Goal: Task Accomplishment & Management: Use online tool/utility

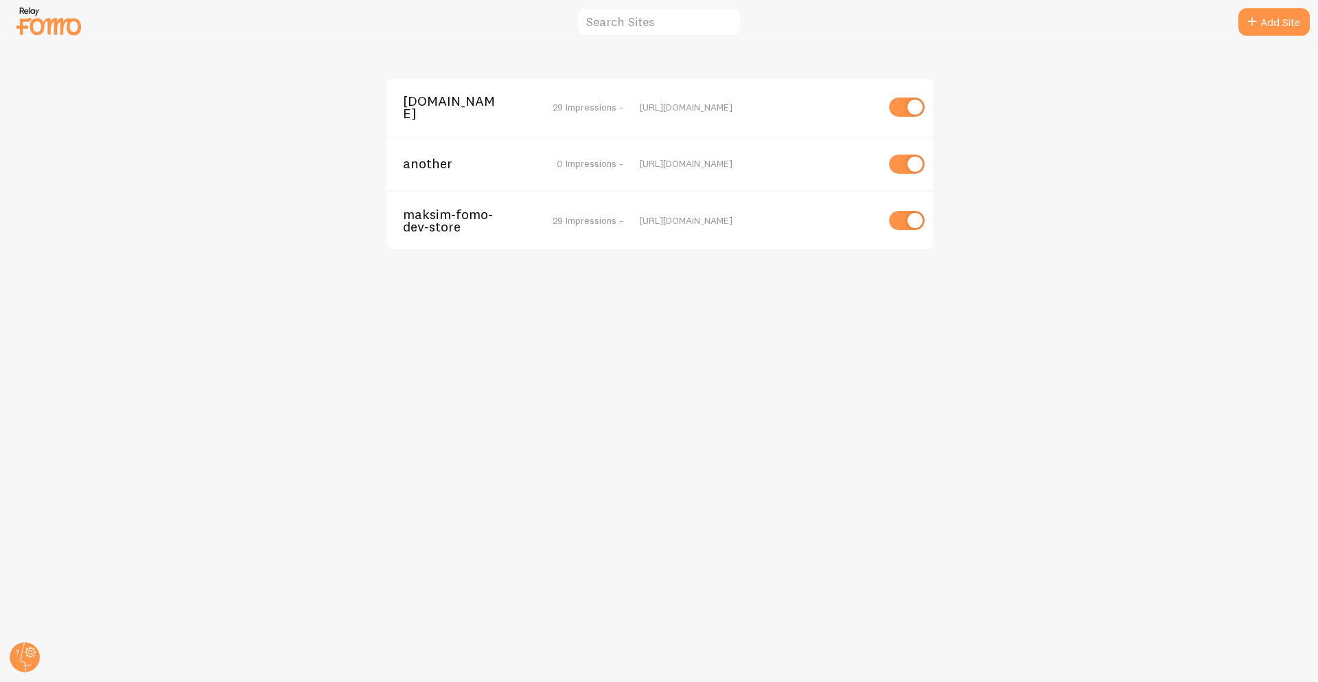
click at [444, 111] on span "maksim-fomo-dev-store-2.myshopify.com" at bounding box center [458, 107] width 111 height 25
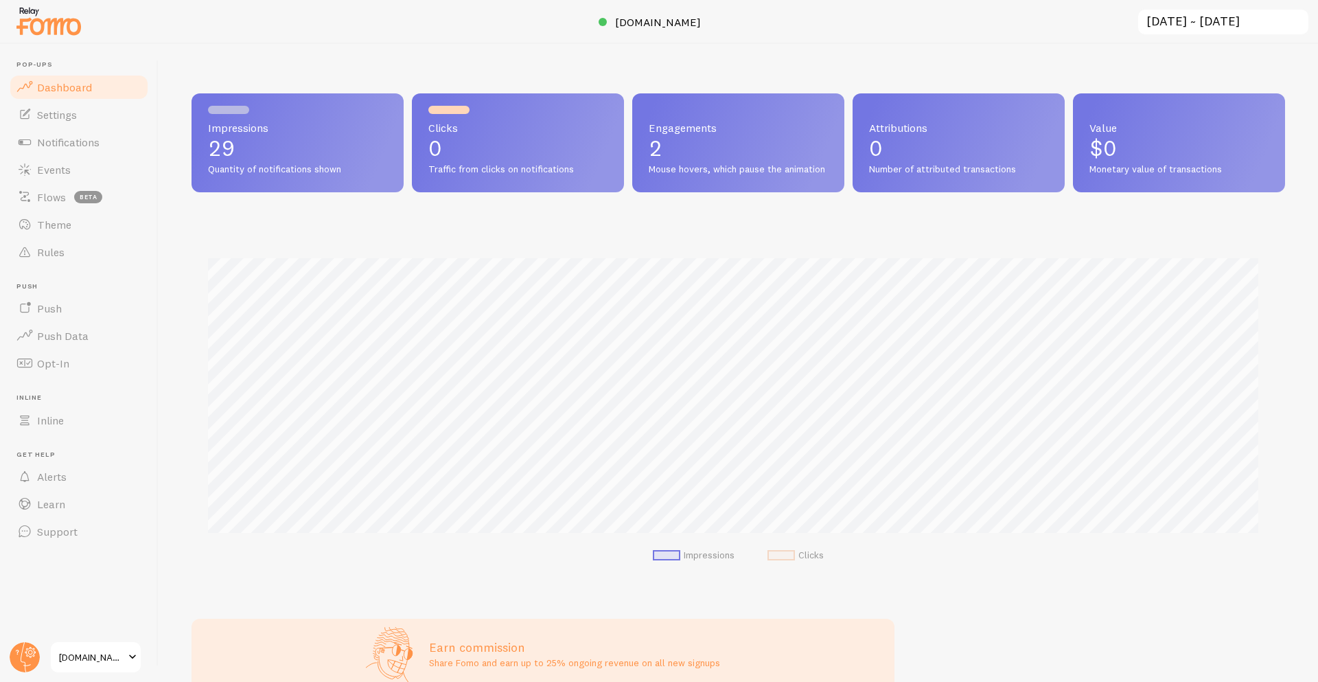
scroll to position [360, 1084]
click at [672, 23] on span "maksim-fomo-dev-store-2.com" at bounding box center [658, 22] width 86 height 14
click at [52, 137] on span "Notifications" at bounding box center [68, 142] width 62 height 14
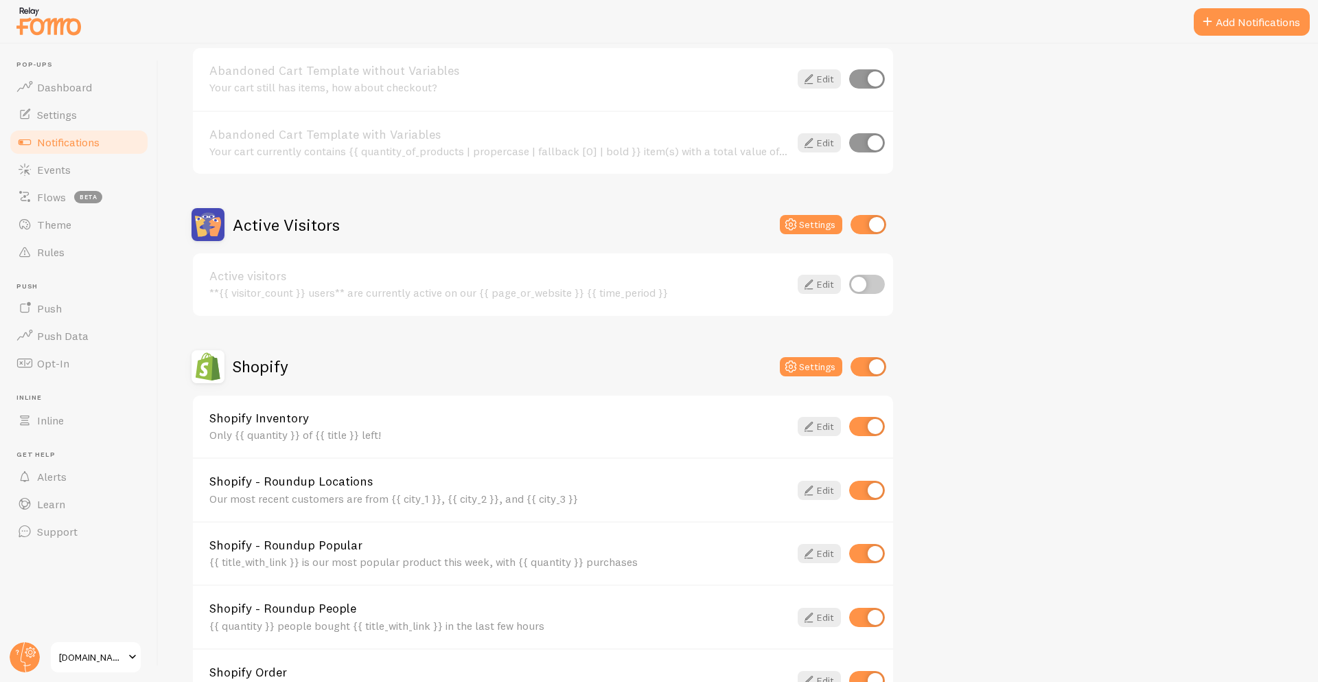
scroll to position [190, 0]
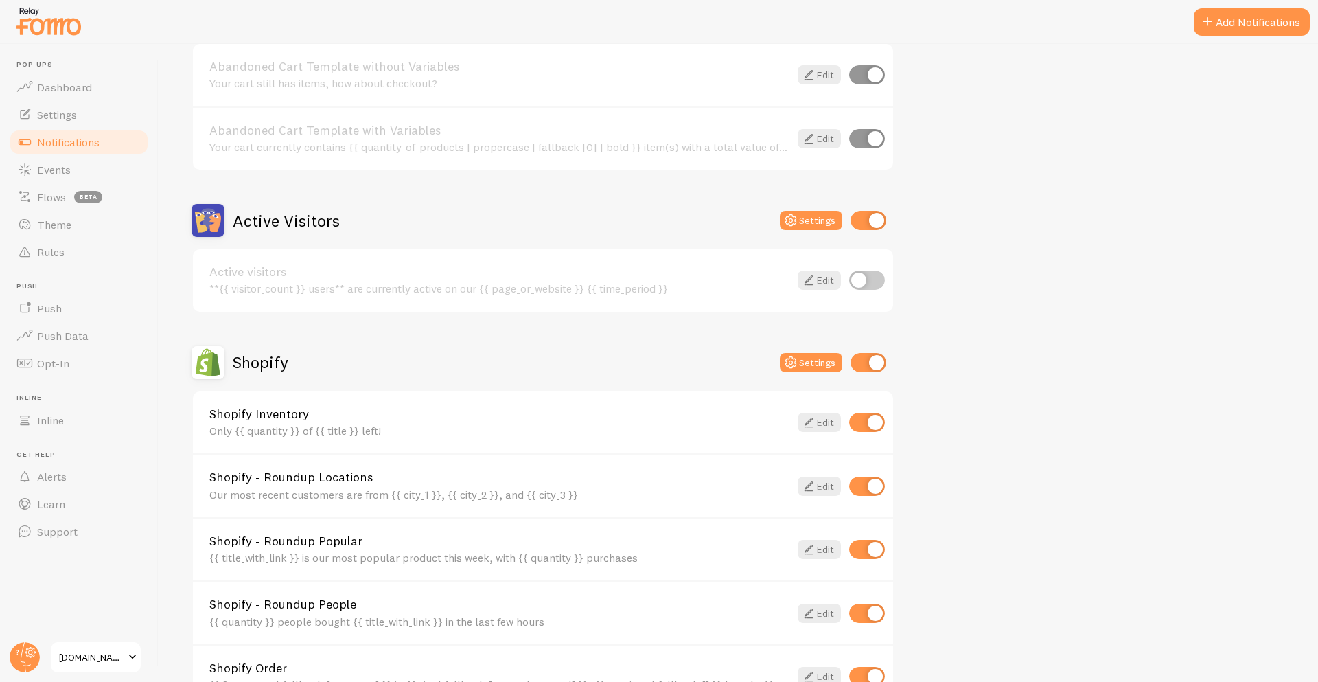
click at [270, 365] on h2 "Shopify" at bounding box center [261, 362] width 56 height 21
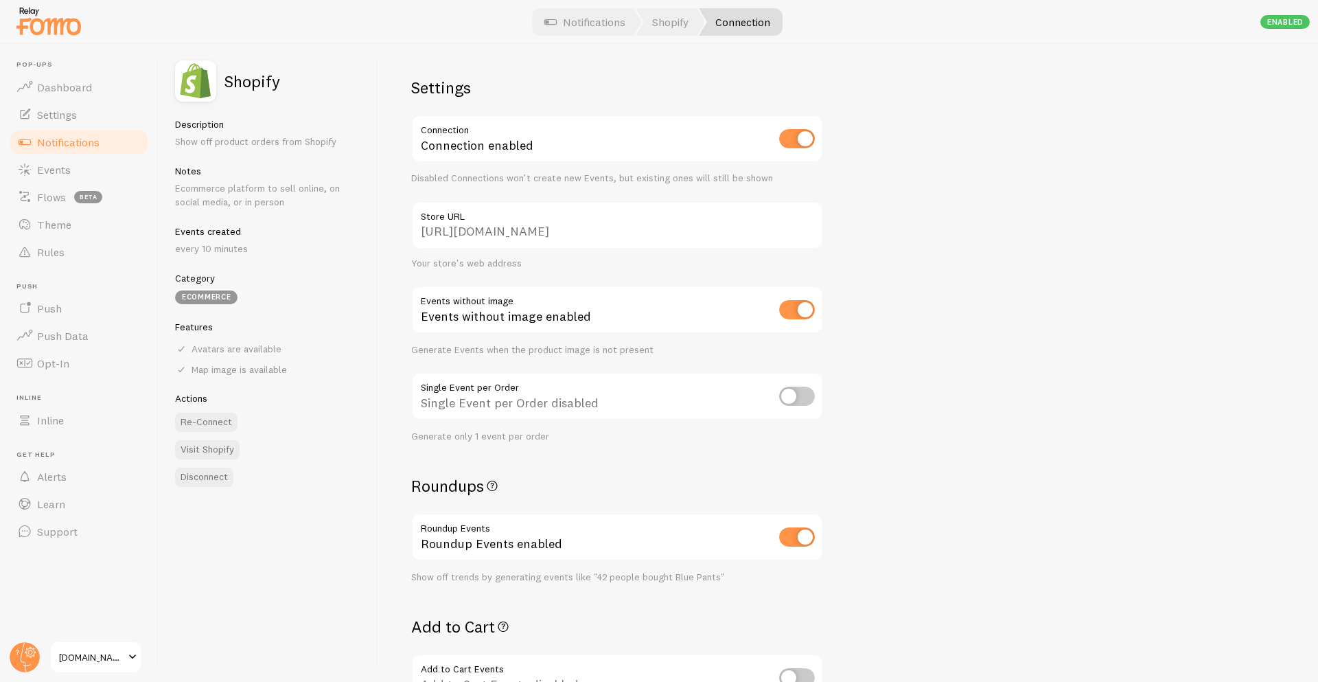
click at [689, 231] on input "https://maksim-fomo-dev-store-2.myshopify.com" at bounding box center [617, 225] width 412 height 48
click at [76, 138] on span "Notifications" at bounding box center [68, 142] width 62 height 14
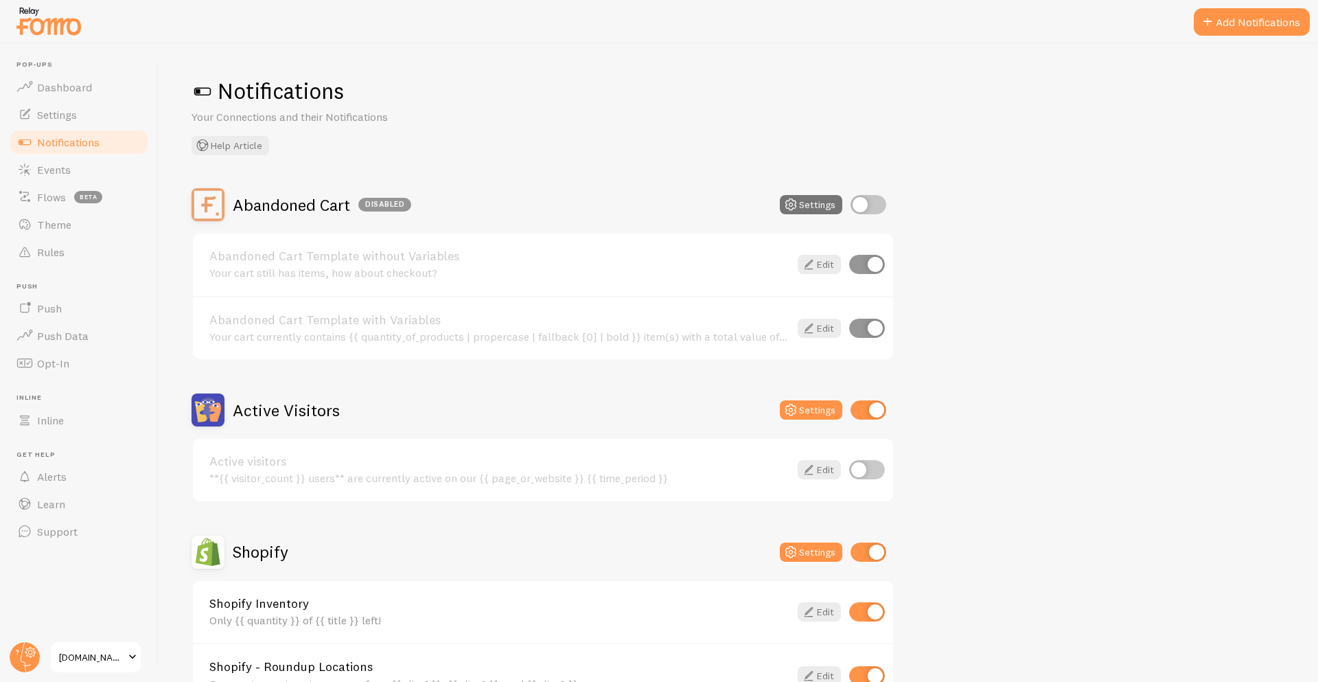
click at [290, 404] on h2 "Active Visitors" at bounding box center [286, 410] width 107 height 21
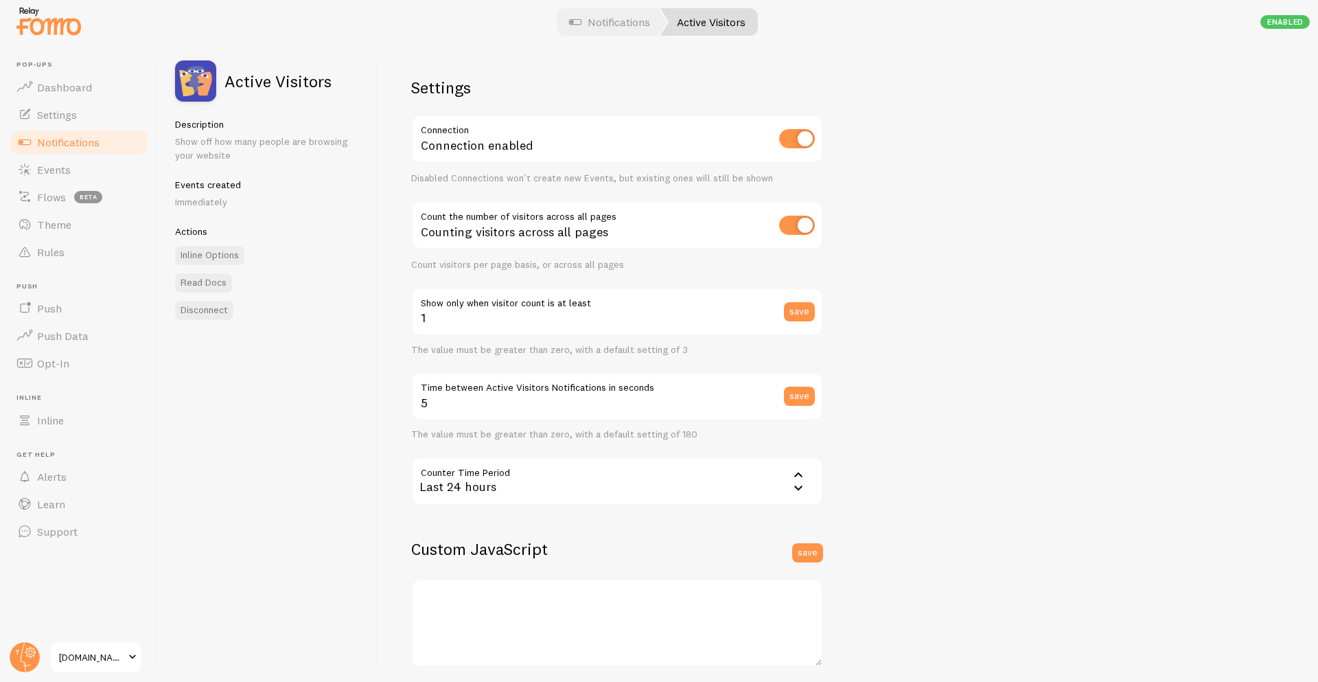
click at [34, 150] on link "Notifications" at bounding box center [78, 141] width 141 height 27
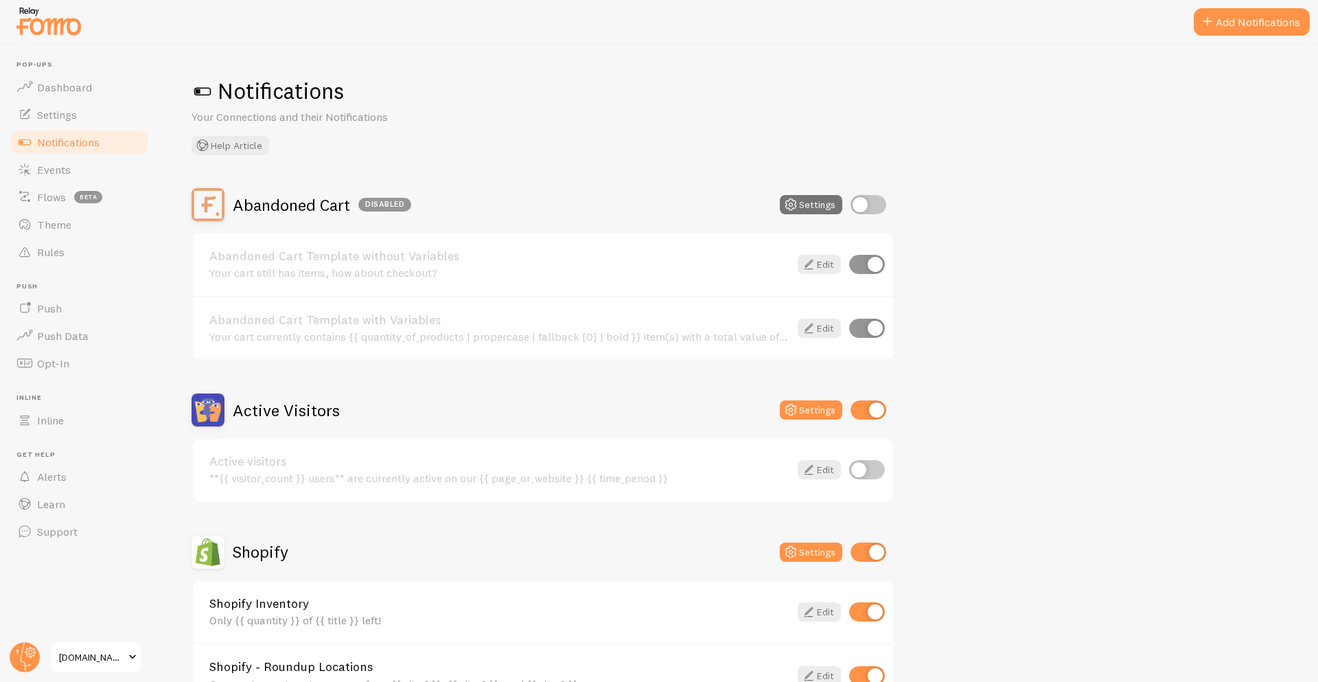
click at [281, 551] on h2 "Shopify" at bounding box center [261, 551] width 56 height 21
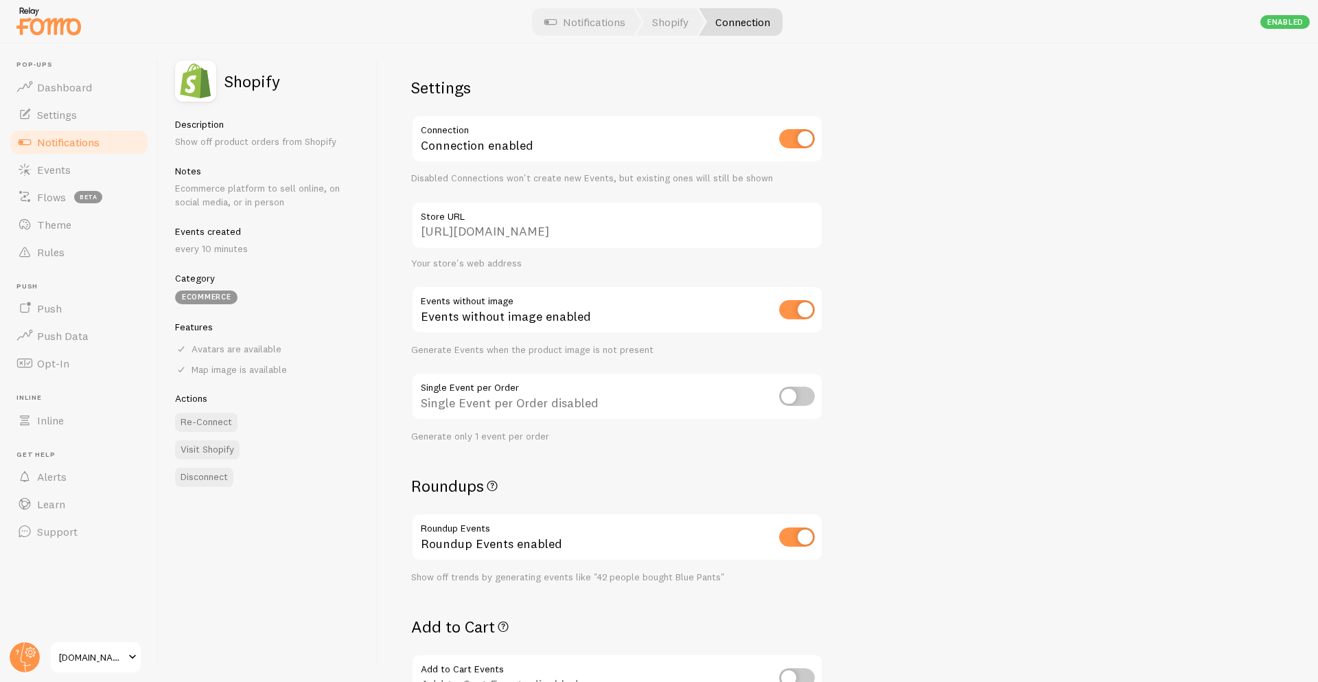
click at [612, 237] on input "https://maksim-fomo-dev-store-2.myshopify.com" at bounding box center [617, 225] width 412 height 48
click at [117, 179] on link "Events" at bounding box center [78, 169] width 141 height 27
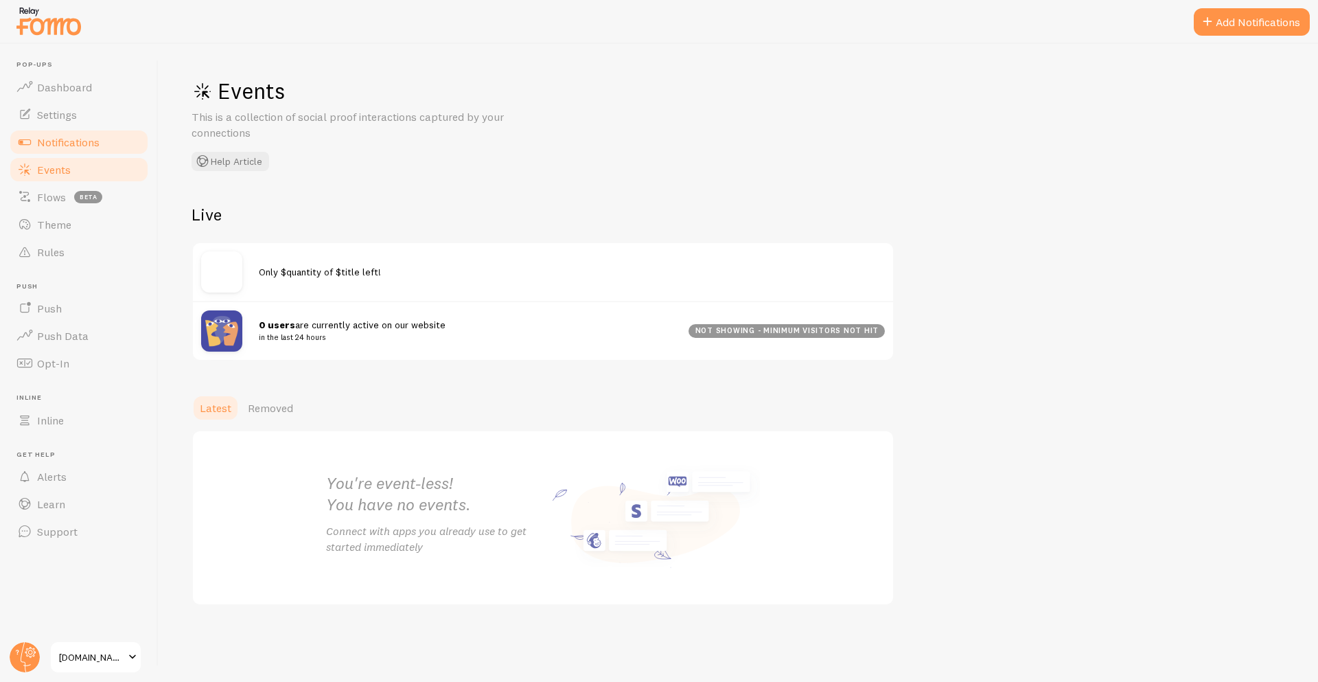
click at [111, 130] on link "Notifications" at bounding box center [78, 141] width 141 height 27
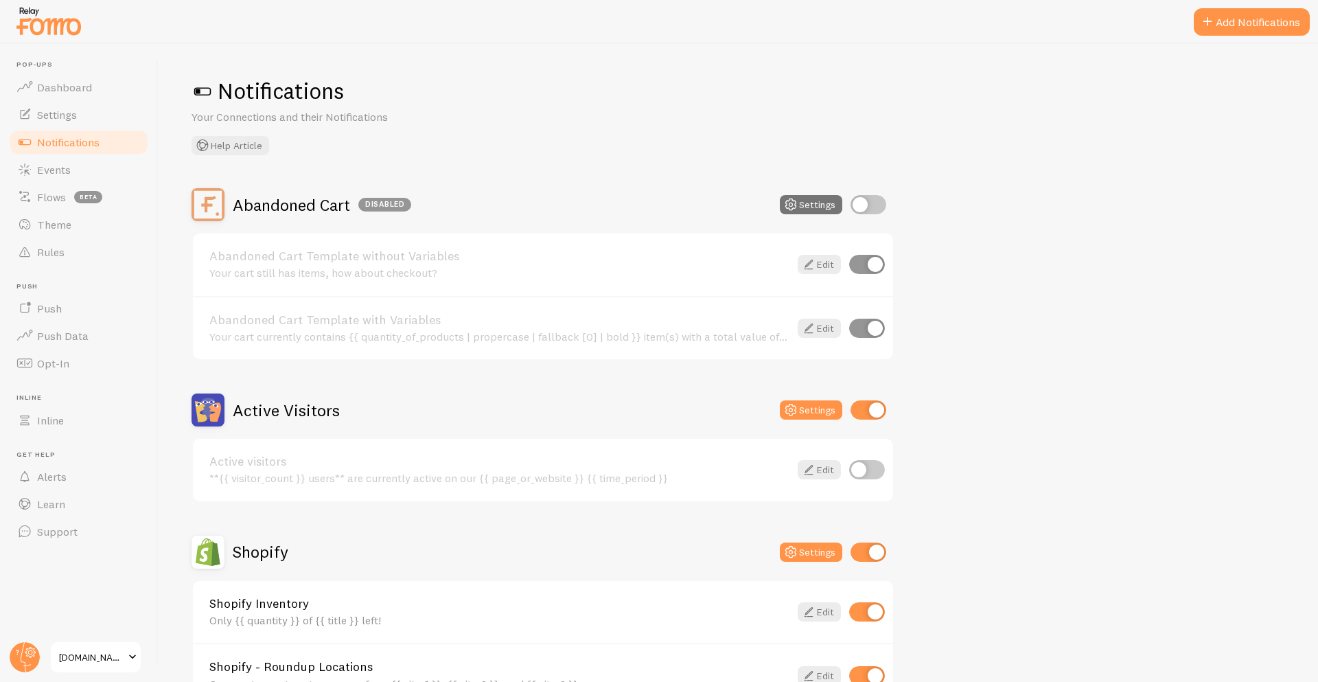
scroll to position [424, 0]
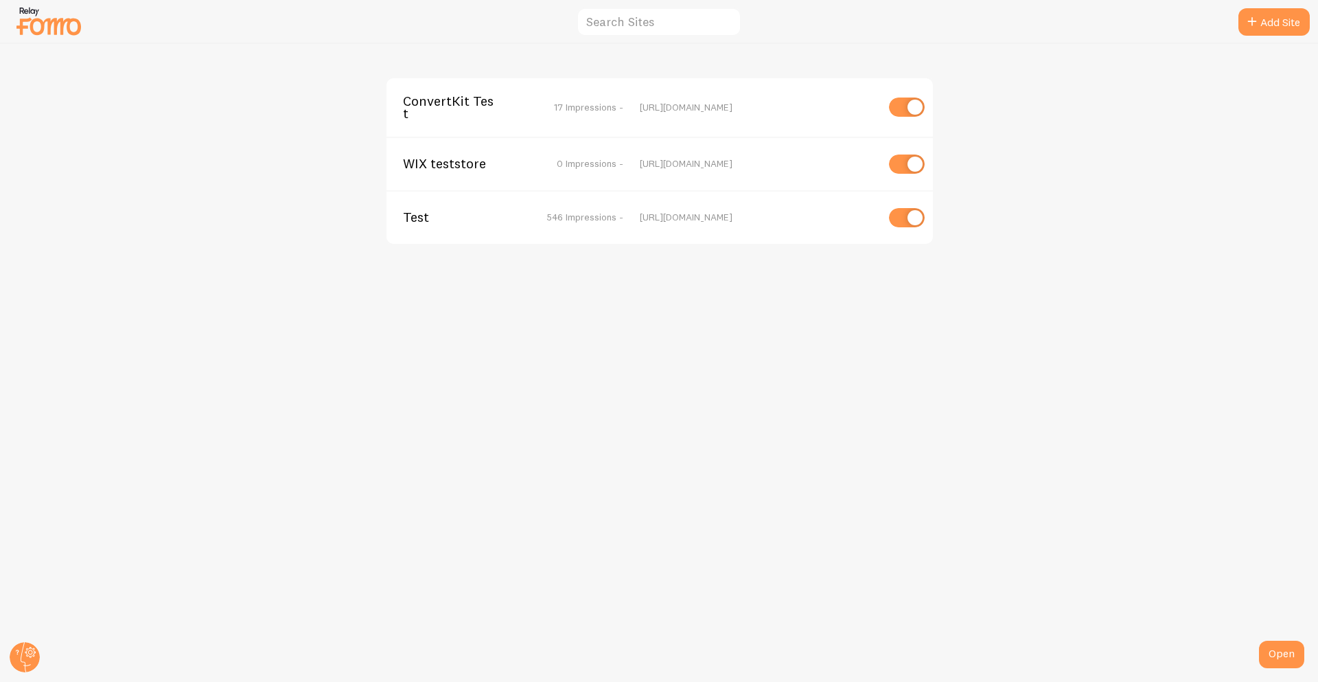
click at [419, 211] on span "Test" at bounding box center [458, 217] width 111 height 12
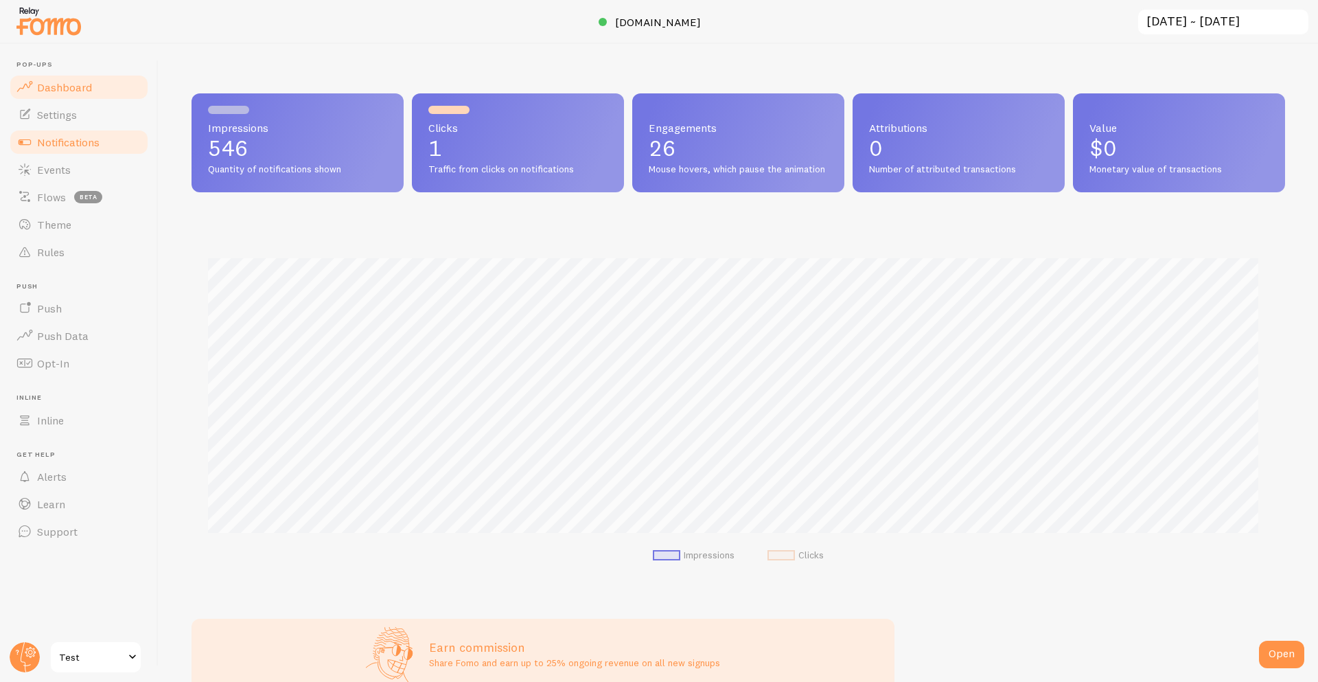
scroll to position [360, 1084]
click at [107, 146] on link "Notifications" at bounding box center [78, 141] width 141 height 27
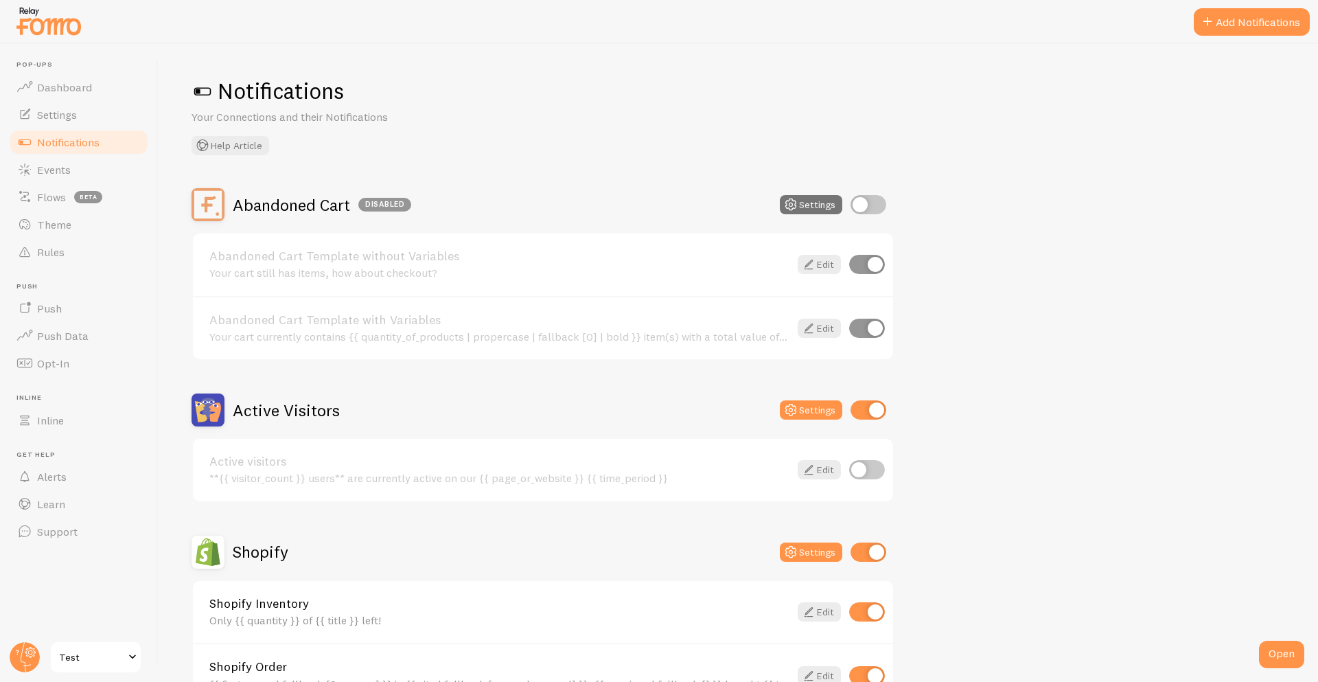
click at [67, 656] on span "Test" at bounding box center [91, 657] width 65 height 16
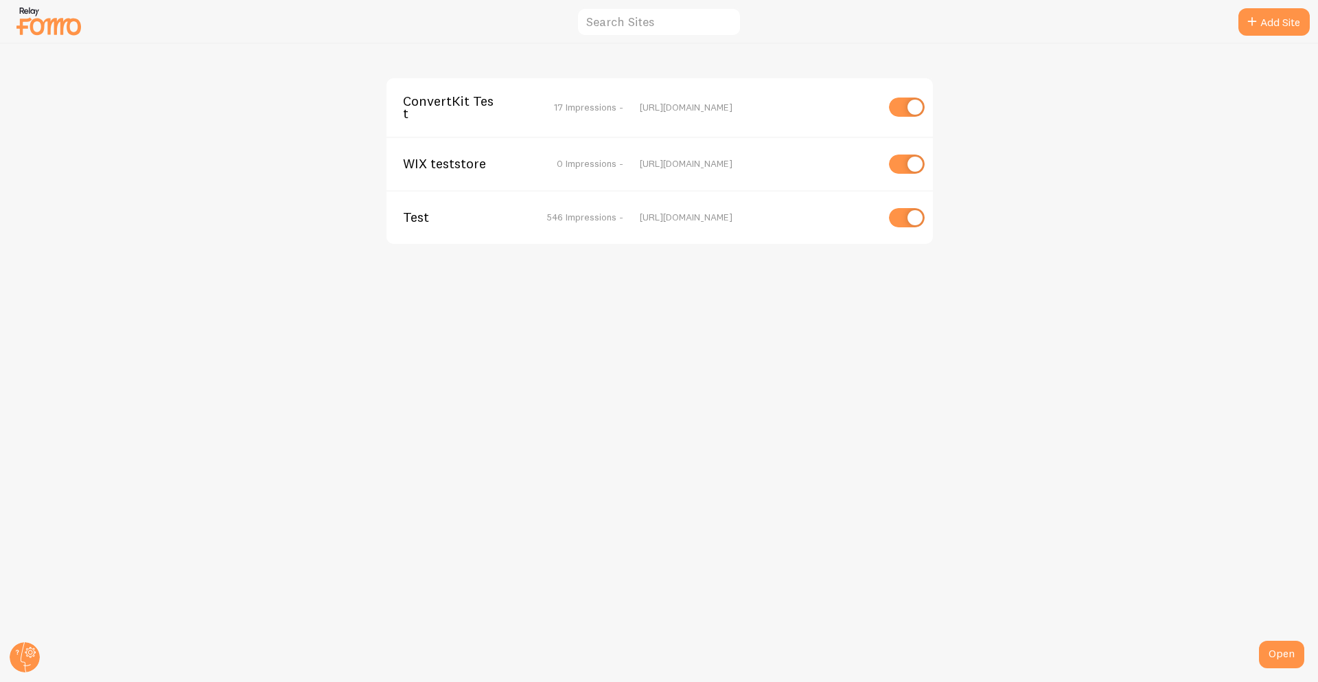
click at [411, 223] on span "Test" at bounding box center [458, 217] width 111 height 12
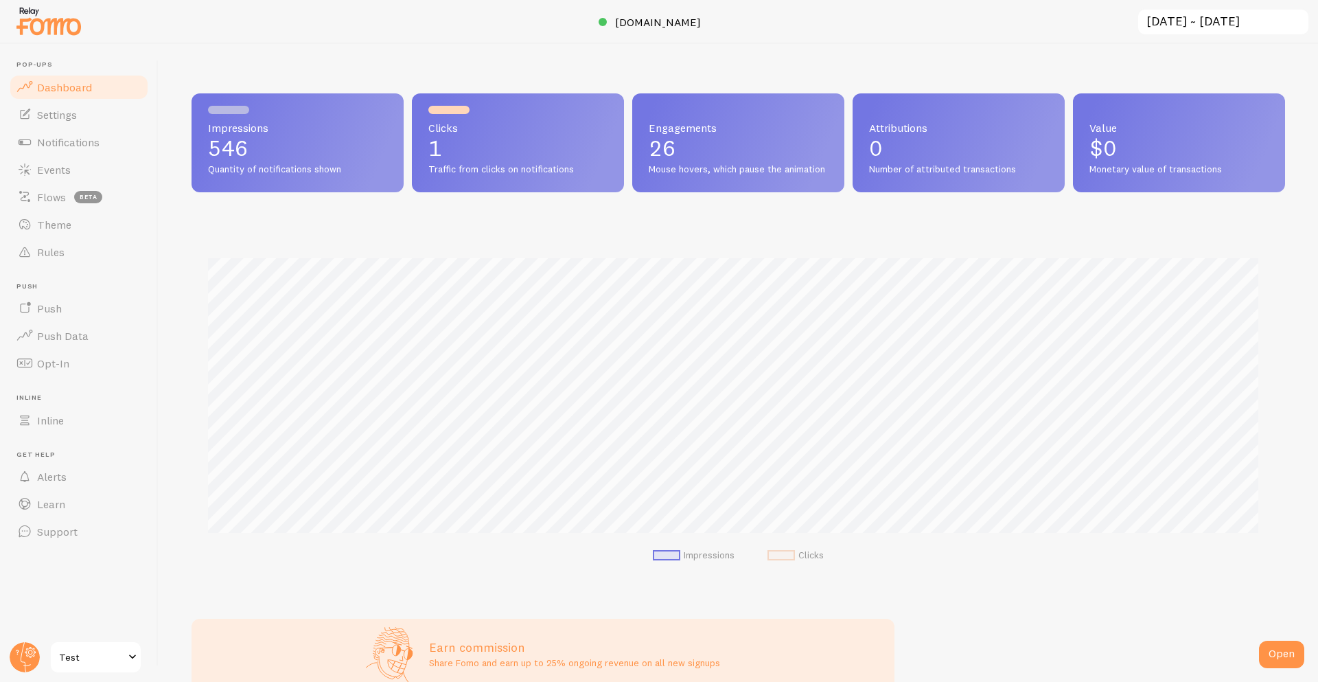
scroll to position [360, 1084]
click at [102, 142] on link "Notifications" at bounding box center [78, 141] width 141 height 27
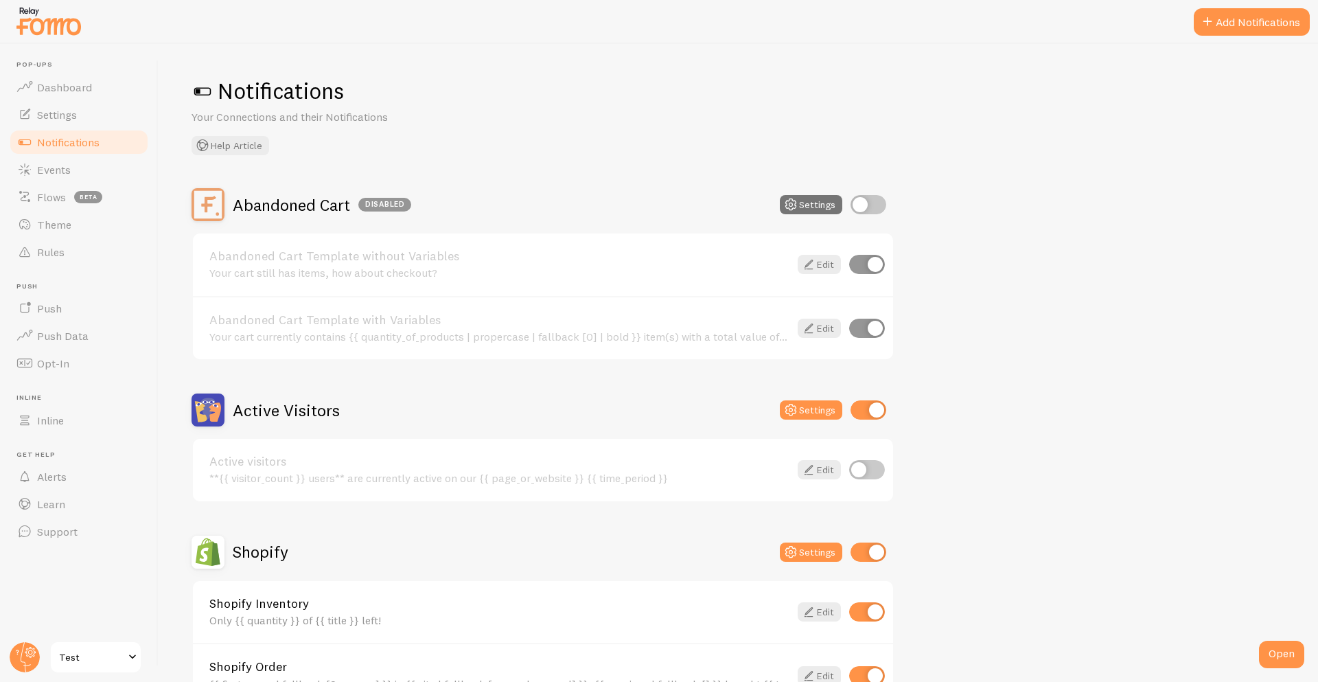
scroll to position [233, 0]
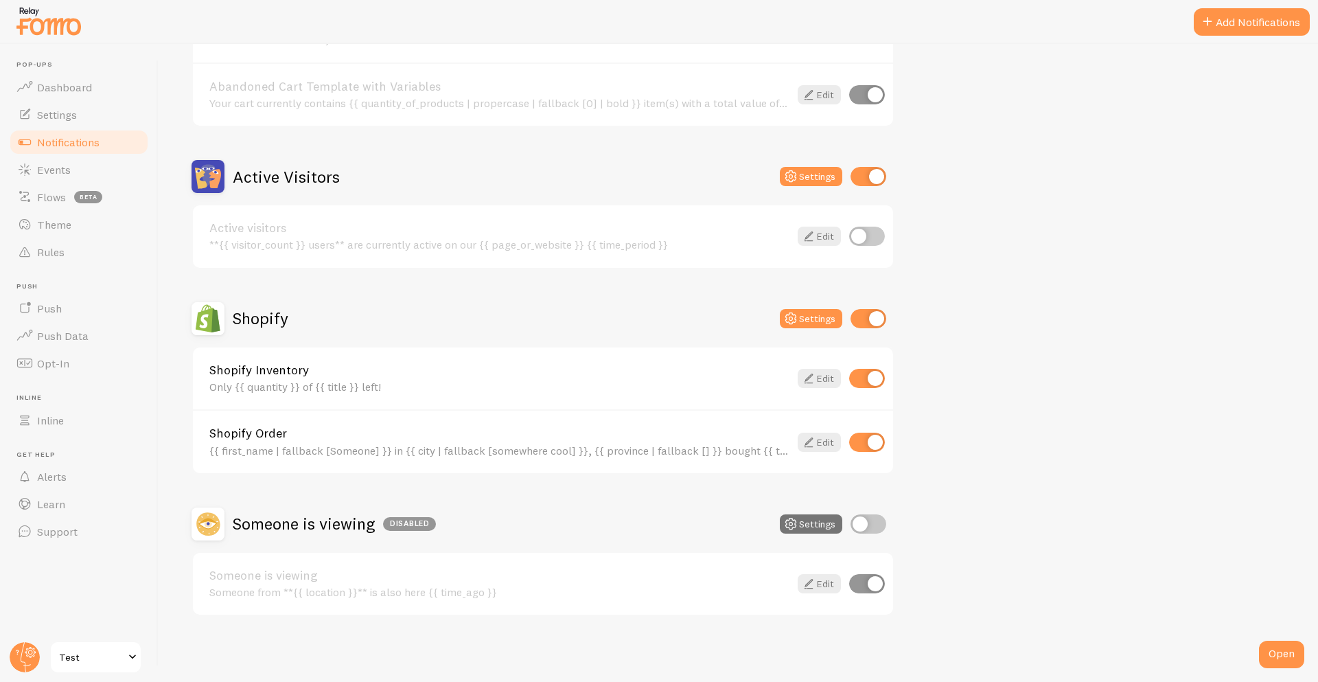
click at [277, 319] on h2 "Shopify" at bounding box center [261, 318] width 56 height 21
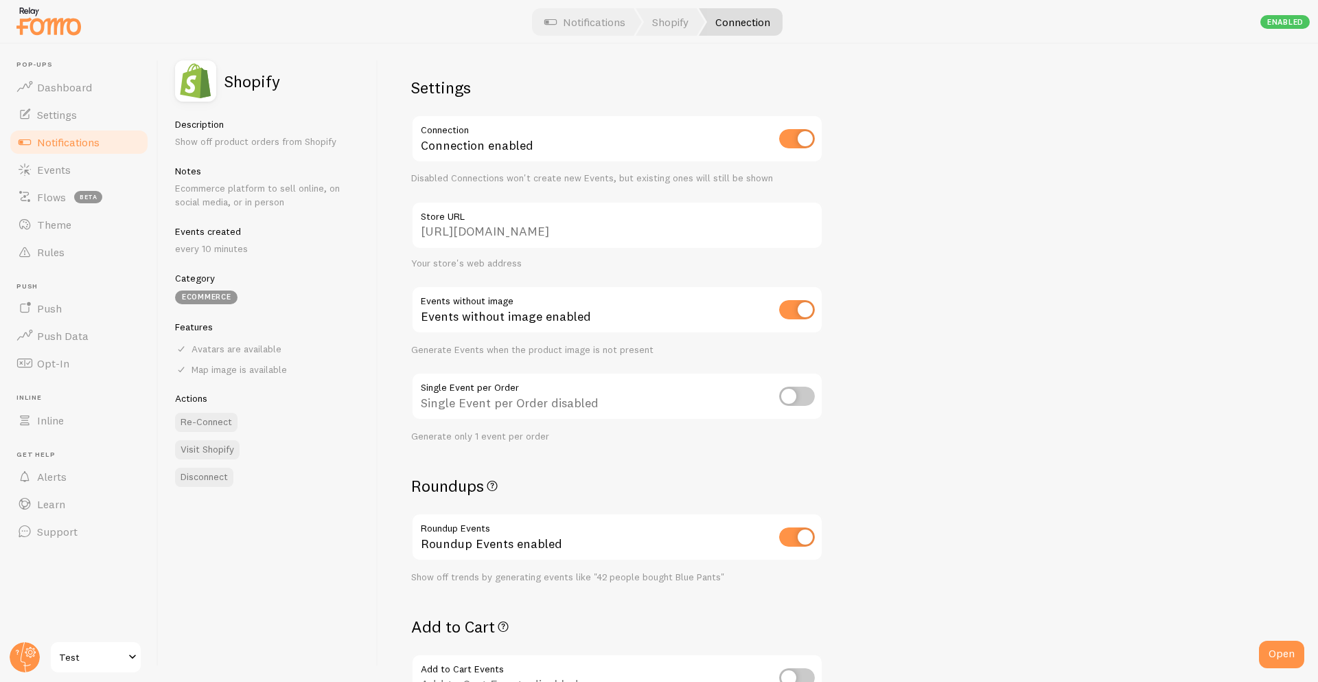
click at [621, 225] on input "[URL][DOMAIN_NAME]" at bounding box center [617, 225] width 412 height 48
click at [84, 139] on span "Notifications" at bounding box center [68, 142] width 62 height 14
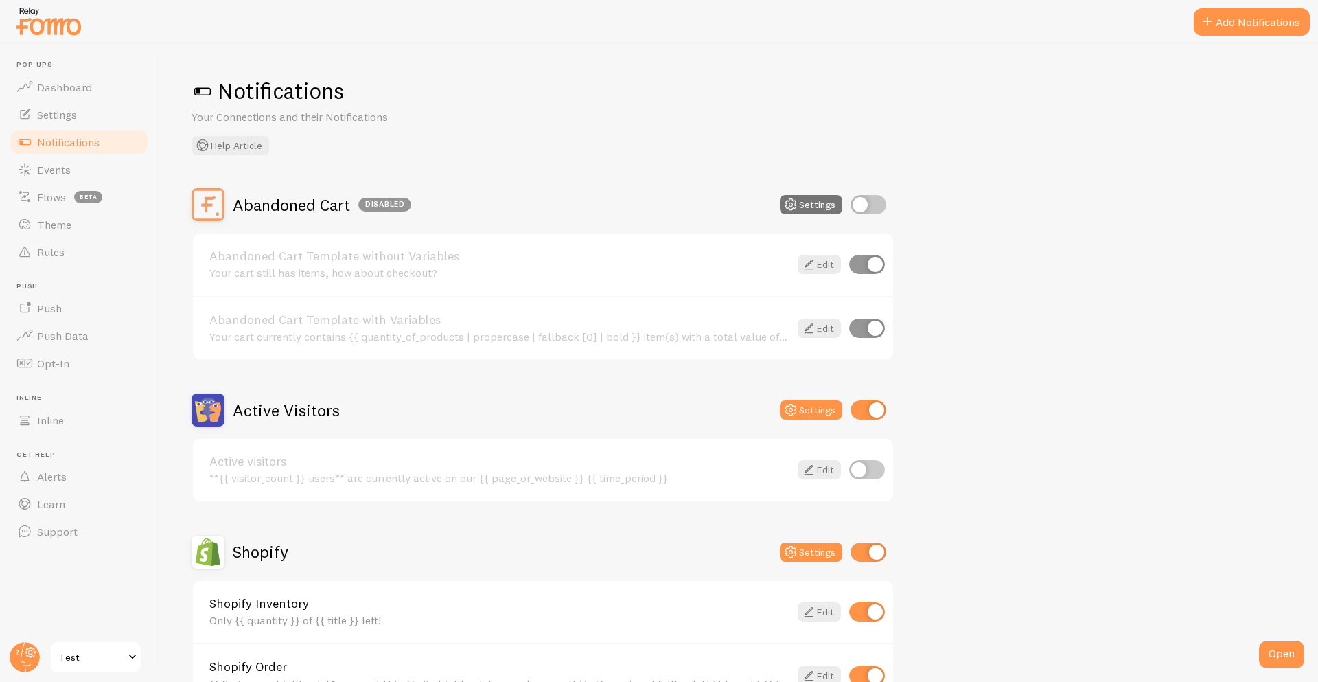
click at [862, 205] on input "checkbox" at bounding box center [869, 204] width 36 height 19
checkbox input "true"
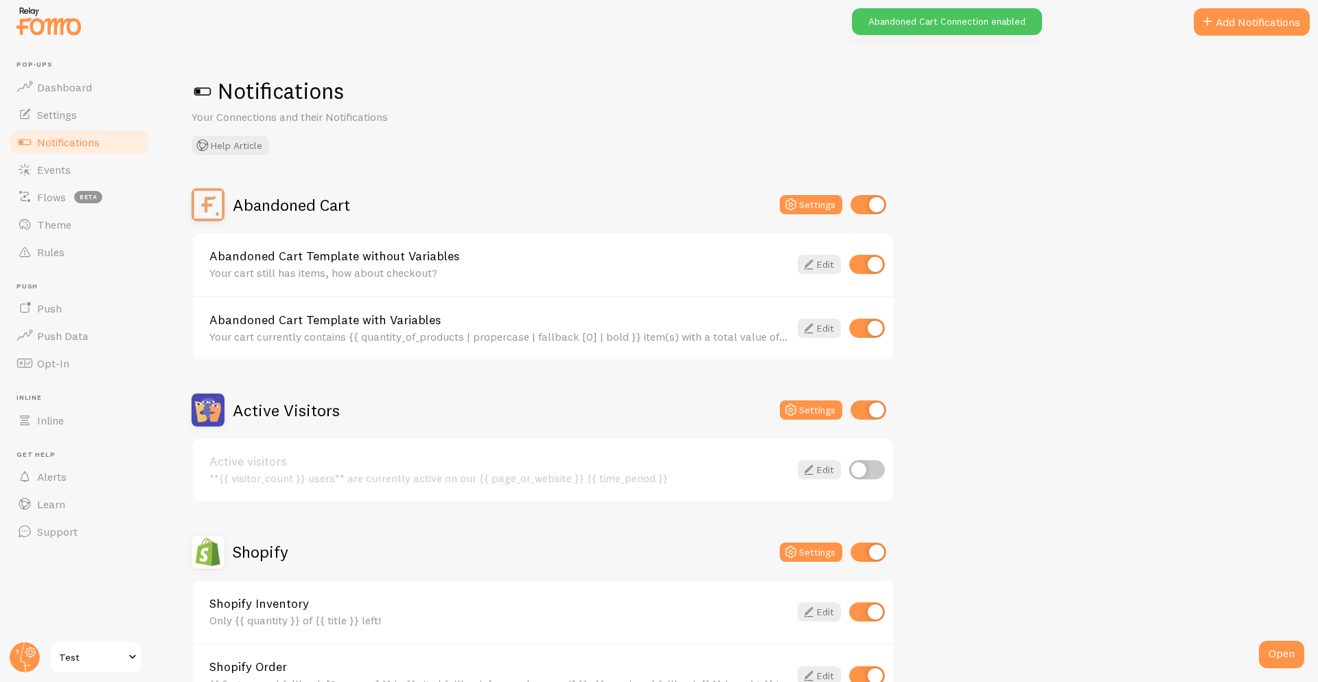
click at [297, 209] on h2 "Abandoned Cart" at bounding box center [291, 204] width 117 height 21
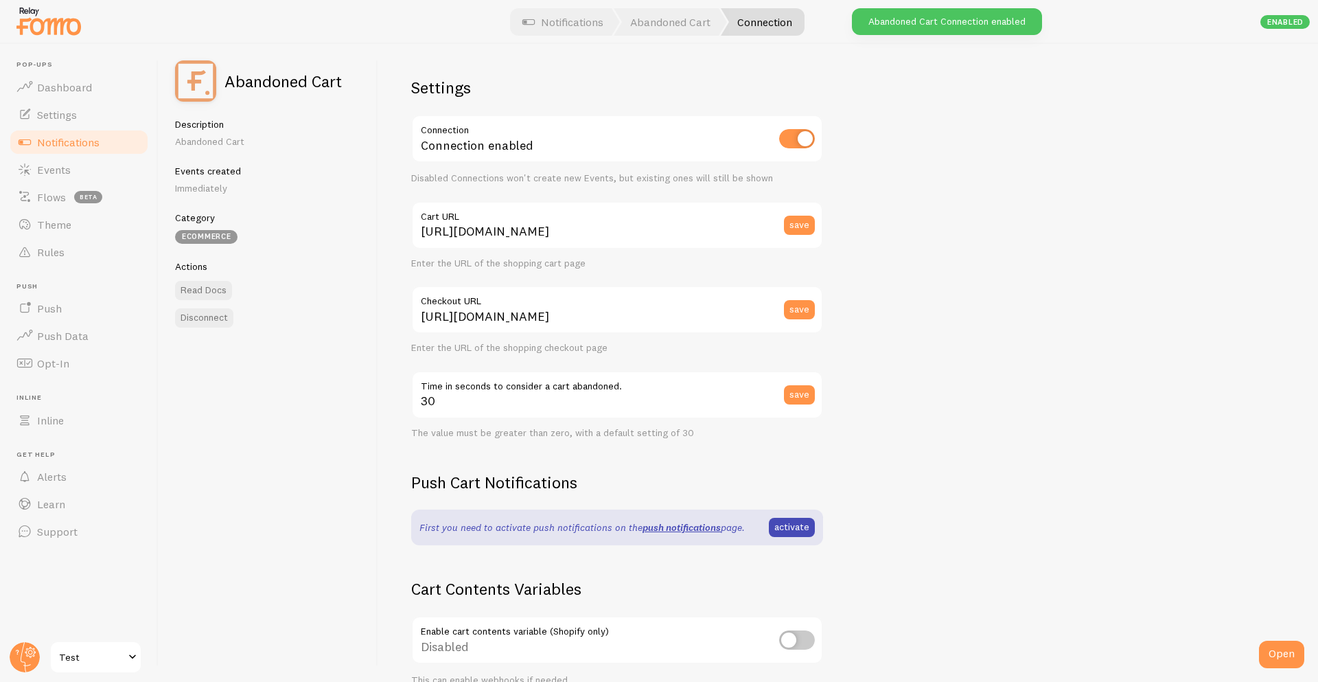
click at [21, 134] on span at bounding box center [24, 142] width 16 height 16
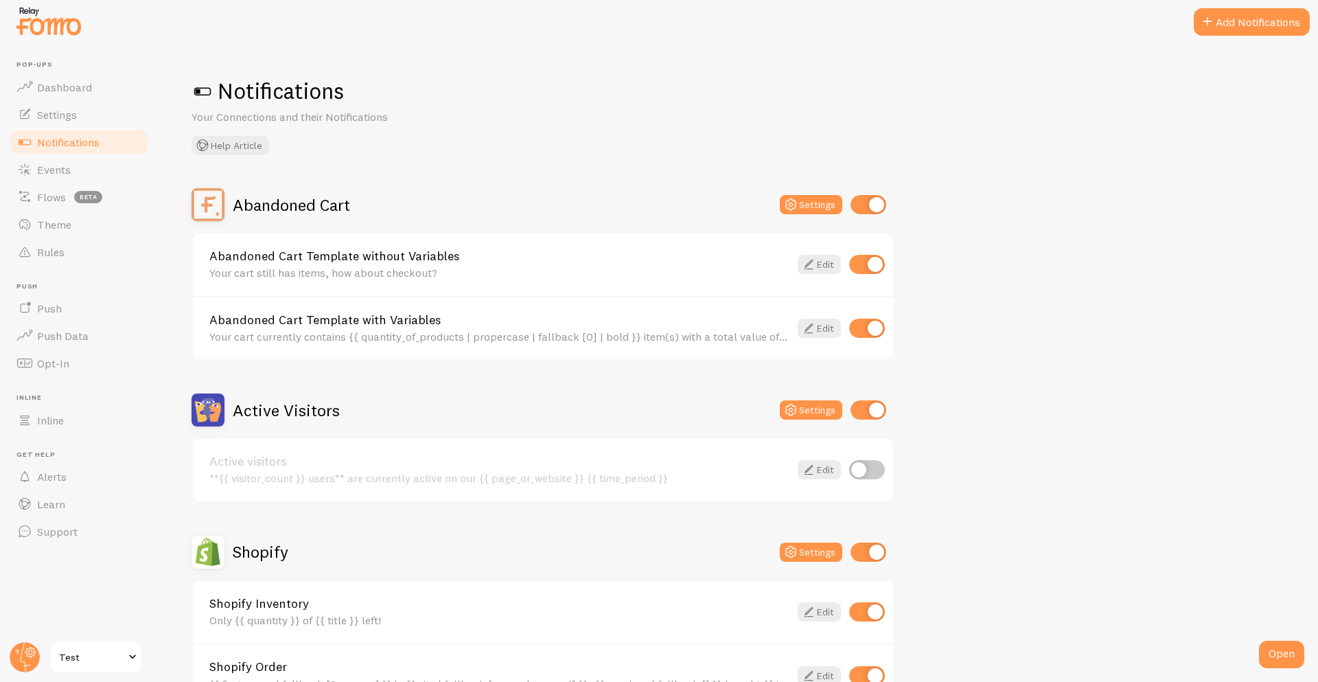
click at [859, 411] on input "checkbox" at bounding box center [869, 409] width 36 height 19
checkbox input "false"
click at [298, 195] on h2 "Abandoned Cart" at bounding box center [291, 204] width 117 height 21
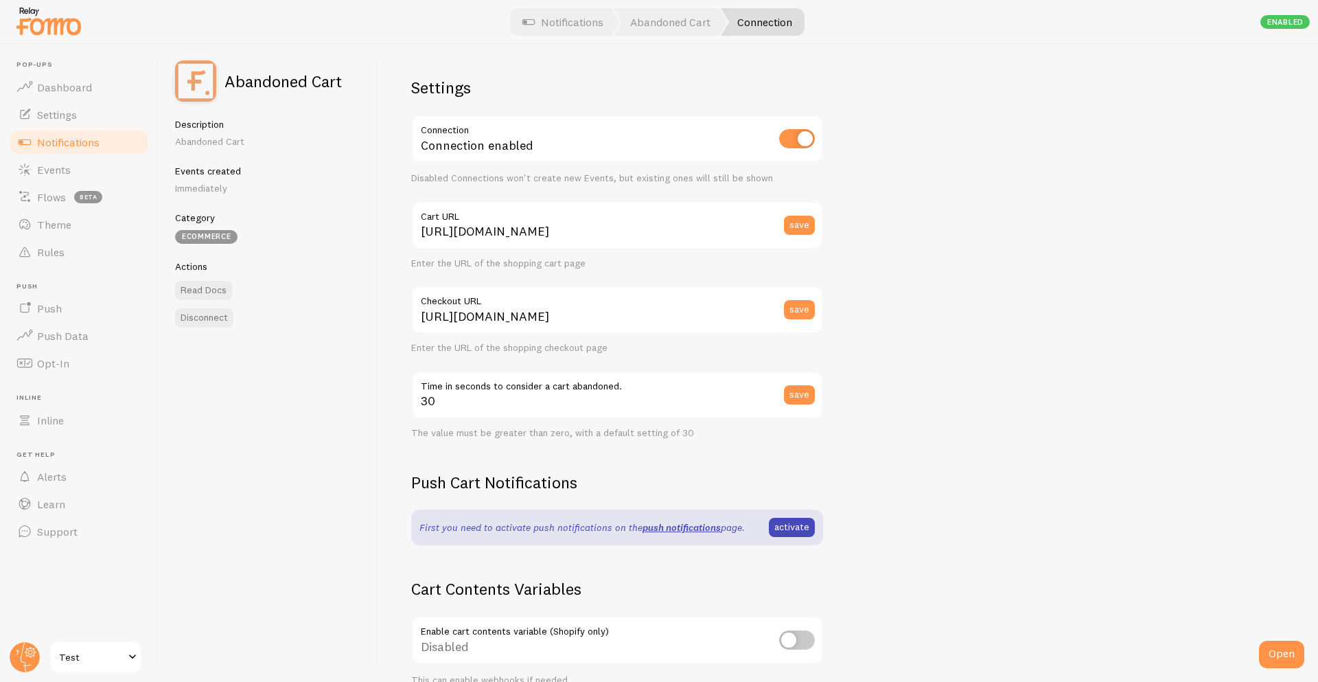
click at [36, 139] on link "Notifications" at bounding box center [78, 141] width 141 height 27
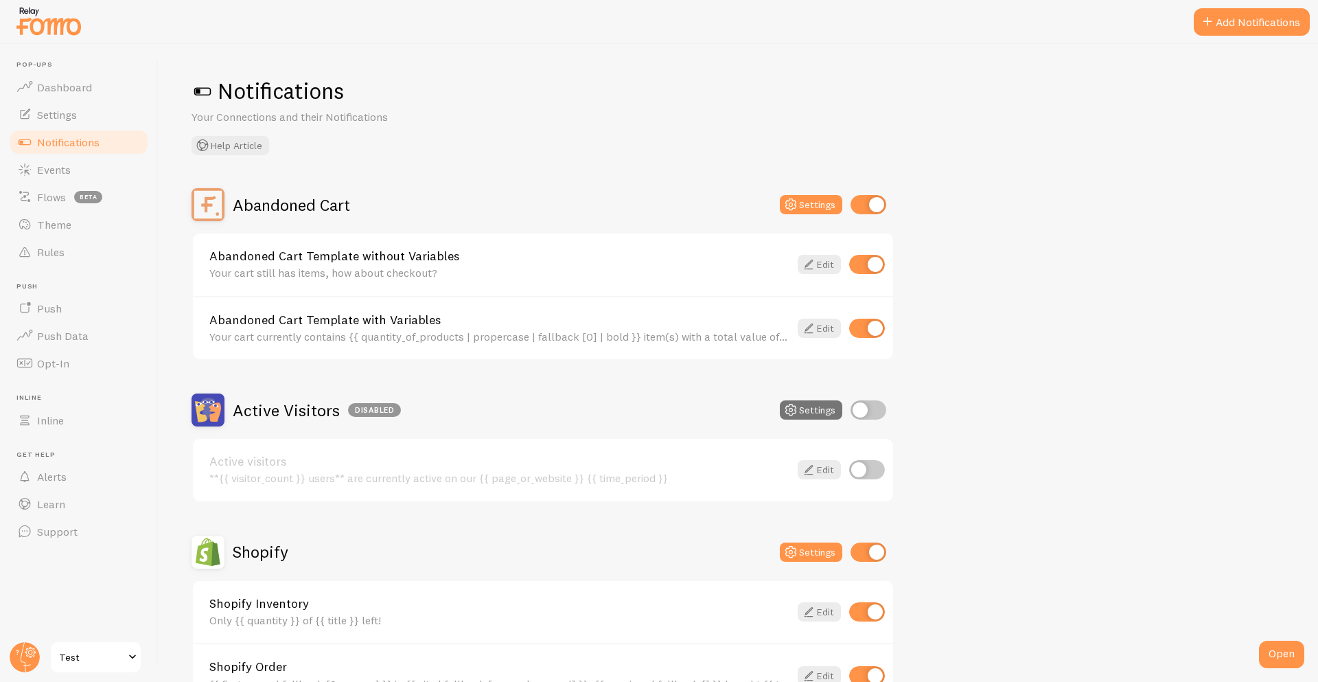
click at [270, 548] on h2 "Shopify" at bounding box center [261, 551] width 56 height 21
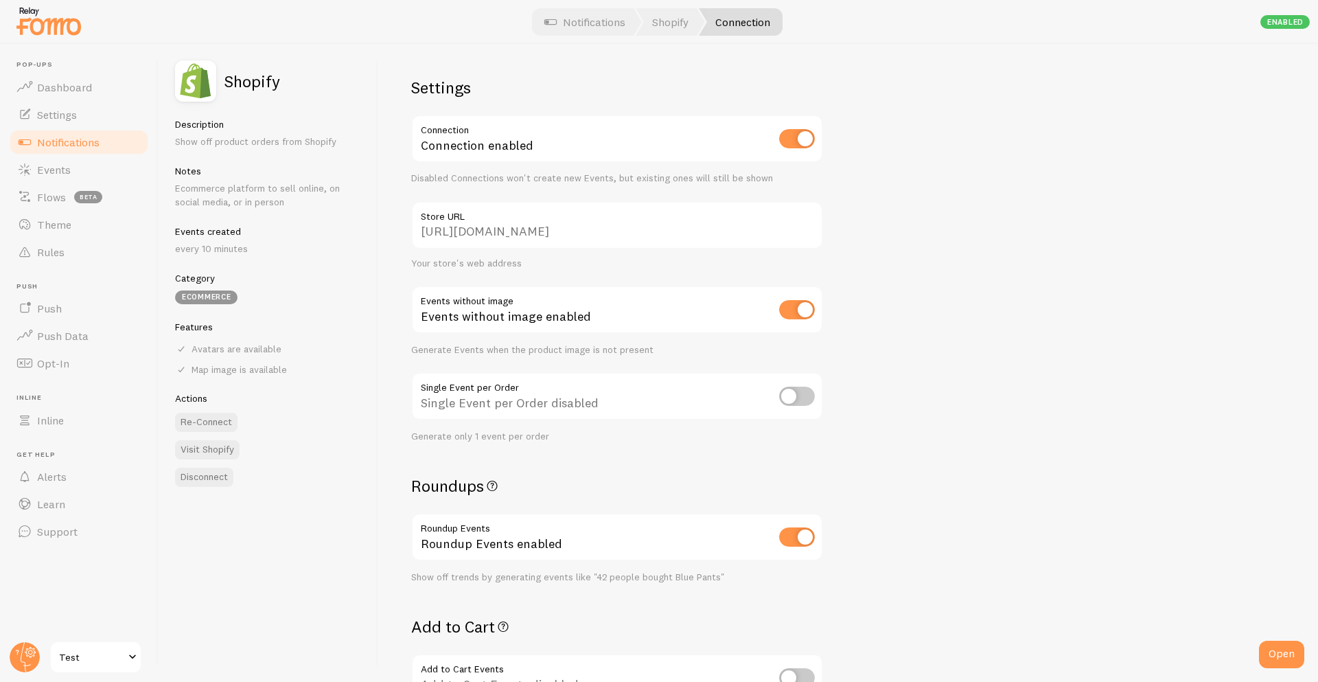
click at [62, 148] on link "Notifications" at bounding box center [78, 141] width 141 height 27
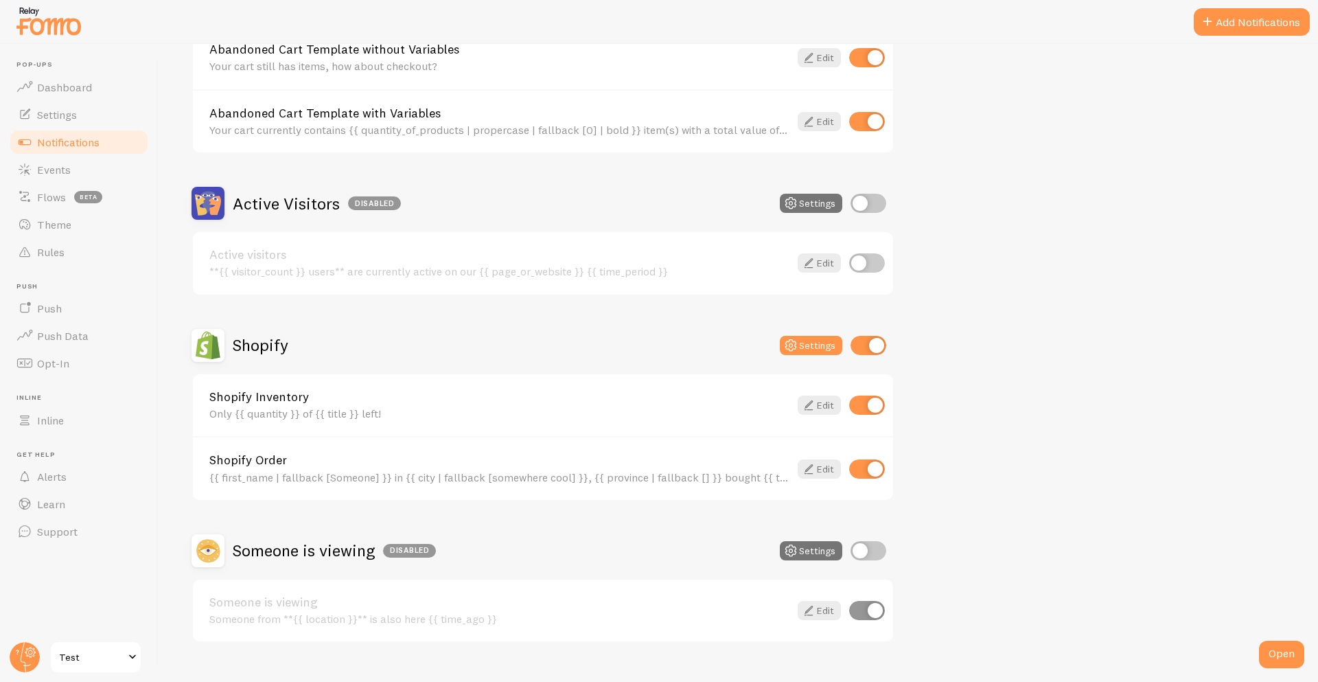
scroll to position [233, 0]
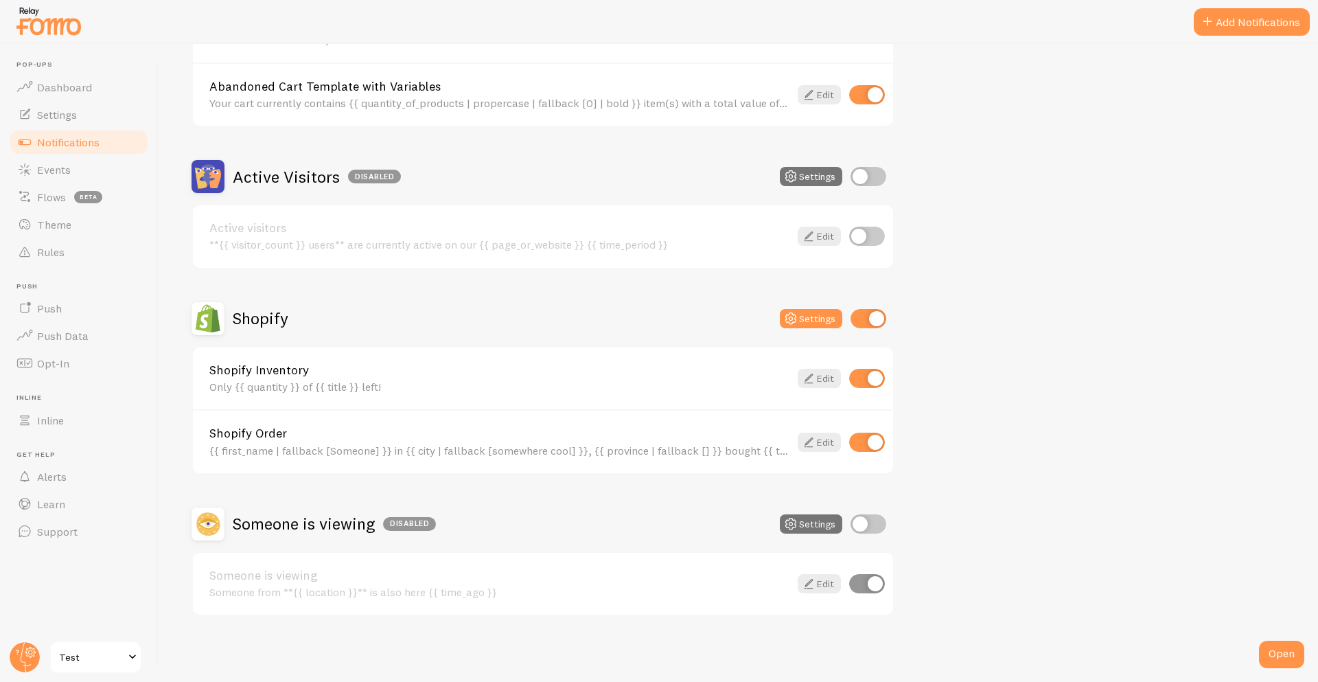
click at [880, 174] on input "checkbox" at bounding box center [869, 176] width 36 height 19
checkbox input "true"
click at [882, 525] on input "checkbox" at bounding box center [869, 523] width 36 height 19
checkbox input "true"
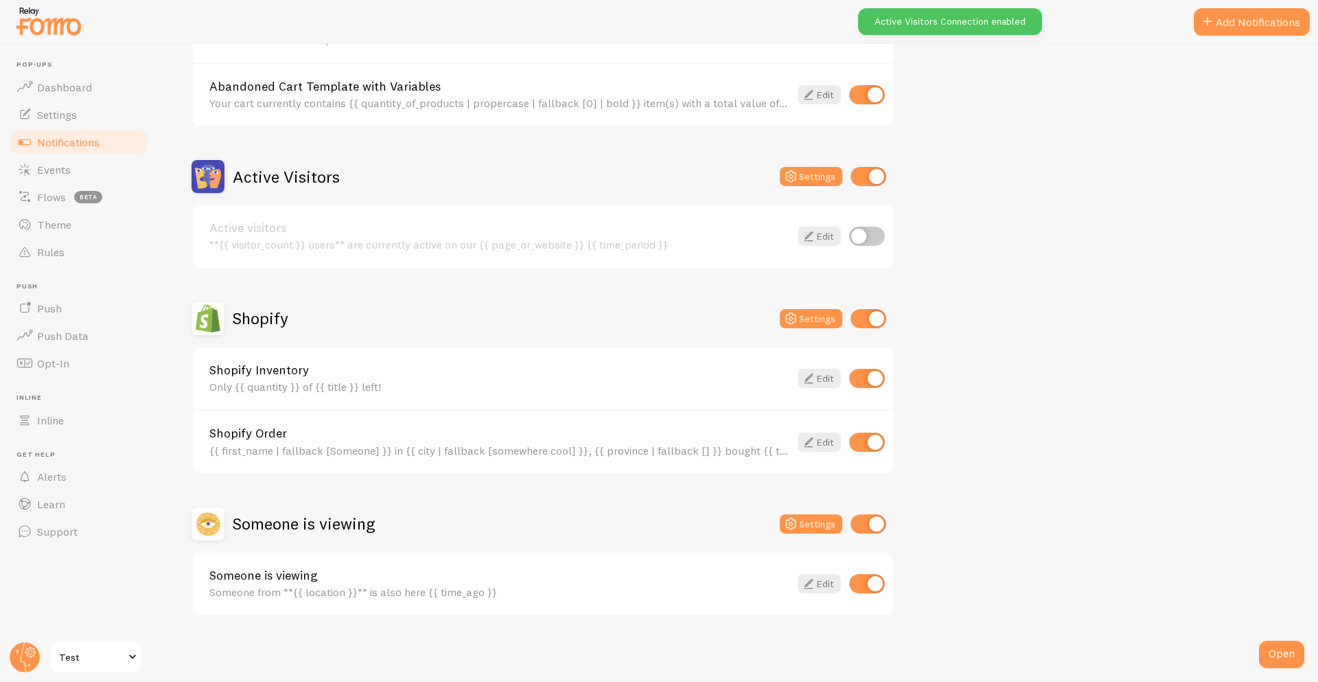
scroll to position [0, 0]
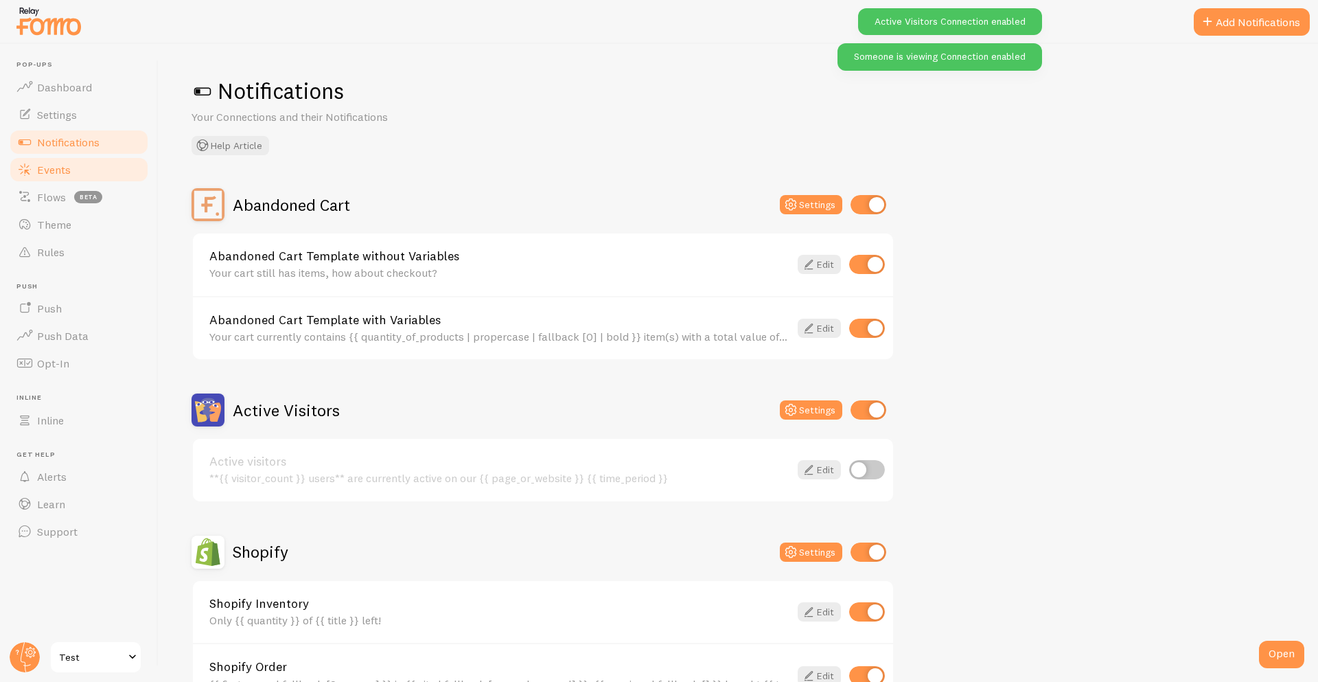
click at [66, 176] on link "Events" at bounding box center [78, 169] width 141 height 27
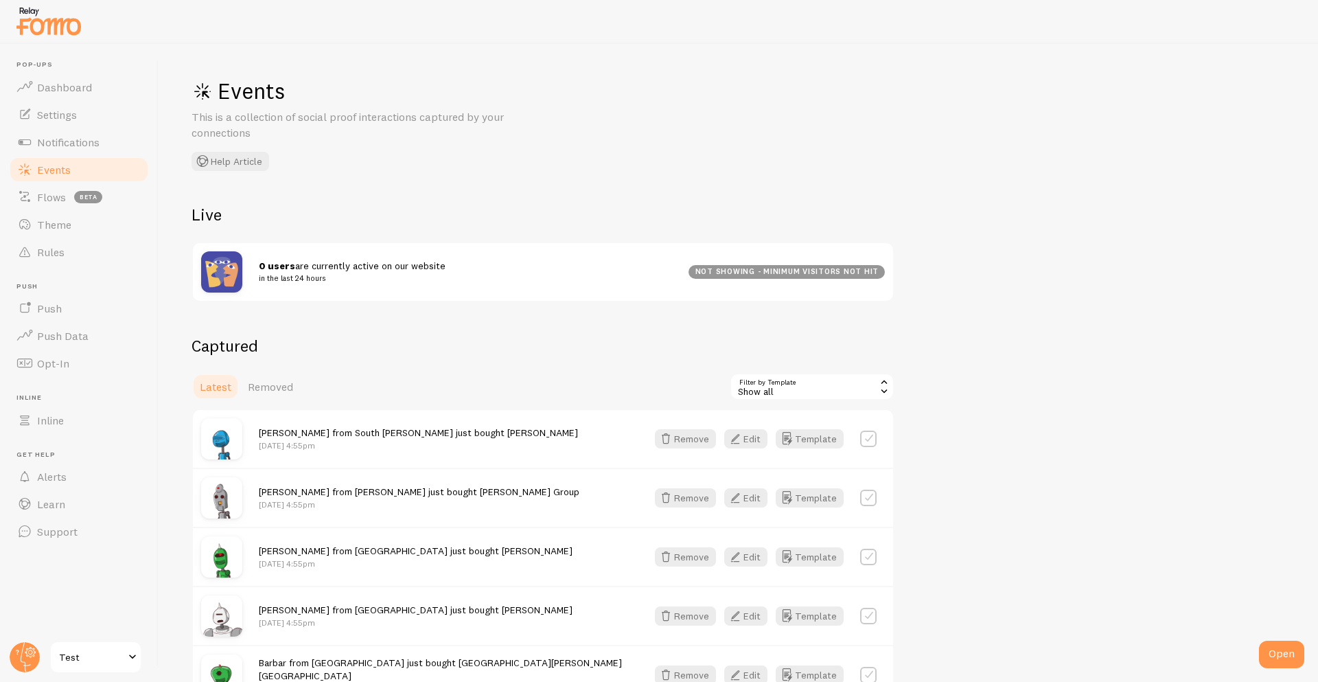
click at [845, 385] on div "Show all" at bounding box center [812, 386] width 165 height 27
click at [867, 439] on label at bounding box center [868, 439] width 16 height 16
checkbox input "true"
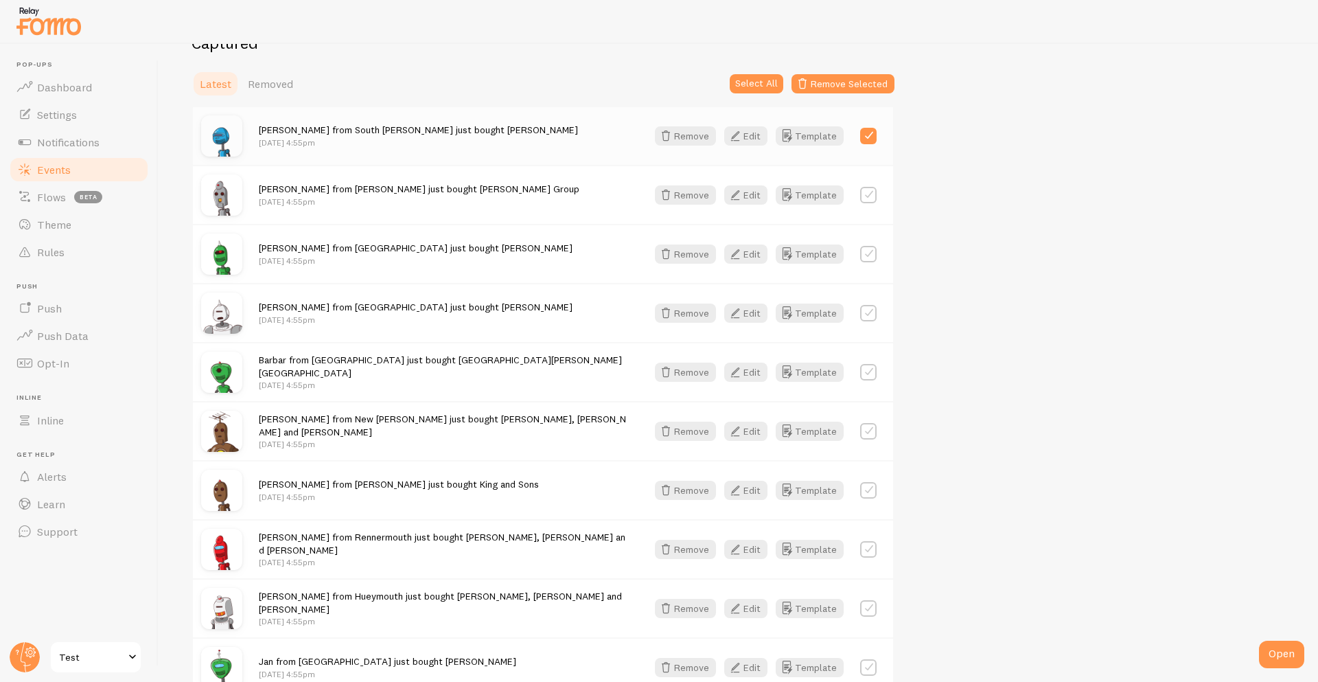
scroll to position [328, 0]
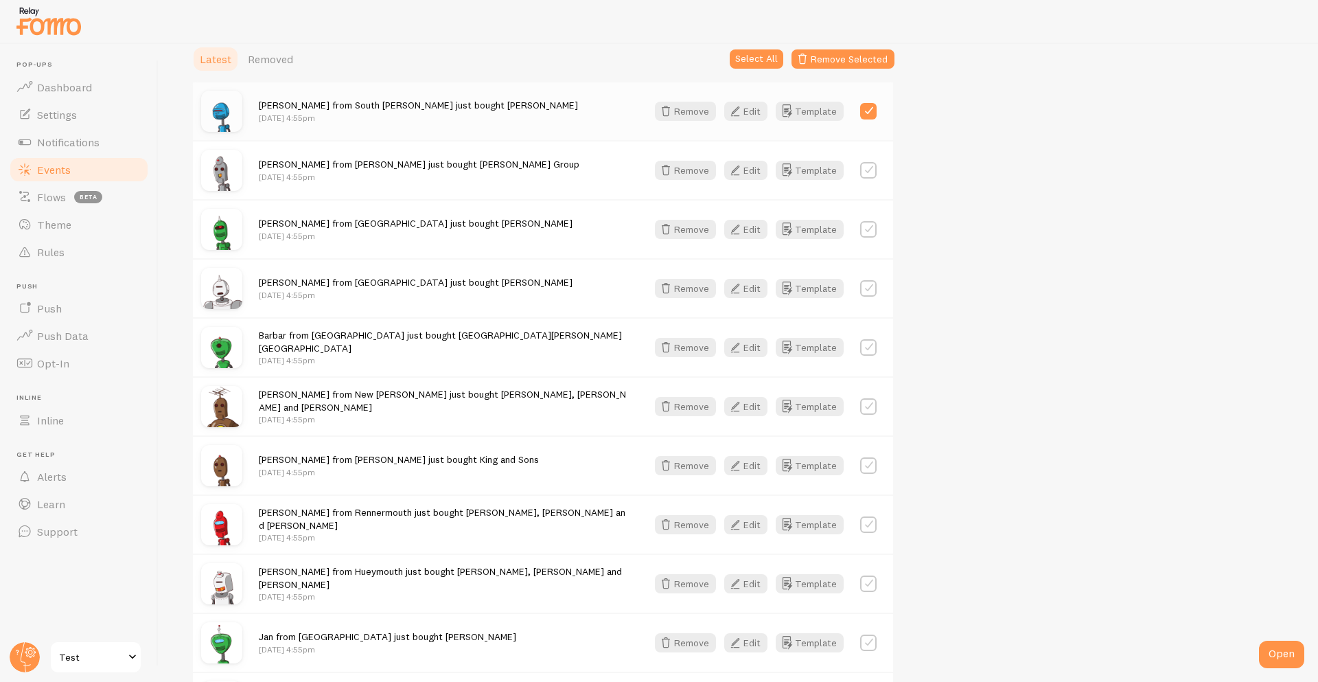
click at [870, 169] on label at bounding box center [868, 170] width 16 height 16
checkbox input "true"
click at [756, 54] on button "Select All" at bounding box center [757, 58] width 54 height 19
checkbox input "true"
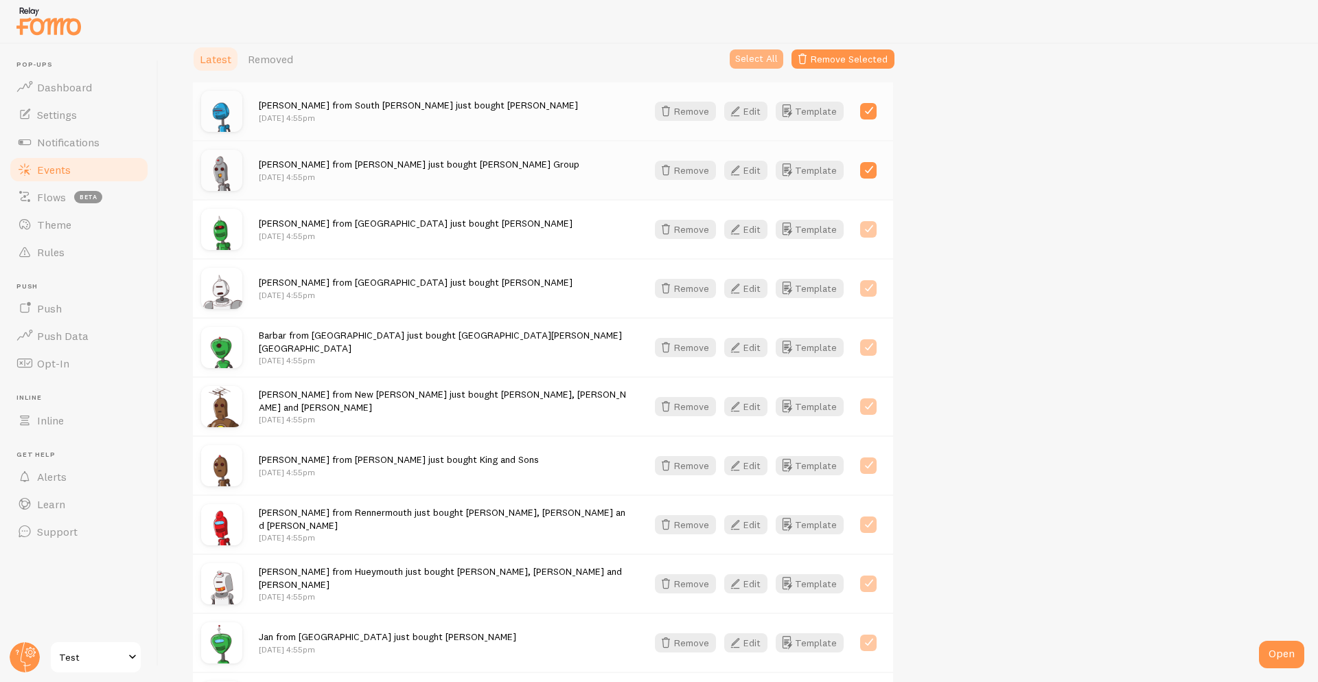
checkbox input "true"
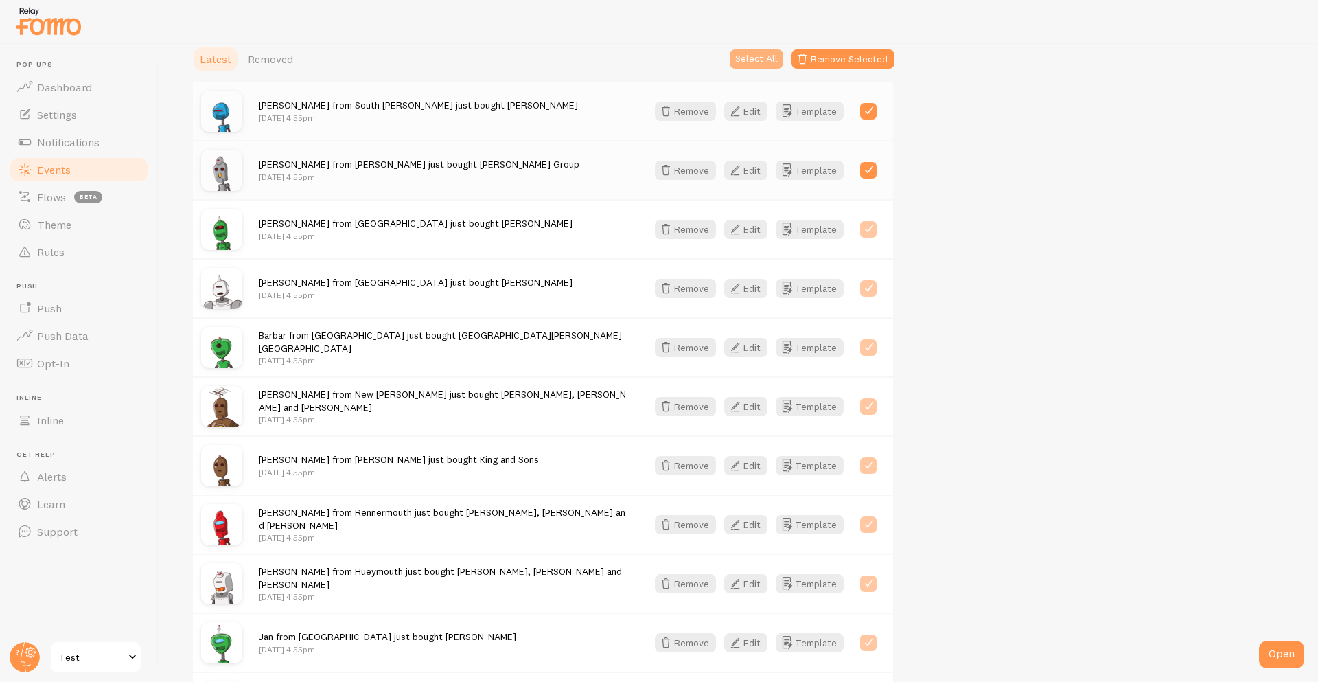
checkbox input "true"
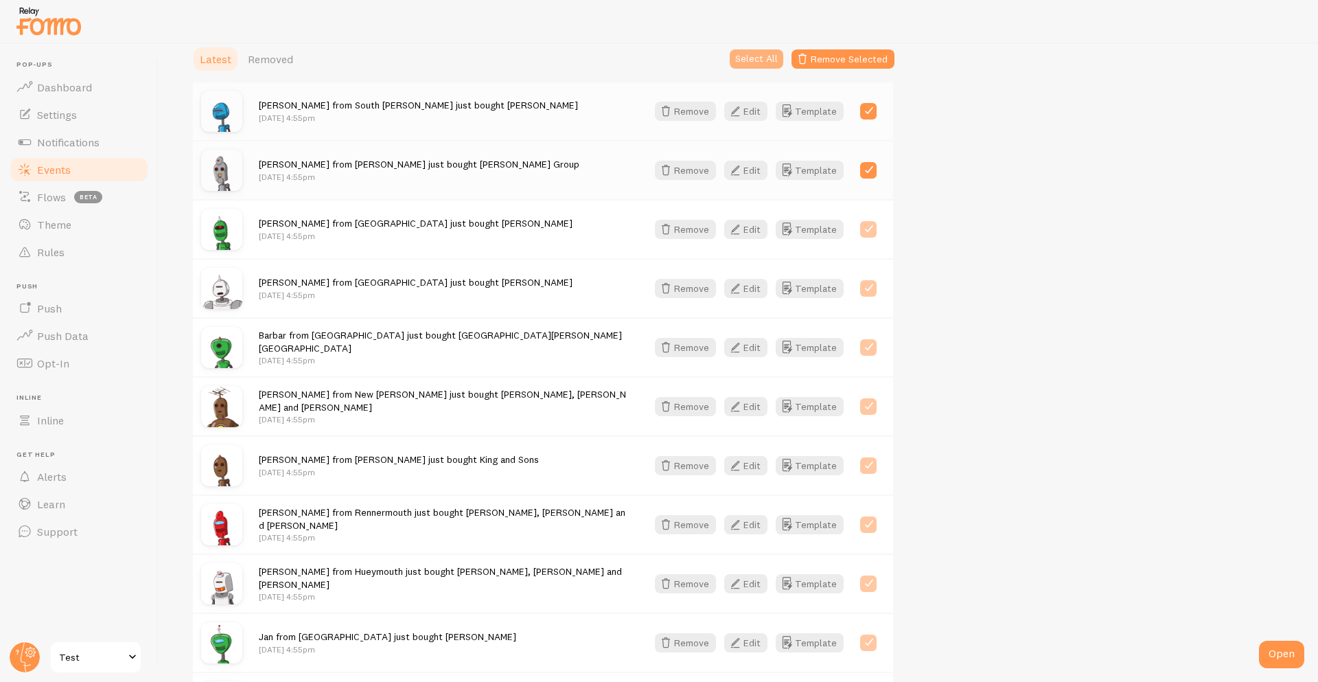
checkbox input "true"
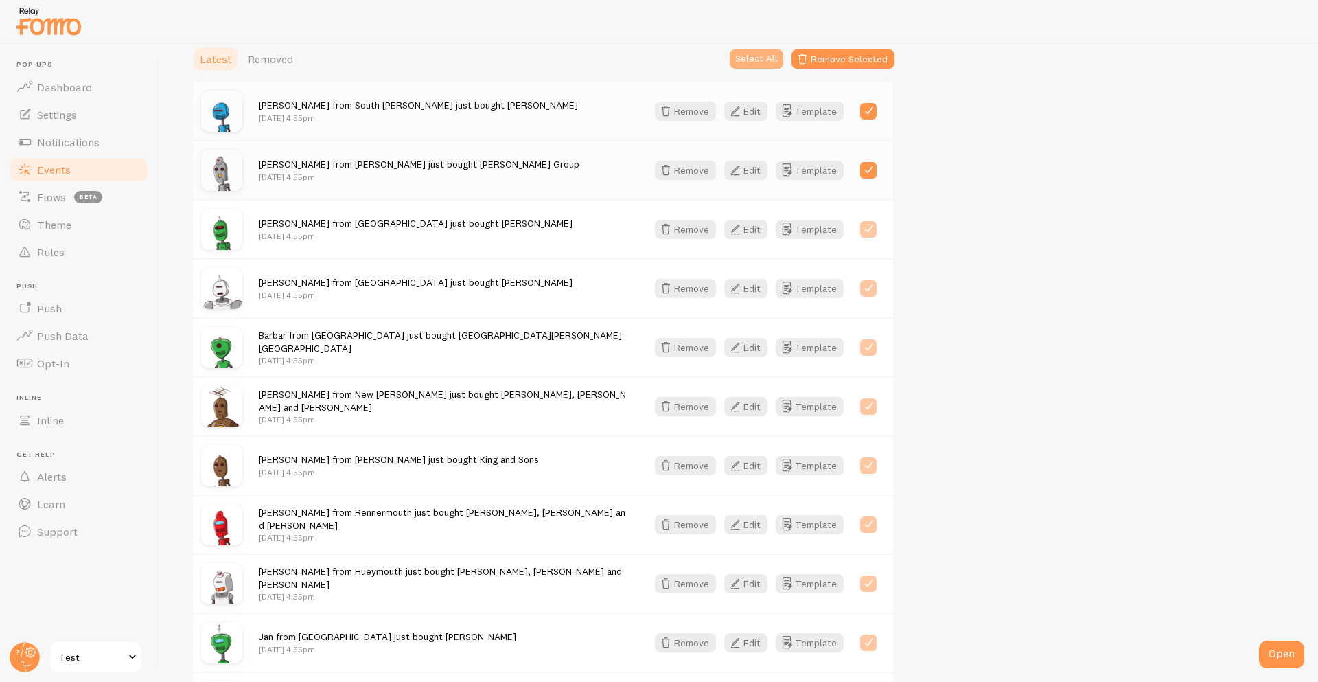
checkbox input "true"
click at [845, 60] on button "Remove Selected" at bounding box center [843, 58] width 103 height 19
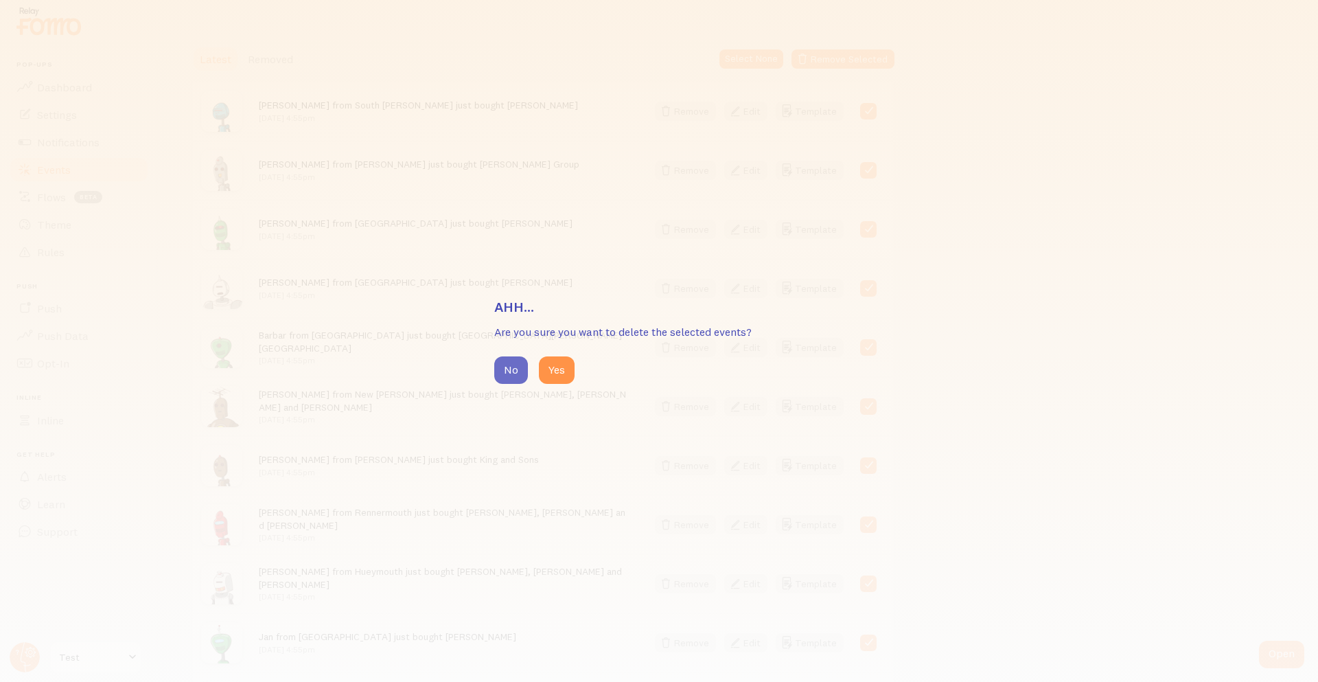
click at [511, 380] on button "No" at bounding box center [511, 369] width 34 height 27
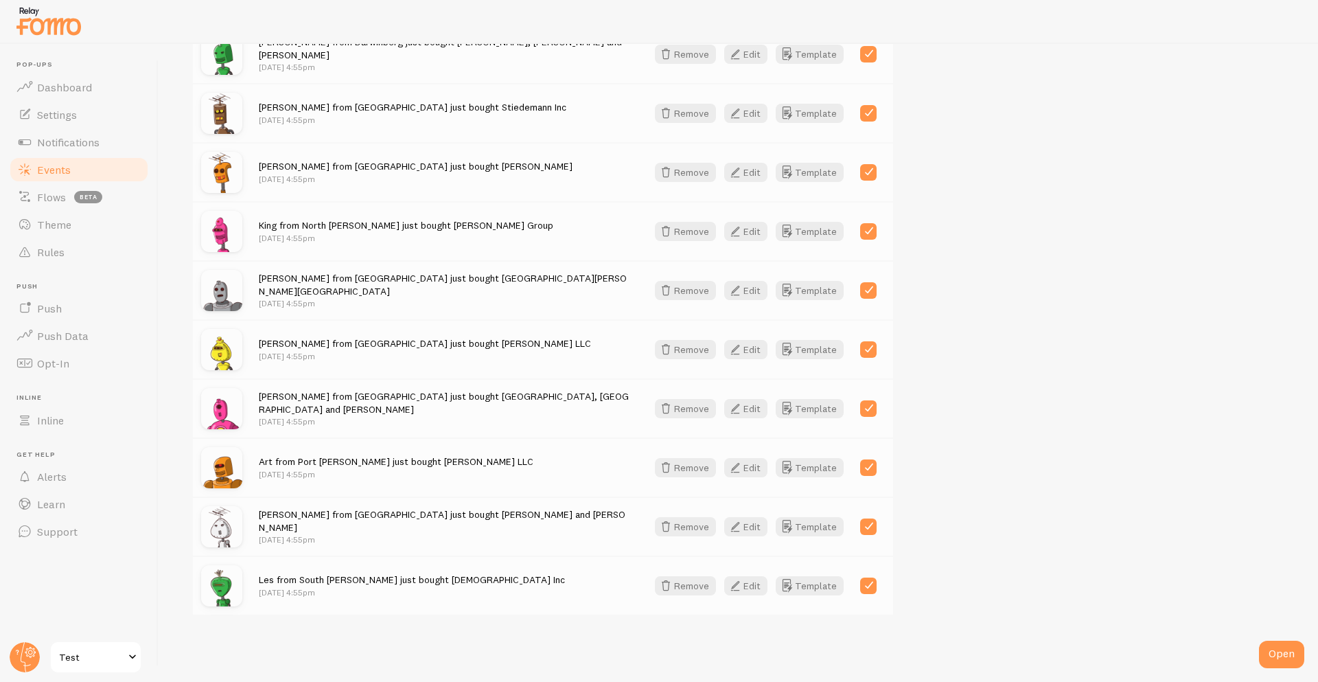
scroll to position [0, 0]
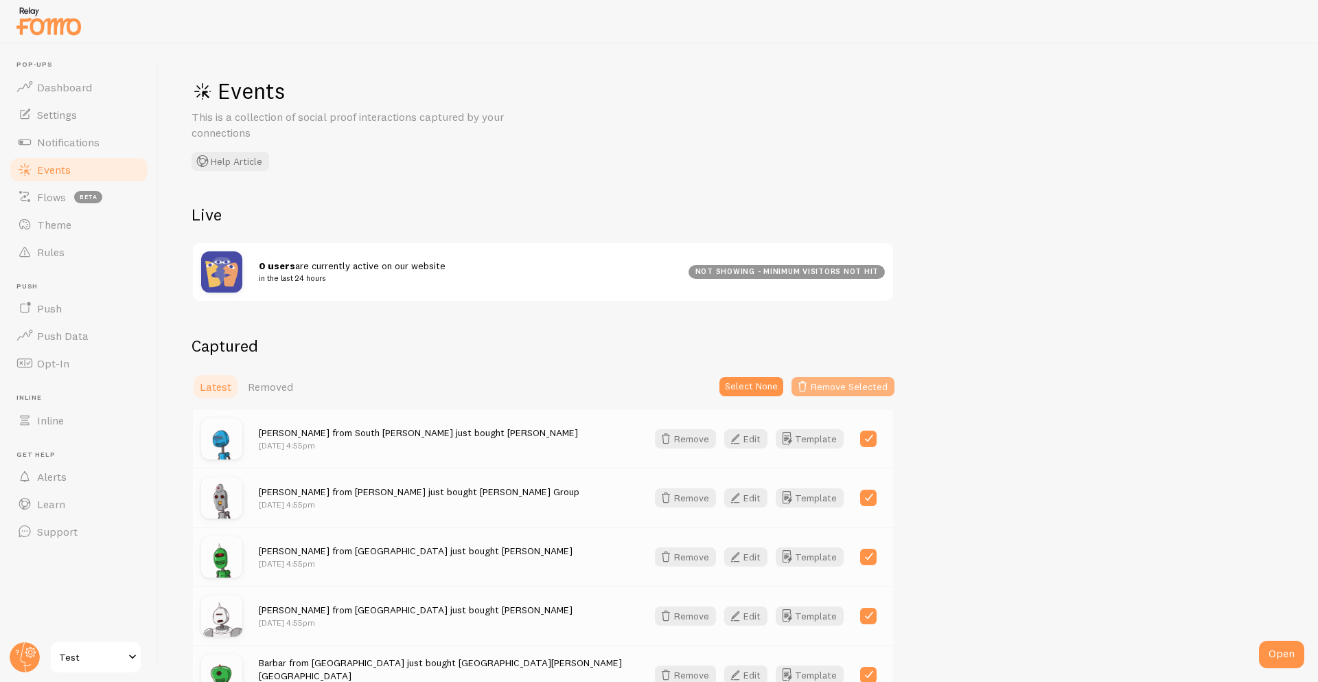
click at [833, 391] on button "Remove Selected" at bounding box center [843, 386] width 103 height 19
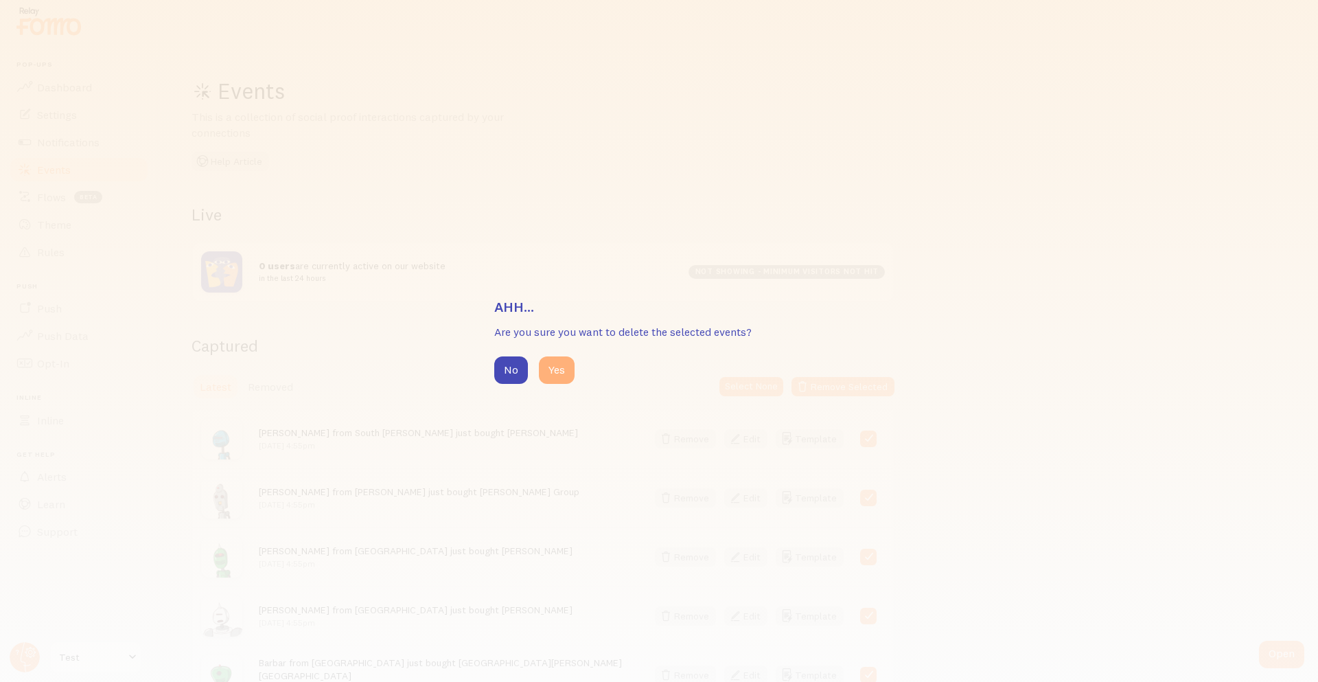
click at [563, 374] on button "Yes" at bounding box center [557, 369] width 36 height 27
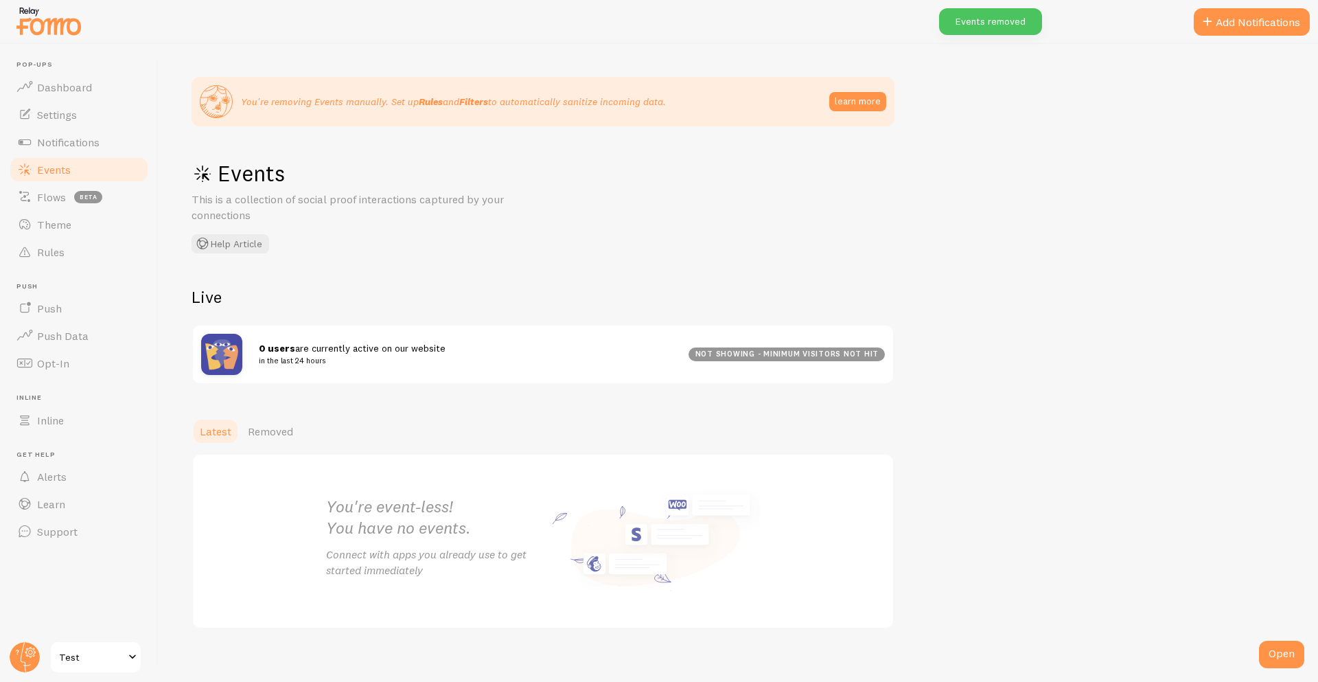
scroll to position [13, 0]
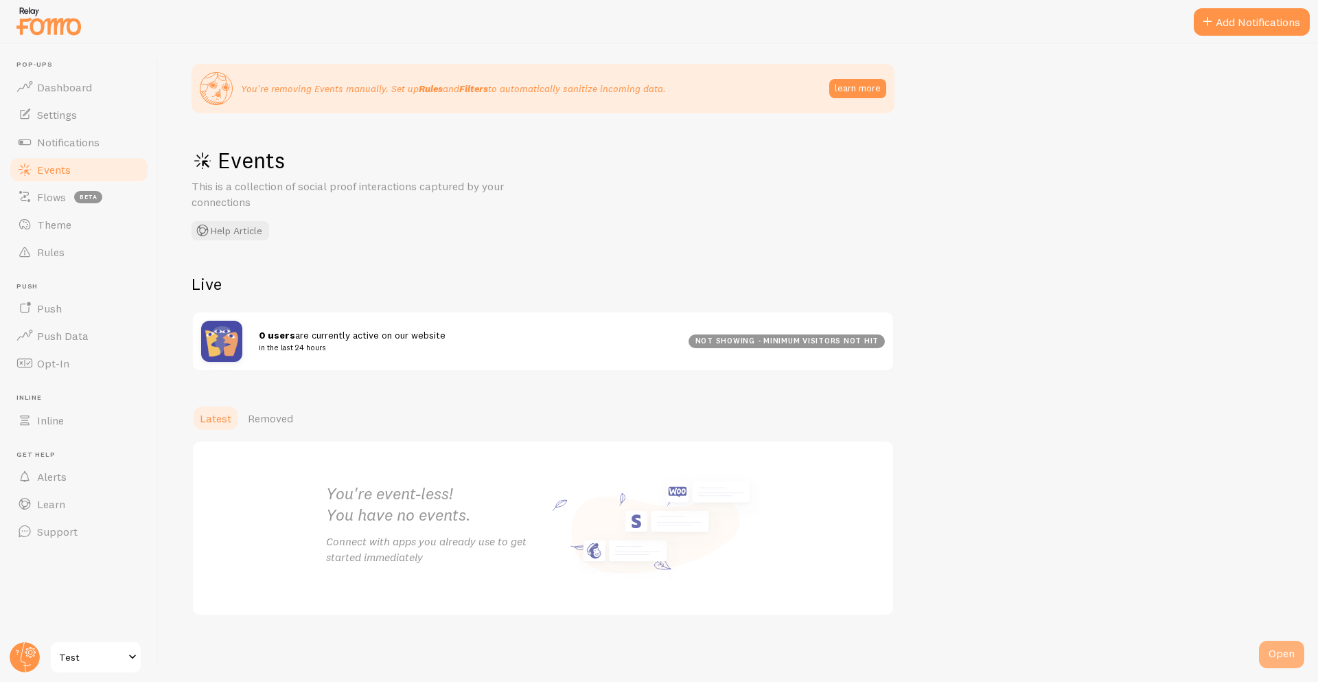
click at [1265, 645] on div "Open" at bounding box center [1281, 654] width 45 height 27
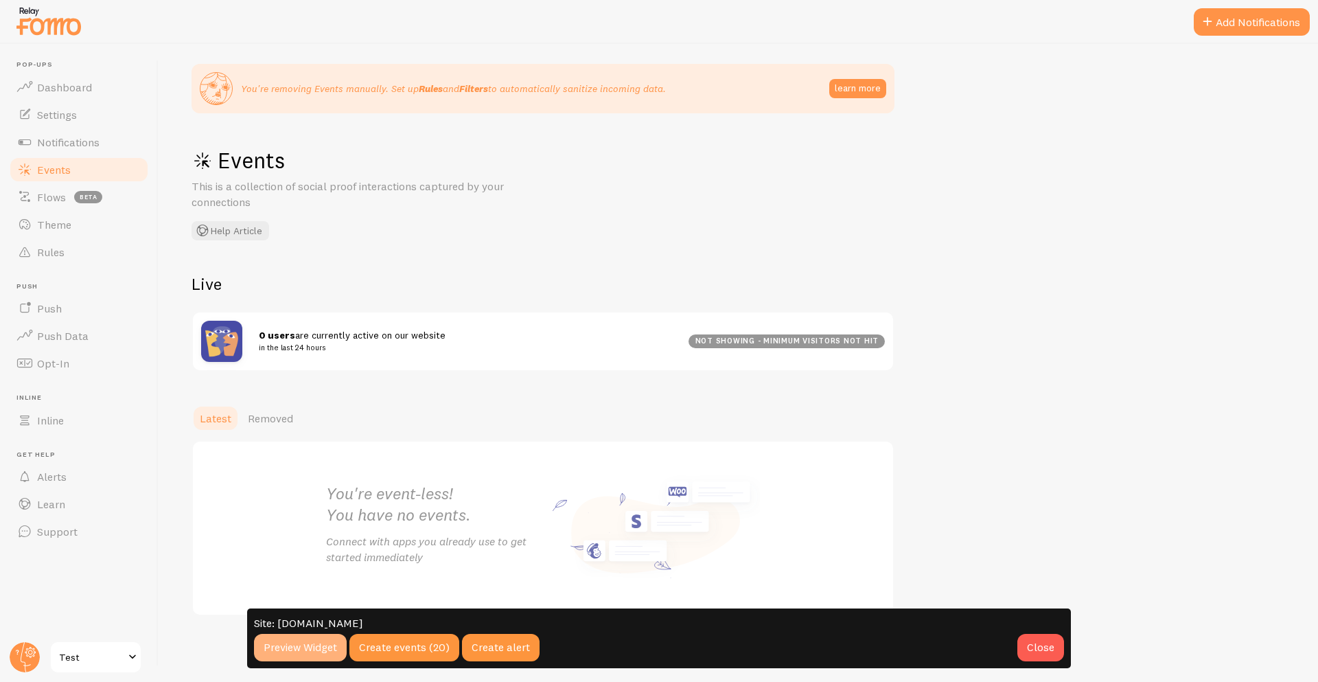
click at [322, 651] on link "Preview Widget" at bounding box center [300, 647] width 93 height 27
click at [62, 161] on link "Events" at bounding box center [78, 169] width 141 height 27
click at [66, 149] on link "Notifications" at bounding box center [78, 141] width 141 height 27
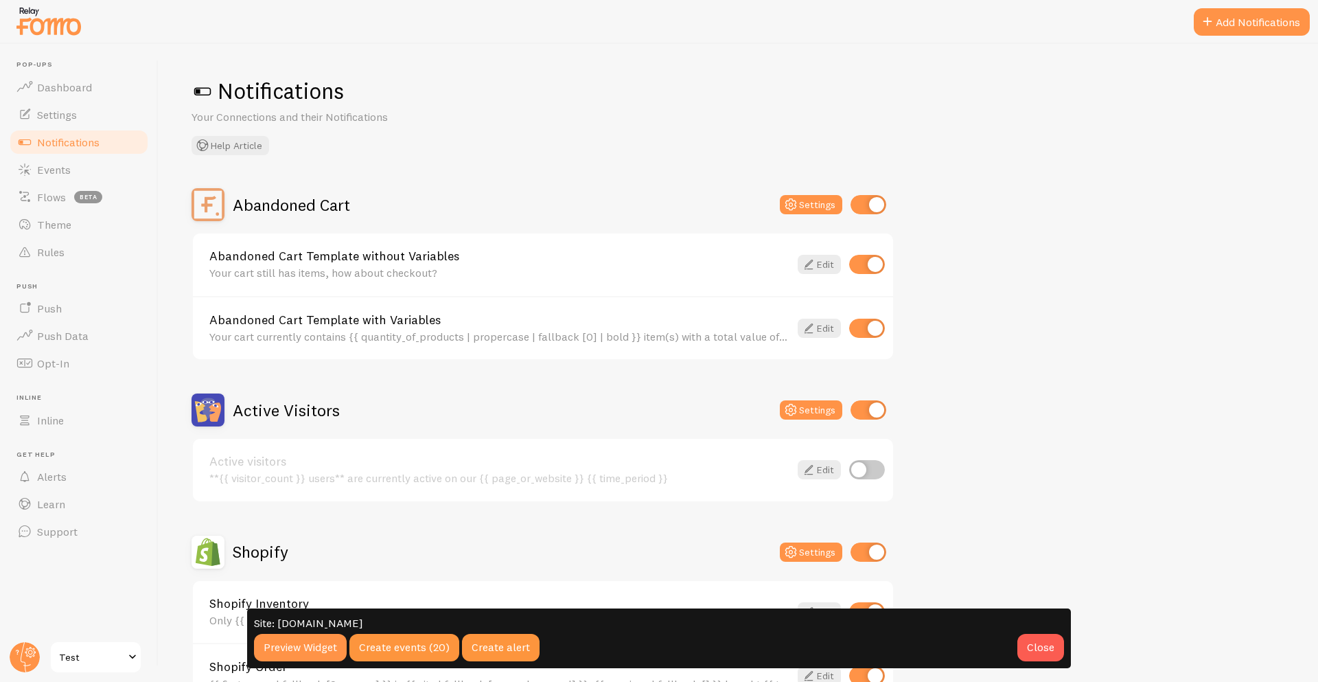
click at [110, 647] on div "Site: maksim-fomo-dev-store-2.myshopify.com Preview Widget Create events (20) C…" at bounding box center [659, 638] width 1318 height 87
click at [110, 660] on div "Site: maksim-fomo-dev-store-2.myshopify.com Preview Widget Create events (20) C…" at bounding box center [659, 638] width 1318 height 87
click at [1038, 650] on div "Close" at bounding box center [1041, 647] width 47 height 27
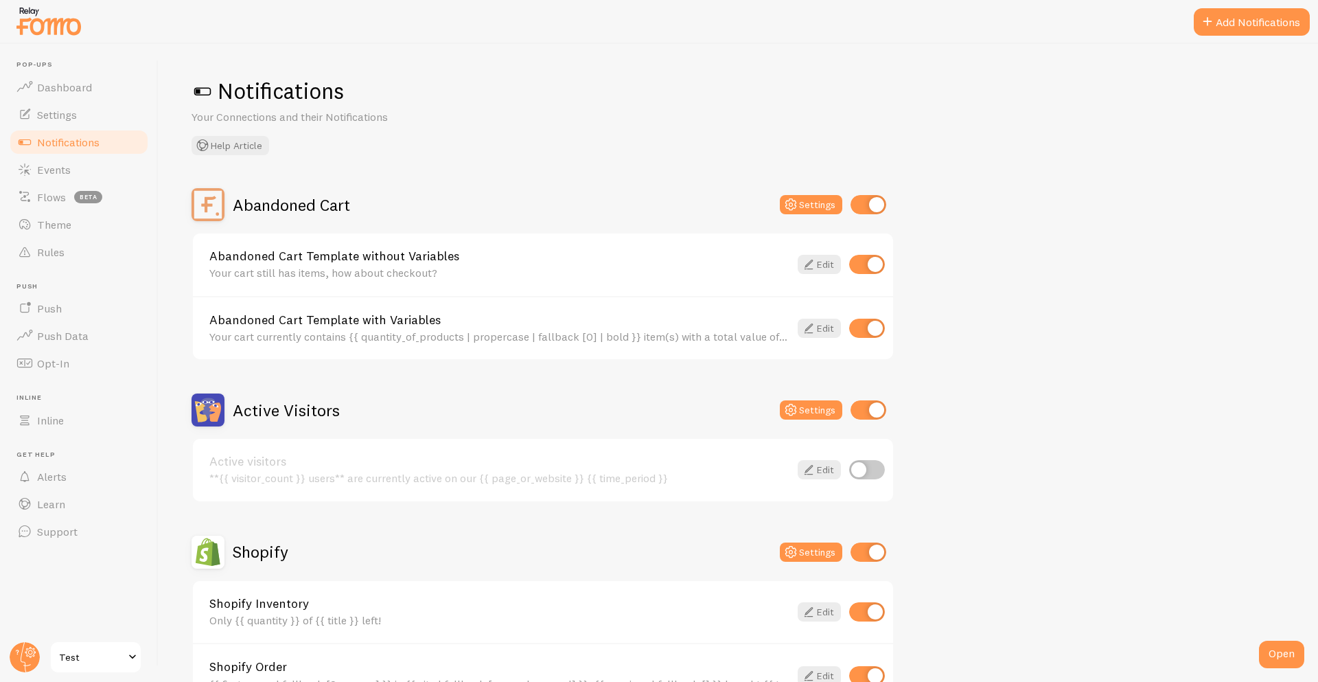
click at [92, 668] on link "Test" at bounding box center [95, 657] width 93 height 33
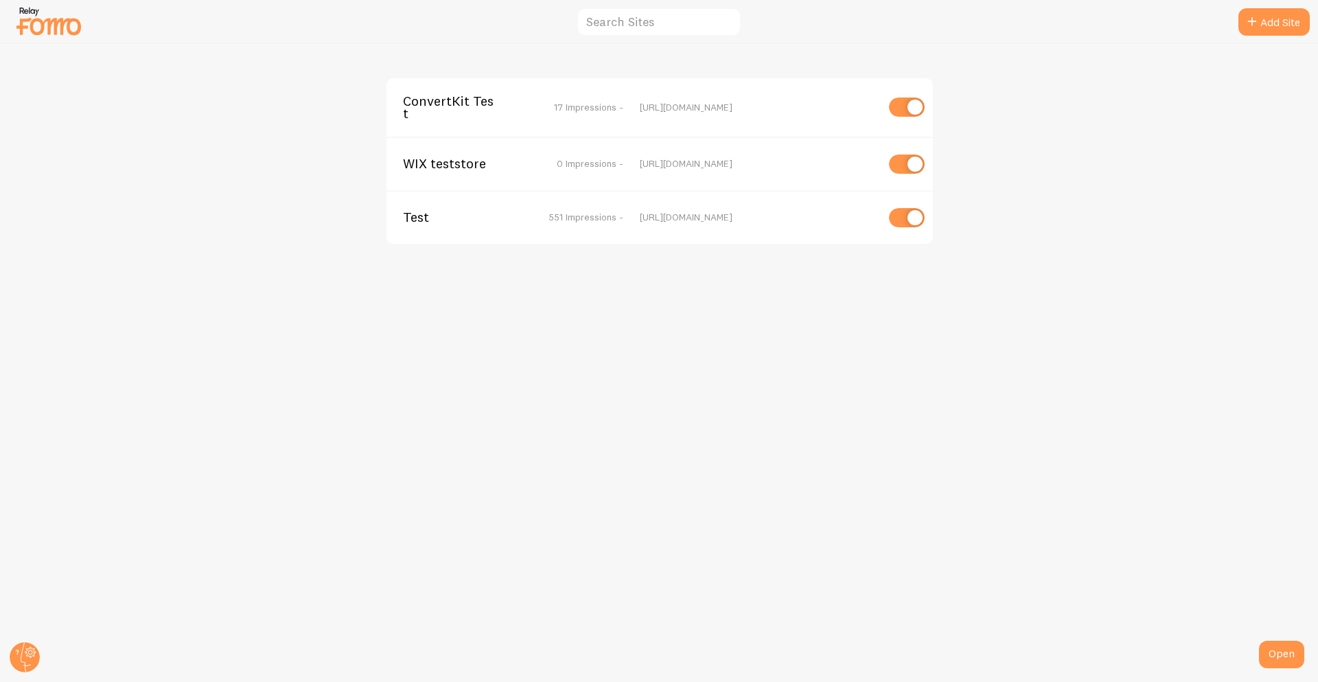
click at [452, 103] on span "ConvertKit Test" at bounding box center [458, 107] width 111 height 25
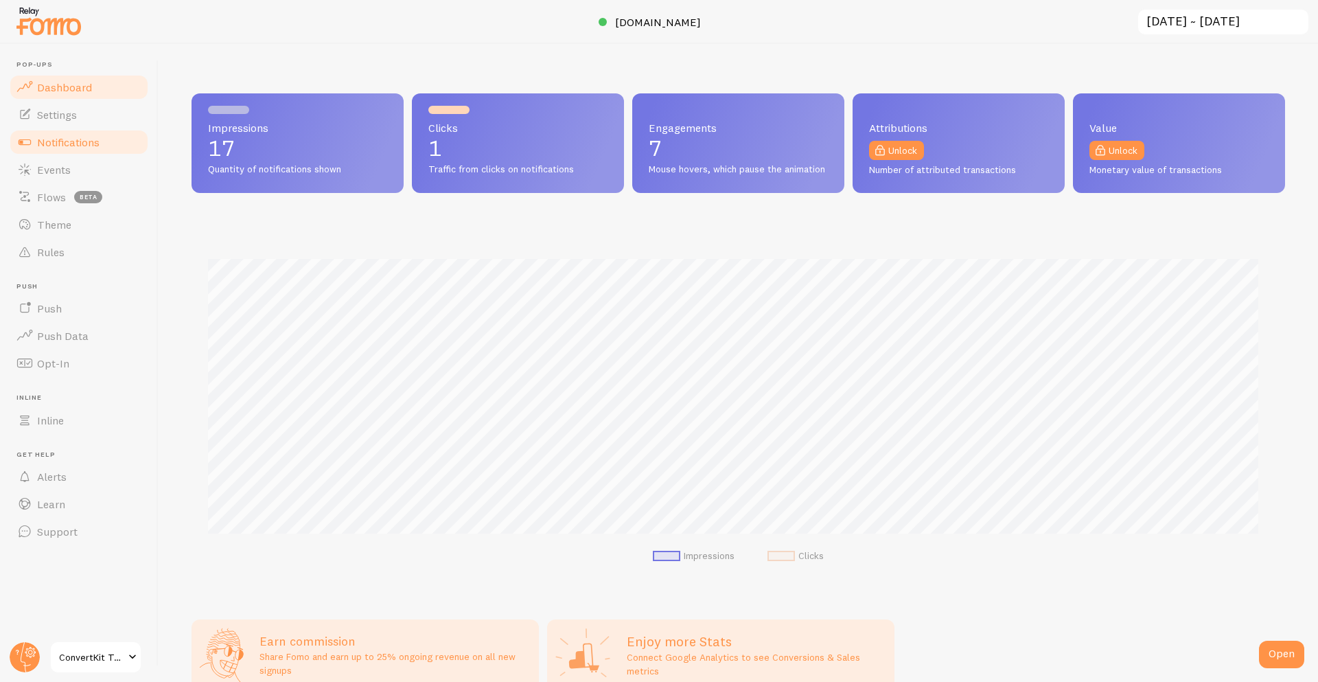
scroll to position [360, 1084]
click at [65, 145] on span "Notifications" at bounding box center [68, 142] width 62 height 14
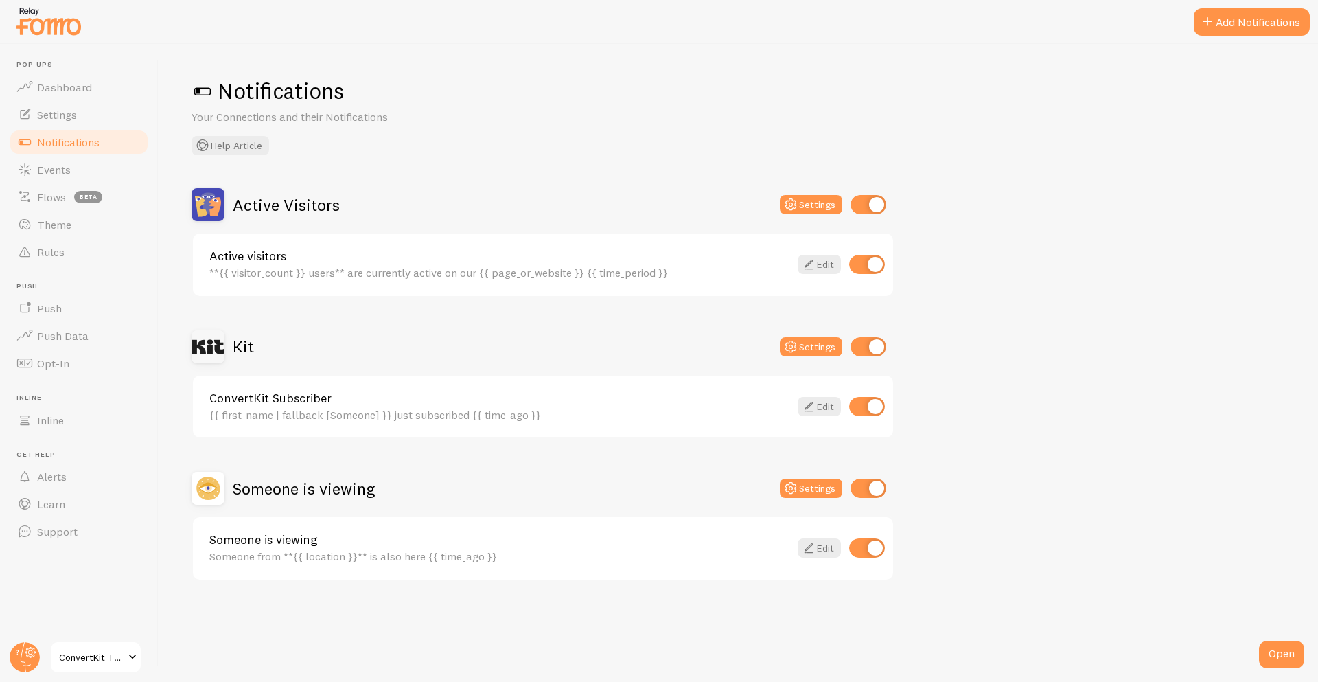
click at [868, 479] on input "checkbox" at bounding box center [869, 488] width 36 height 19
checkbox input "false"
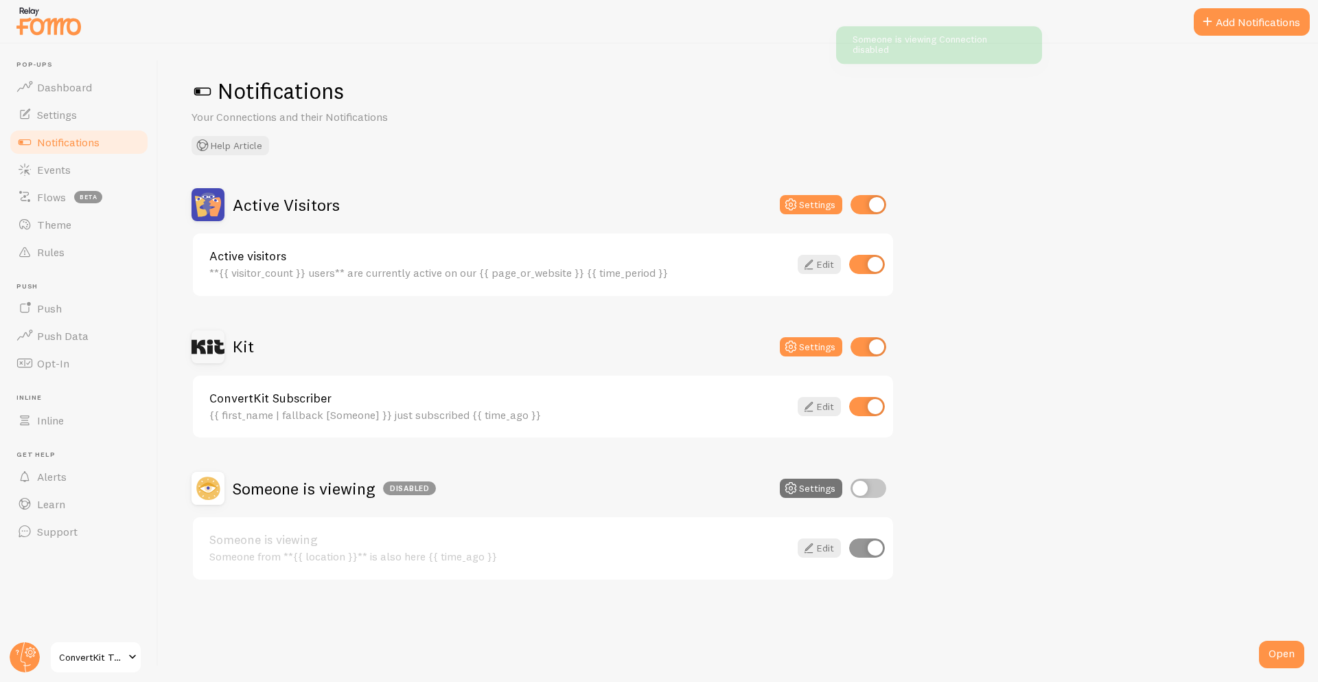
click at [872, 343] on input "checkbox" at bounding box center [869, 346] width 36 height 19
checkbox input "false"
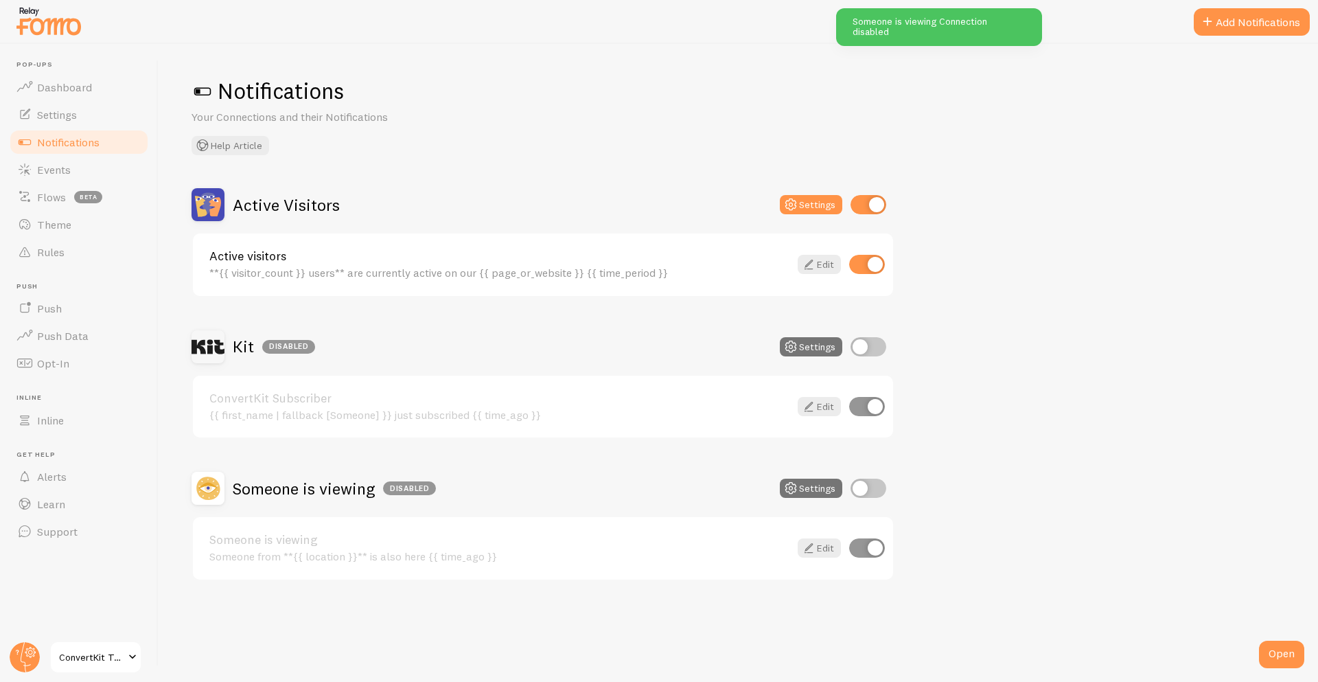
click at [857, 190] on div "Active Visitors Settings" at bounding box center [543, 204] width 703 height 33
click at [78, 75] on link "Dashboard" at bounding box center [78, 86] width 141 height 27
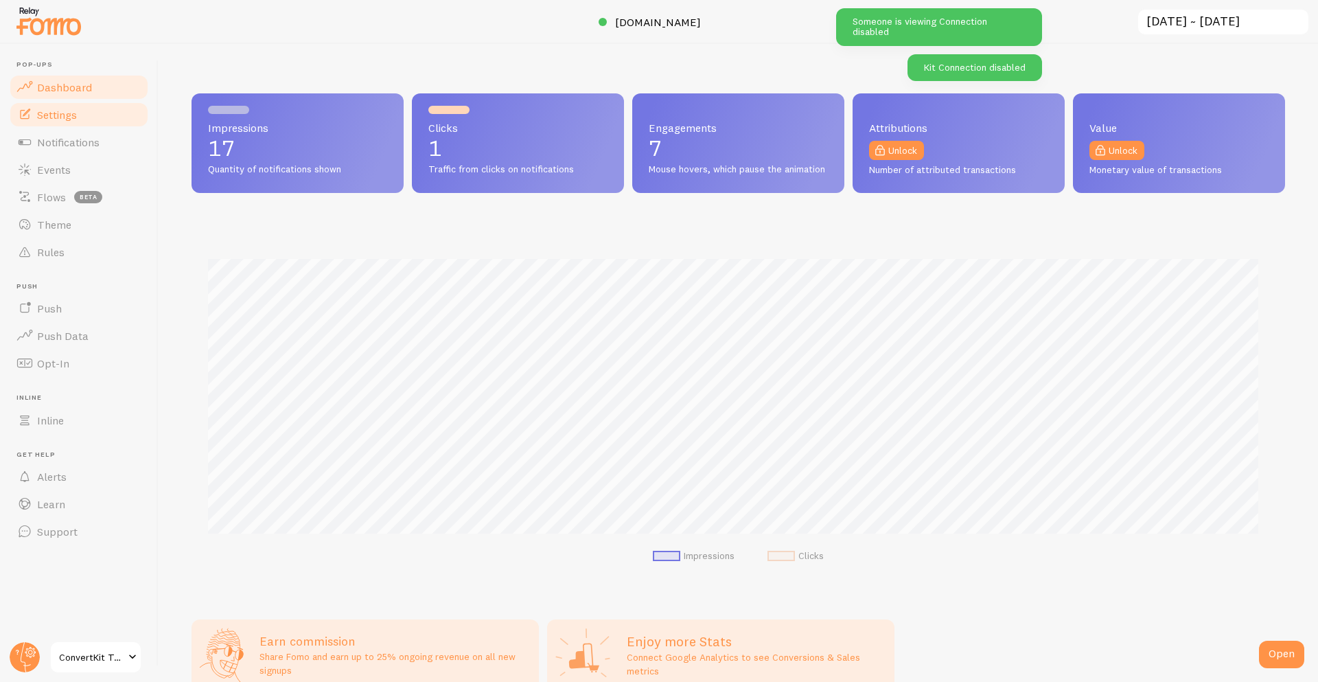
scroll to position [360, 1084]
click at [39, 139] on span "Notifications" at bounding box center [68, 142] width 62 height 14
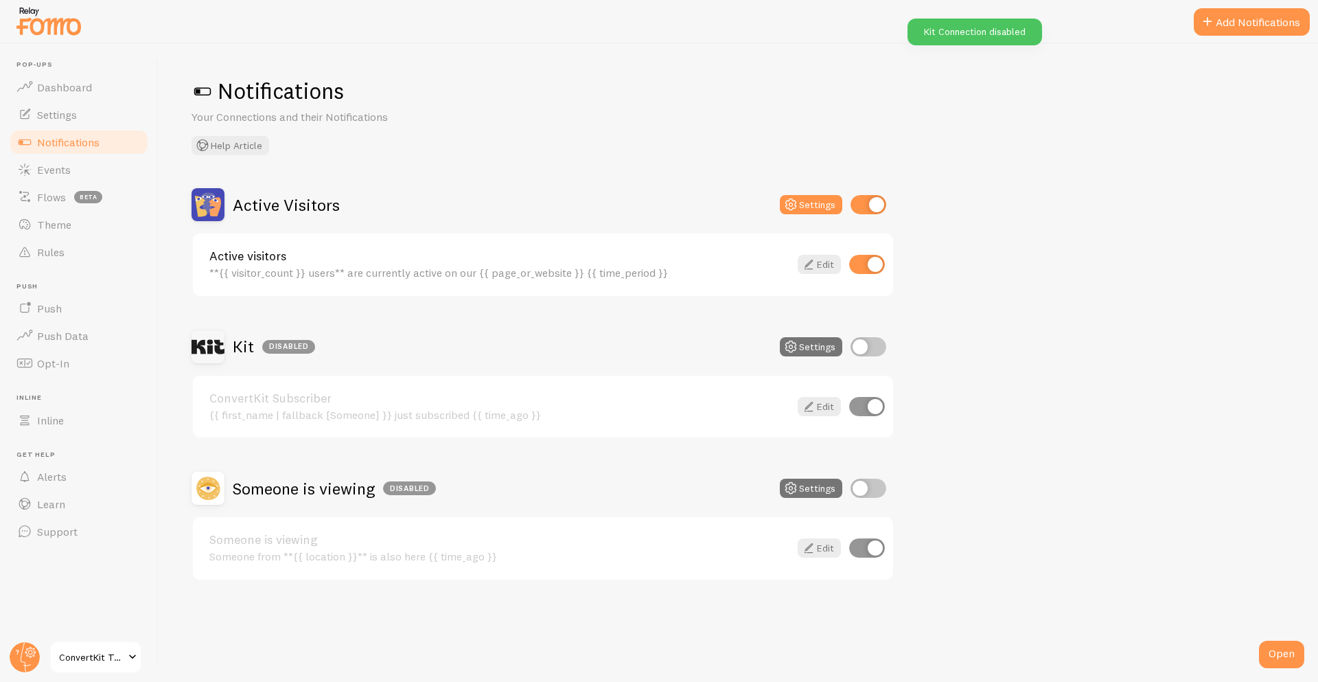
click at [884, 204] on input "checkbox" at bounding box center [869, 204] width 36 height 19
checkbox input "false"
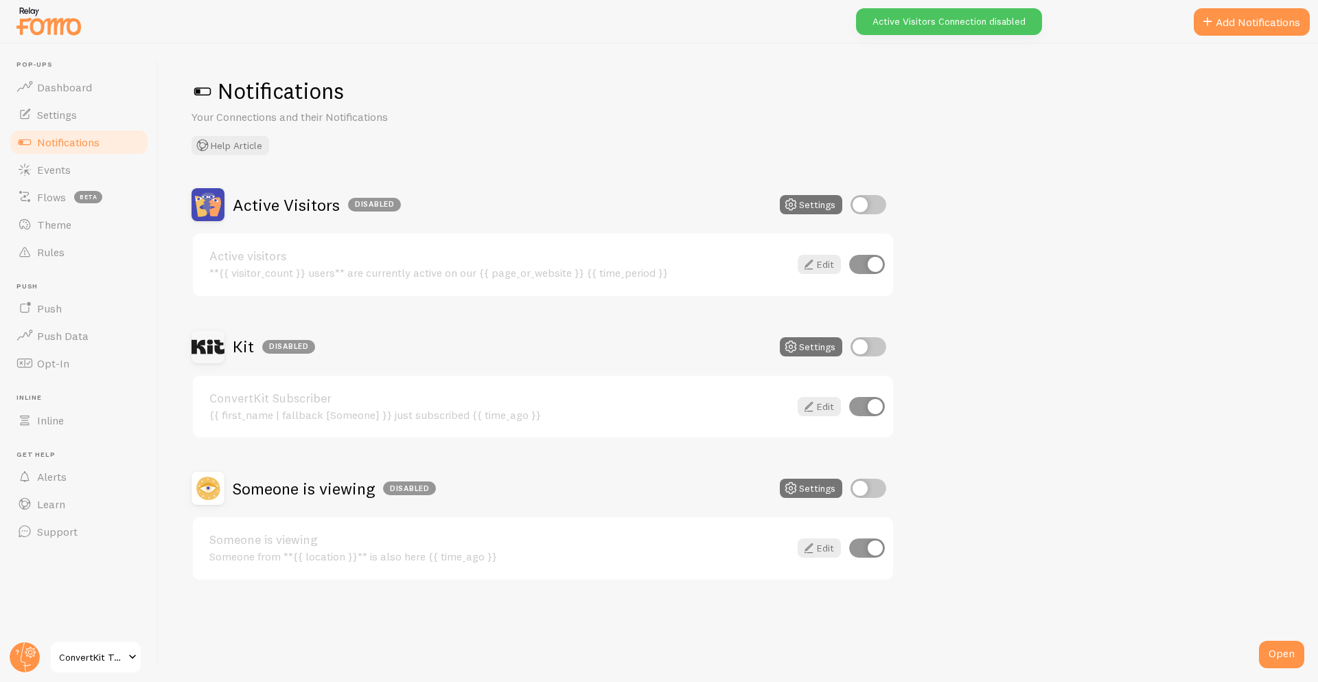
click at [65, 661] on span "ConvertKit Test" at bounding box center [91, 657] width 65 height 16
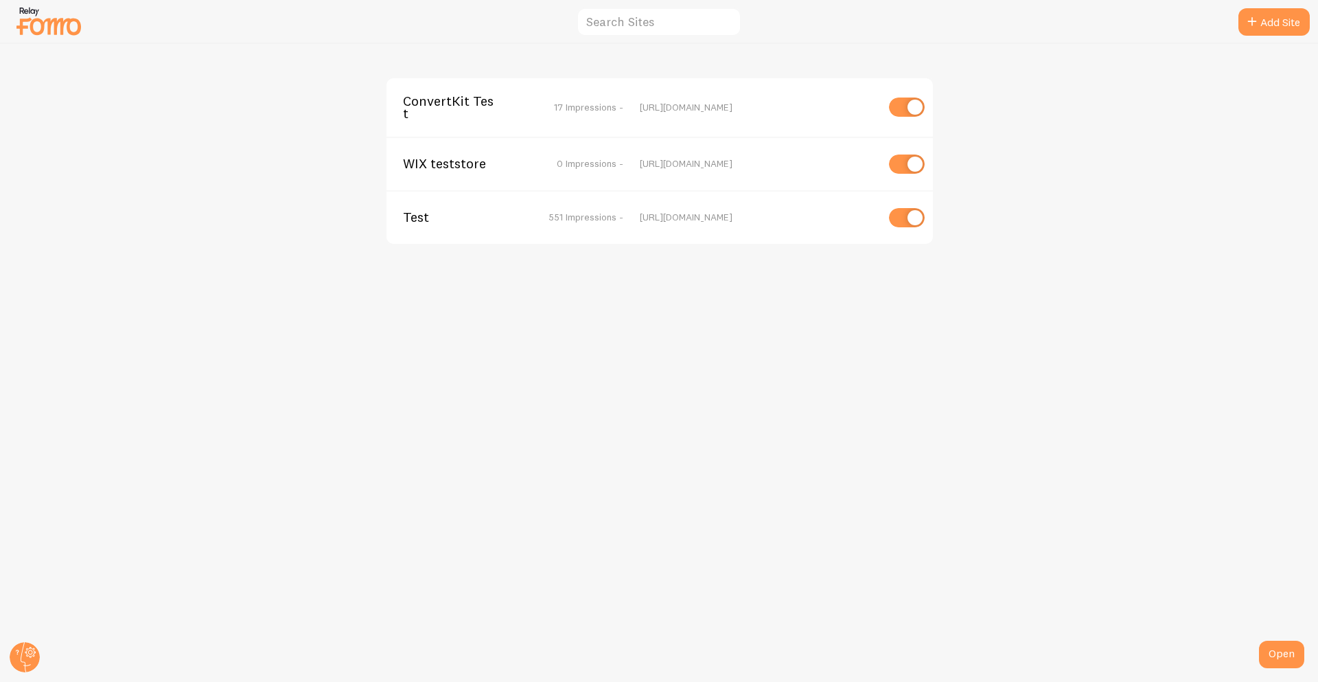
click at [409, 216] on span "Test" at bounding box center [458, 217] width 111 height 12
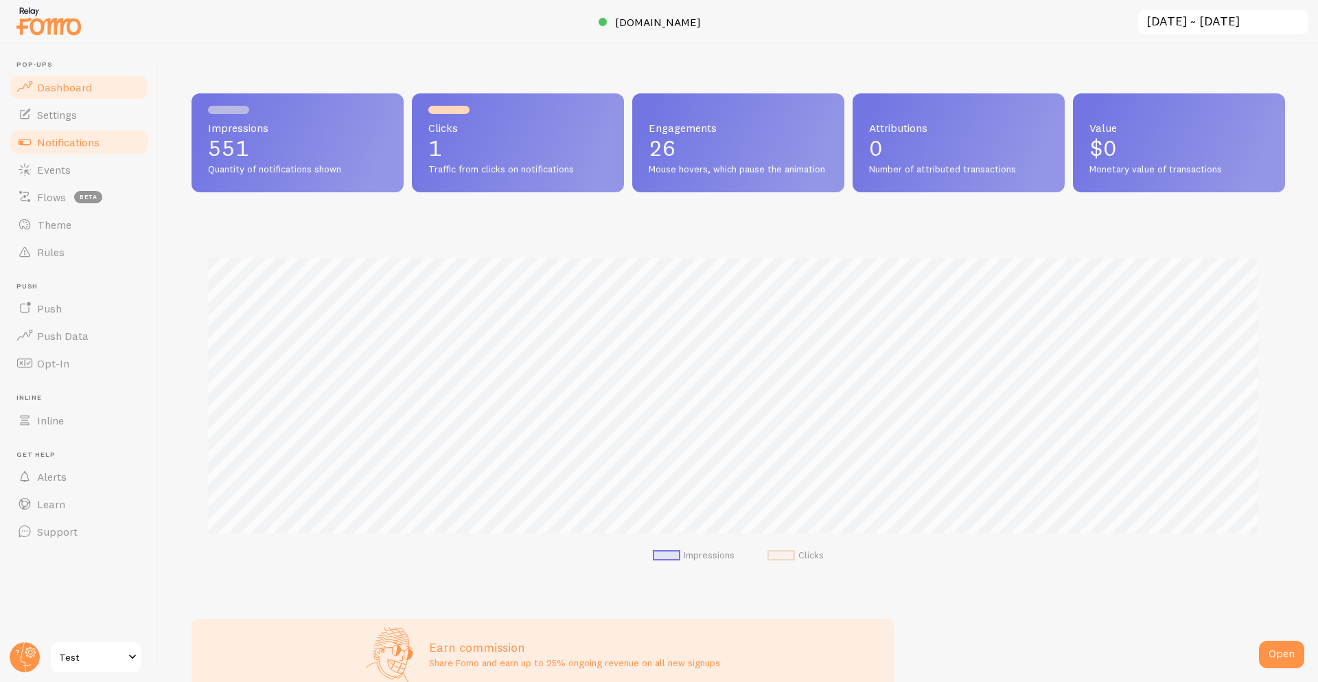
scroll to position [360, 1084]
click at [69, 141] on span "Notifications" at bounding box center [68, 142] width 62 height 14
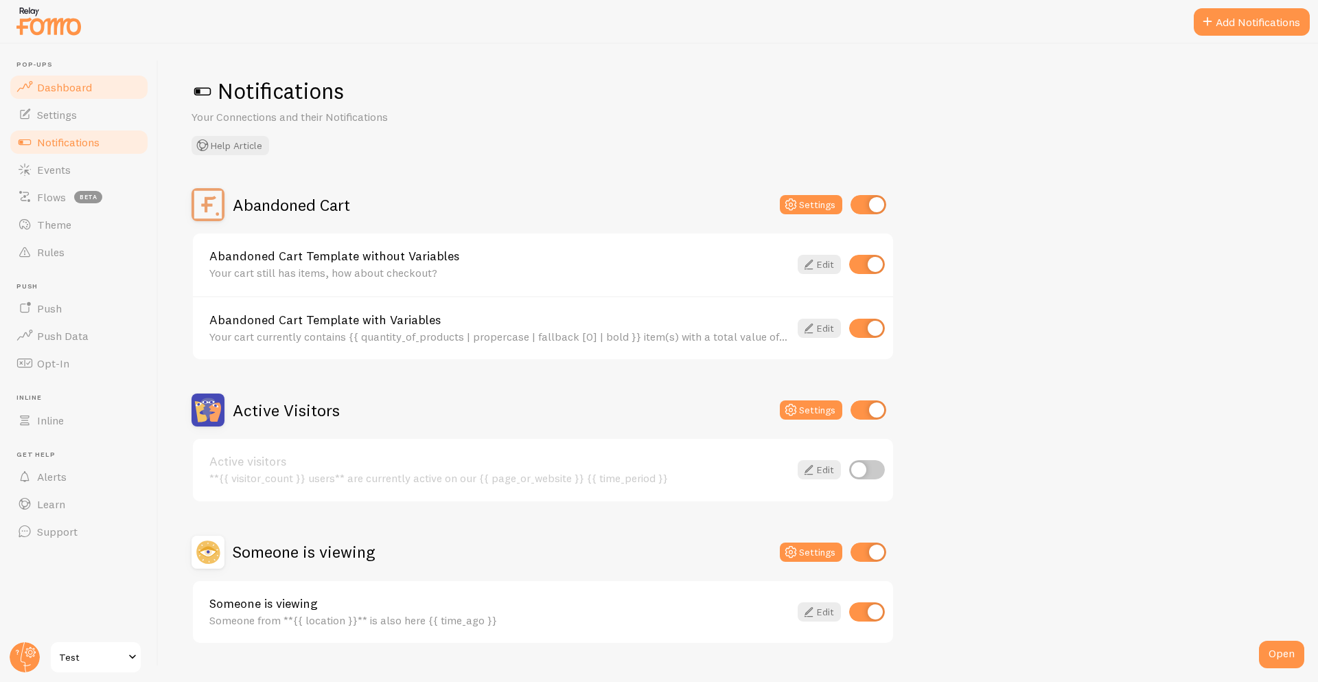
click at [80, 81] on span "Dashboard" at bounding box center [64, 87] width 55 height 14
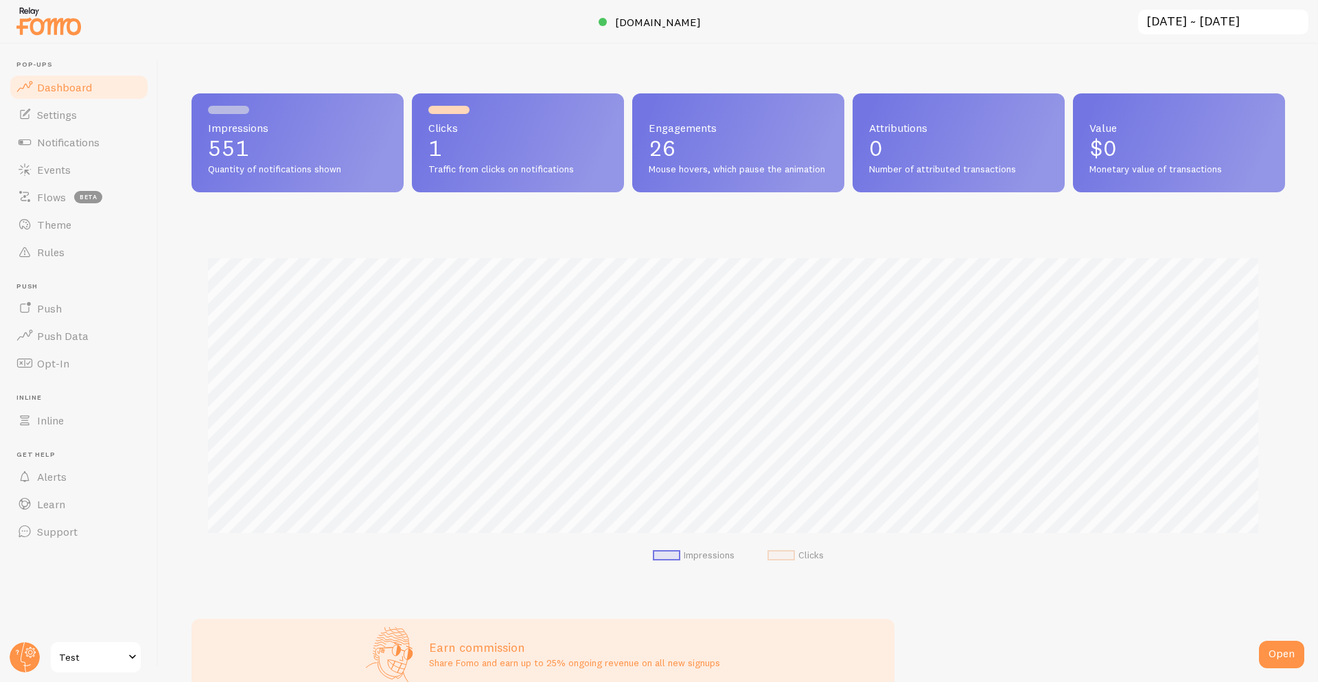
scroll to position [360, 1084]
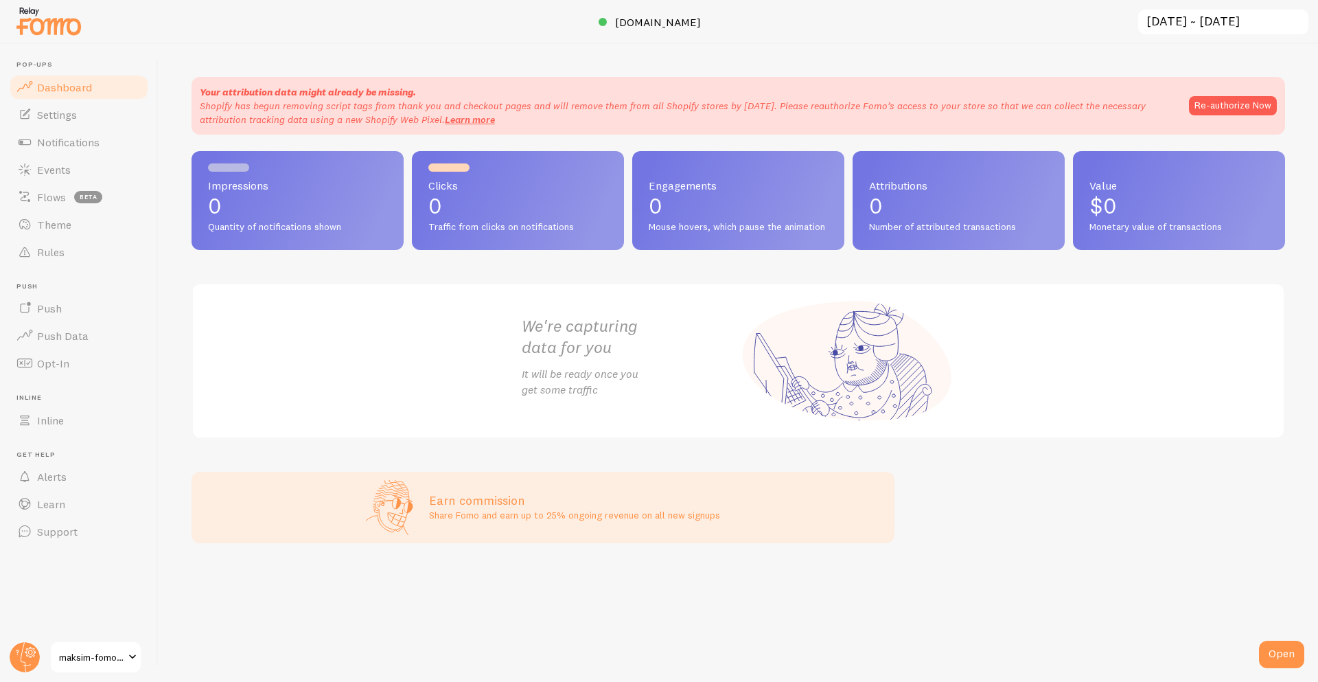
click at [74, 646] on link "maksim-fomo-dev-store" at bounding box center [95, 657] width 93 height 33
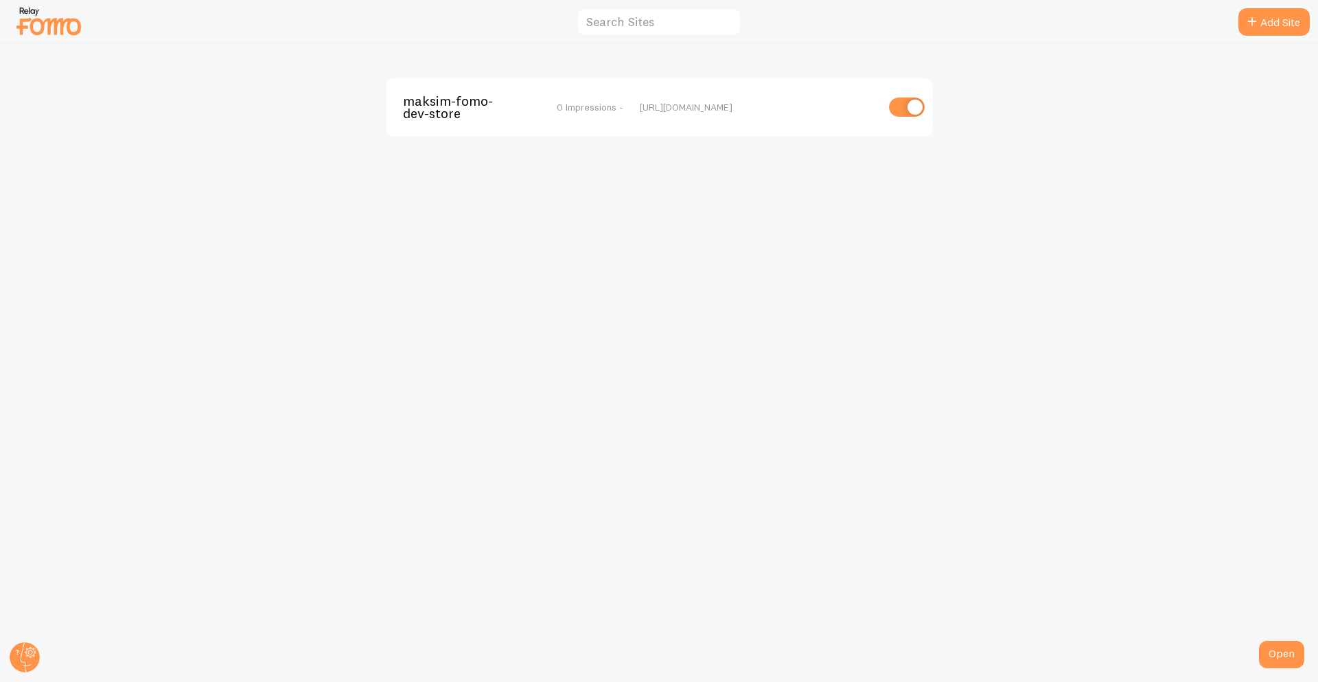
click at [431, 107] on span "maksim-fomo-dev-store" at bounding box center [458, 107] width 111 height 25
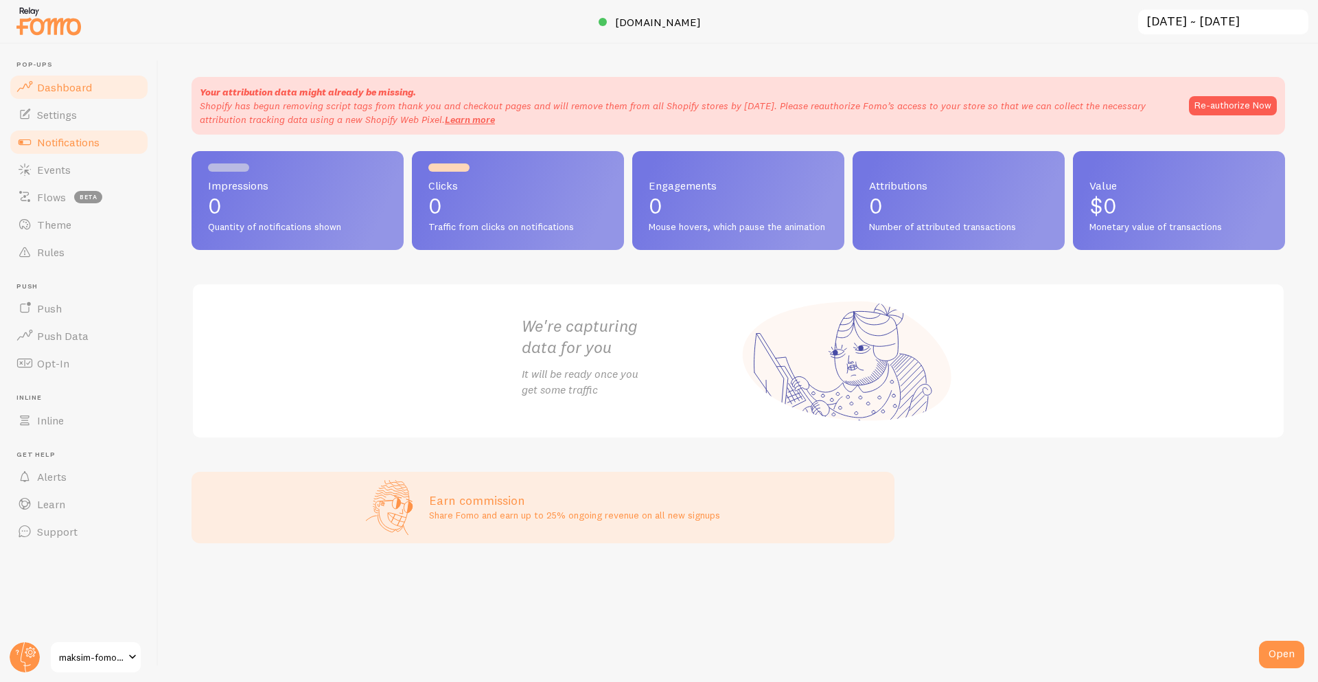
click at [66, 148] on span "Notifications" at bounding box center [68, 142] width 62 height 14
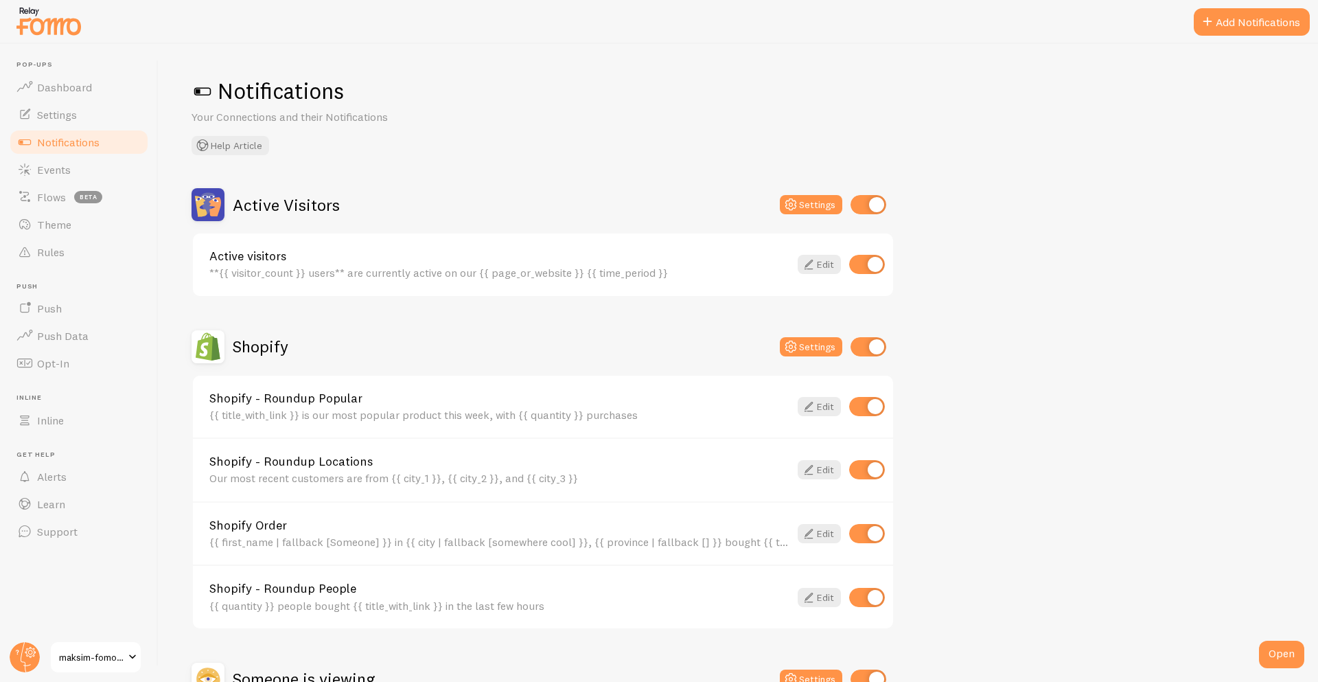
click at [865, 203] on input "checkbox" at bounding box center [869, 204] width 36 height 19
checkbox input "false"
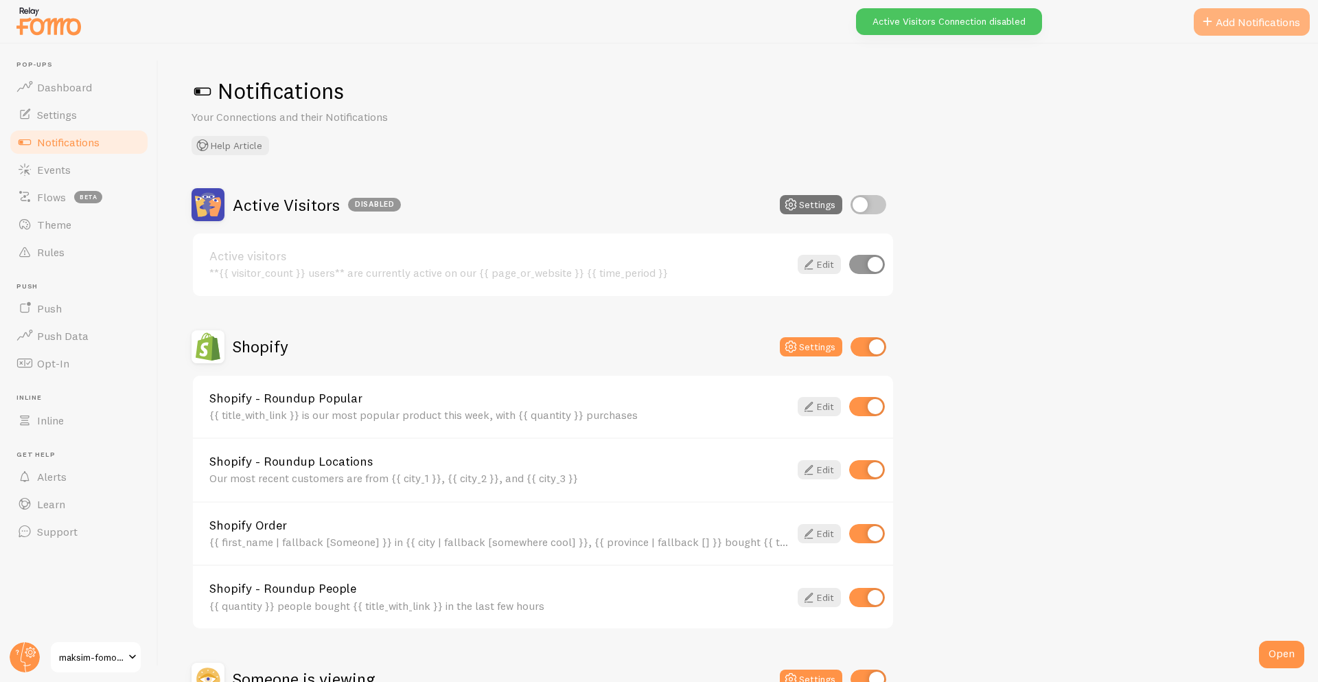
click at [1213, 14] on span at bounding box center [1208, 22] width 16 height 16
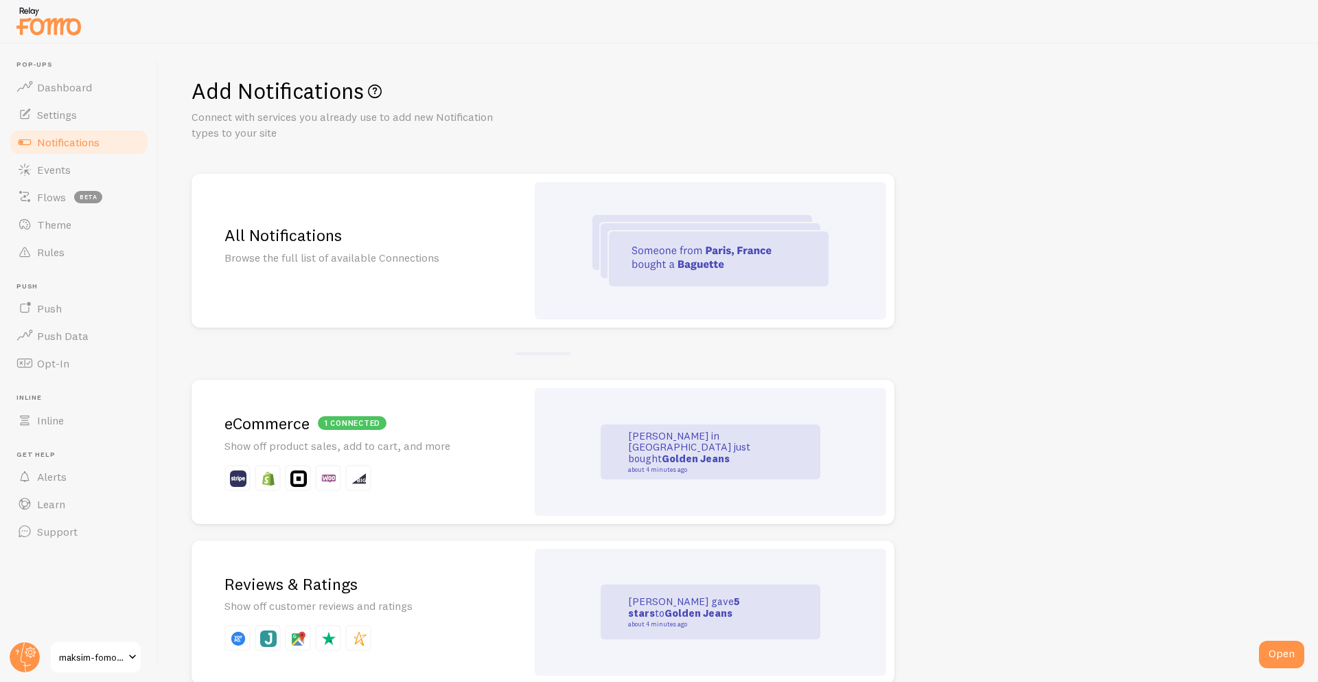
click at [410, 284] on div "All Notifications Browse the full list of available Connections" at bounding box center [359, 251] width 335 height 154
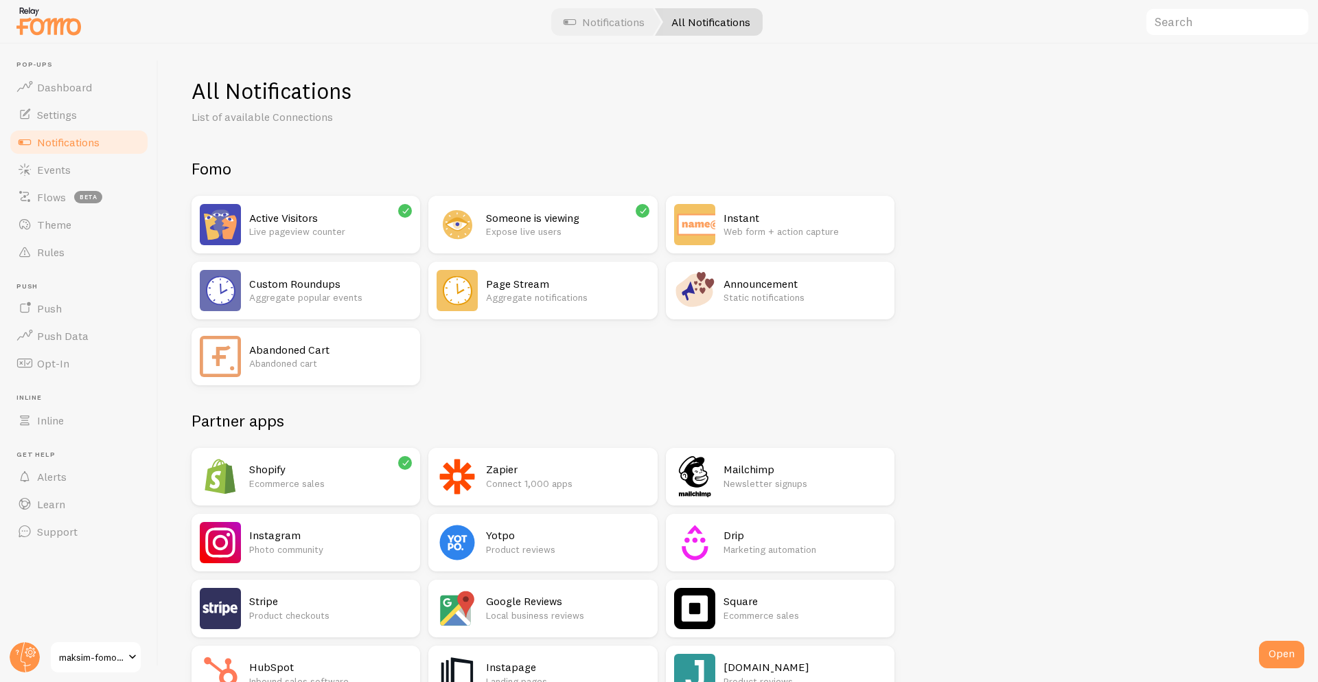
click at [354, 374] on div "Abandoned Cart Abandoned cart" at bounding box center [330, 356] width 163 height 41
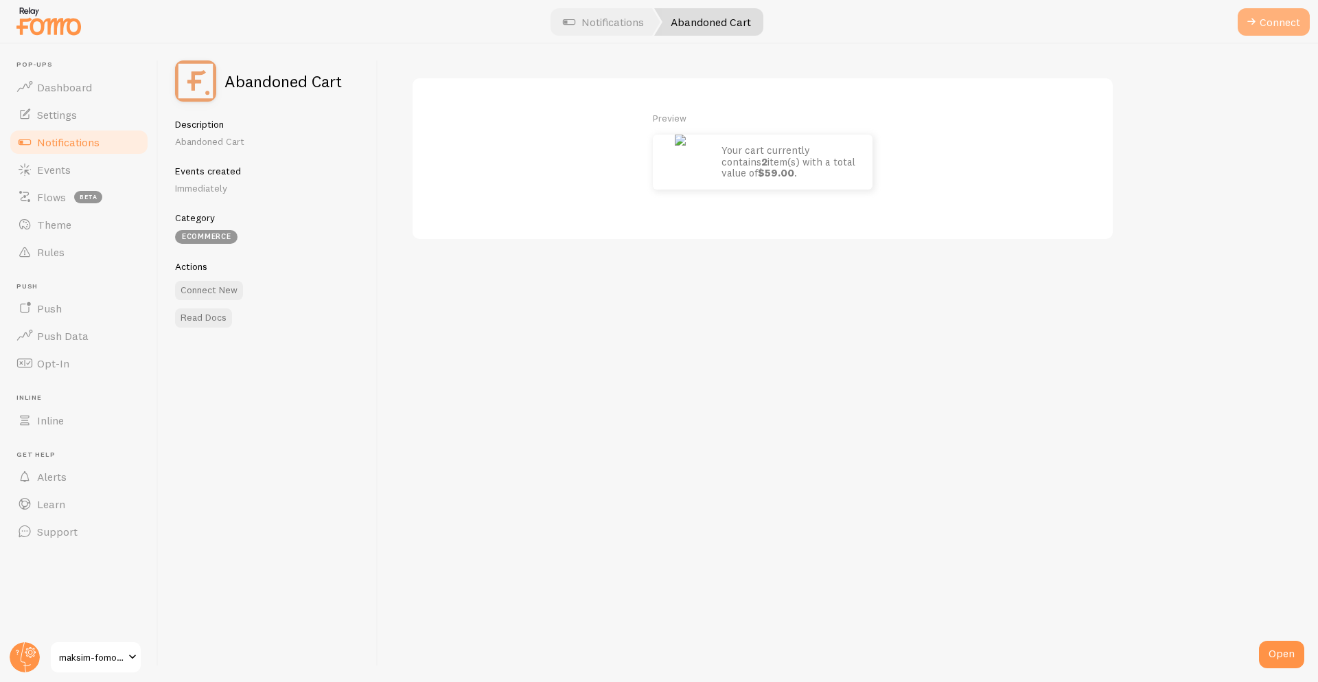
click at [1249, 14] on span at bounding box center [1251, 22] width 16 height 16
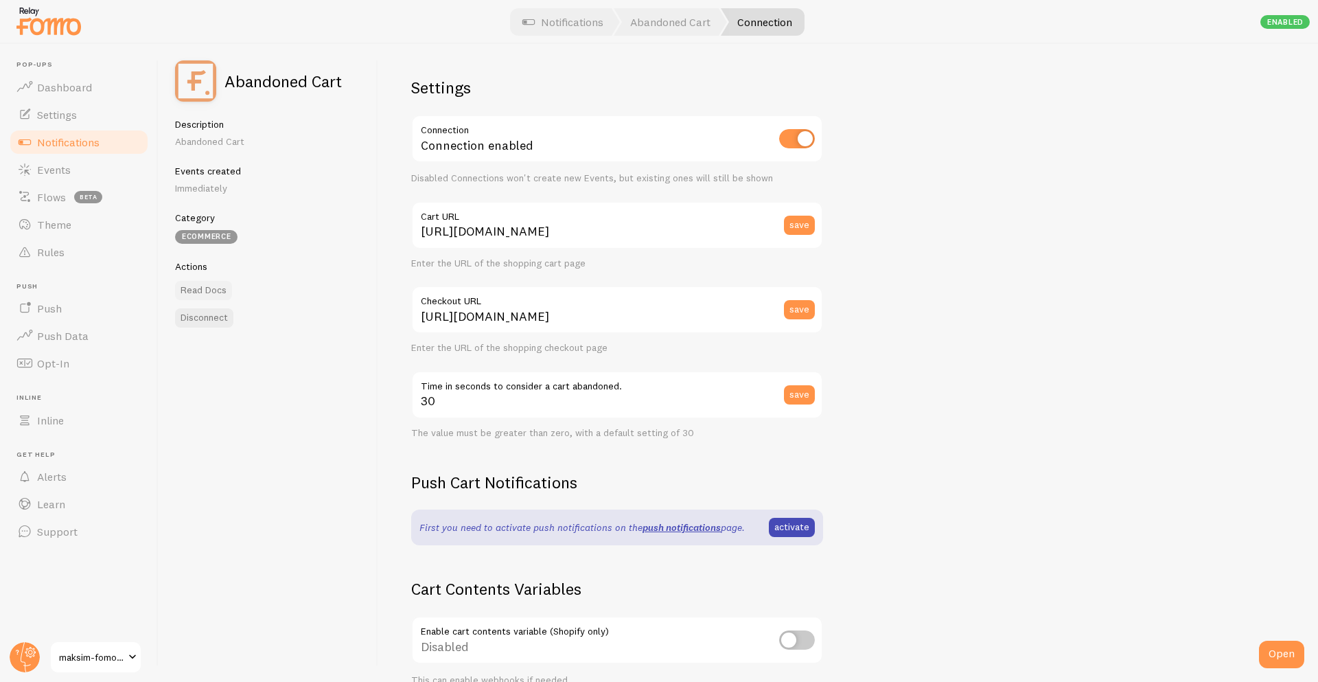
click at [185, 290] on link "Read Docs" at bounding box center [203, 290] width 57 height 19
click at [90, 142] on span "Notifications" at bounding box center [68, 142] width 62 height 14
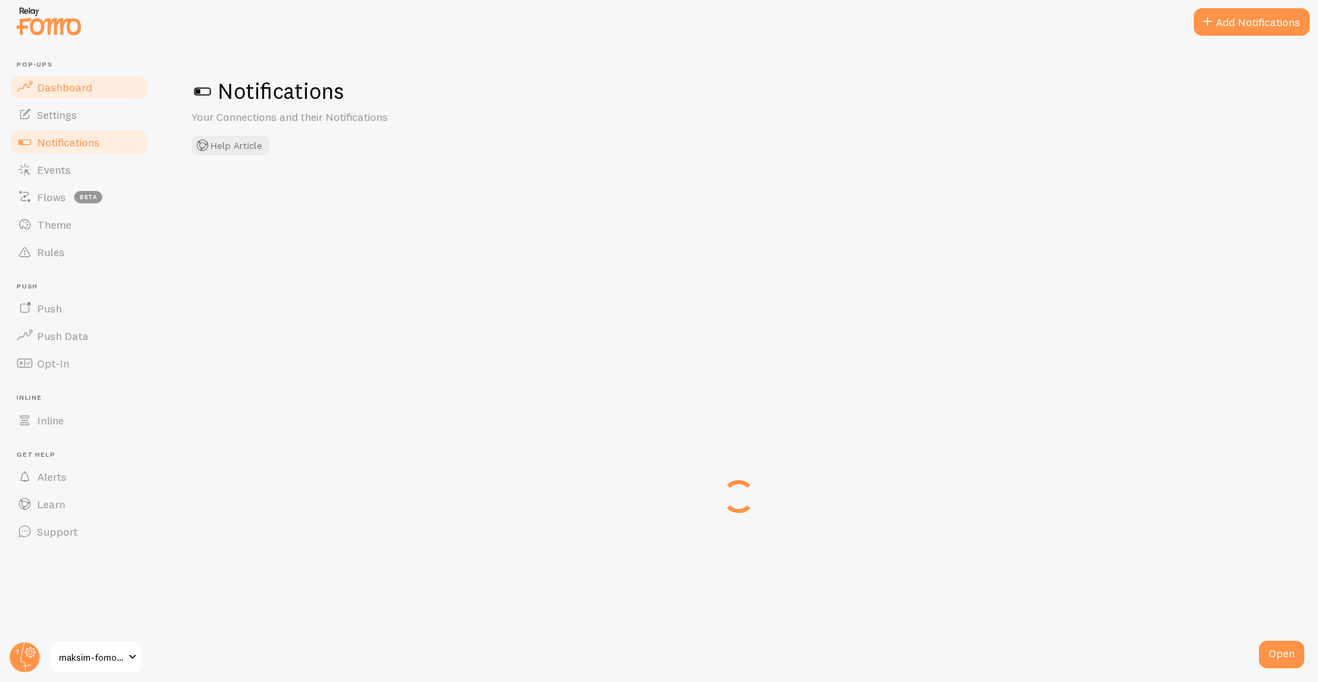
checkbox input "true"
checkbox input "false"
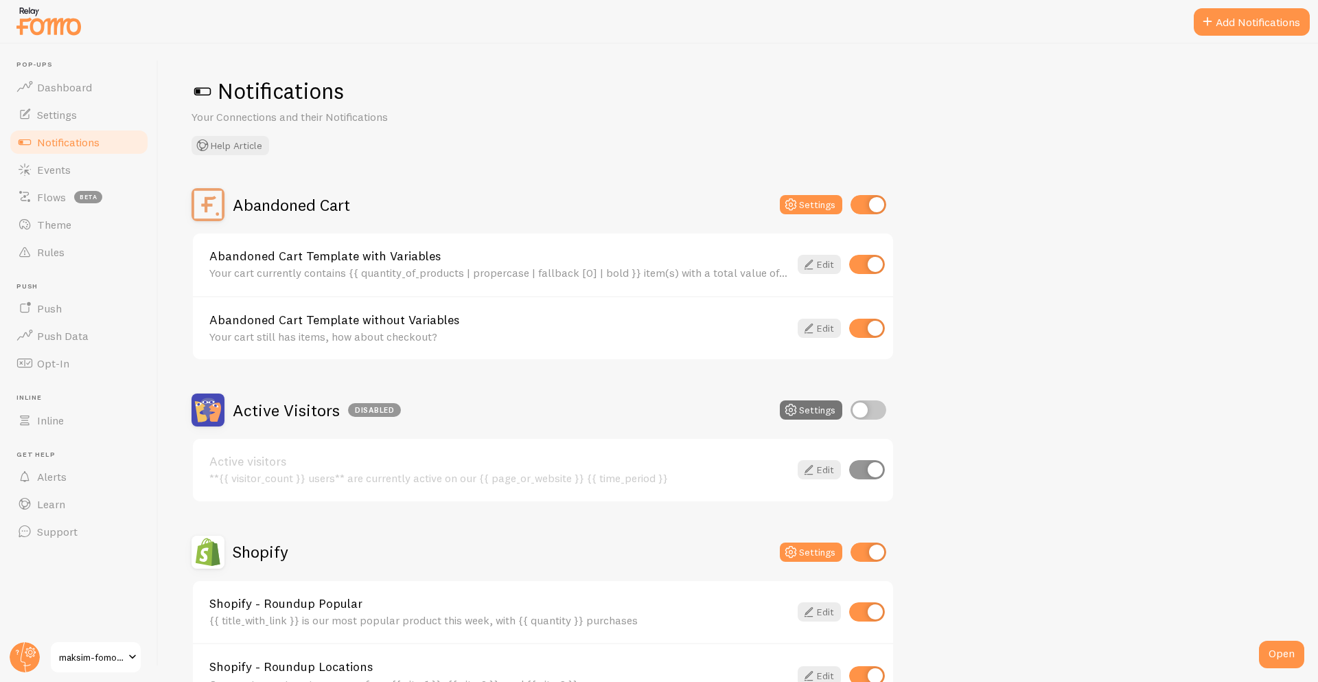
click at [283, 209] on h2 "Abandoned Cart" at bounding box center [291, 204] width 117 height 21
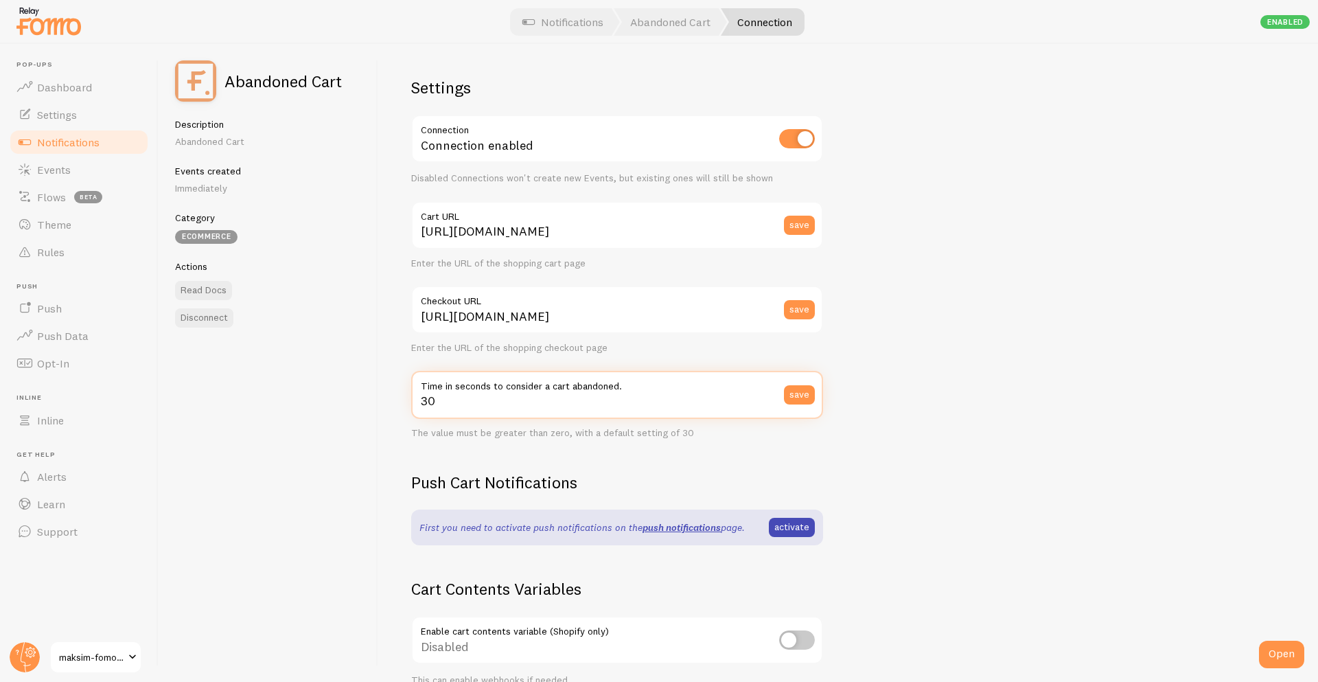
click at [503, 405] on input "30" at bounding box center [617, 395] width 412 height 48
type input "3"
type input "1"
type input "5"
click at [972, 489] on div "Settings Connection Connection enabled Disabled Connections won't create new Ev…" at bounding box center [848, 363] width 940 height 638
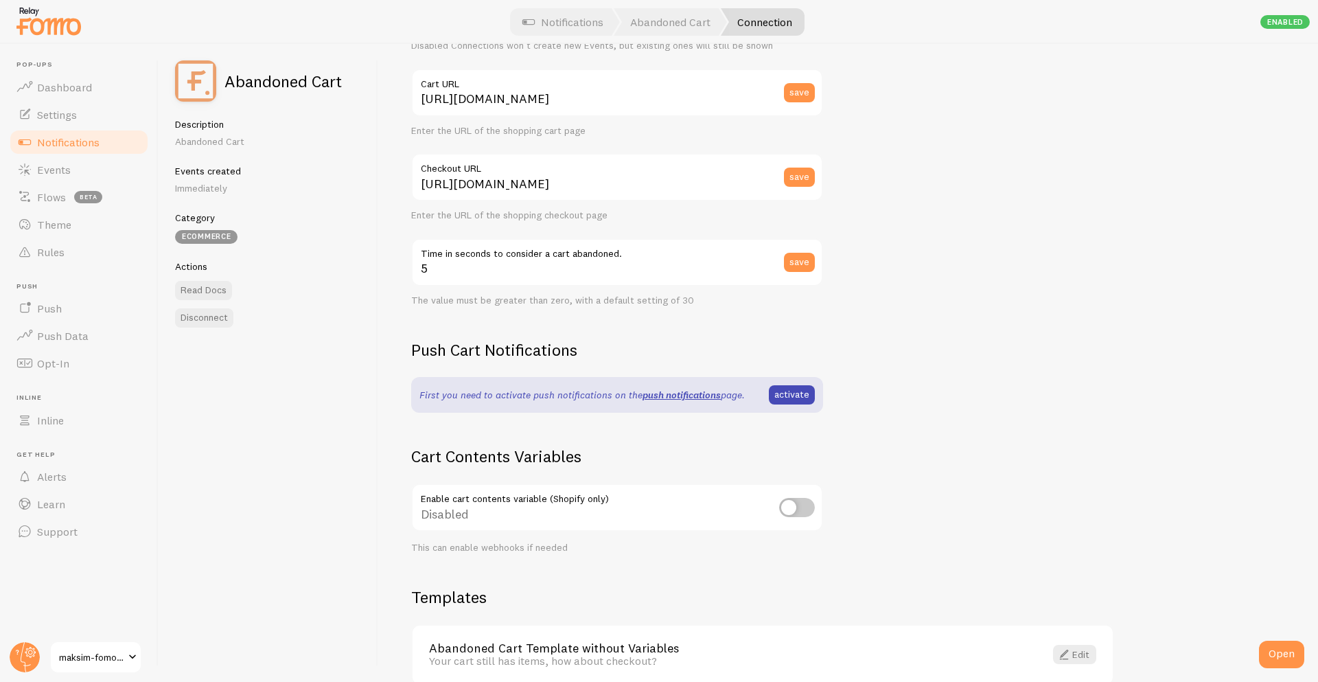
scroll to position [130, 0]
click at [792, 506] on input "checkbox" at bounding box center [797, 510] width 36 height 19
checkbox input "true"
type input "30"
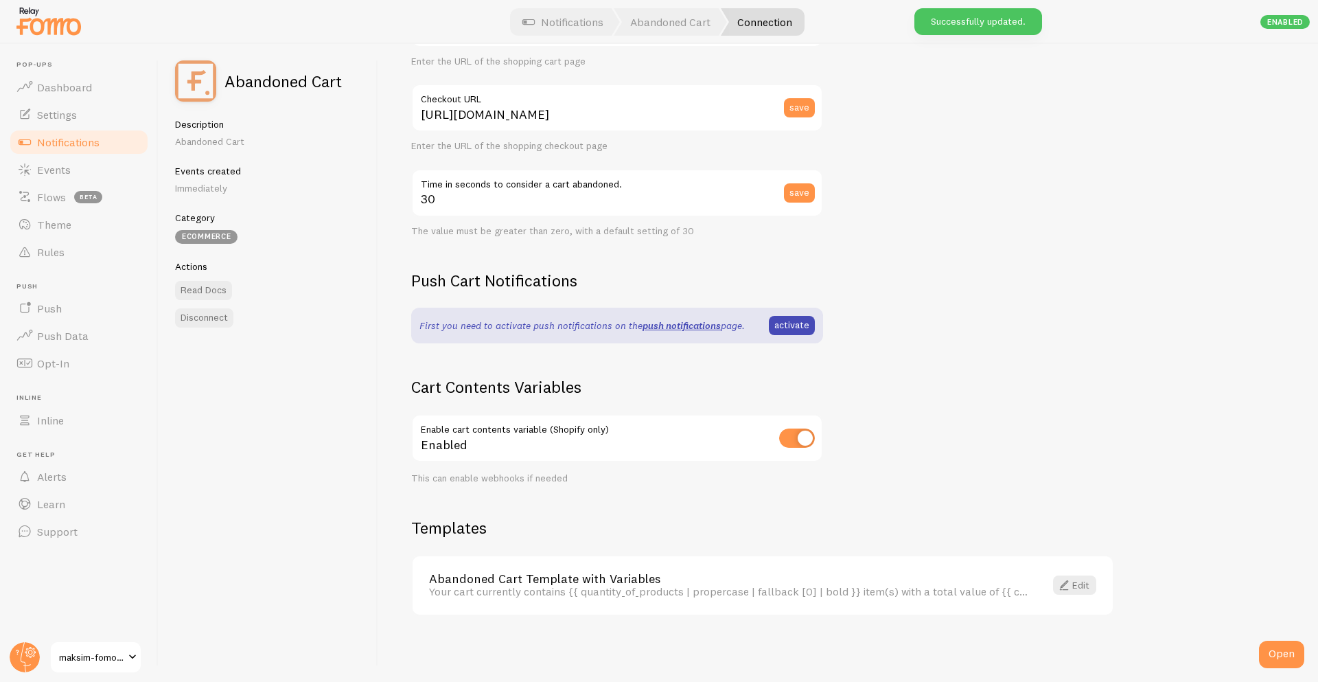
scroll to position [0, 0]
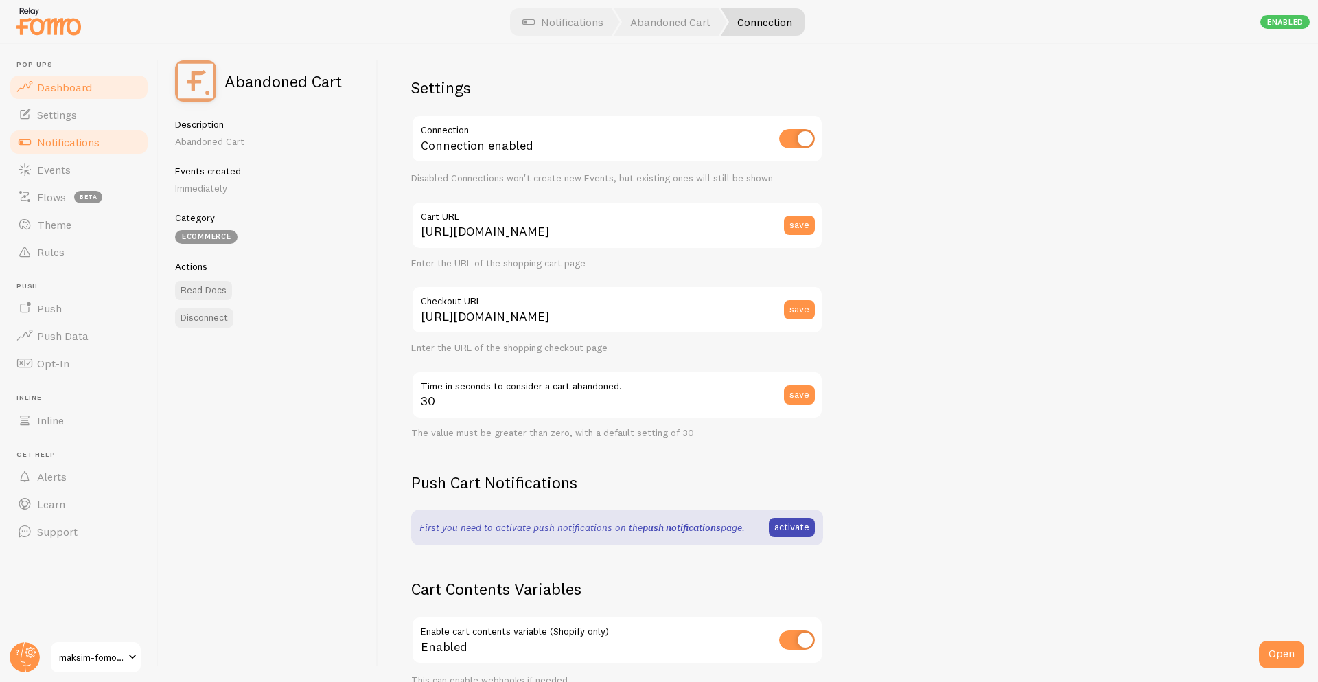
click at [58, 90] on span "Dashboard" at bounding box center [64, 87] width 55 height 14
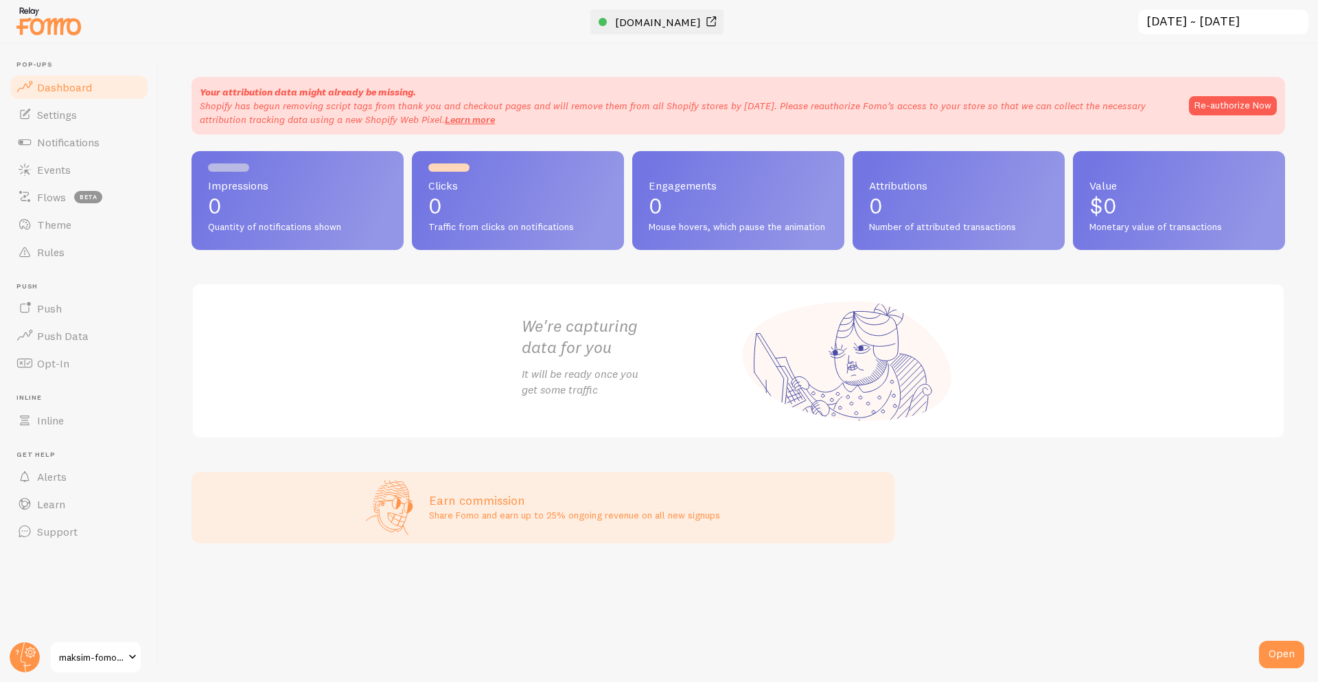
click at [639, 20] on span "[DOMAIN_NAME]" at bounding box center [658, 22] width 86 height 14
click at [64, 161] on link "Events" at bounding box center [78, 169] width 141 height 27
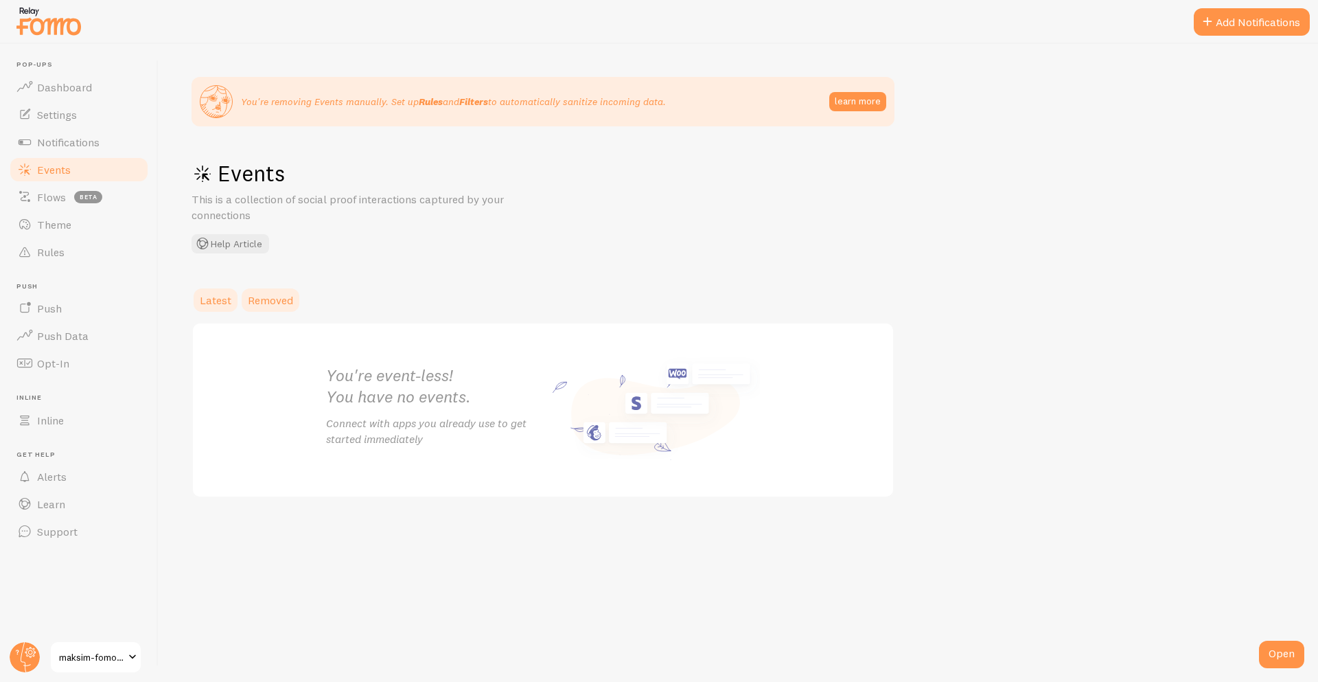
click at [278, 293] on span "Removed" at bounding box center [270, 300] width 45 height 14
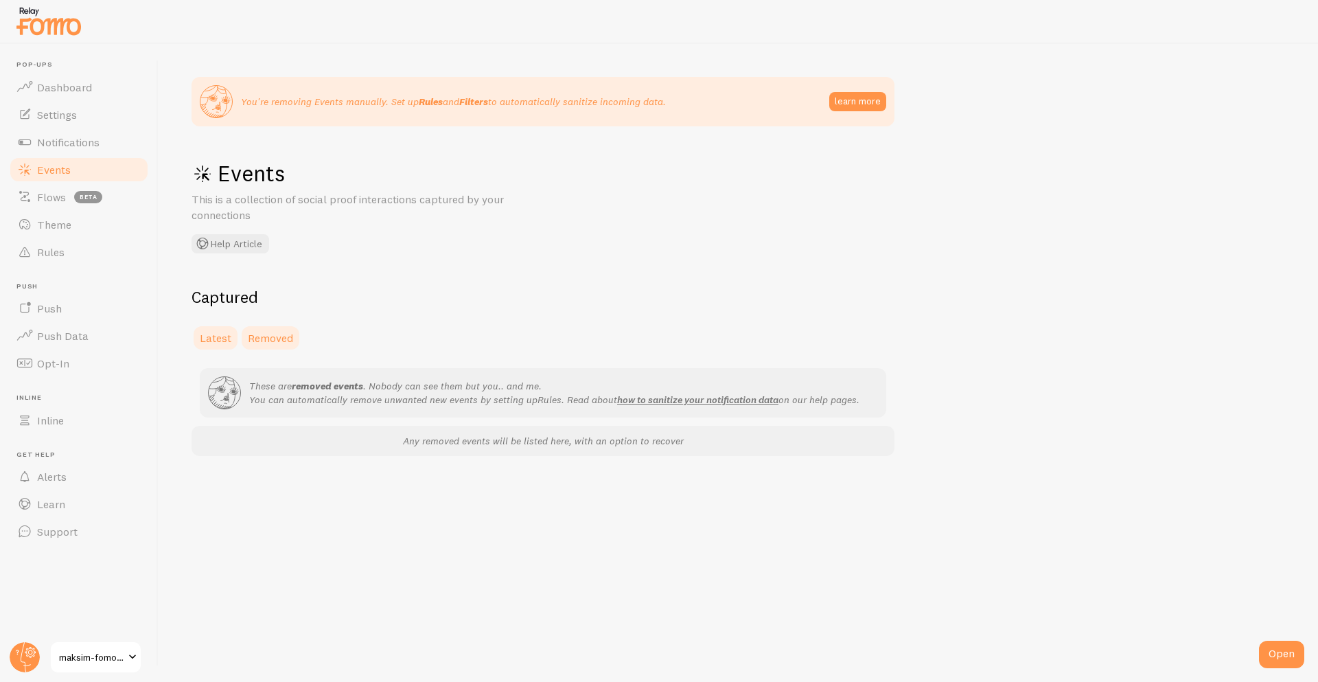
click at [207, 332] on span "Latest" at bounding box center [216, 338] width 32 height 14
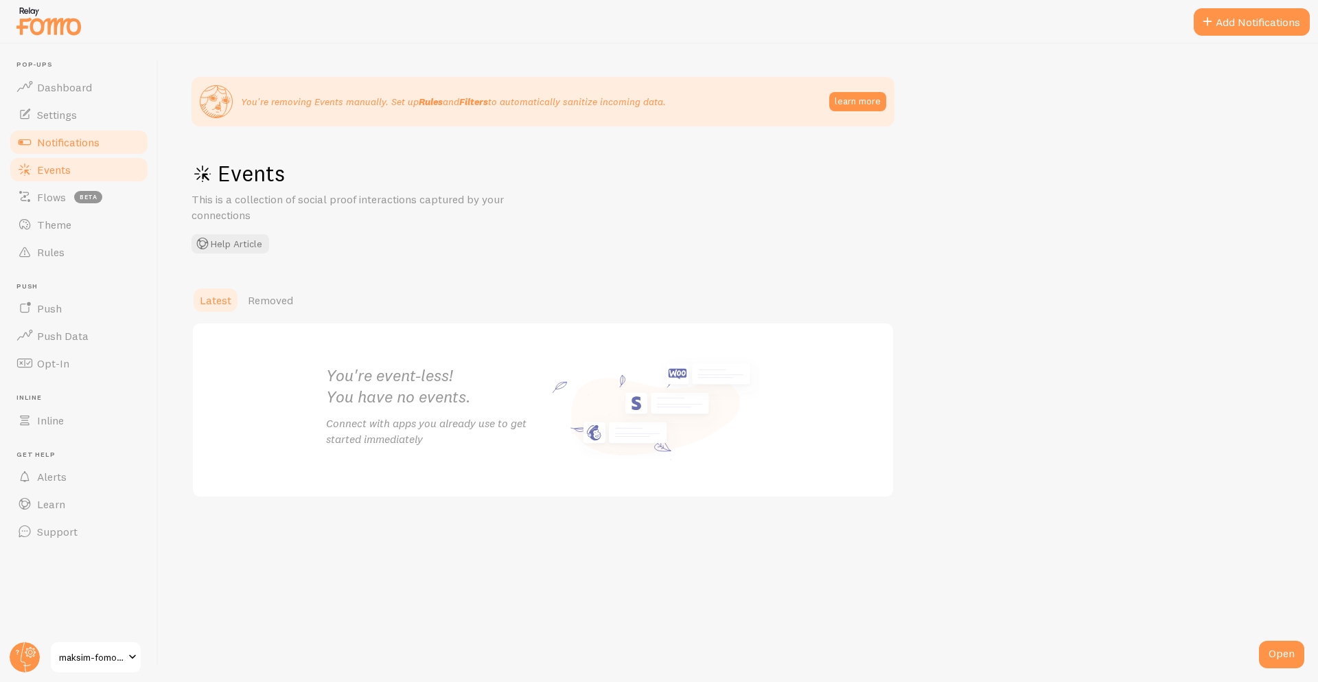
click at [104, 143] on link "Notifications" at bounding box center [78, 141] width 141 height 27
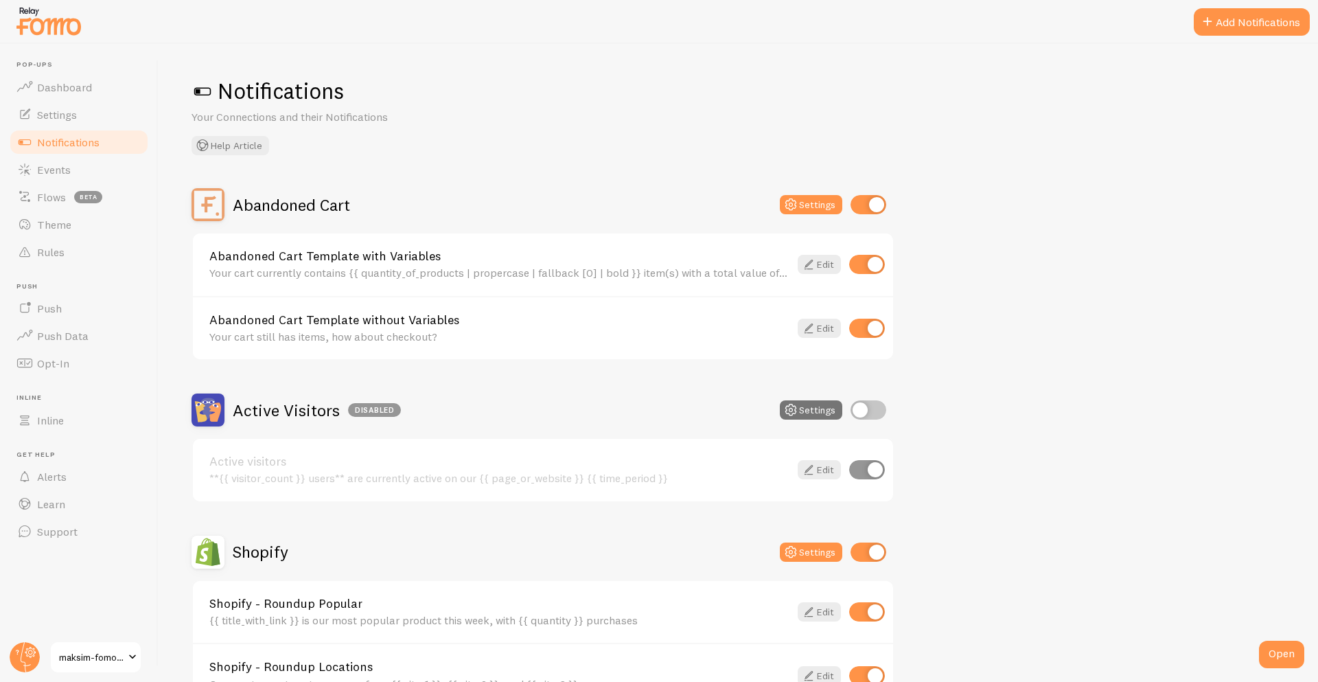
click at [332, 208] on h2 "Abandoned Cart" at bounding box center [291, 204] width 117 height 21
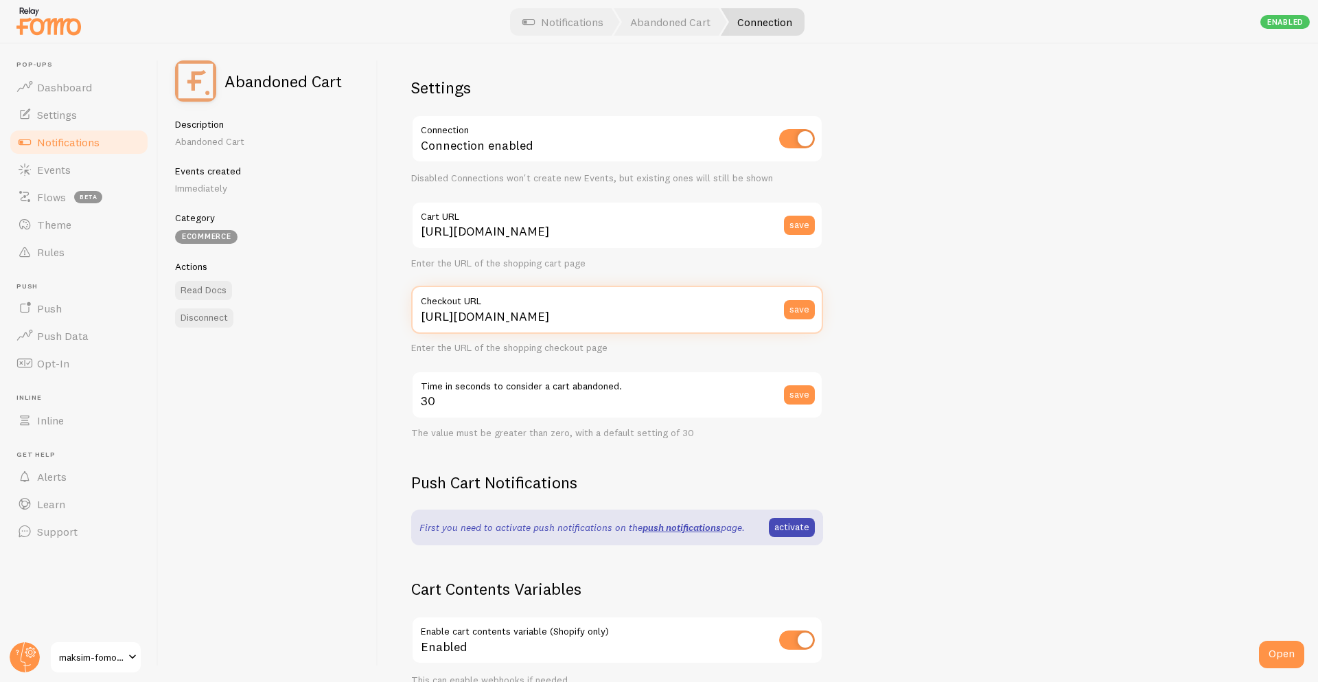
click at [734, 313] on input "https://maksim-fomo-dev-store.myshopify.com/checkout" at bounding box center [617, 310] width 412 height 48
type input "https://maksim-fomo-dev-store.myshopify.com/checkouts"
click at [796, 308] on button "save" at bounding box center [799, 309] width 31 height 19
click at [95, 137] on span "Notifications" at bounding box center [68, 142] width 62 height 14
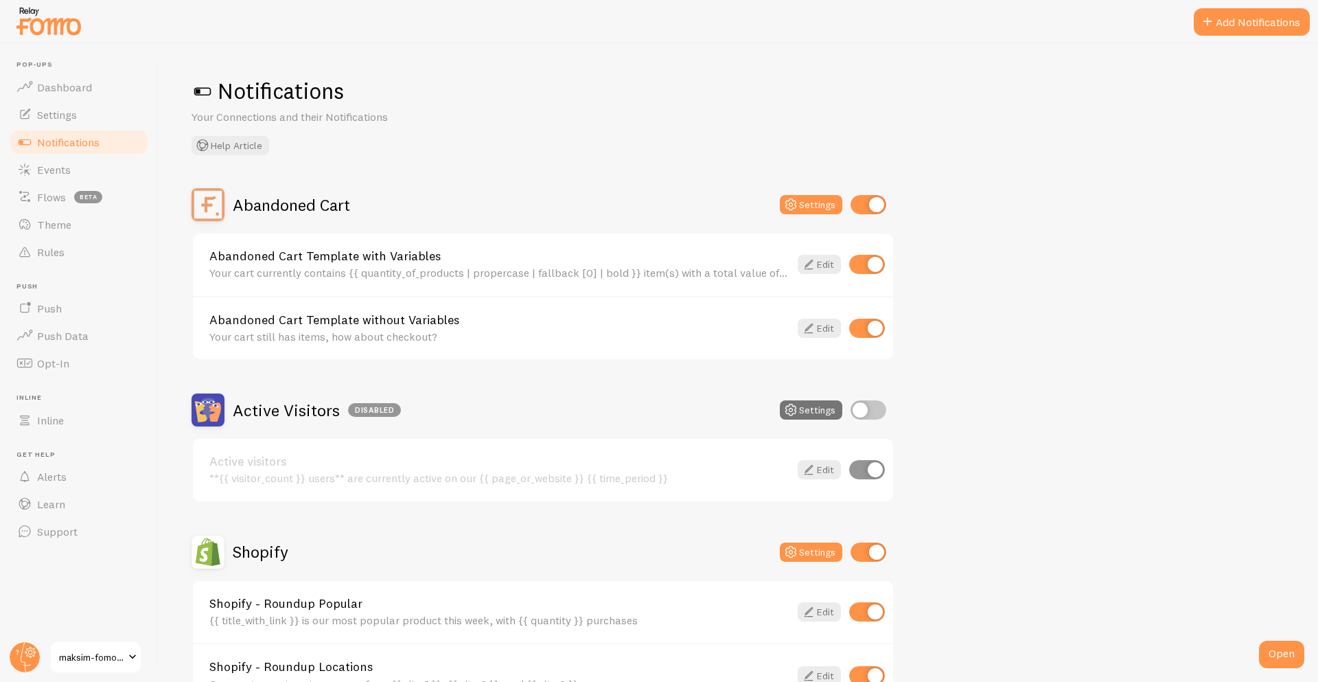
click at [857, 407] on input "checkbox" at bounding box center [869, 409] width 36 height 19
checkbox input "true"
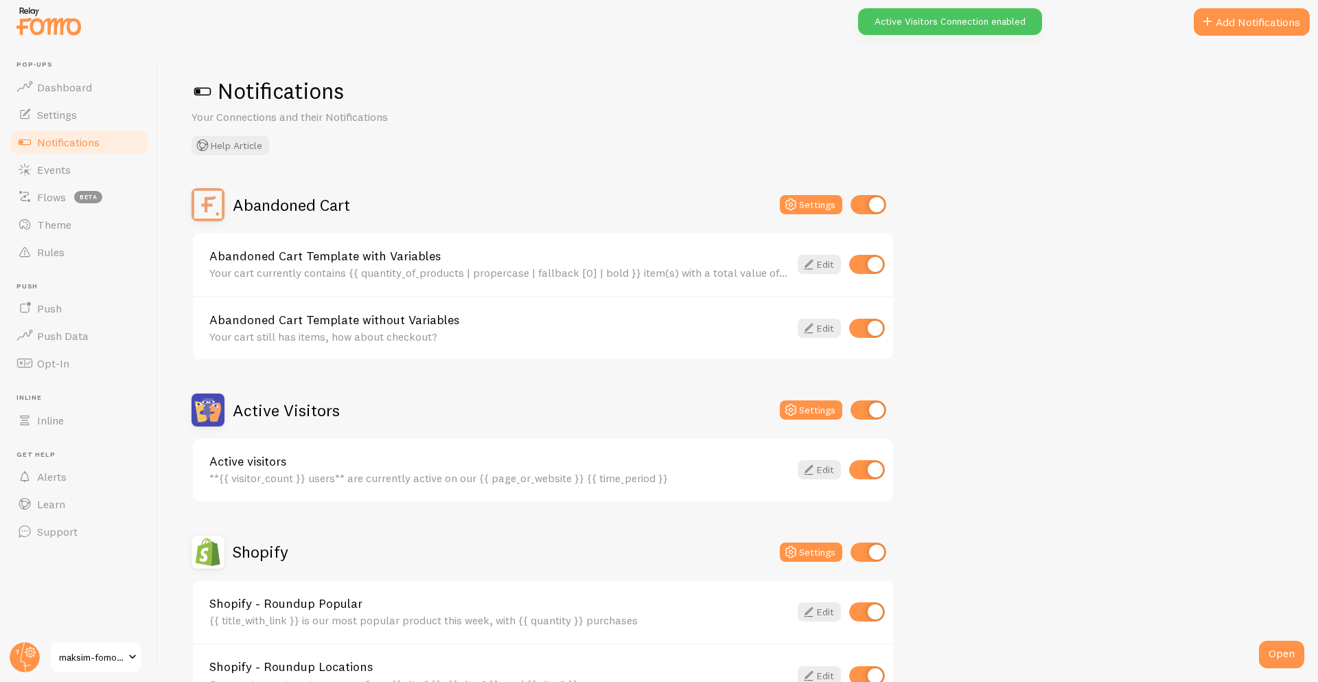
click at [271, 416] on h2 "Active Visitors" at bounding box center [286, 410] width 107 height 21
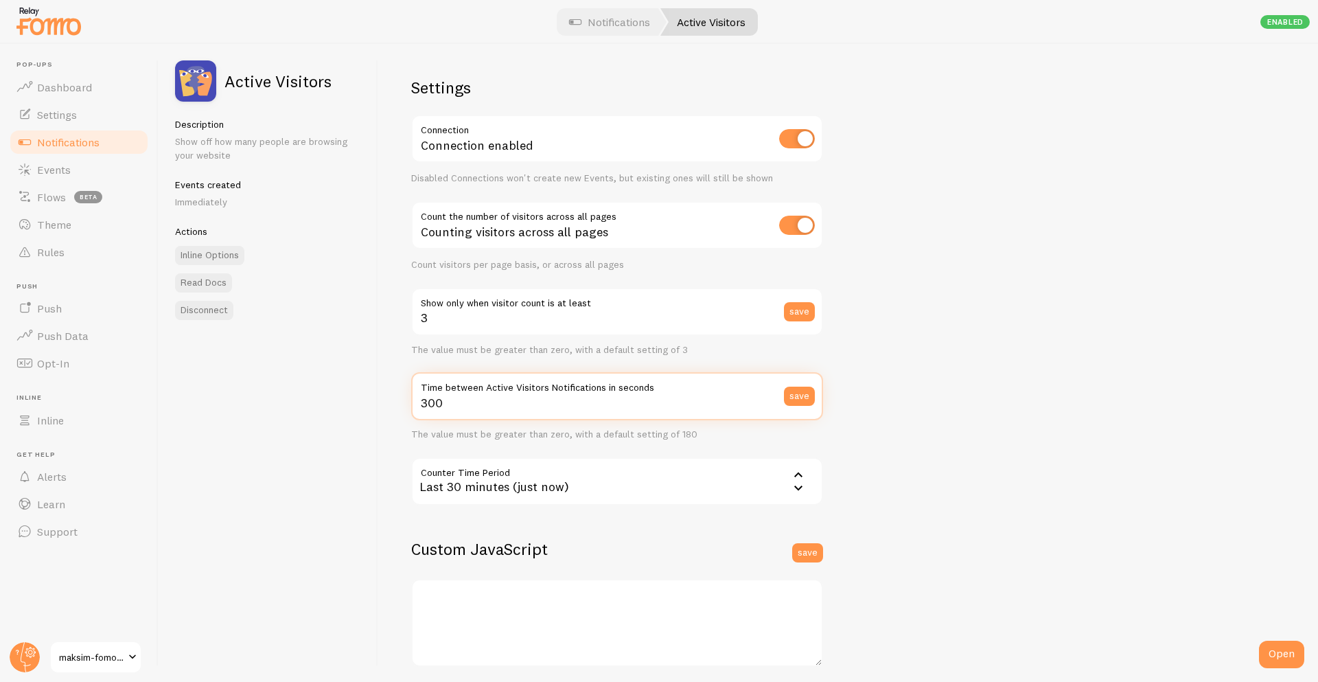
click at [463, 404] on input "300" at bounding box center [617, 396] width 412 height 48
type input "1"
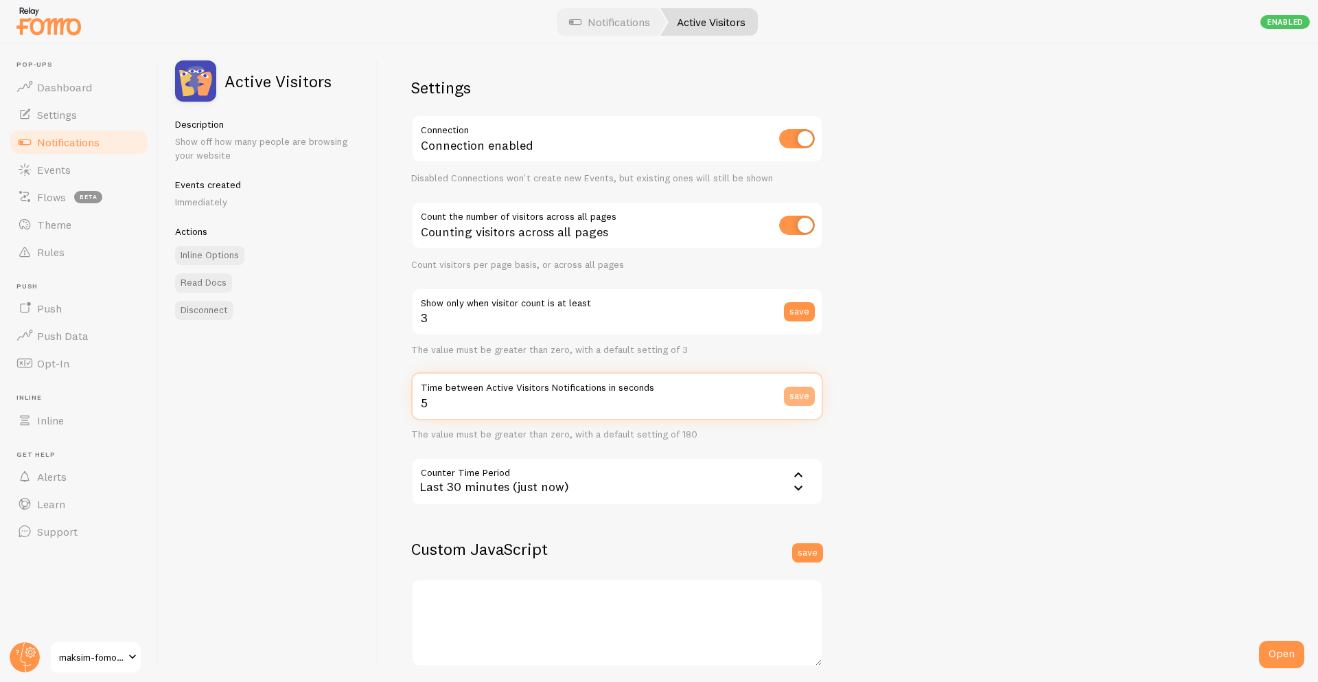
type input "5"
click at [797, 393] on button "save" at bounding box center [799, 396] width 31 height 19
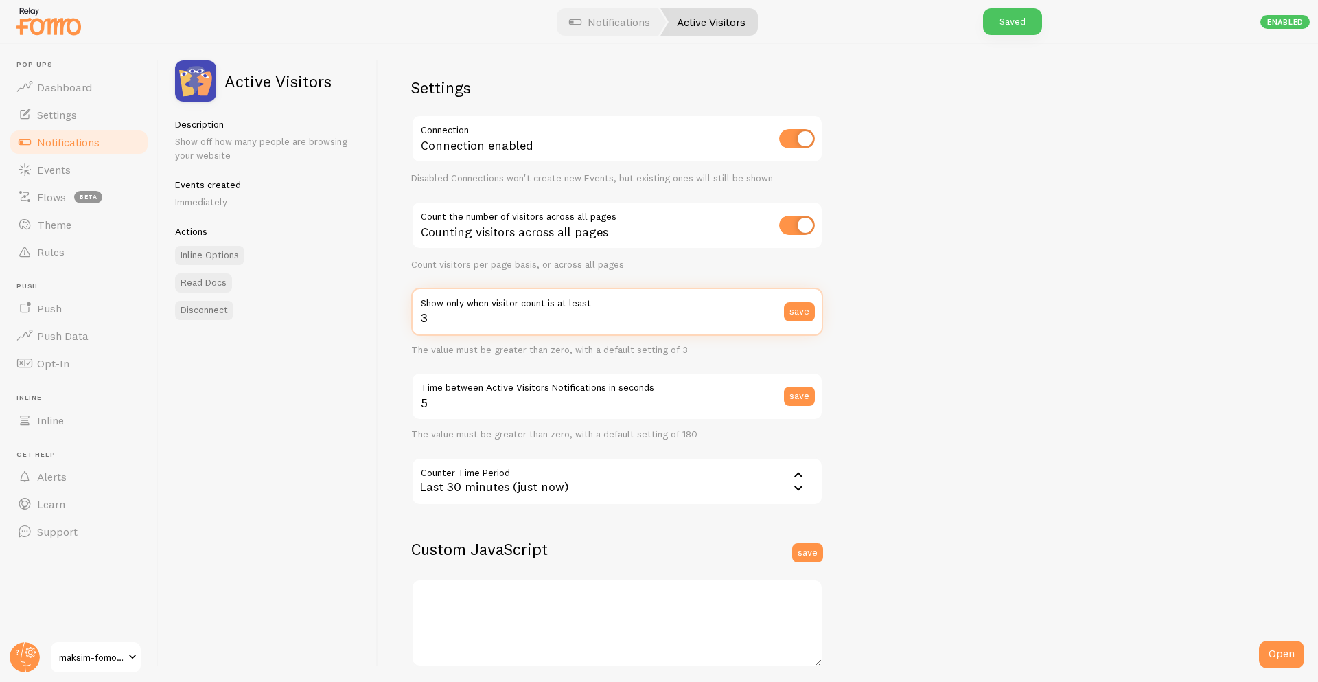
click at [481, 316] on input "3" at bounding box center [617, 312] width 412 height 48
type input "1"
click at [809, 314] on button "save" at bounding box center [799, 311] width 31 height 19
click at [99, 146] on span "Notifications" at bounding box center [68, 142] width 62 height 14
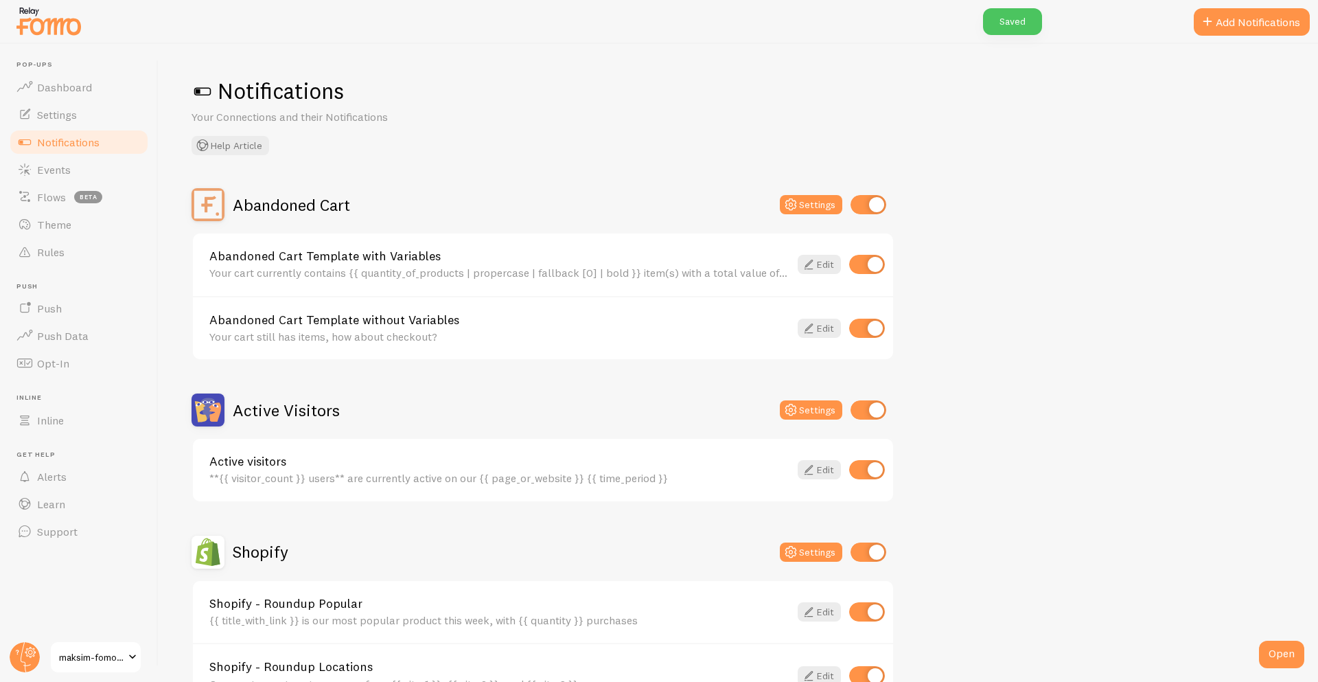
click at [309, 211] on h2 "Abandoned Cart" at bounding box center [291, 204] width 117 height 21
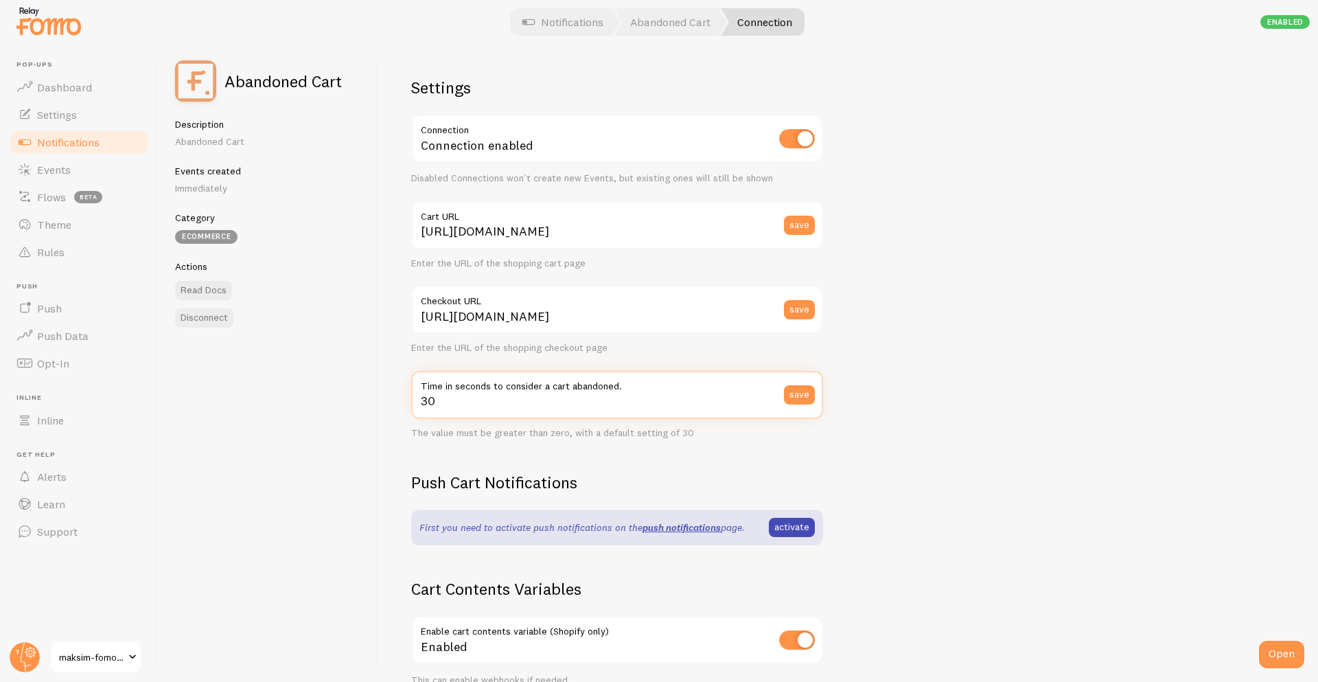
click at [653, 399] on input "30" at bounding box center [617, 395] width 412 height 48
click at [488, 410] on input "30" at bounding box center [617, 395] width 412 height 48
type input "3"
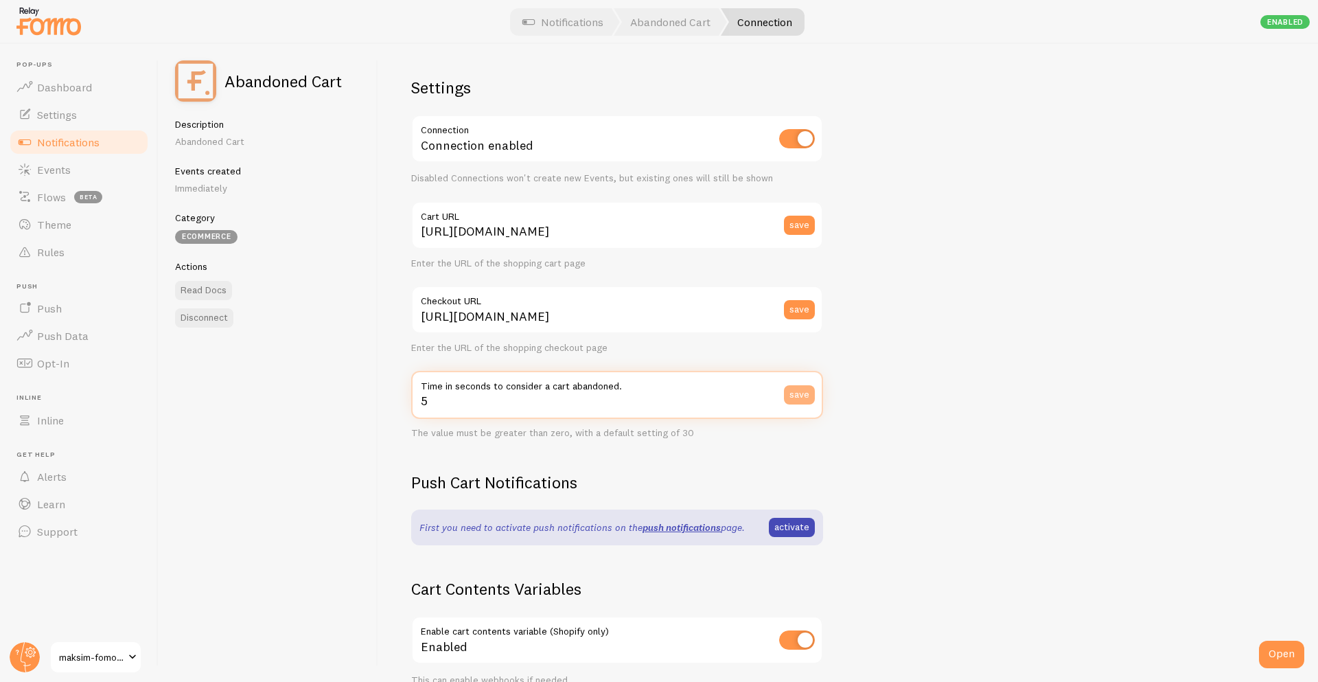
type input "5"
click at [805, 396] on button "save" at bounding box center [799, 394] width 31 height 19
click at [45, 146] on span "Notifications" at bounding box center [68, 142] width 62 height 14
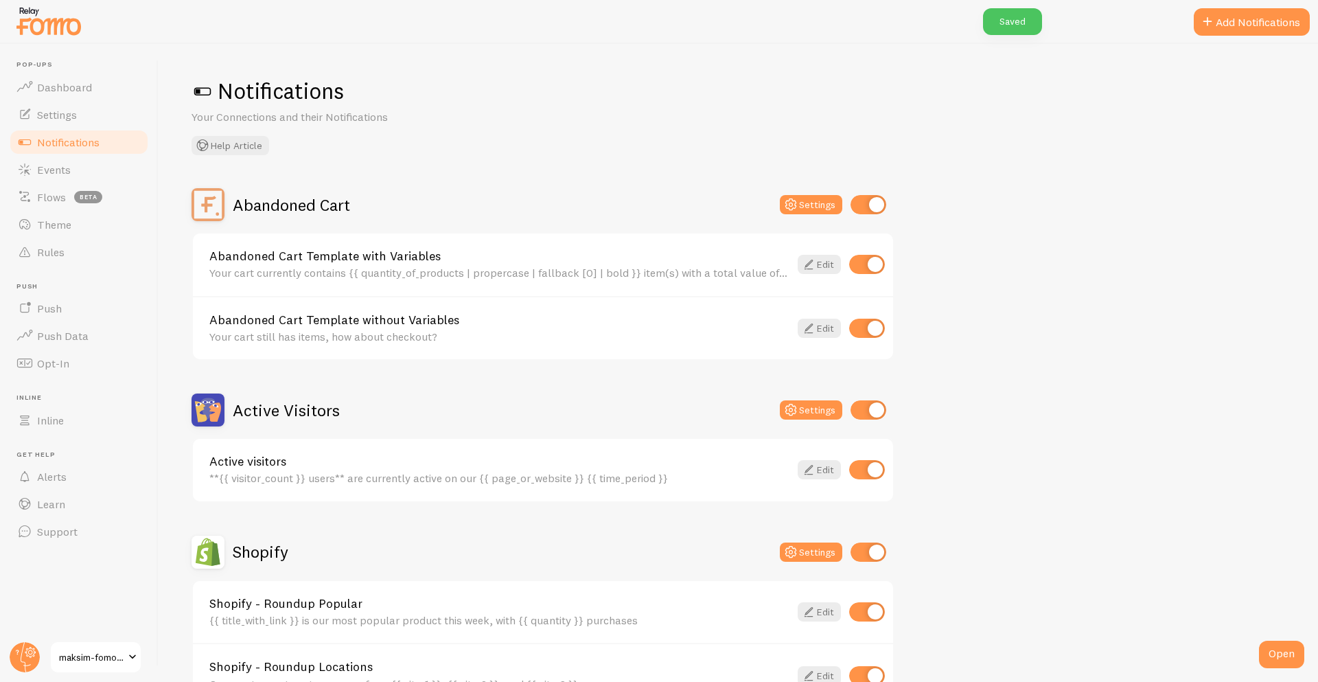
click at [295, 214] on h2 "Abandoned Cart" at bounding box center [291, 204] width 117 height 21
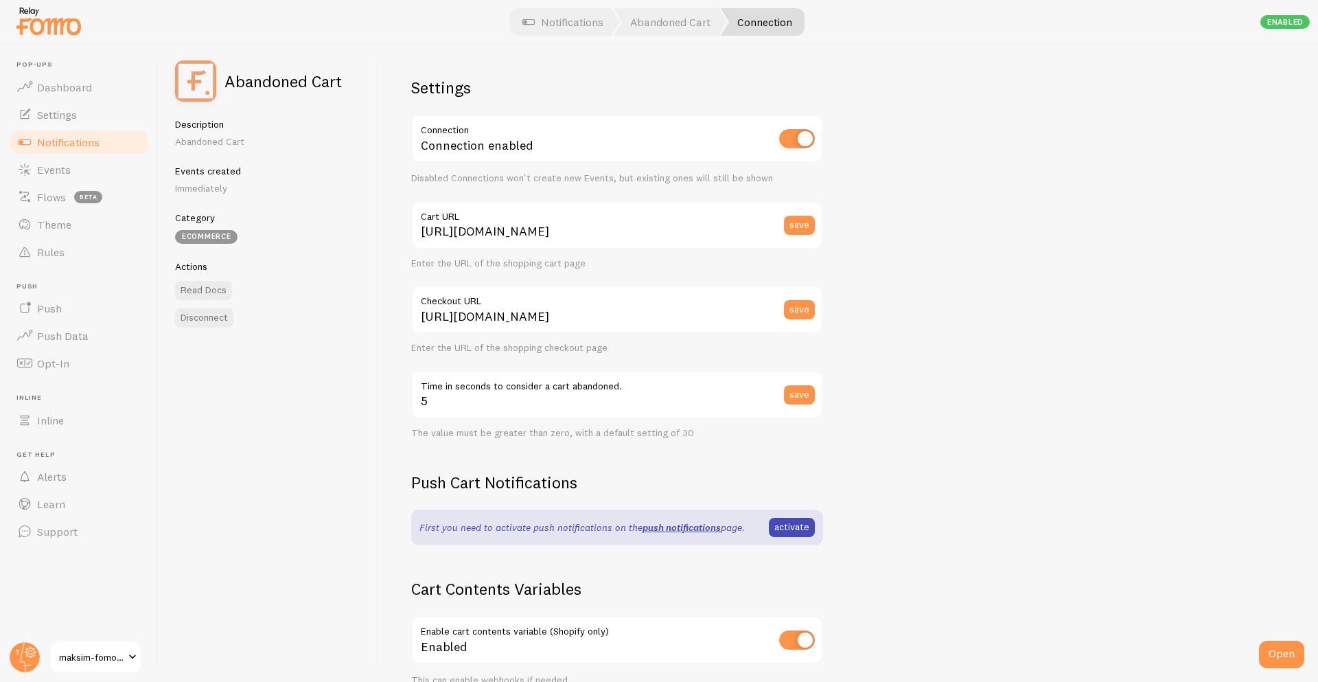
click at [1187, 326] on div "Settings Connection Connection enabled Disabled Connections won't create new Ev…" at bounding box center [848, 363] width 940 height 638
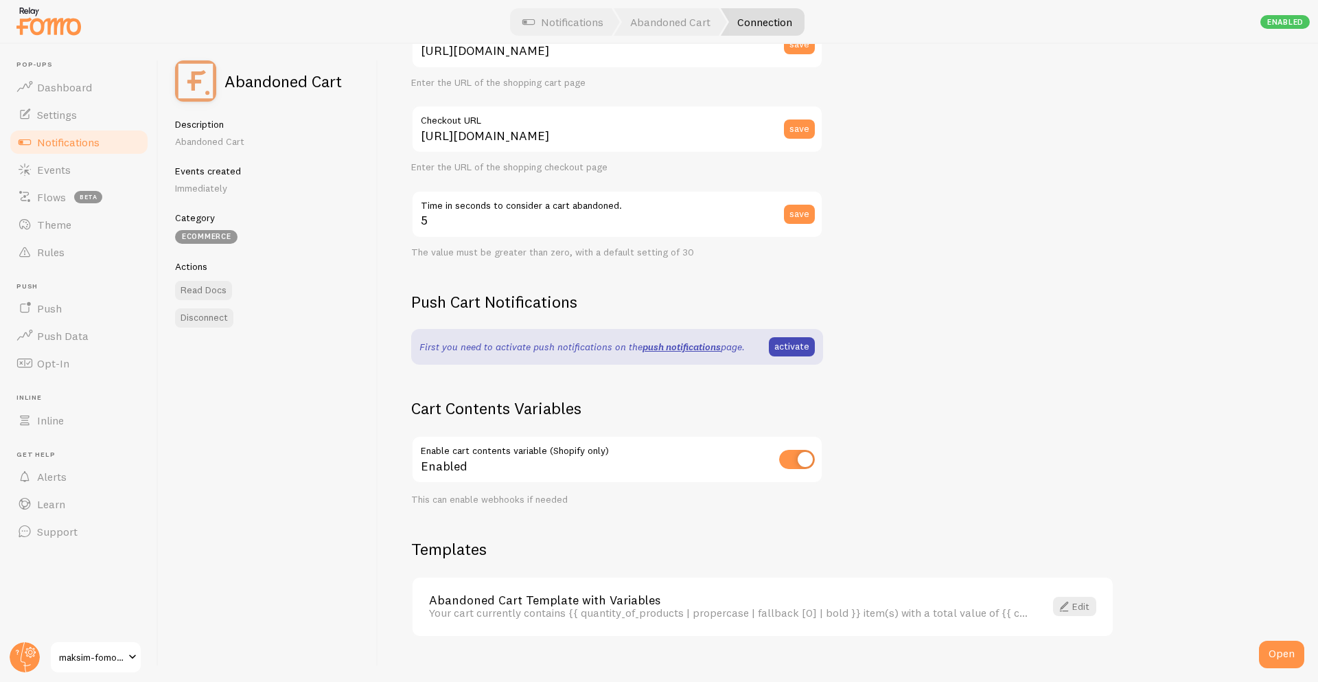
scroll to position [183, 0]
click at [930, 431] on div "Settings Connection Connection enabled Disabled Connections won't create new Ev…" at bounding box center [848, 363] width 940 height 638
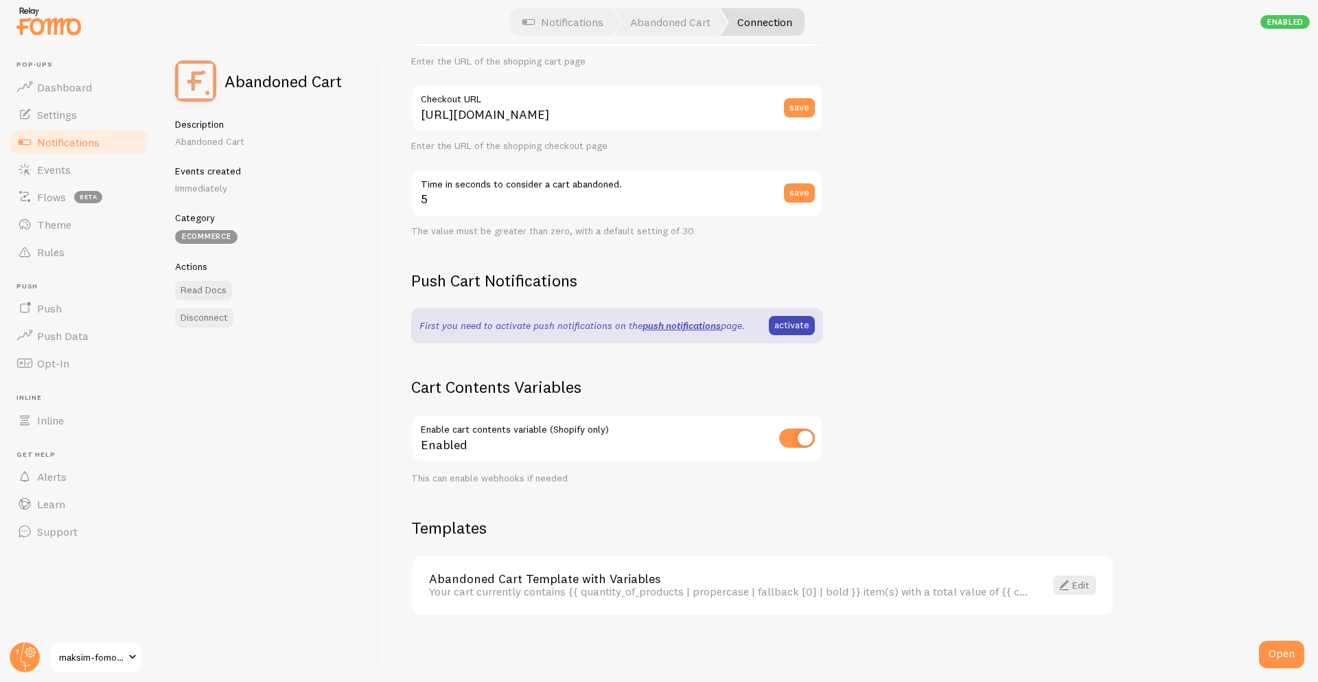
scroll to position [0, 0]
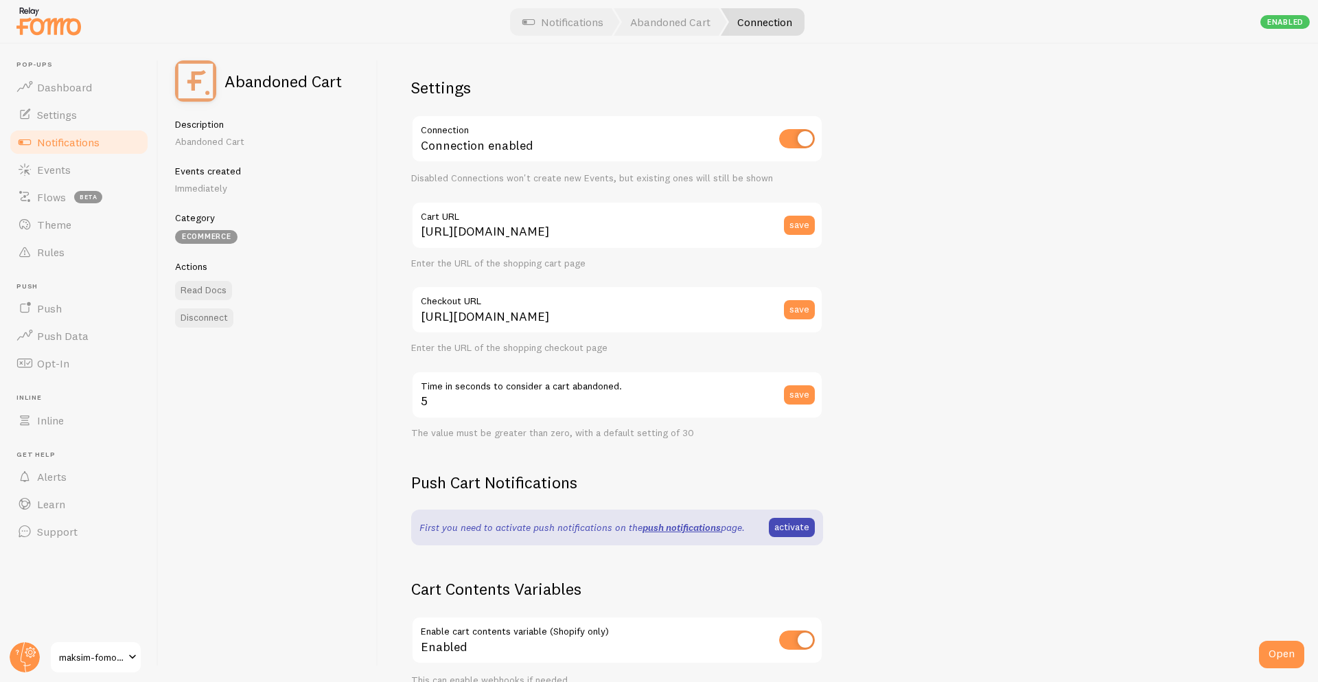
click at [80, 153] on link "Notifications" at bounding box center [78, 141] width 141 height 27
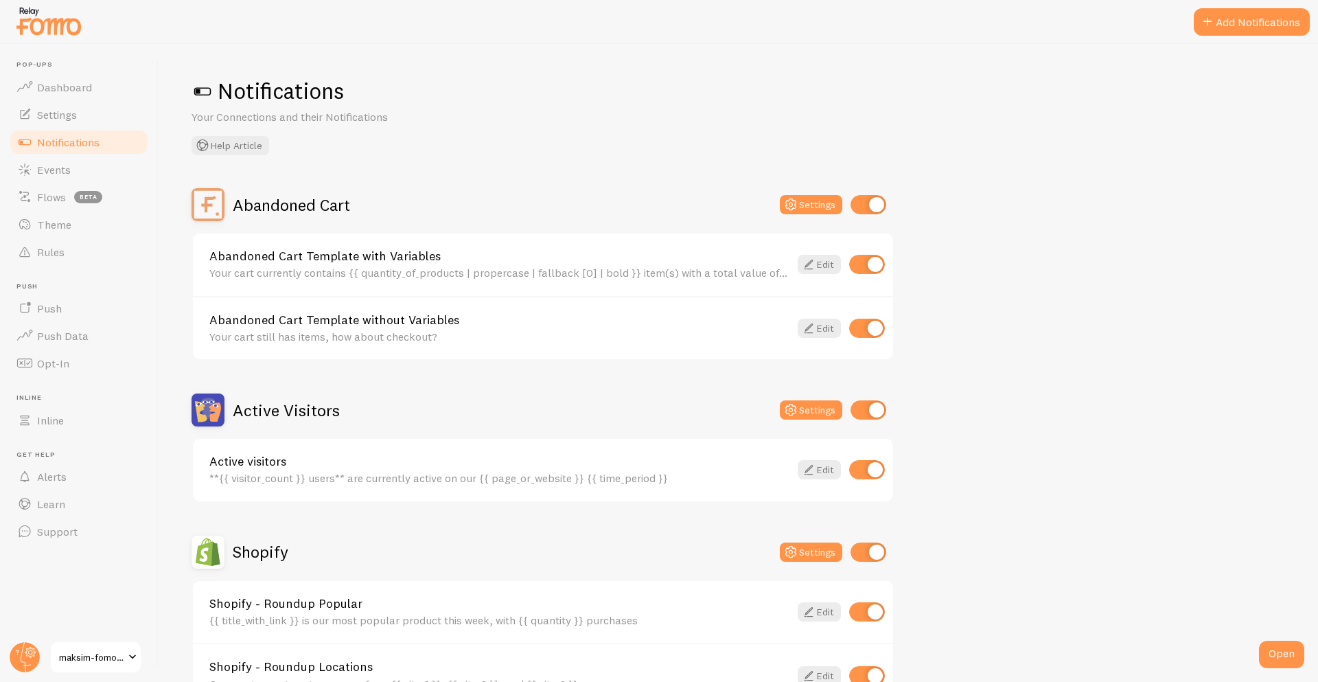
scroll to position [361, 0]
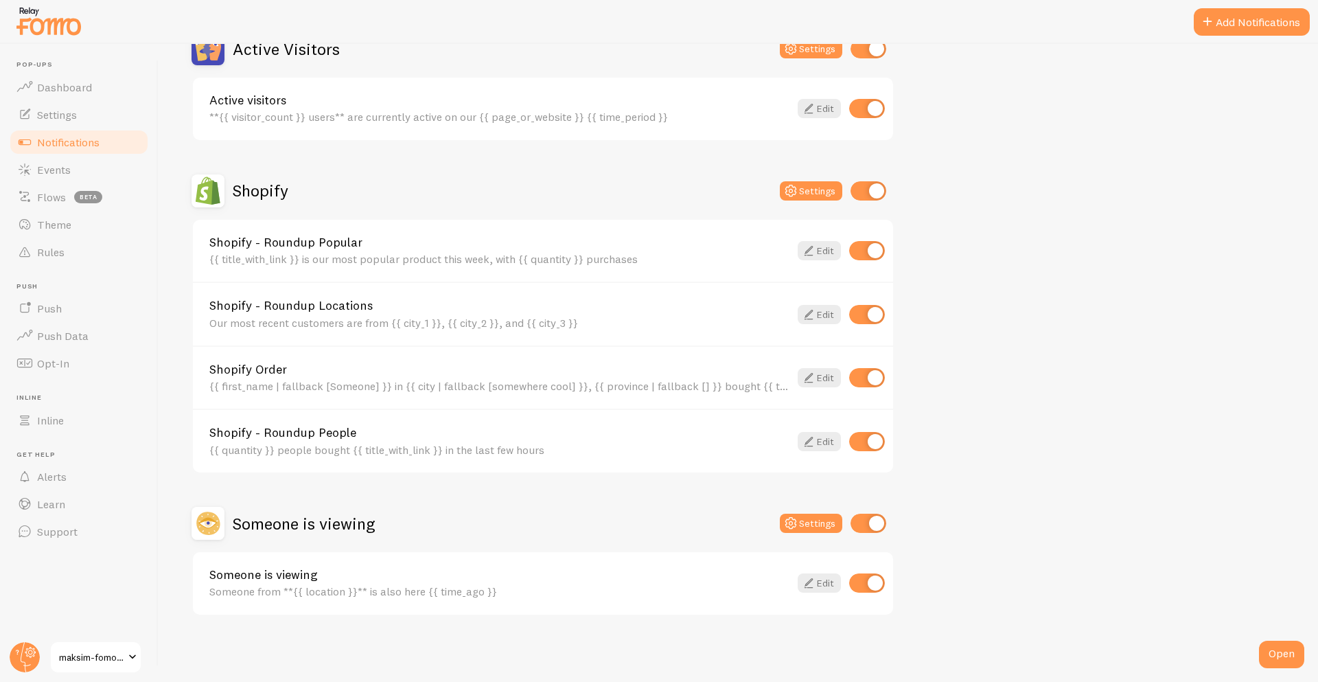
click at [314, 524] on h2 "Someone is viewing" at bounding box center [304, 523] width 142 height 21
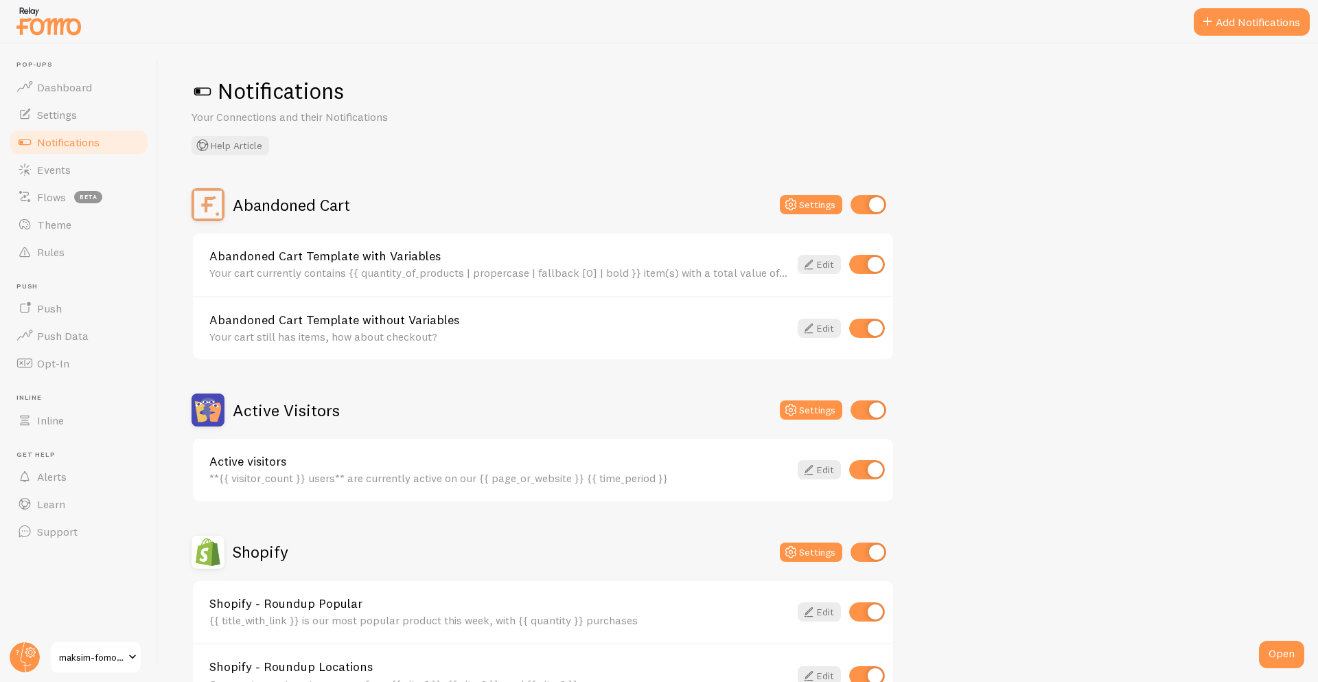
click at [288, 411] on h2 "Active Visitors" at bounding box center [286, 410] width 107 height 21
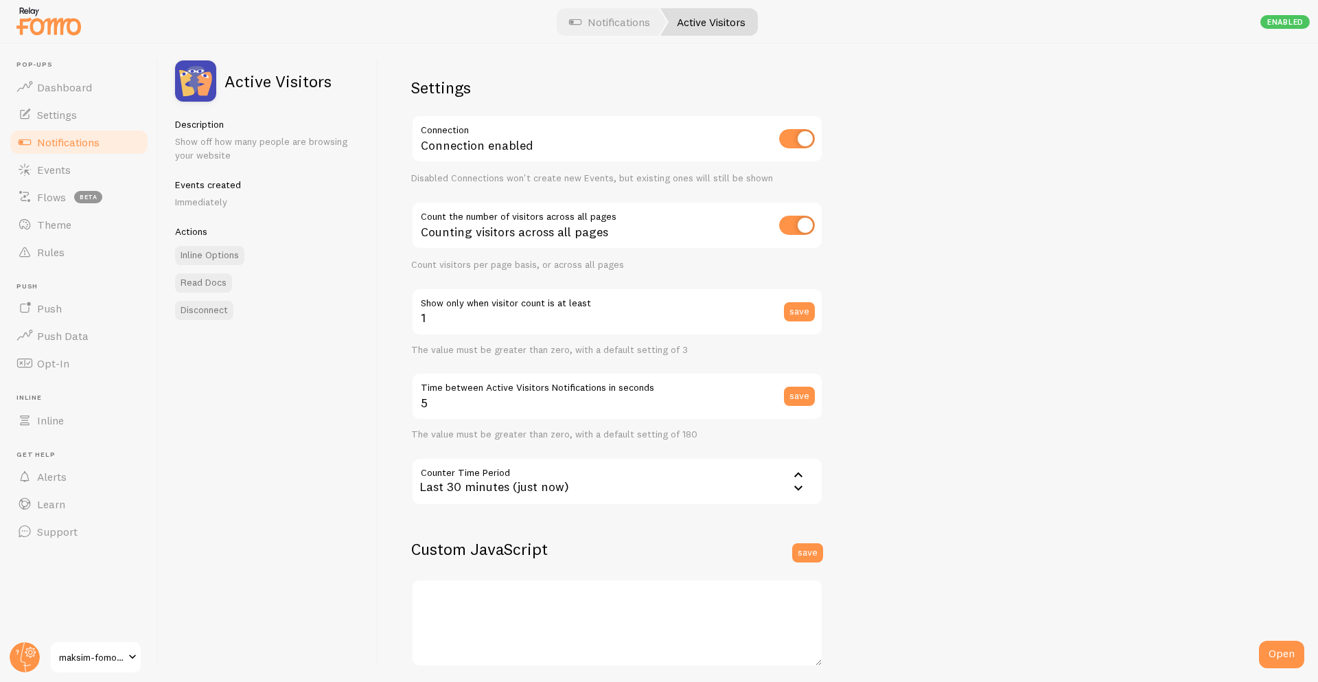
click at [788, 230] on input "checkbox" at bounding box center [797, 225] width 36 height 19
checkbox input "true"
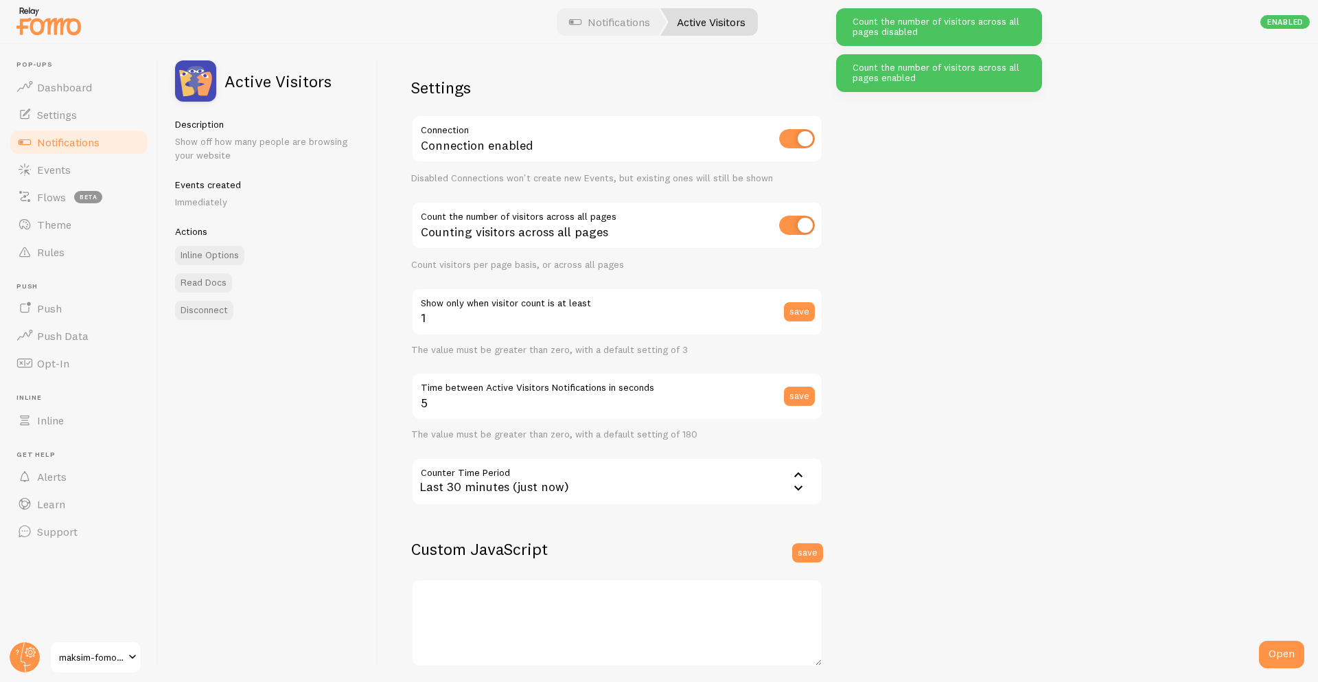
scroll to position [182, 0]
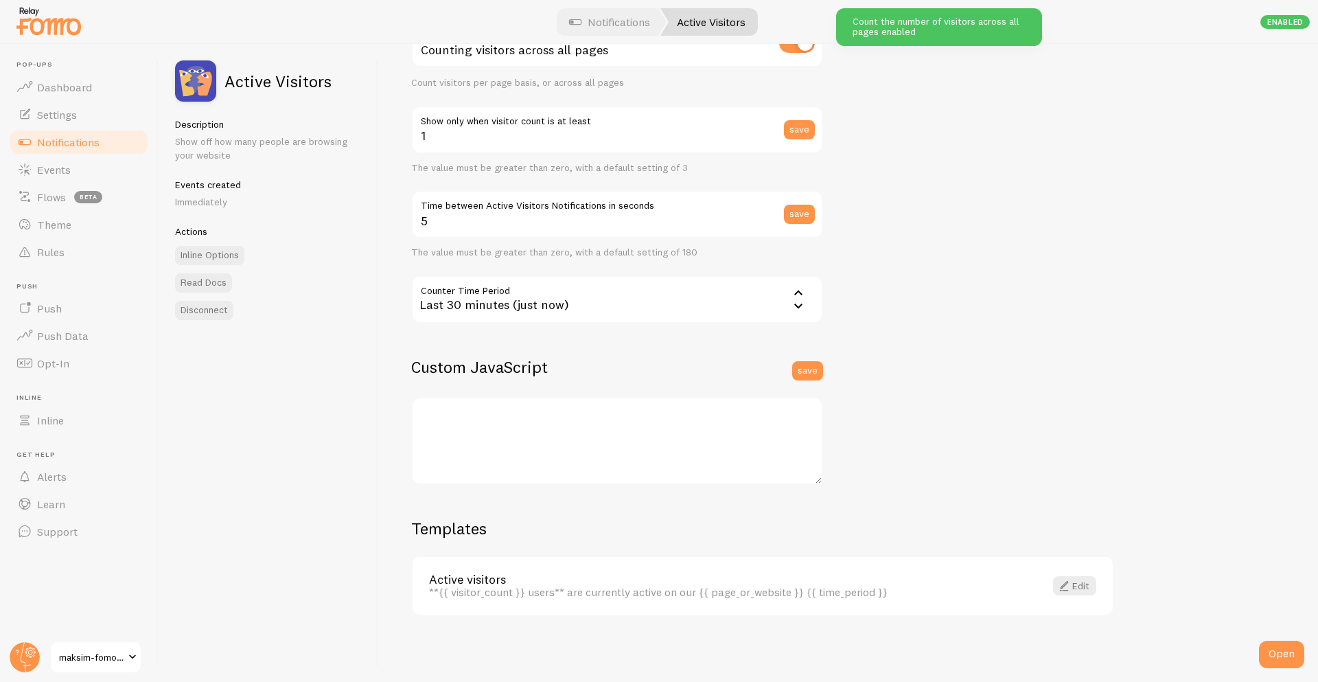
click at [122, 141] on link "Notifications" at bounding box center [78, 141] width 141 height 27
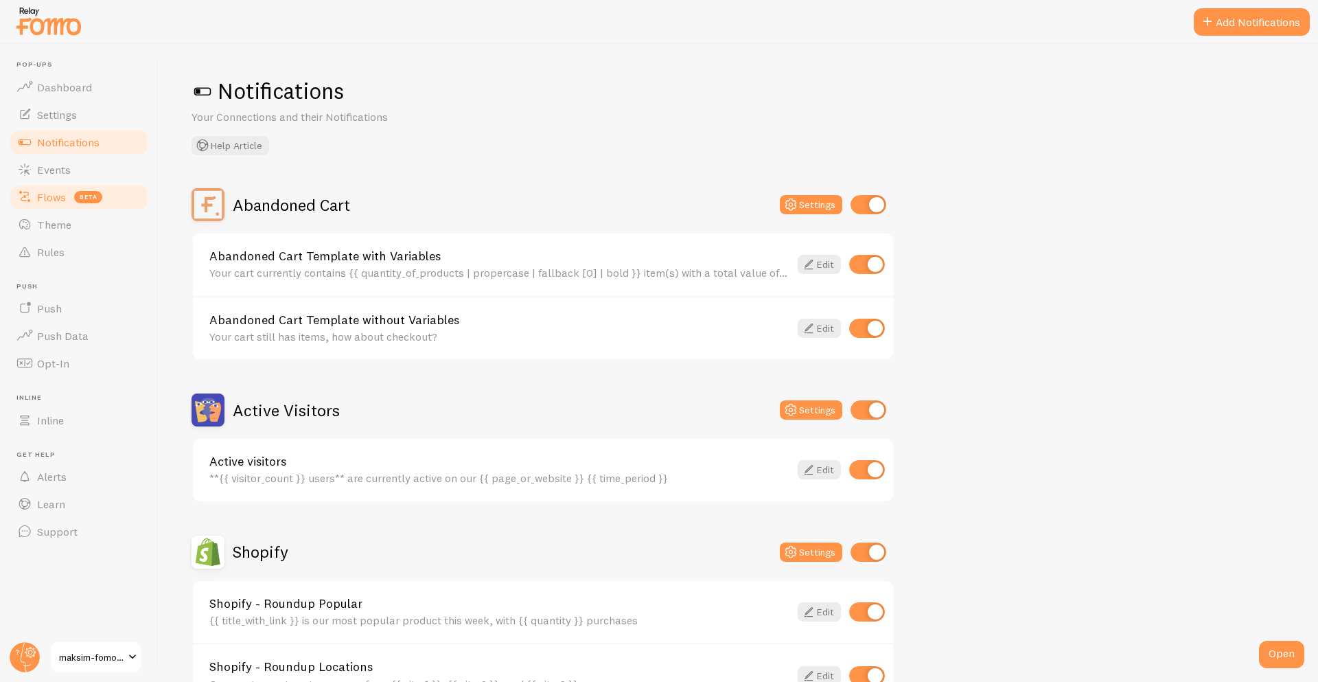
click at [76, 197] on span "beta" at bounding box center [88, 197] width 28 height 12
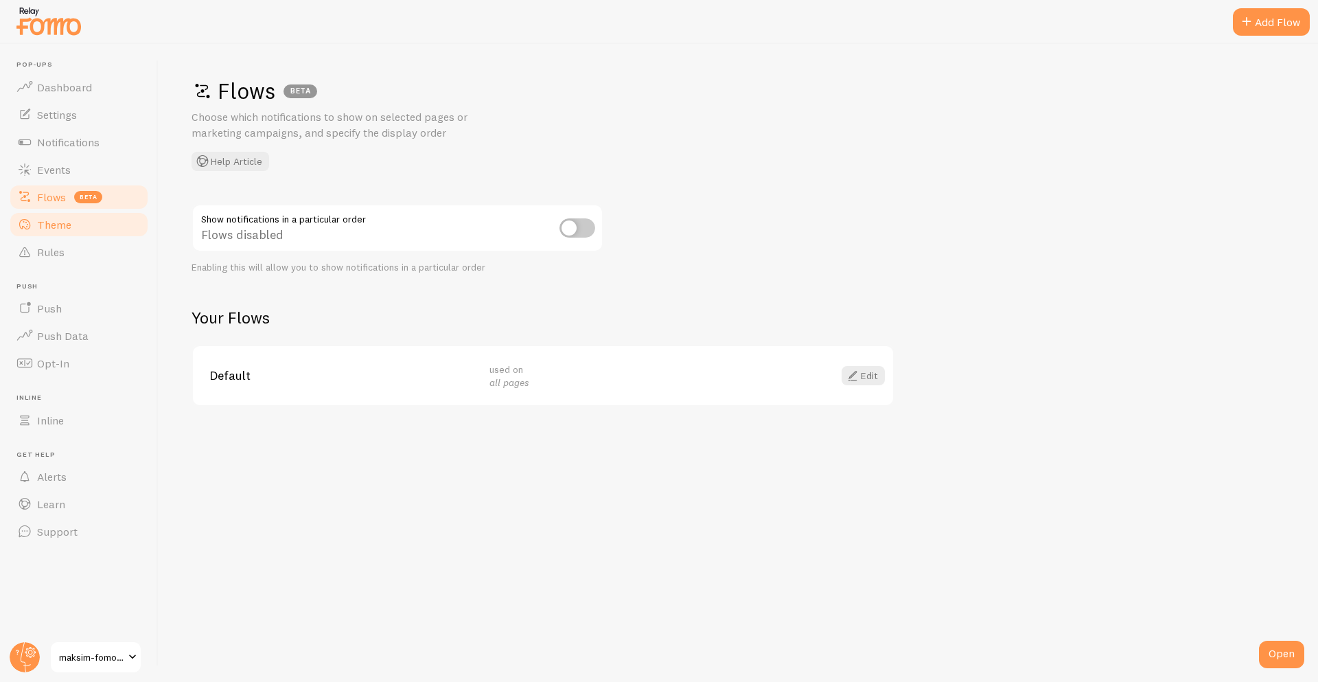
click at [56, 220] on span "Theme" at bounding box center [54, 225] width 34 height 14
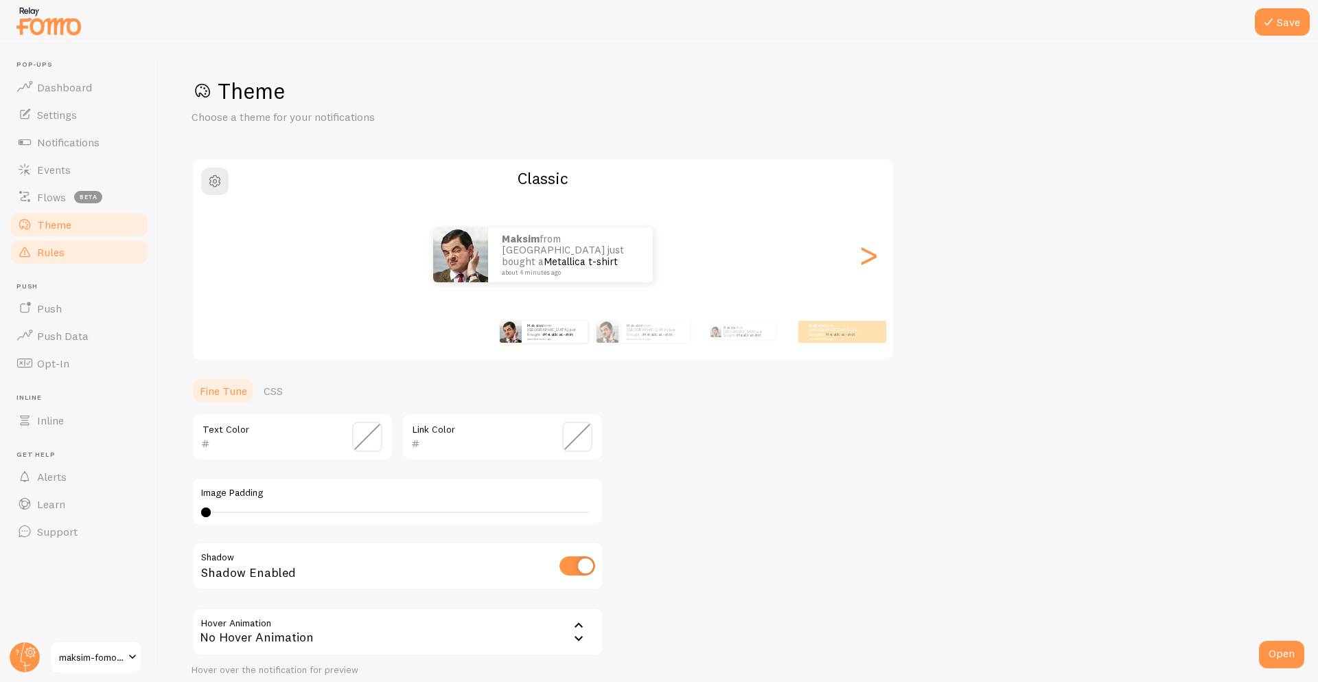
click at [122, 245] on link "Rules" at bounding box center [78, 251] width 141 height 27
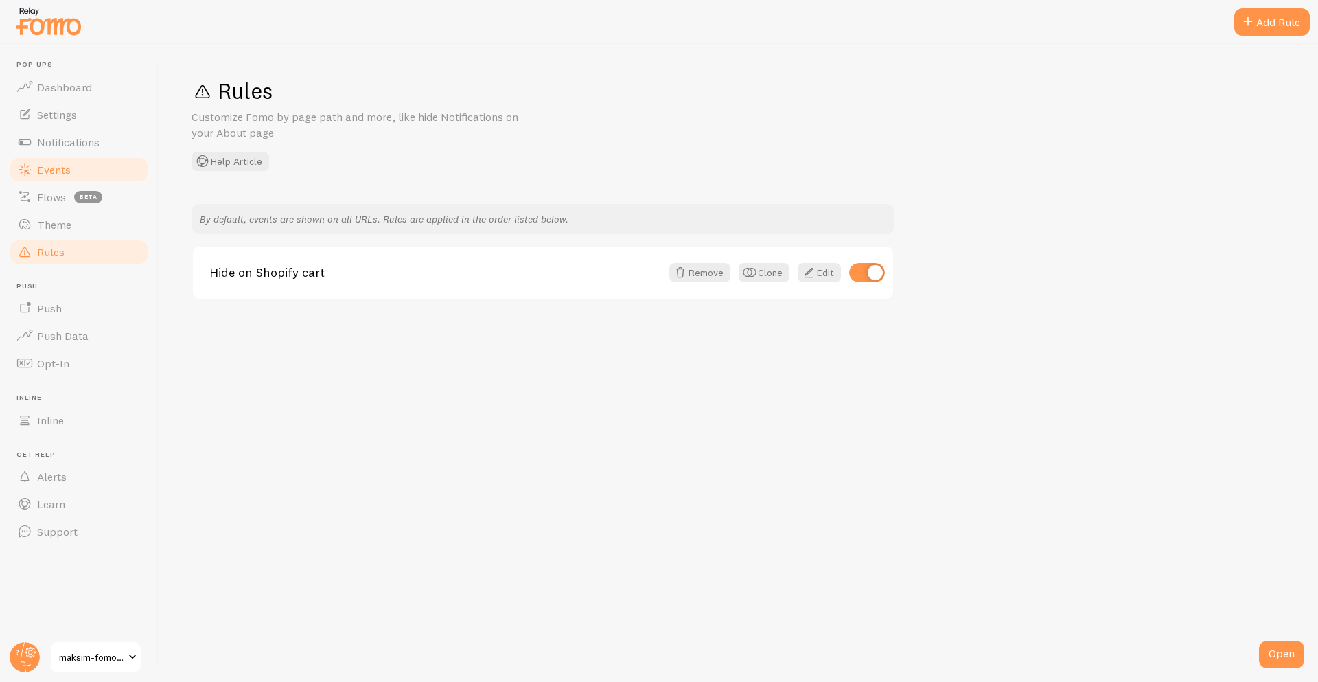
click at [106, 162] on link "Events" at bounding box center [78, 169] width 141 height 27
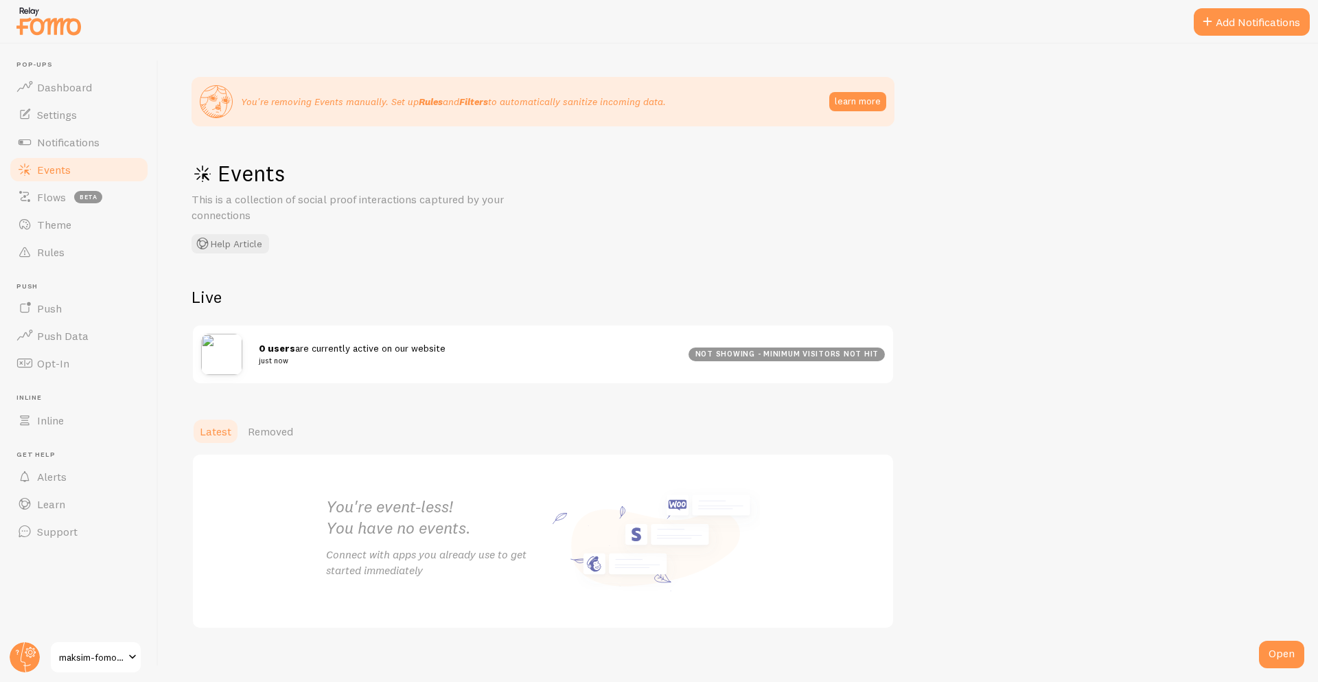
click at [396, 341] on div "0 users are currently active on our website just now" at bounding box center [474, 354] width 430 height 26
click at [873, 356] on div "not showing - minimum visitors not hit" at bounding box center [787, 354] width 196 height 14
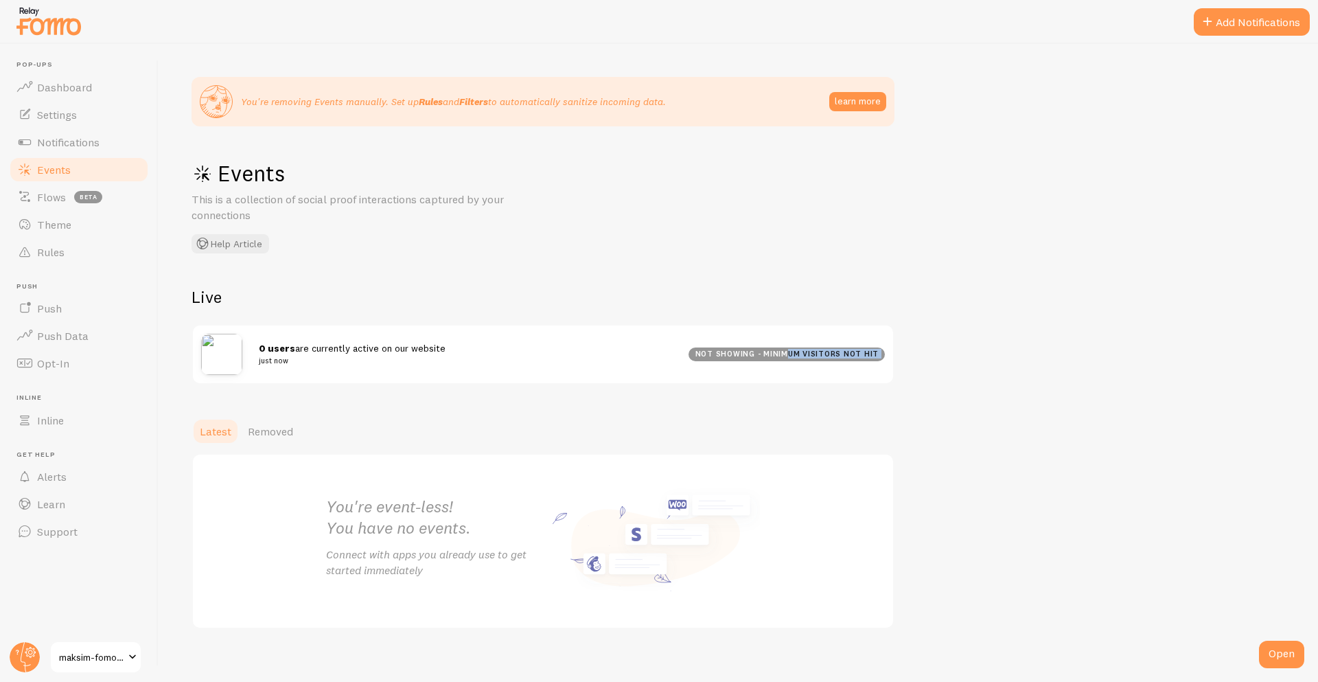
click at [777, 362] on div "0 users are currently active on our website just now not showing - minimum visi…" at bounding box center [543, 354] width 700 height 58
click at [51, 82] on span "Dashboard" at bounding box center [64, 87] width 55 height 14
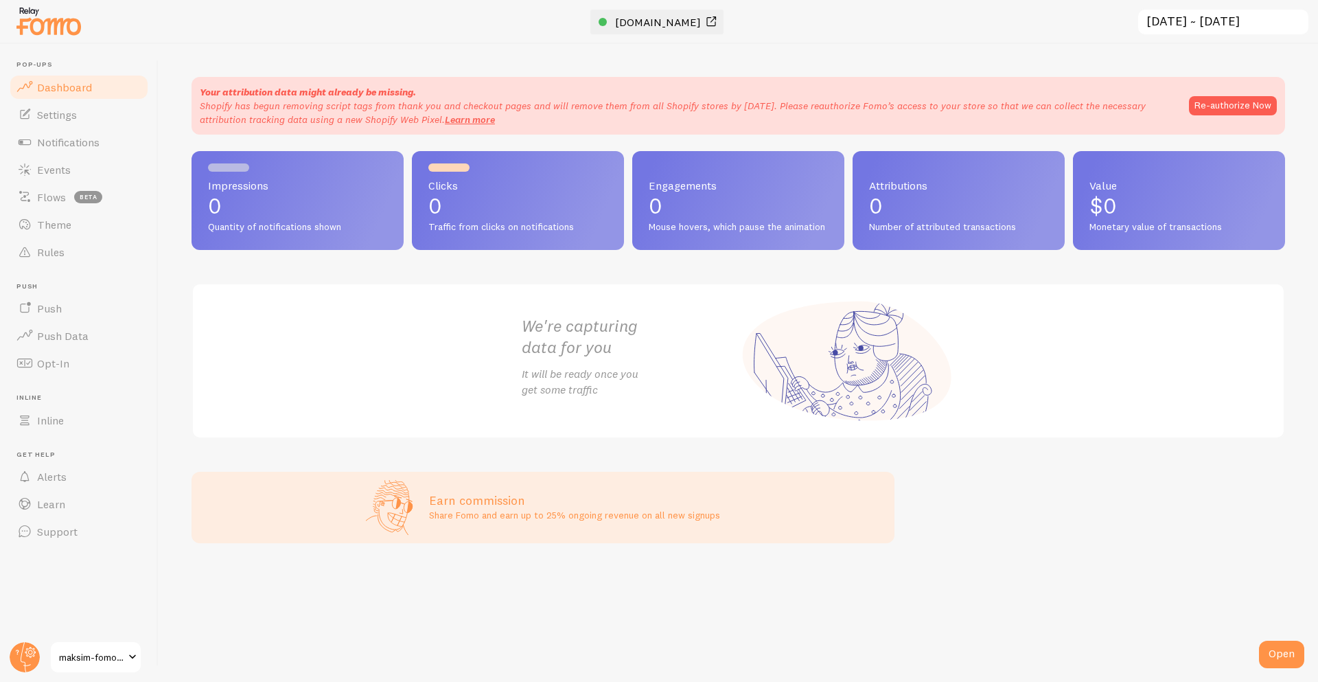
click at [626, 23] on span "[DOMAIN_NAME]" at bounding box center [658, 22] width 86 height 14
click at [45, 87] on span "Dashboard" at bounding box center [64, 87] width 55 height 14
click at [133, 143] on link "Notifications" at bounding box center [78, 141] width 141 height 27
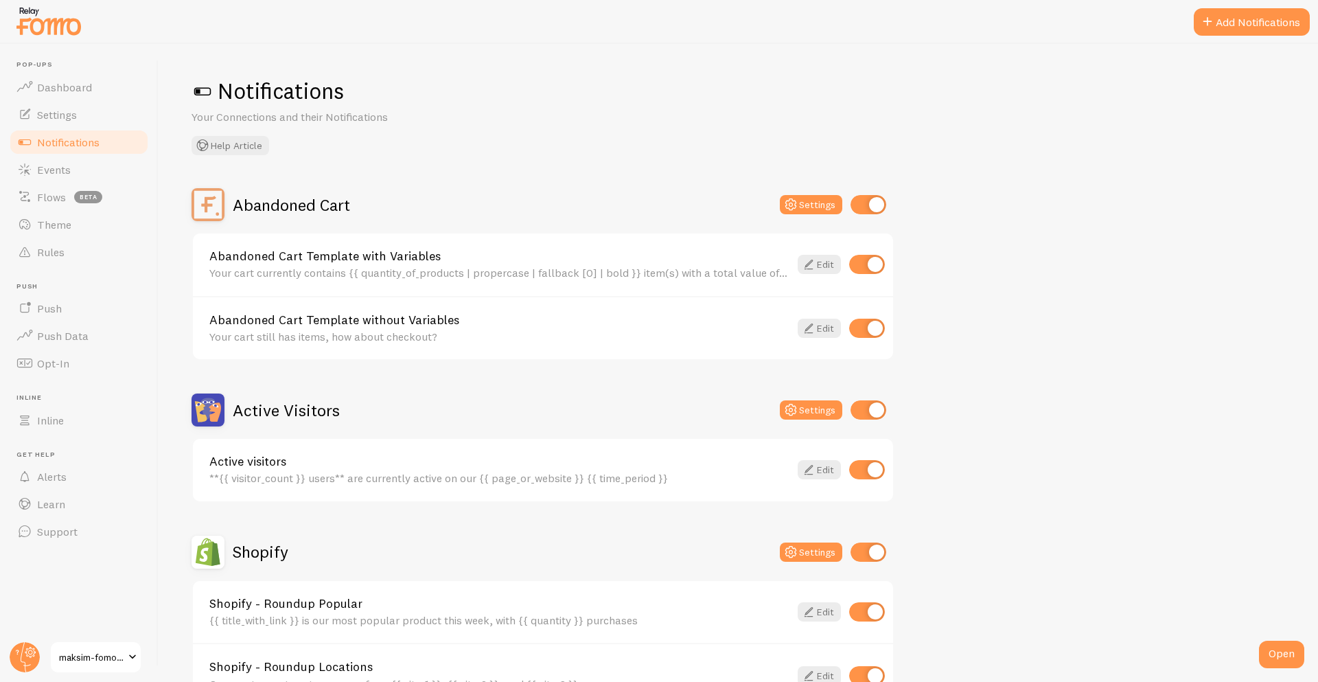
click at [22, 141] on span at bounding box center [24, 142] width 16 height 16
click at [314, 404] on h2 "Active Visitors" at bounding box center [286, 410] width 107 height 21
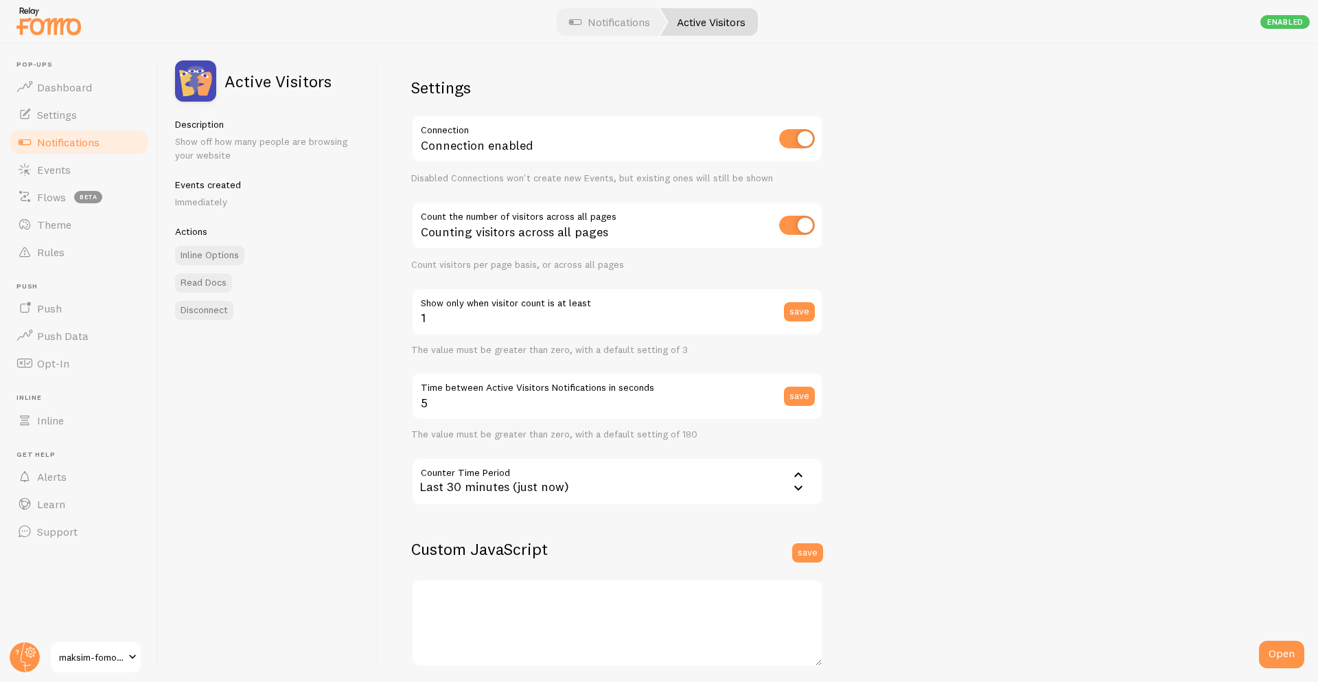
click at [96, 142] on span "Notifications" at bounding box center [68, 142] width 62 height 14
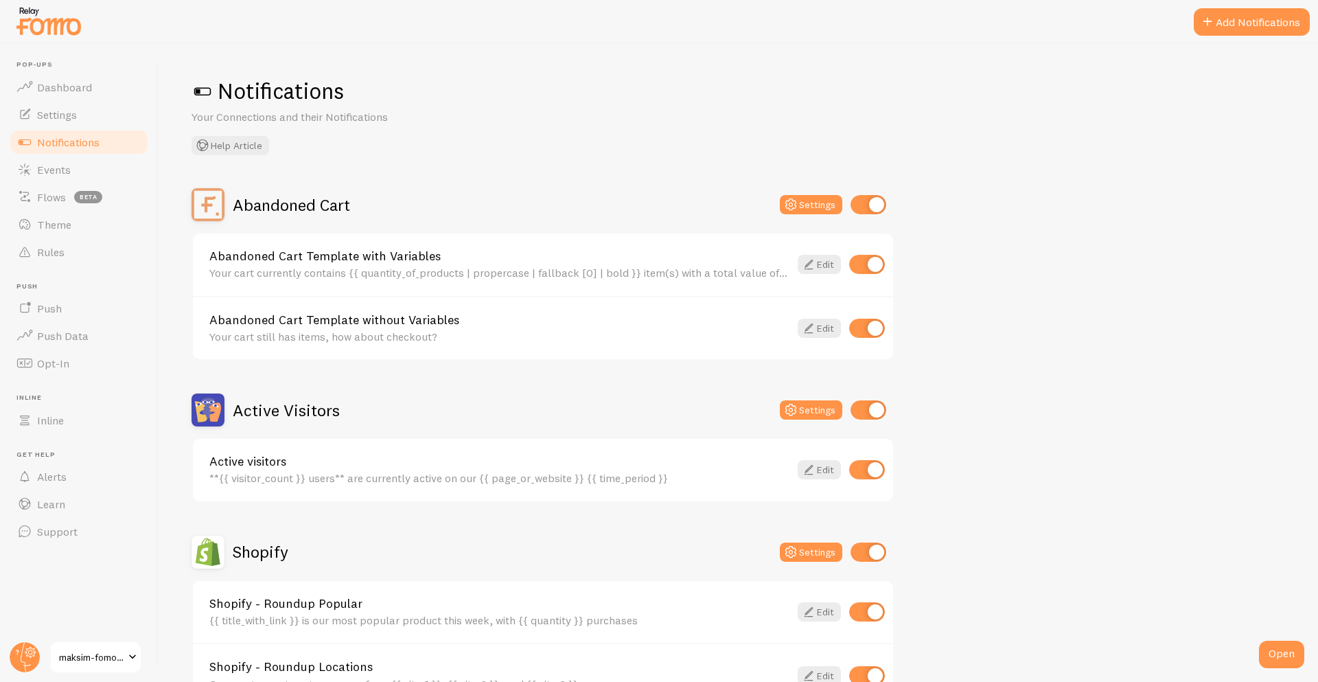
click at [700, 121] on div "Notifications Your Connections and their Notifications Help Article" at bounding box center [739, 116] width 1094 height 78
click at [84, 153] on link "Notifications" at bounding box center [78, 141] width 141 height 27
click at [66, 176] on link "Events" at bounding box center [78, 169] width 141 height 27
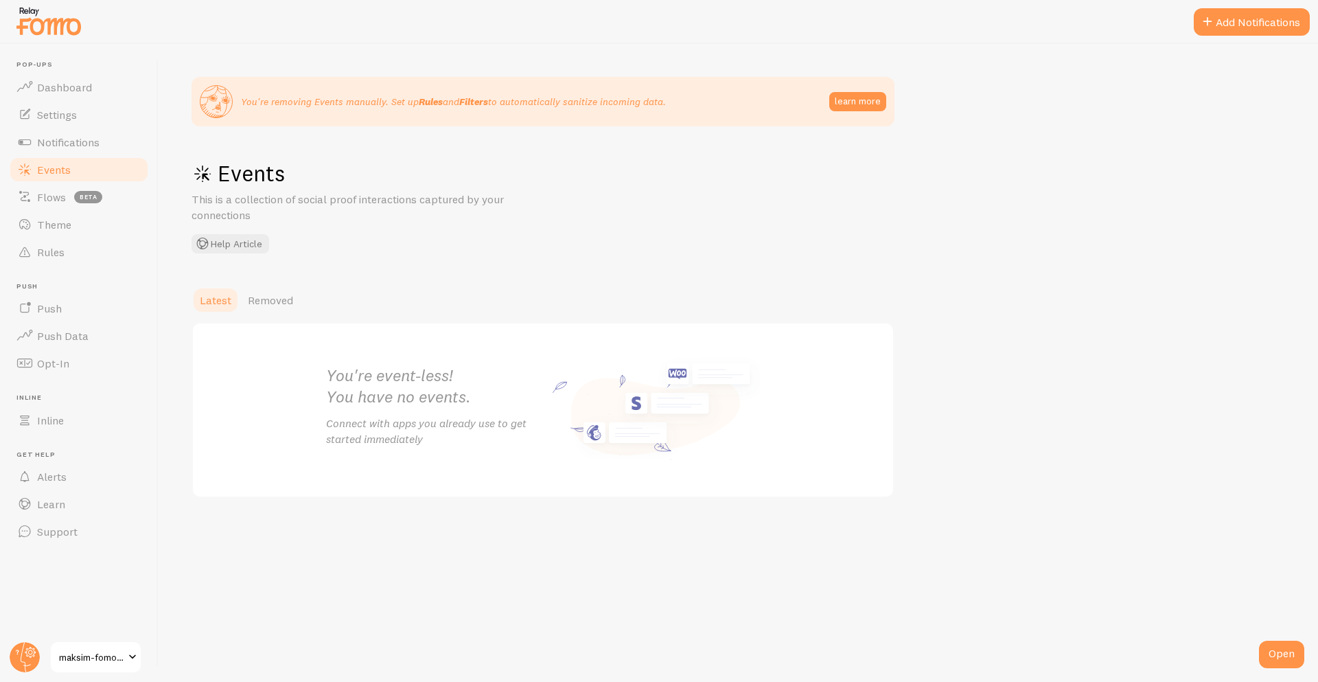
click at [71, 161] on link "Events" at bounding box center [78, 169] width 141 height 27
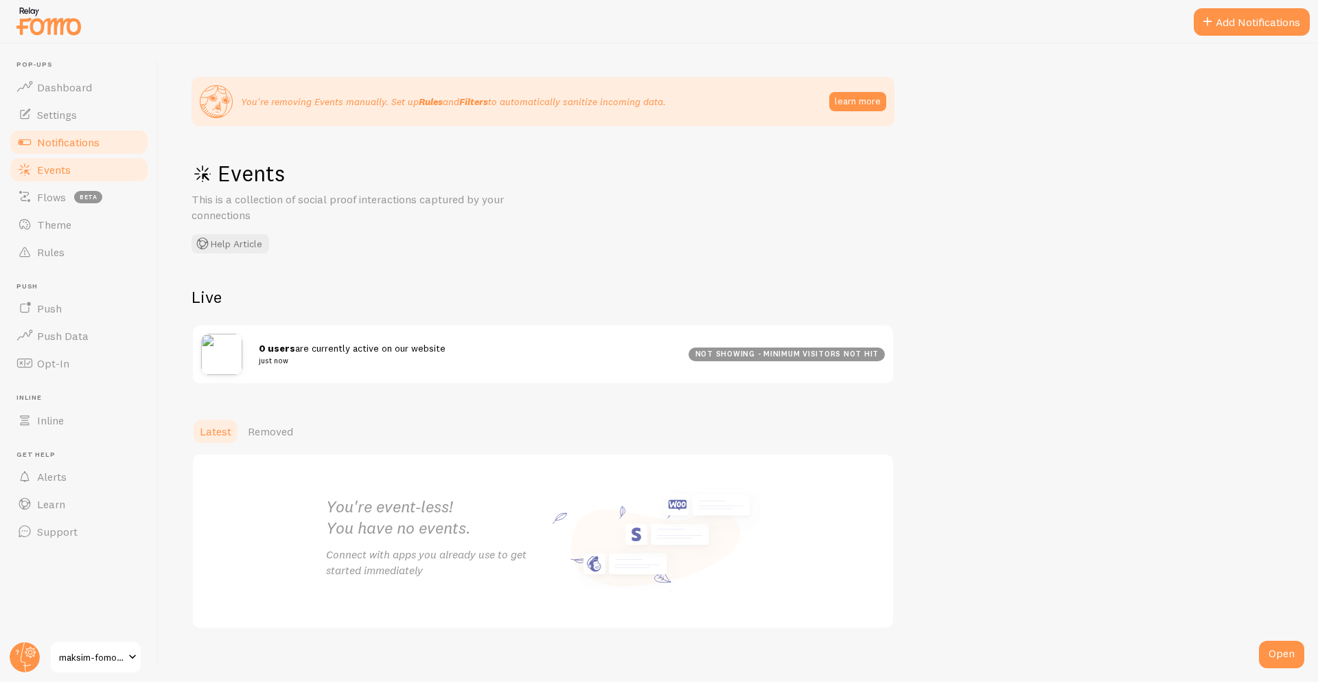
click at [77, 141] on span "Notifications" at bounding box center [68, 142] width 62 height 14
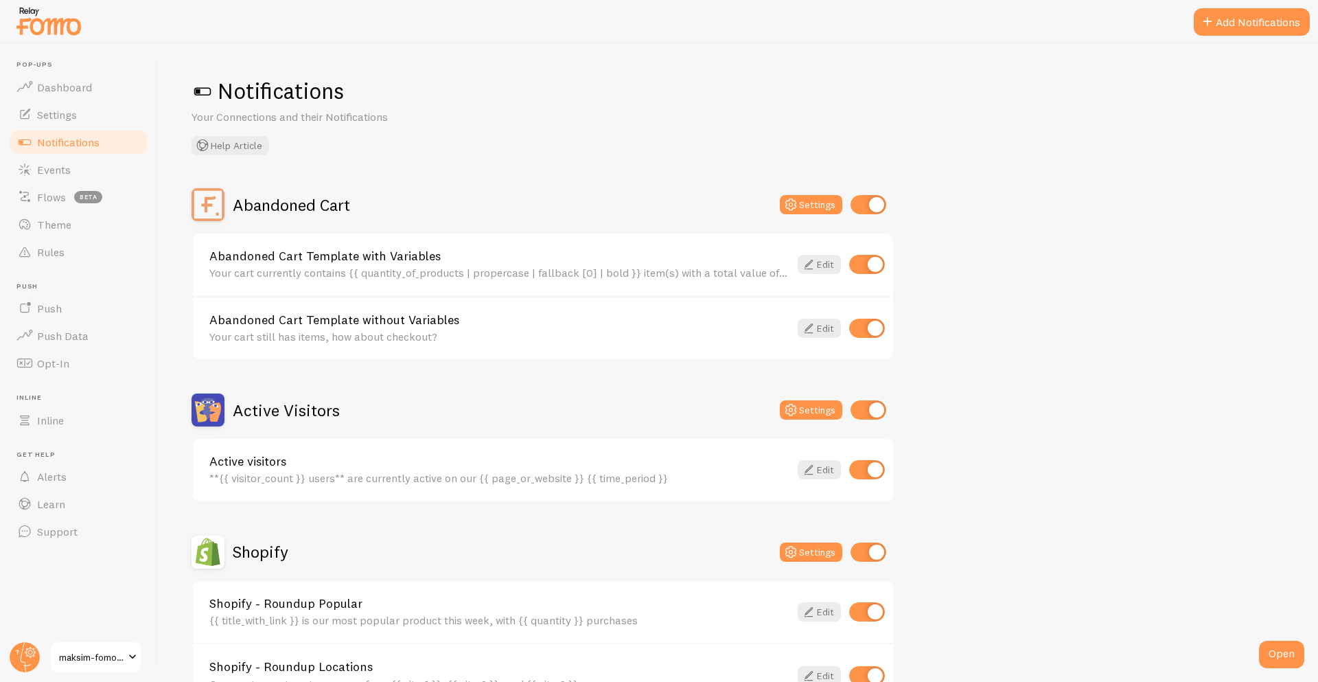
scroll to position [361, 0]
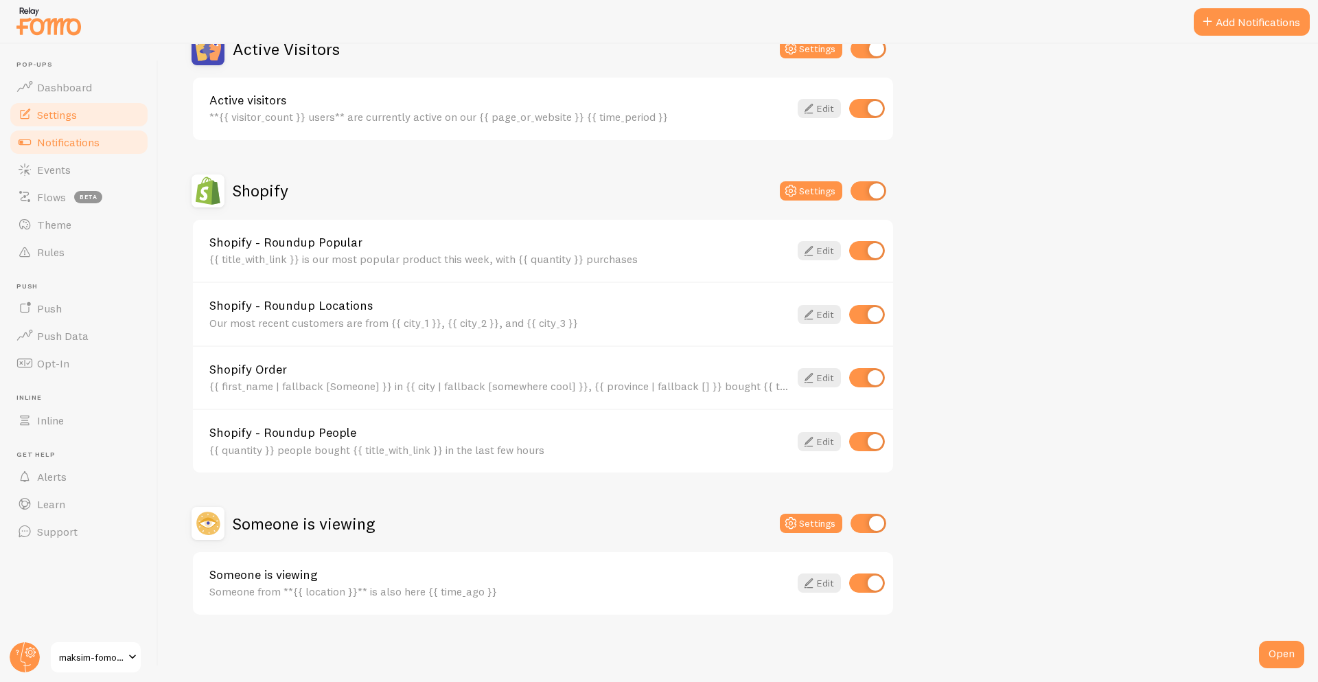
click at [65, 117] on span "Settings" at bounding box center [57, 115] width 40 height 14
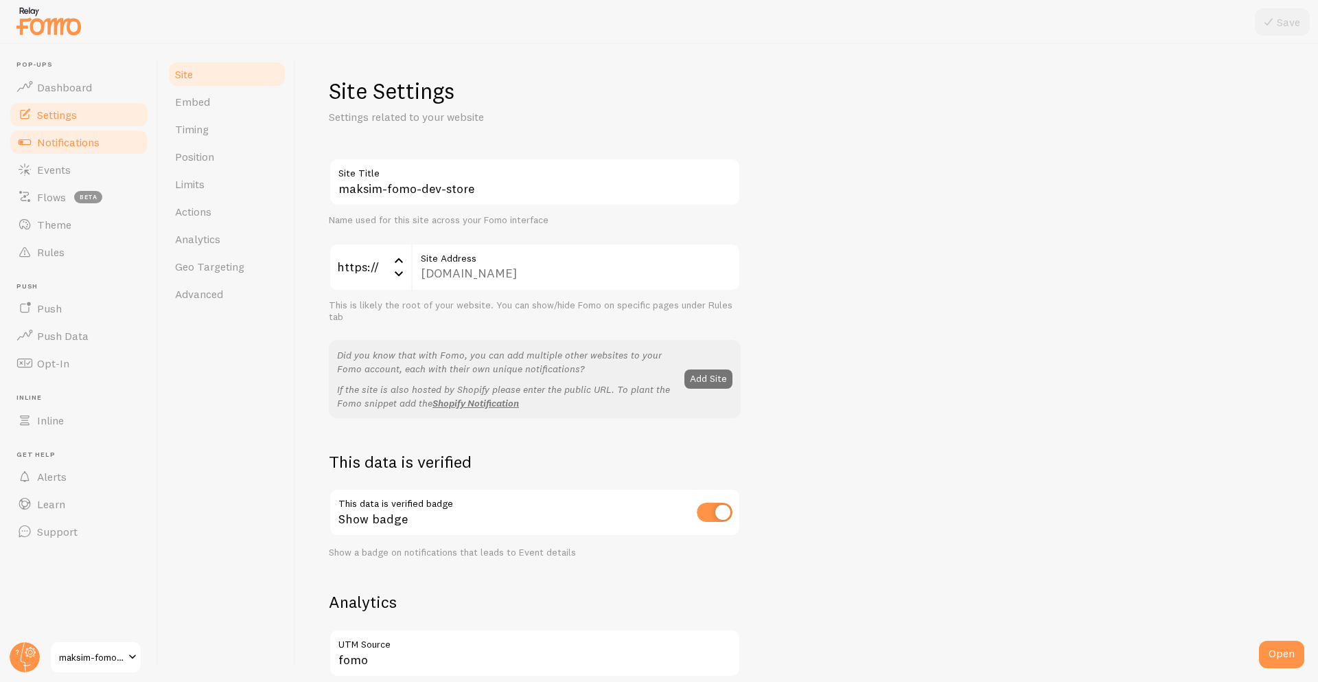
click at [51, 144] on span "Notifications" at bounding box center [68, 142] width 62 height 14
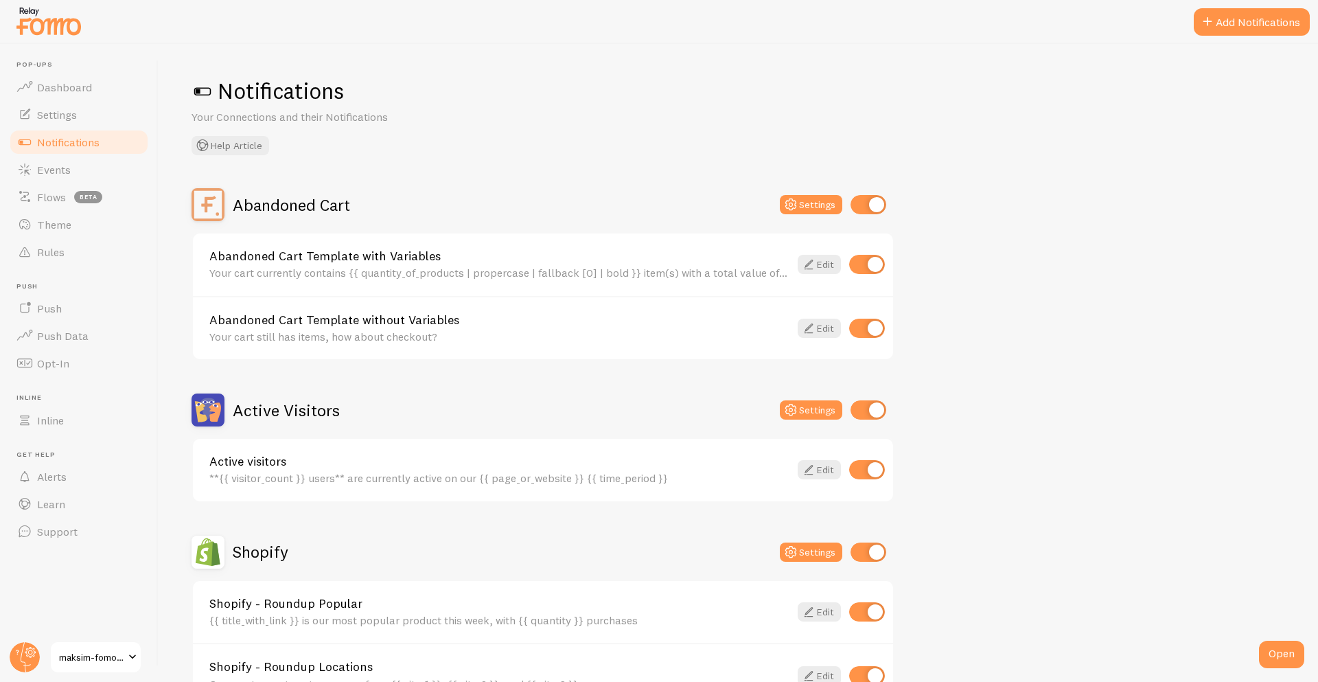
click at [316, 411] on h2 "Active Visitors" at bounding box center [286, 410] width 107 height 21
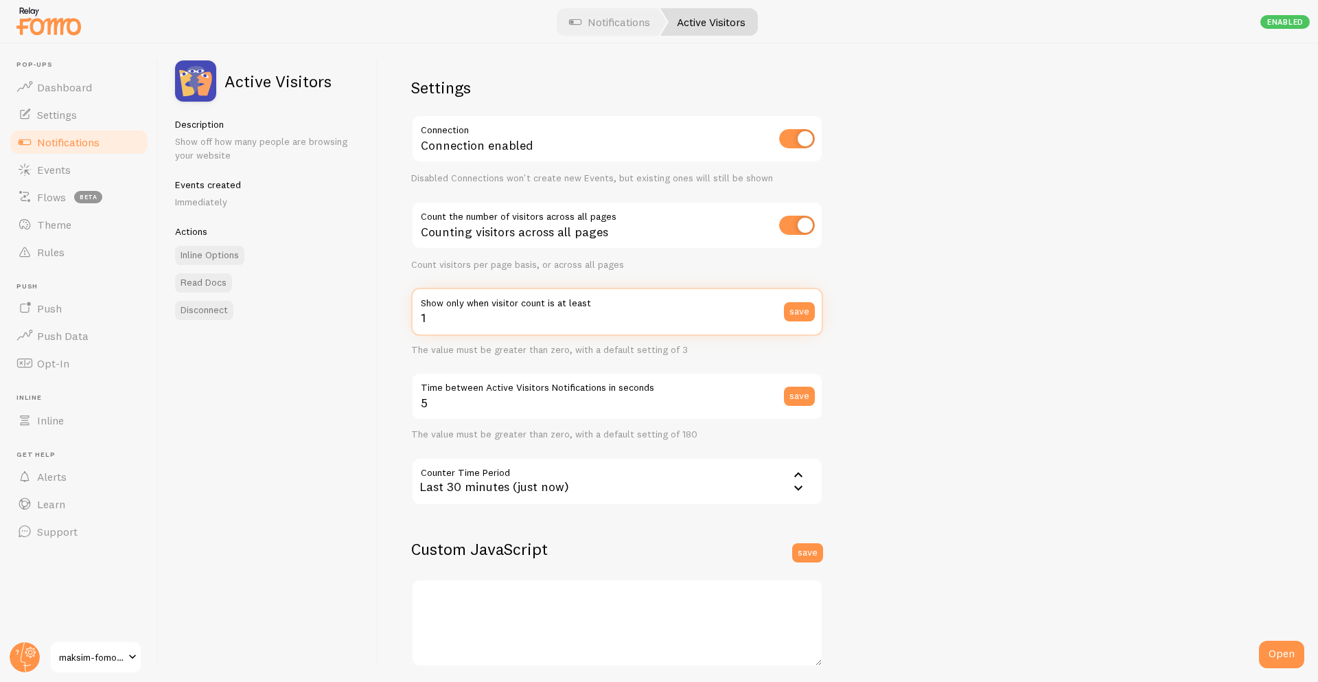
click at [551, 321] on input "1" at bounding box center [617, 312] width 412 height 48
type input "3"
click at [1069, 423] on div "Settings Connection Connection enabled Disabled Connections won't create new Ev…" at bounding box center [848, 363] width 940 height 638
click at [591, 409] on input "5" at bounding box center [617, 396] width 412 height 48
type input "1"
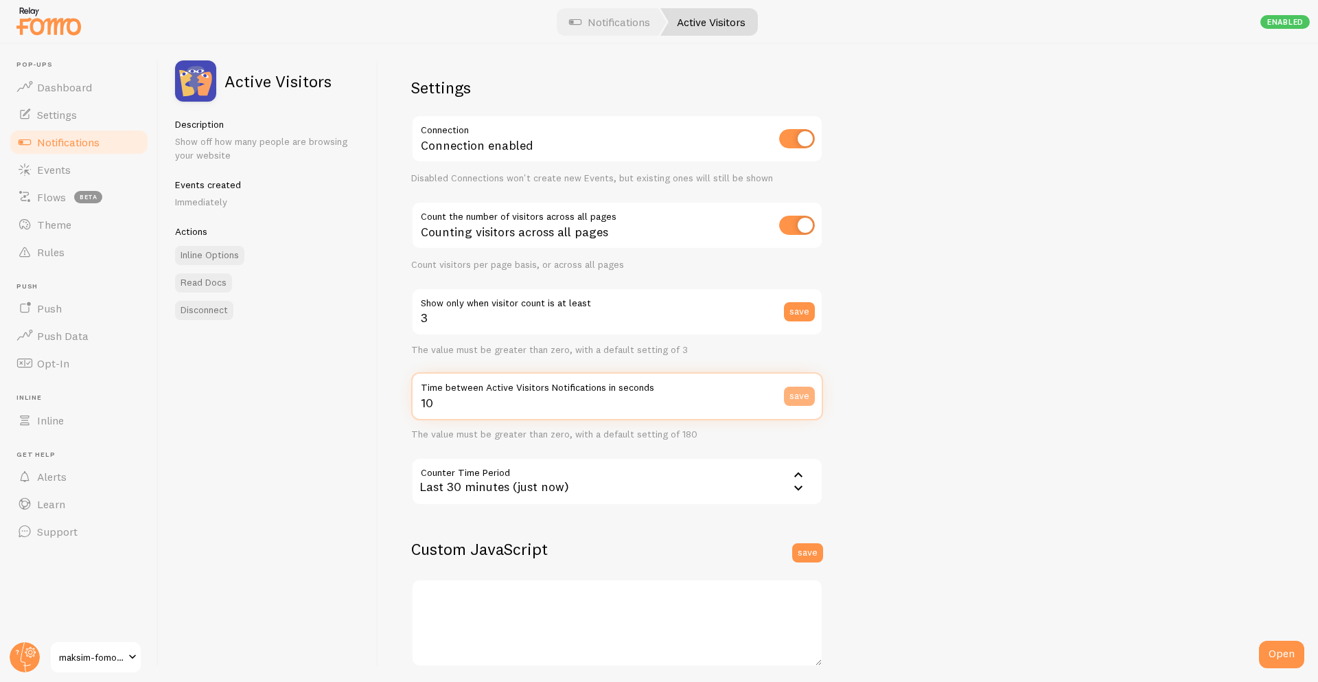
type input "10"
click at [796, 395] on button "save" at bounding box center [799, 396] width 31 height 19
type input "1"
click at [804, 317] on button "save" at bounding box center [799, 311] width 31 height 19
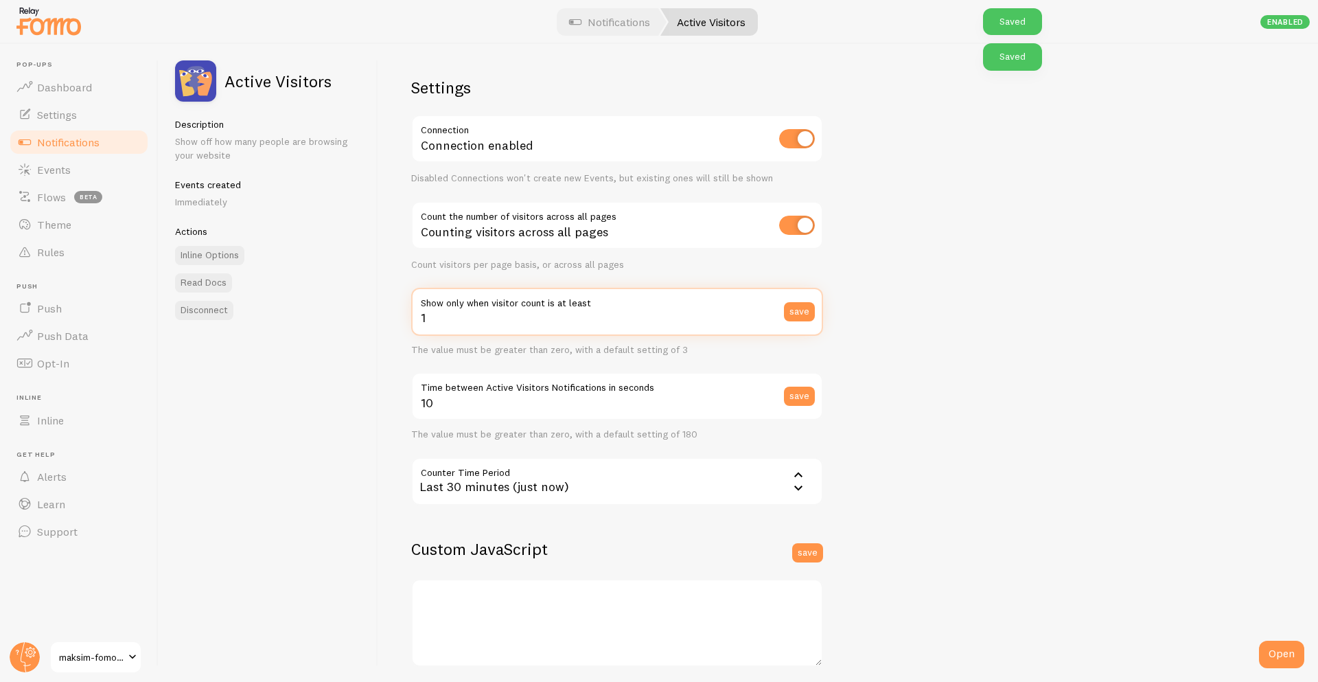
click at [571, 323] on input "1" at bounding box center [617, 312] width 412 height 48
type input "2"
click at [790, 308] on button "save" at bounding box center [799, 311] width 31 height 19
click at [89, 148] on span "Notifications" at bounding box center [68, 142] width 62 height 14
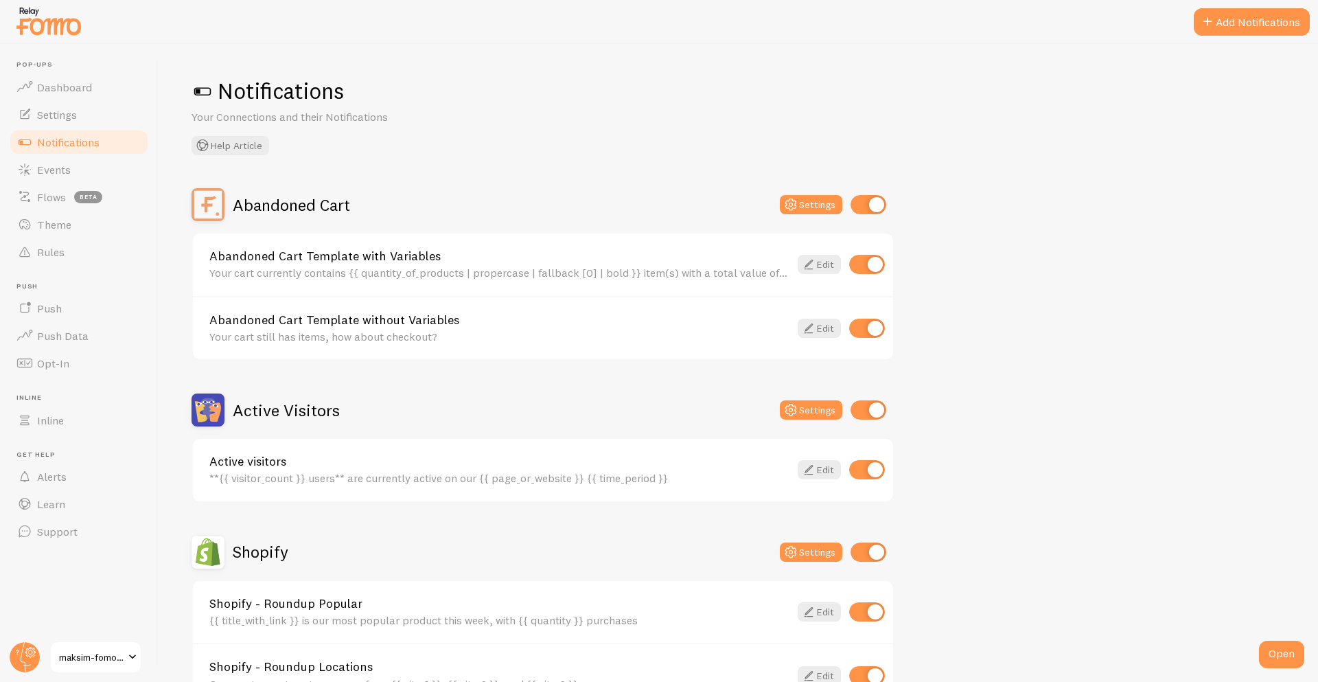
click at [719, 196] on div "Abandoned Cart Settings" at bounding box center [543, 204] width 703 height 33
click at [106, 147] on link "Notifications" at bounding box center [78, 141] width 141 height 27
click at [339, 206] on h2 "Abandoned Cart" at bounding box center [291, 204] width 117 height 21
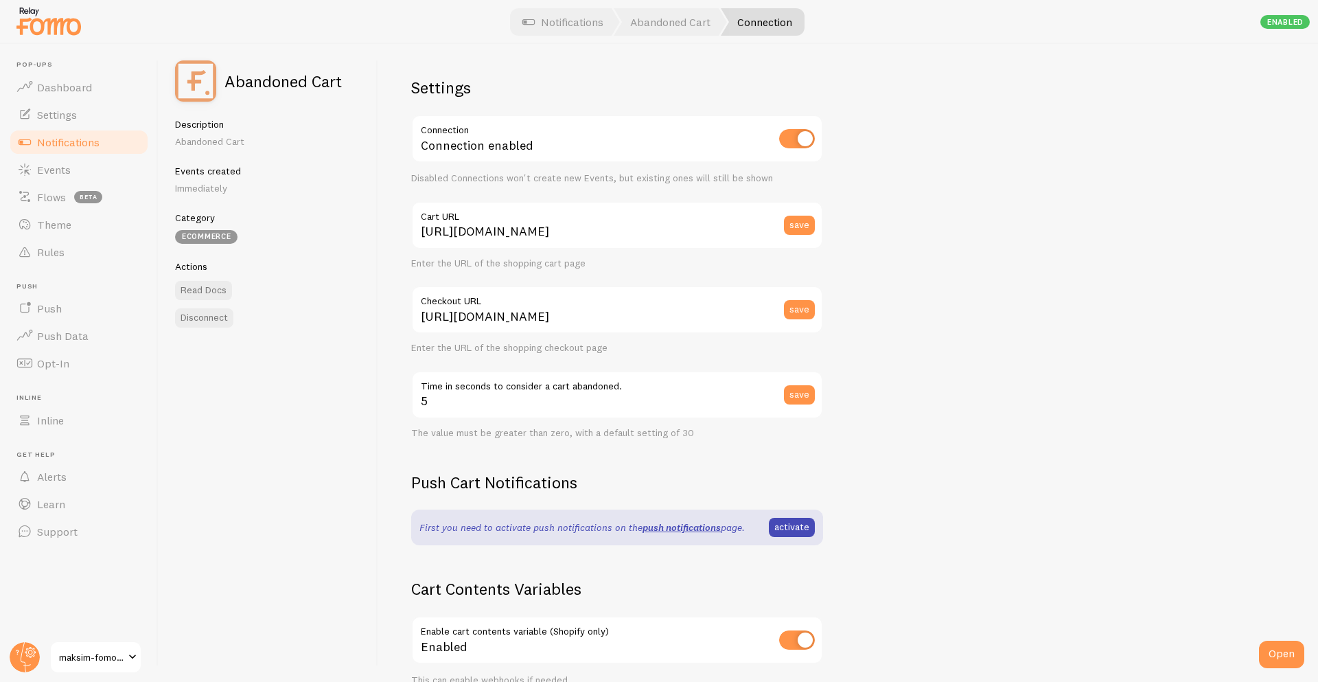
click at [97, 137] on span "Notifications" at bounding box center [68, 142] width 62 height 14
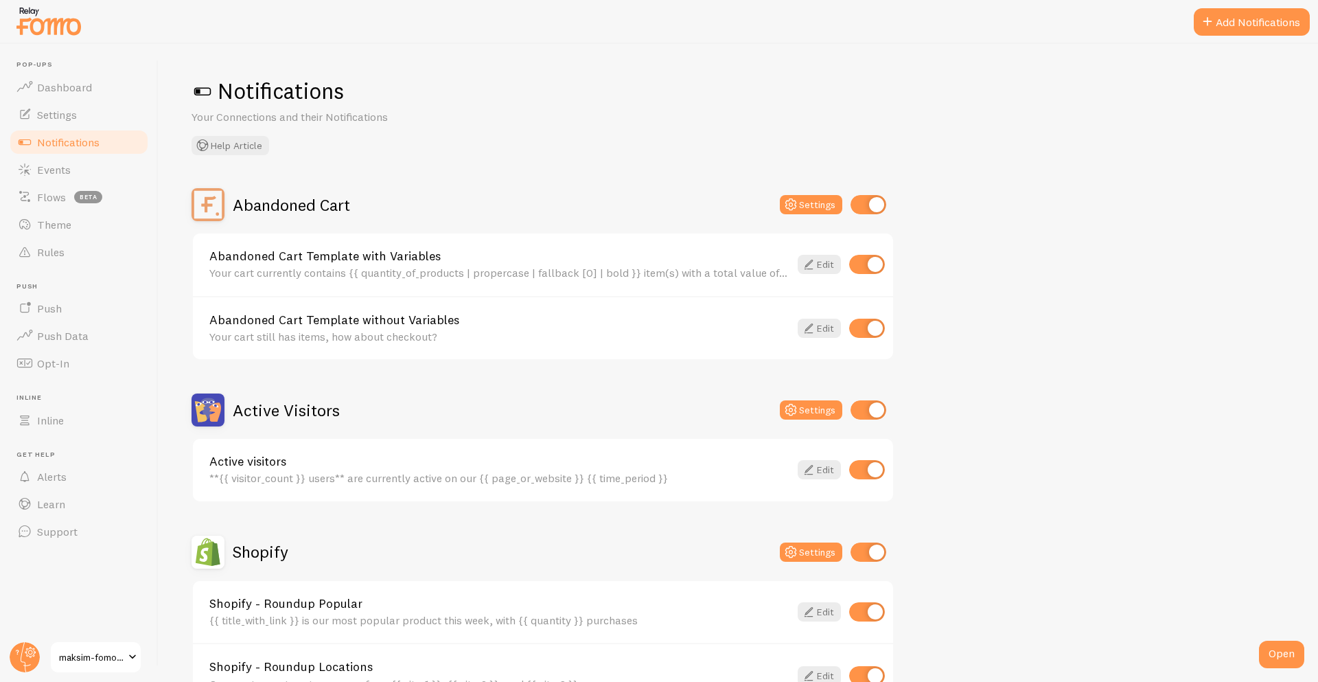
click at [266, 212] on h2 "Abandoned Cart" at bounding box center [291, 204] width 117 height 21
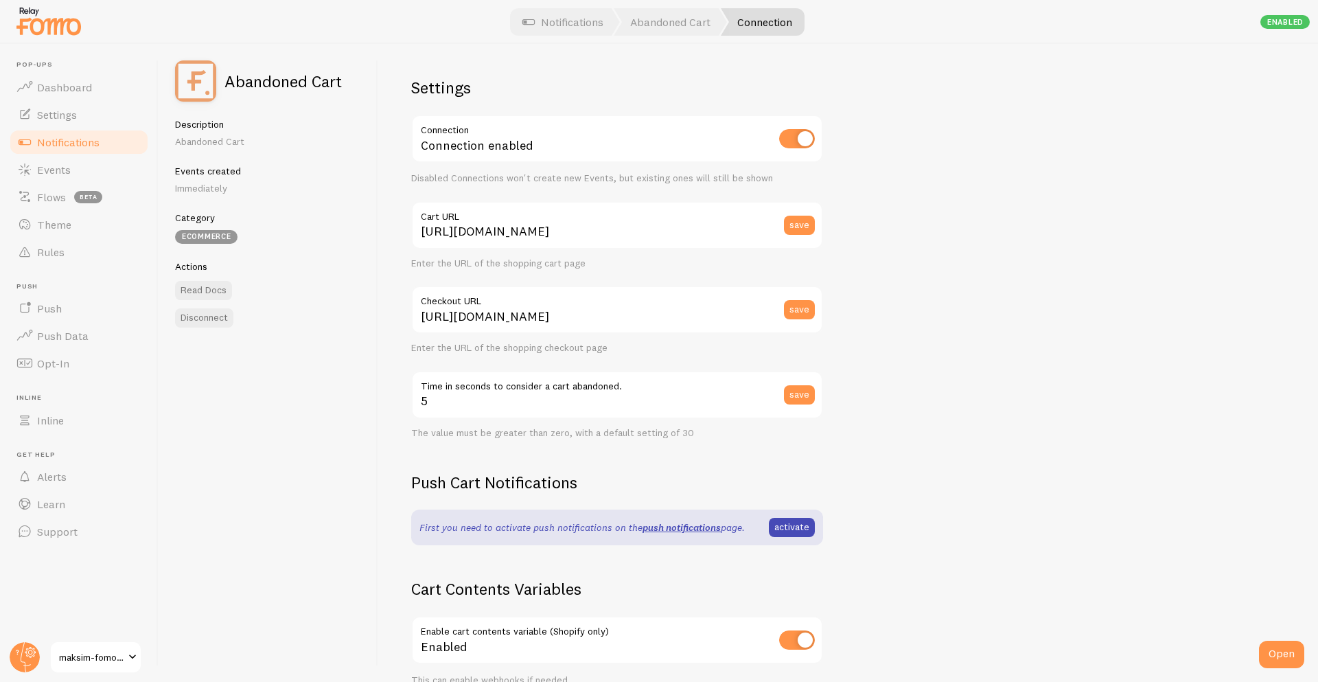
click at [62, 143] on span "Notifications" at bounding box center [68, 142] width 62 height 14
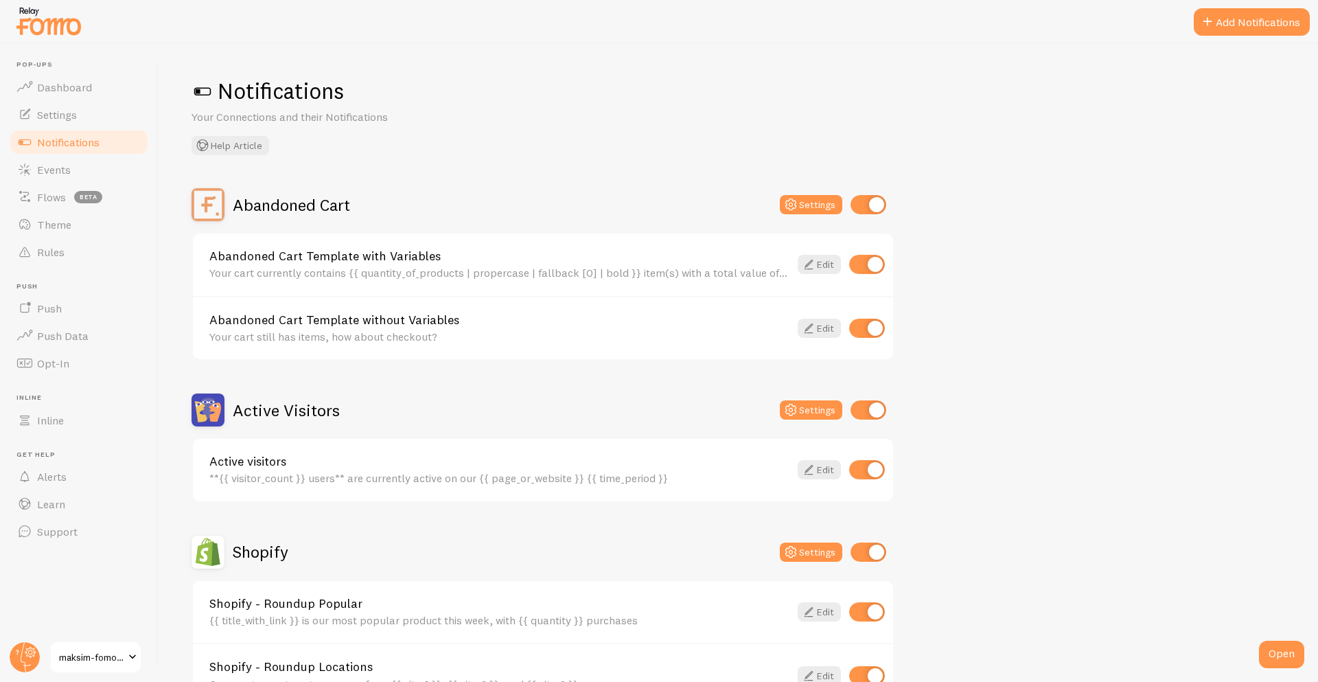
click at [872, 268] on input "checkbox" at bounding box center [867, 264] width 36 height 19
checkbox input "false"
click at [295, 194] on h2 "Abandoned Cart" at bounding box center [291, 204] width 117 height 21
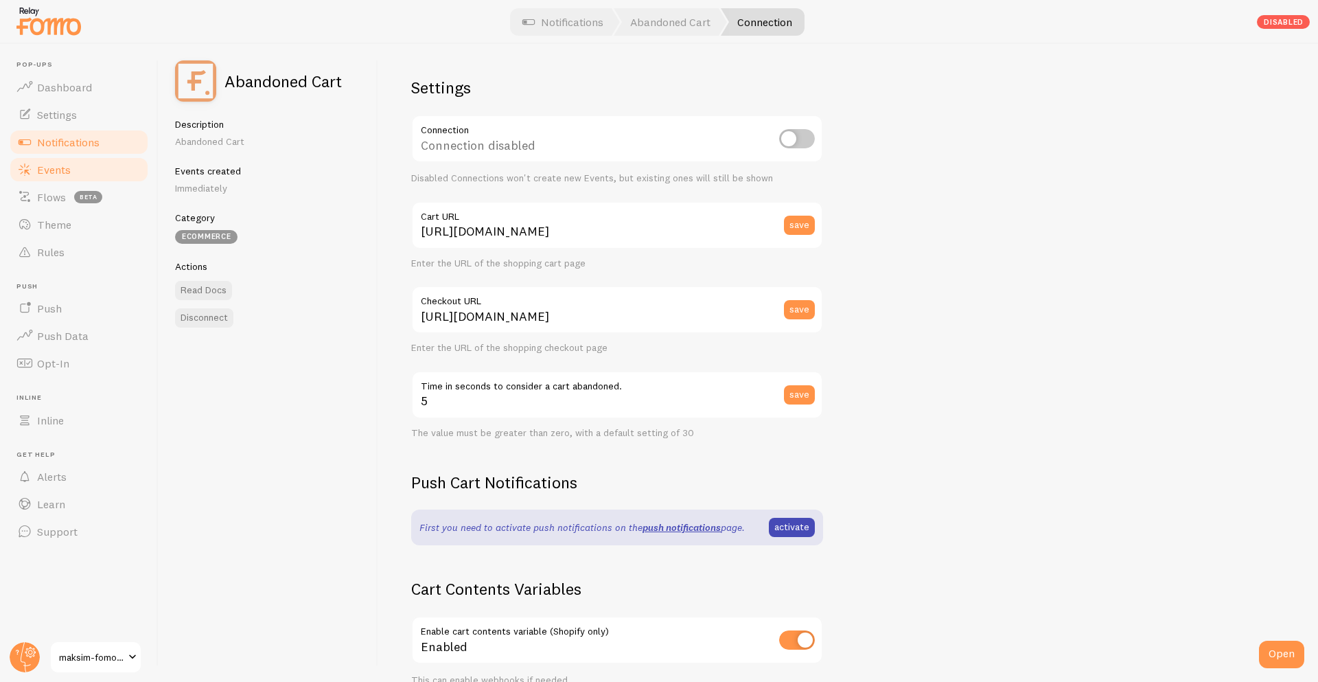
click at [82, 156] on link "Events" at bounding box center [78, 169] width 141 height 27
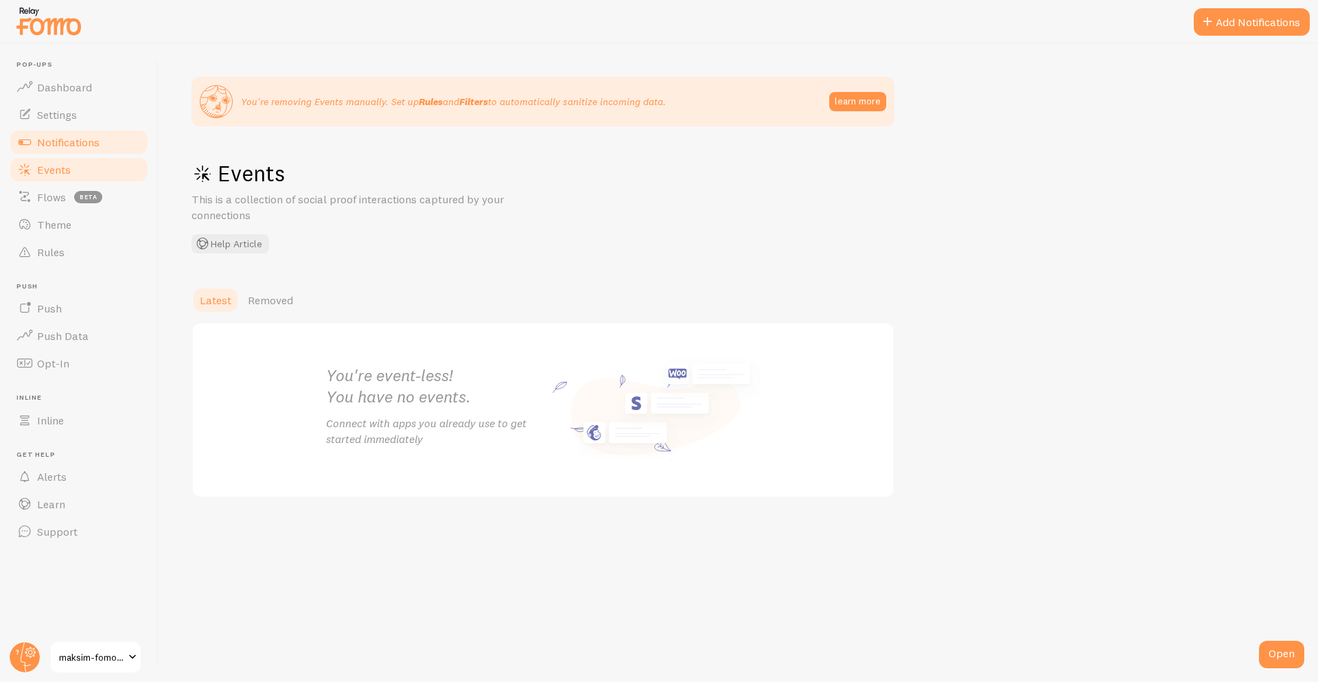
click at [99, 140] on span "Notifications" at bounding box center [68, 142] width 62 height 14
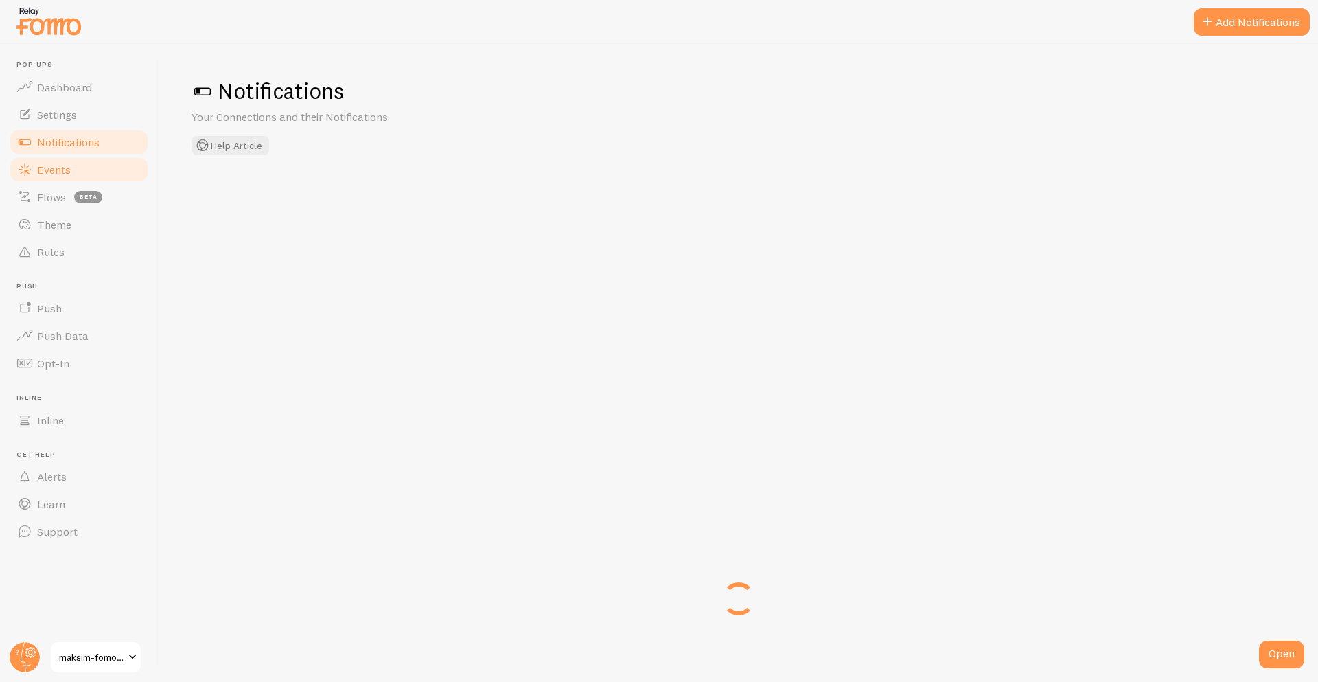
click at [71, 168] on link "Events" at bounding box center [78, 169] width 141 height 27
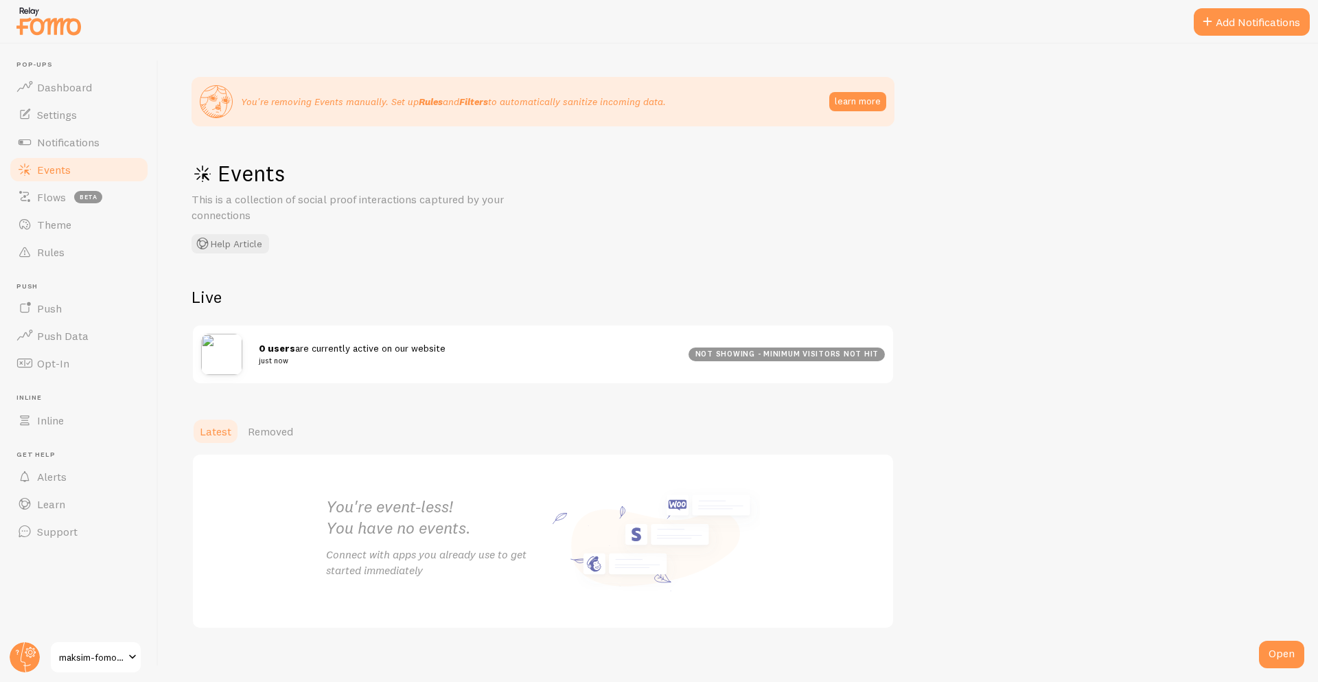
scroll to position [13, 0]
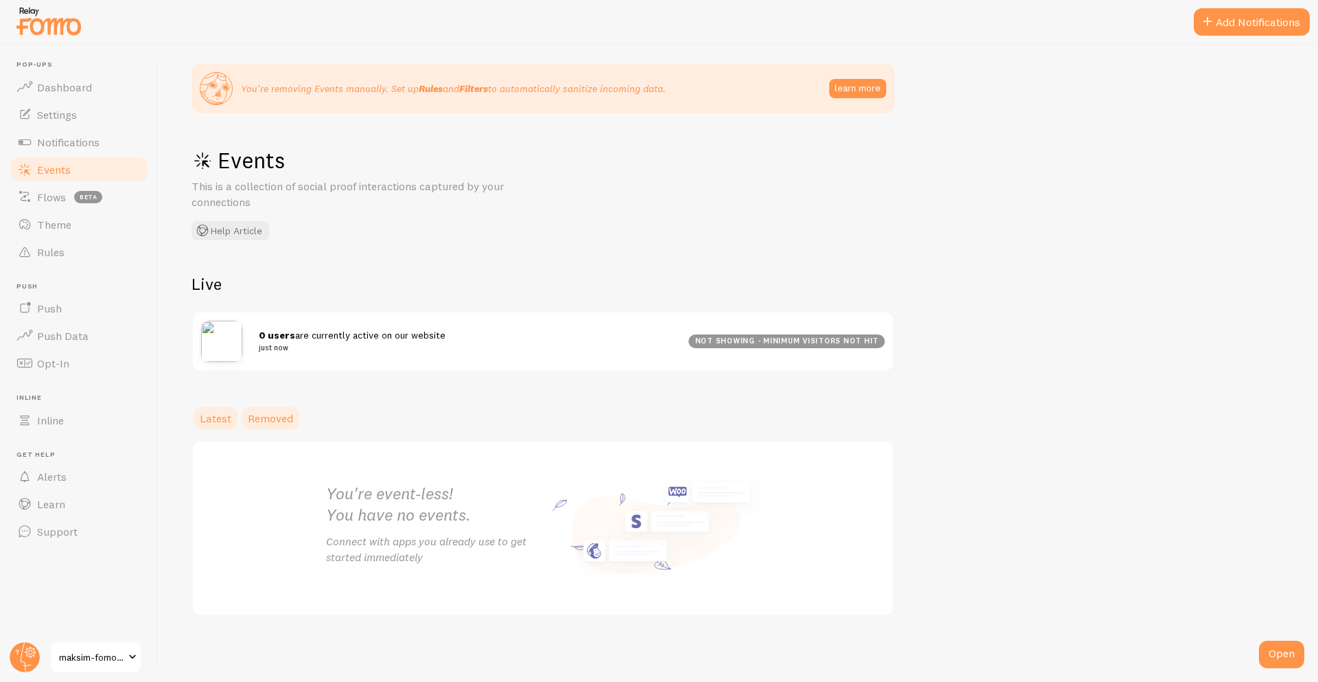
click at [248, 419] on span "Removed" at bounding box center [270, 418] width 45 height 14
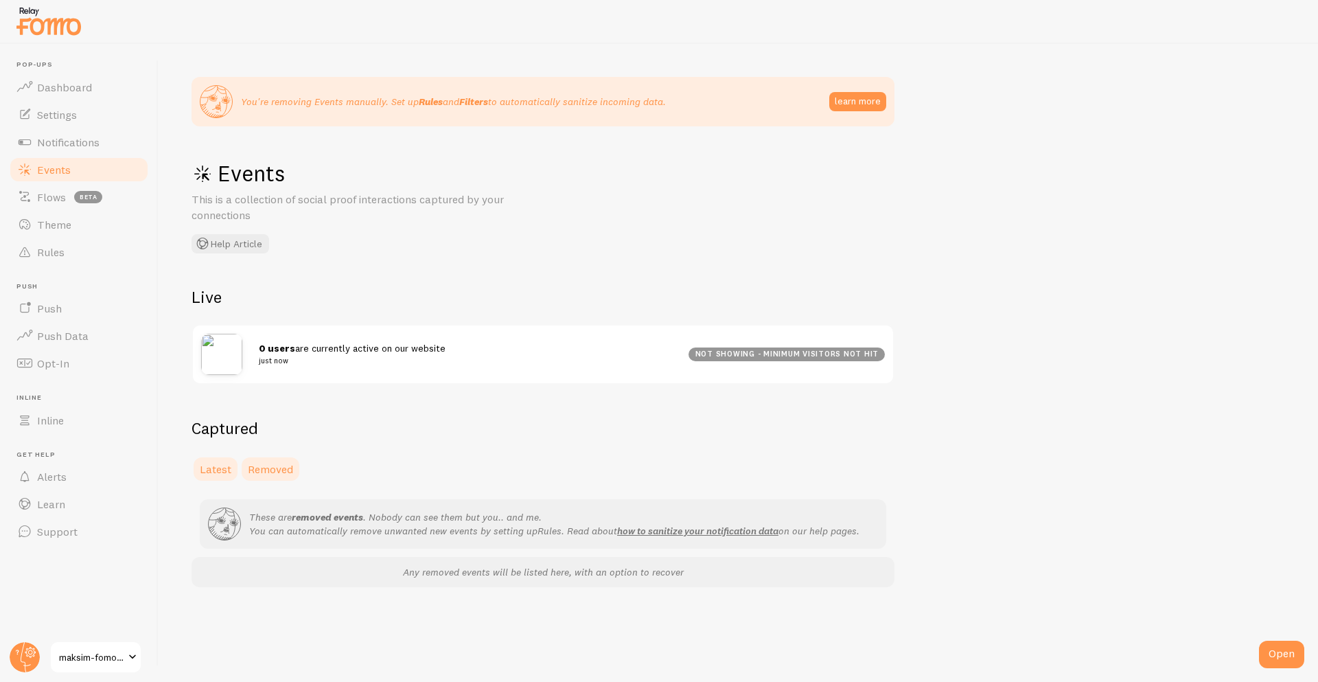
click at [212, 460] on link "Latest" at bounding box center [216, 468] width 48 height 27
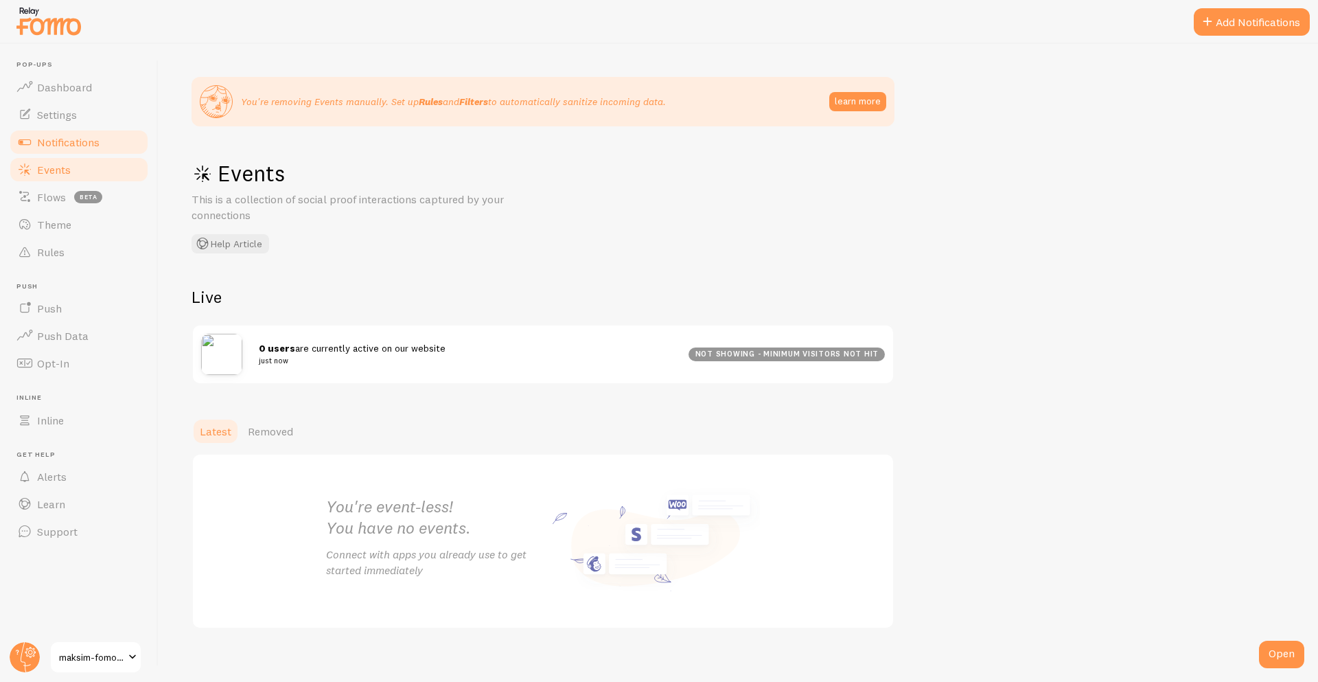
click at [56, 142] on span "Notifications" at bounding box center [68, 142] width 62 height 14
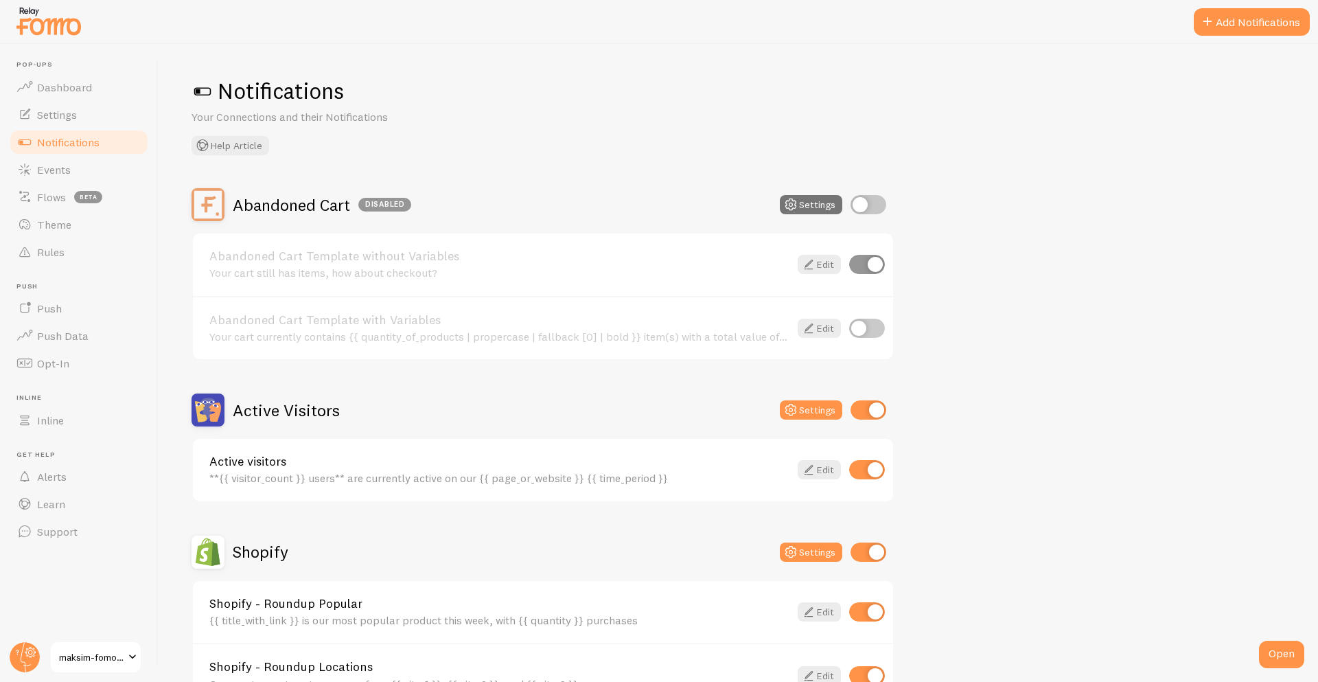
scroll to position [361, 0]
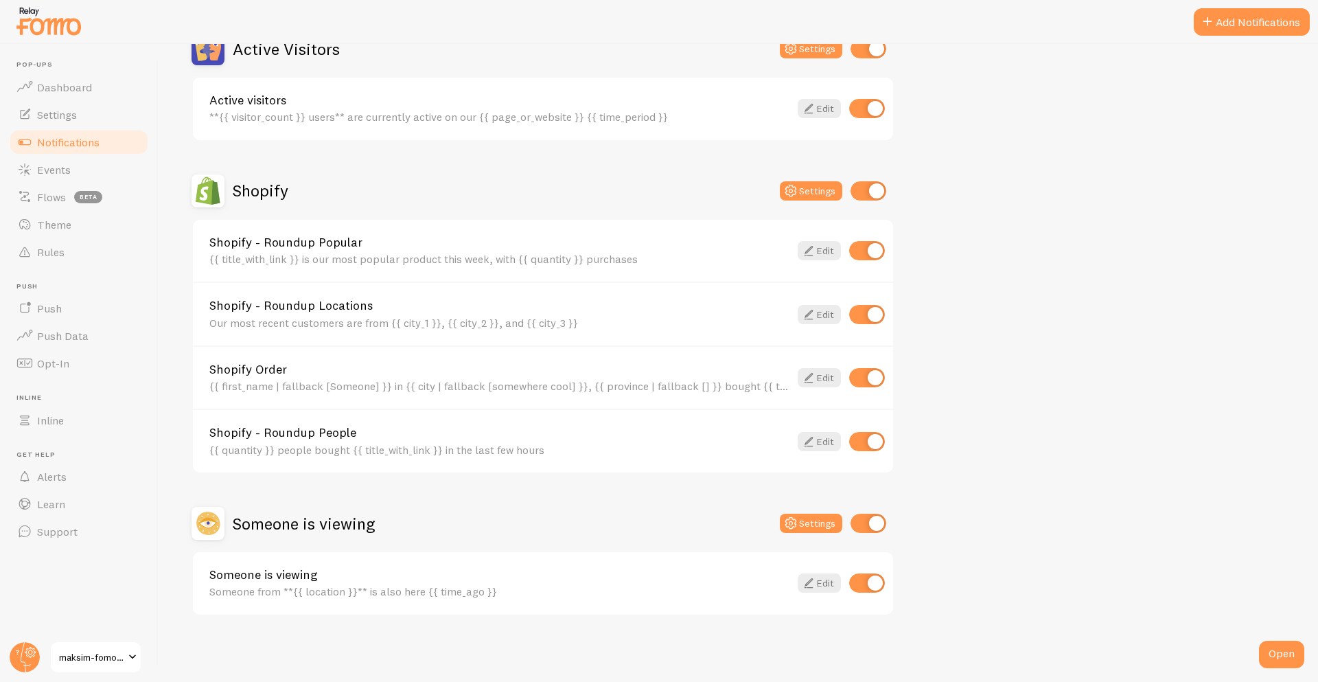
click at [262, 188] on h2 "Shopify" at bounding box center [261, 190] width 56 height 21
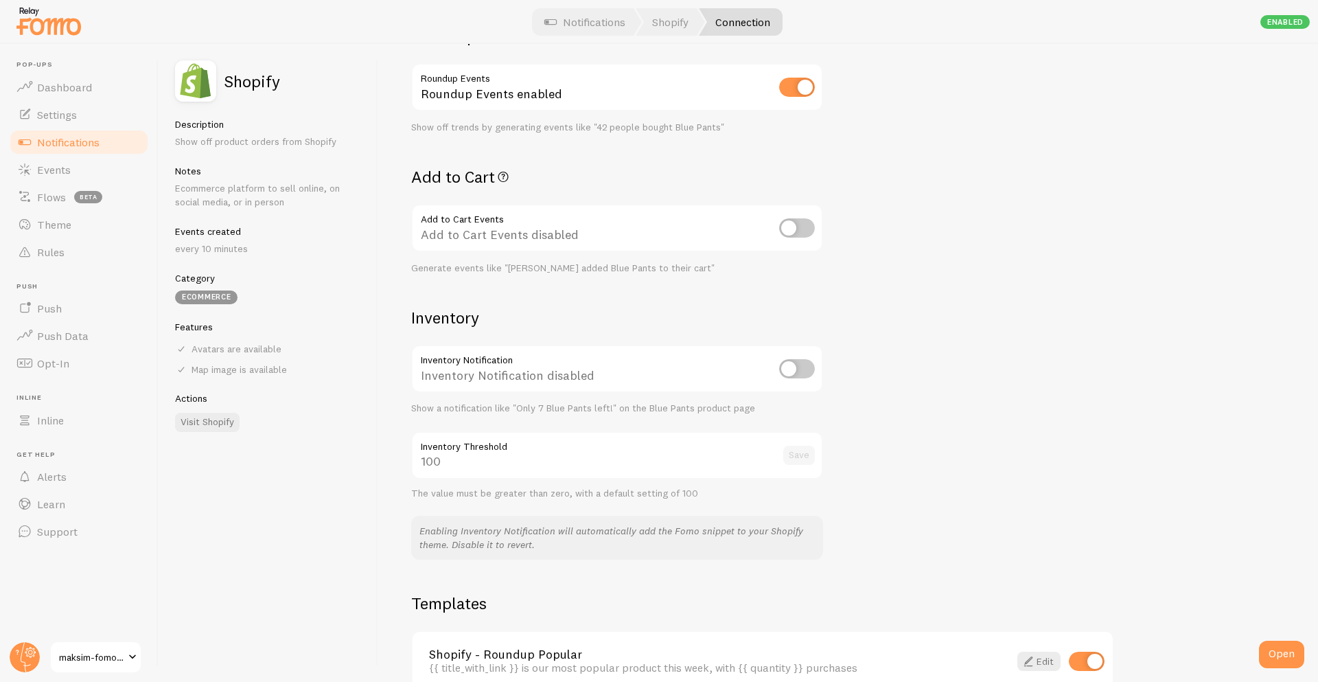
scroll to position [450, 0]
click at [629, 510] on div "Inventory Inventory Notification Inventory Notification disabled Show a notific…" at bounding box center [617, 432] width 412 height 253
click at [550, 537] on p "Enabling Inventory Notification will automatically add the Fomo snippet to your…" at bounding box center [618, 536] width 396 height 27
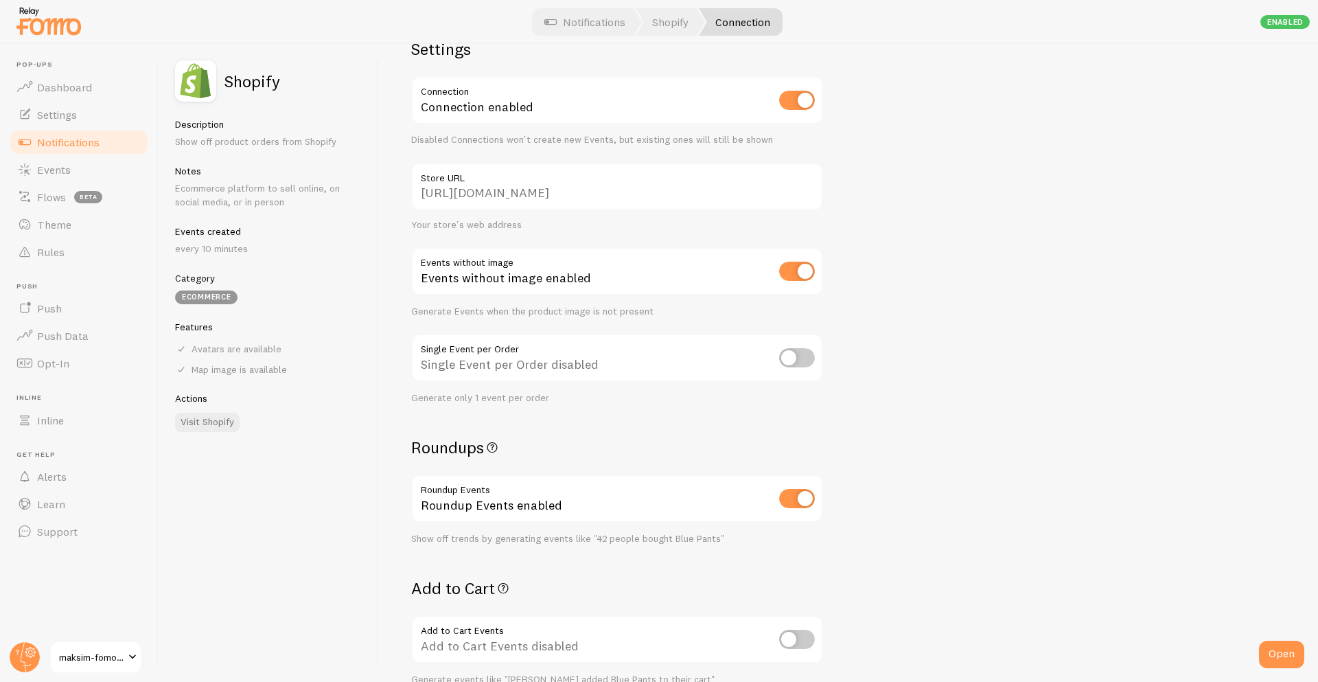
scroll to position [40, 0]
click at [875, 288] on div "Settings Connection Connection enabled Disabled Connections won't create new Ev…" at bounding box center [848, 363] width 940 height 638
click at [948, 415] on div "Settings Connection Connection enabled Disabled Connections won't create new Ev…" at bounding box center [848, 363] width 940 height 638
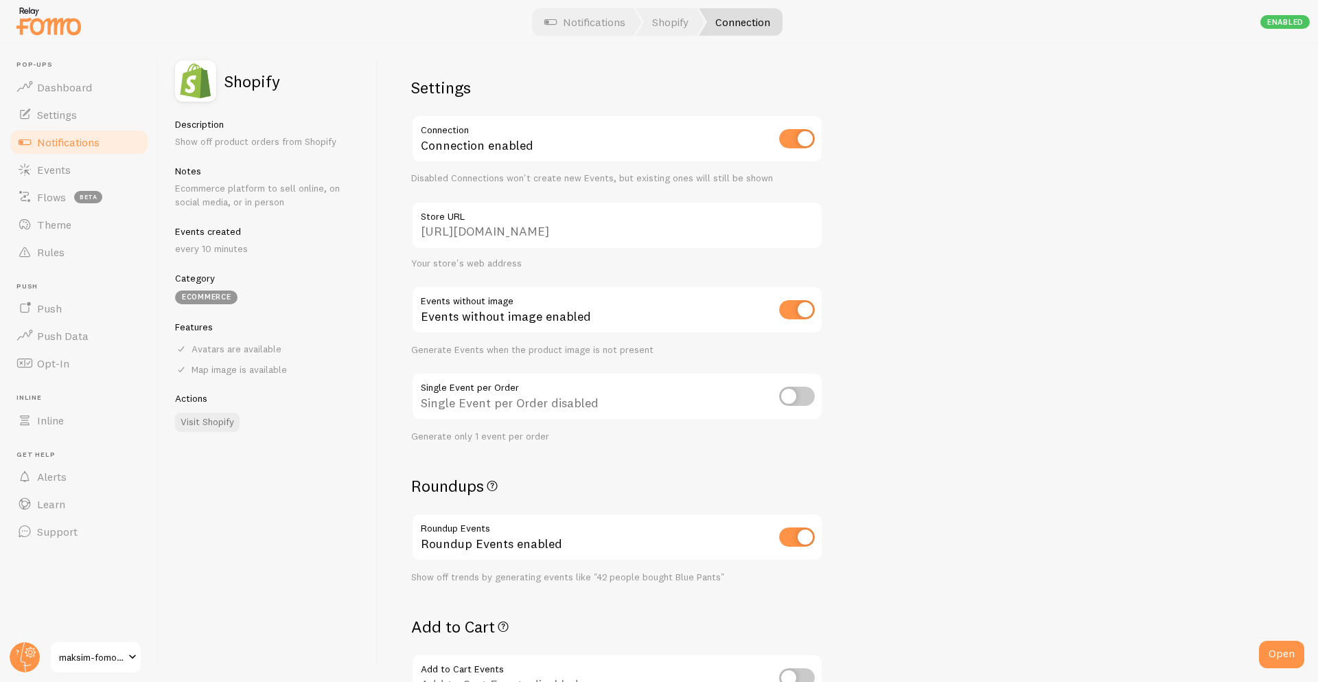
click at [36, 136] on link "Notifications" at bounding box center [78, 141] width 141 height 27
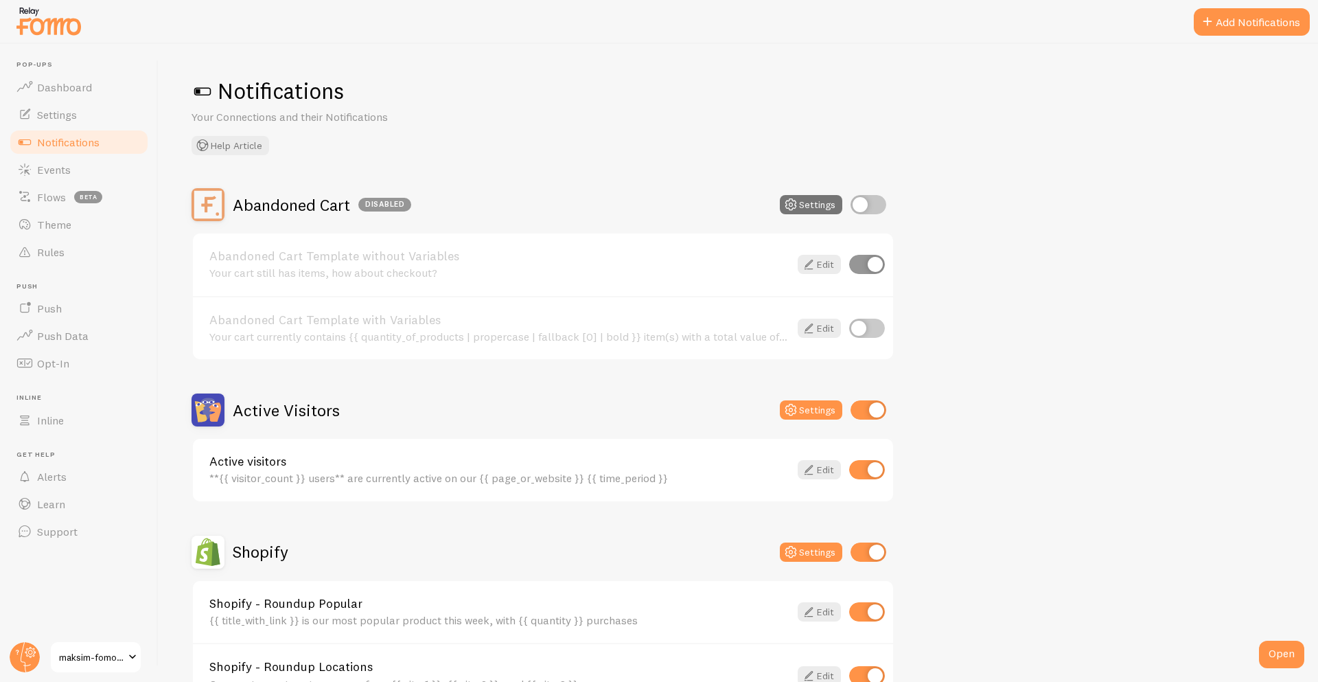
click at [870, 207] on input "checkbox" at bounding box center [869, 204] width 36 height 19
checkbox input "true"
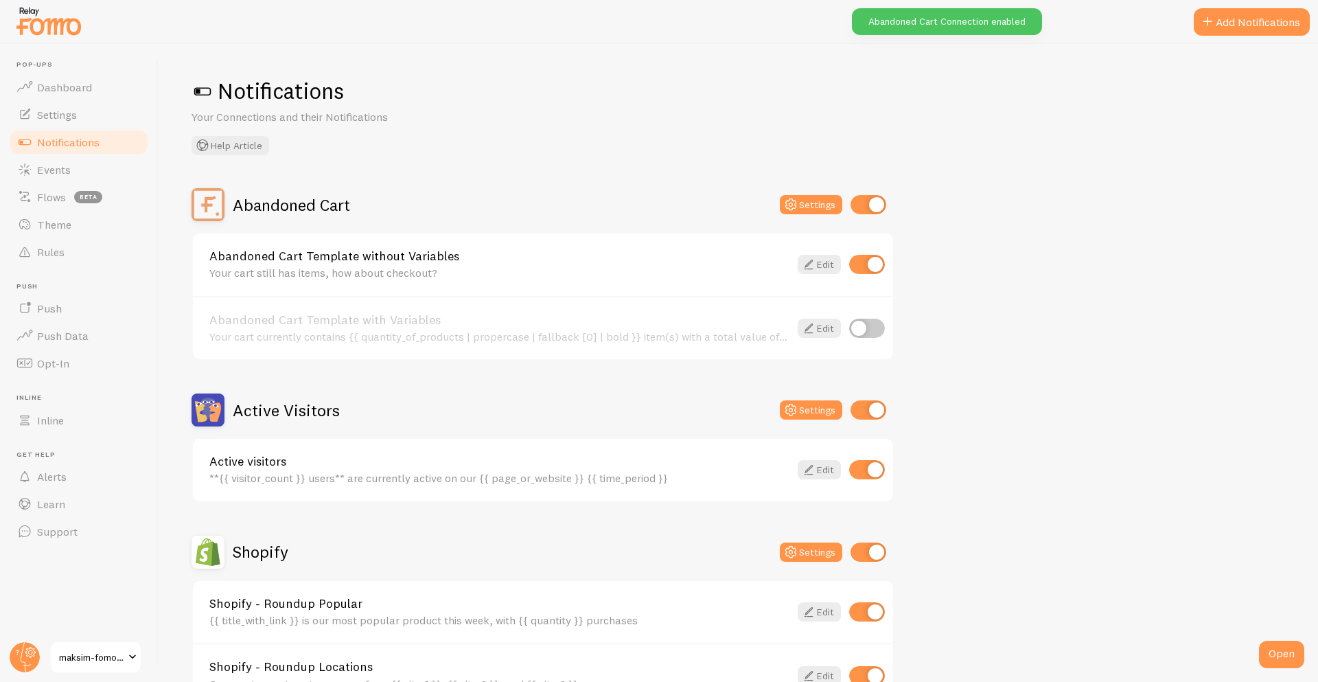
click at [327, 200] on h2 "Abandoned Cart" at bounding box center [291, 204] width 117 height 21
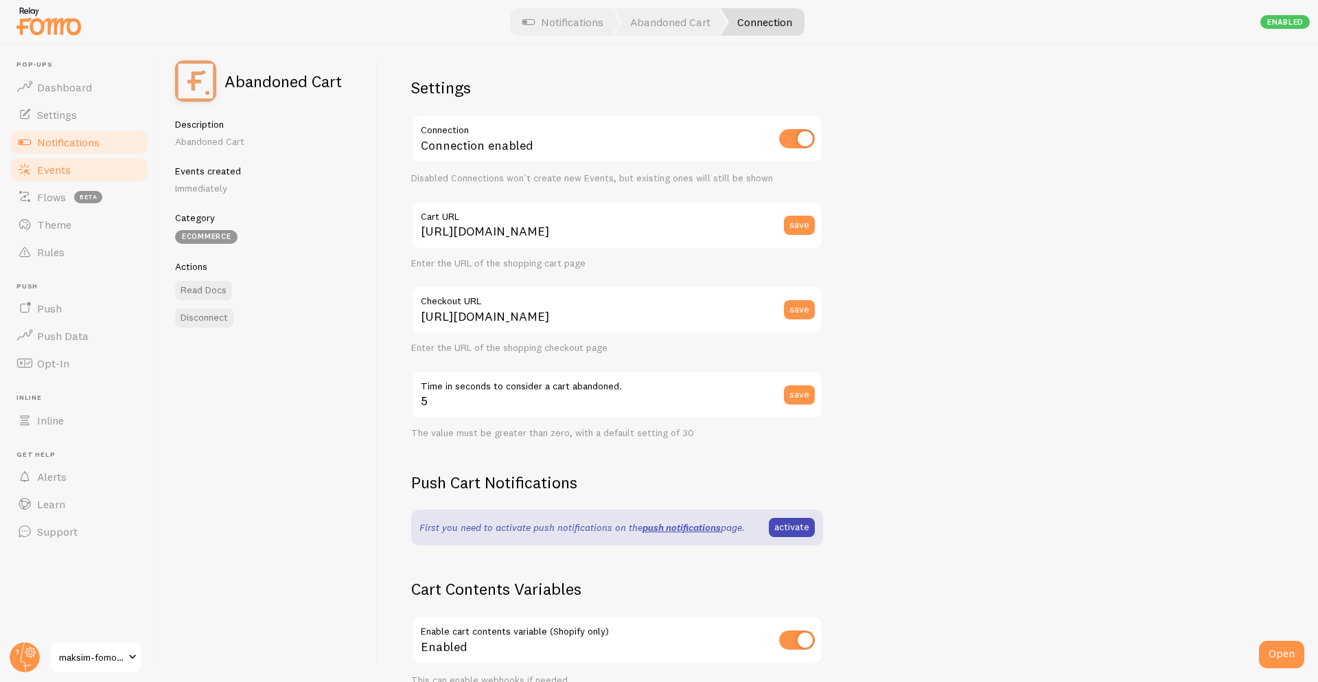
click at [76, 170] on link "Events" at bounding box center [78, 169] width 141 height 27
click at [56, 171] on span "Events" at bounding box center [54, 170] width 34 height 14
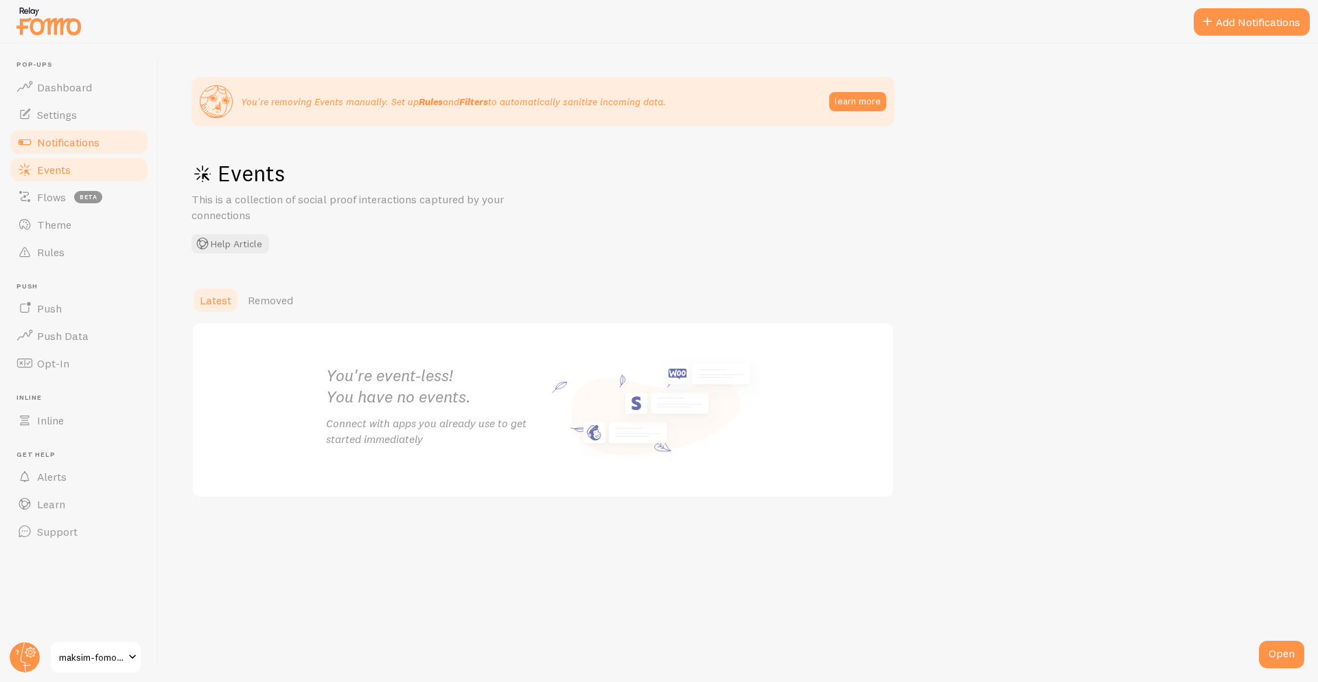
click at [68, 146] on span "Notifications" at bounding box center [68, 142] width 62 height 14
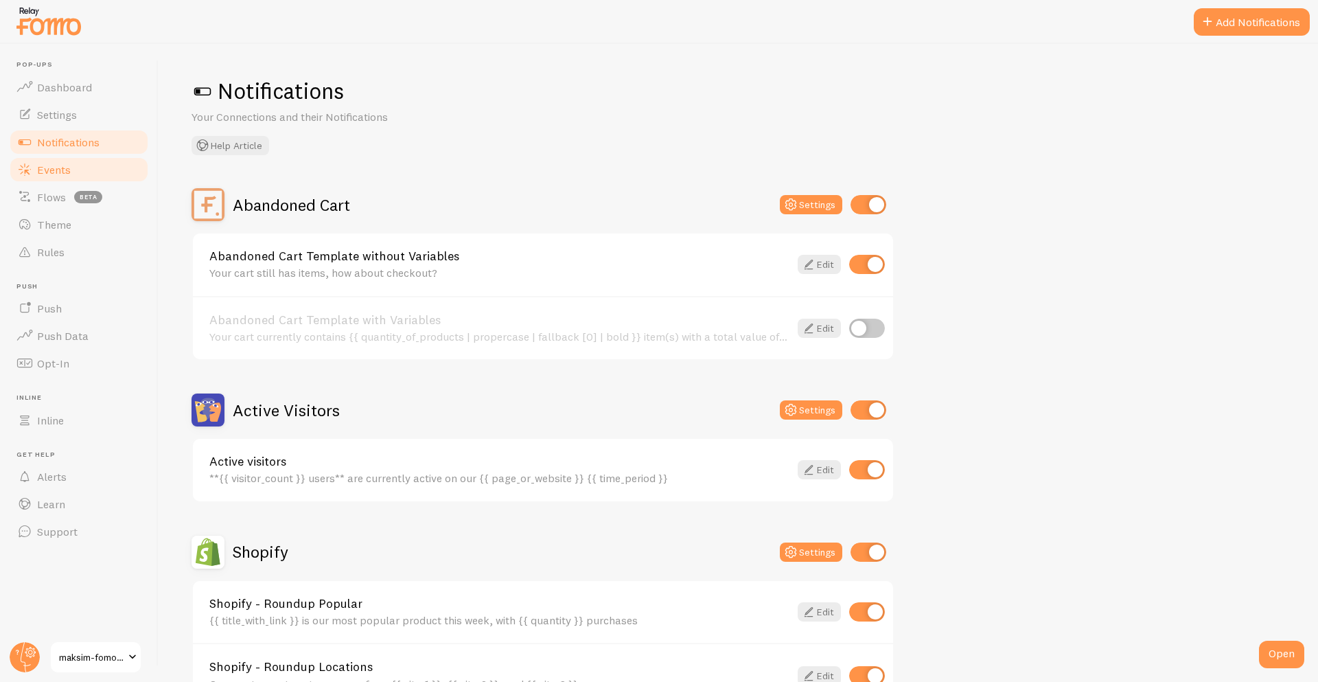
click at [124, 177] on link "Events" at bounding box center [78, 169] width 141 height 27
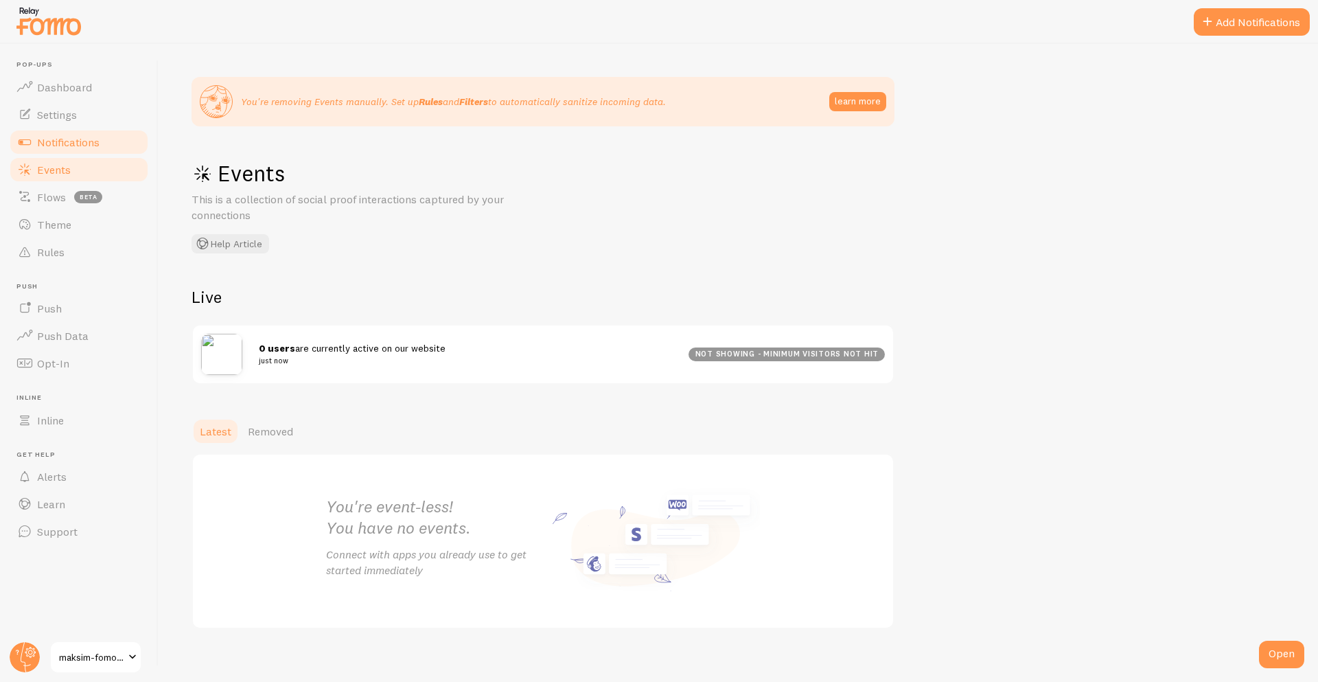
click at [74, 147] on span "Notifications" at bounding box center [68, 142] width 62 height 14
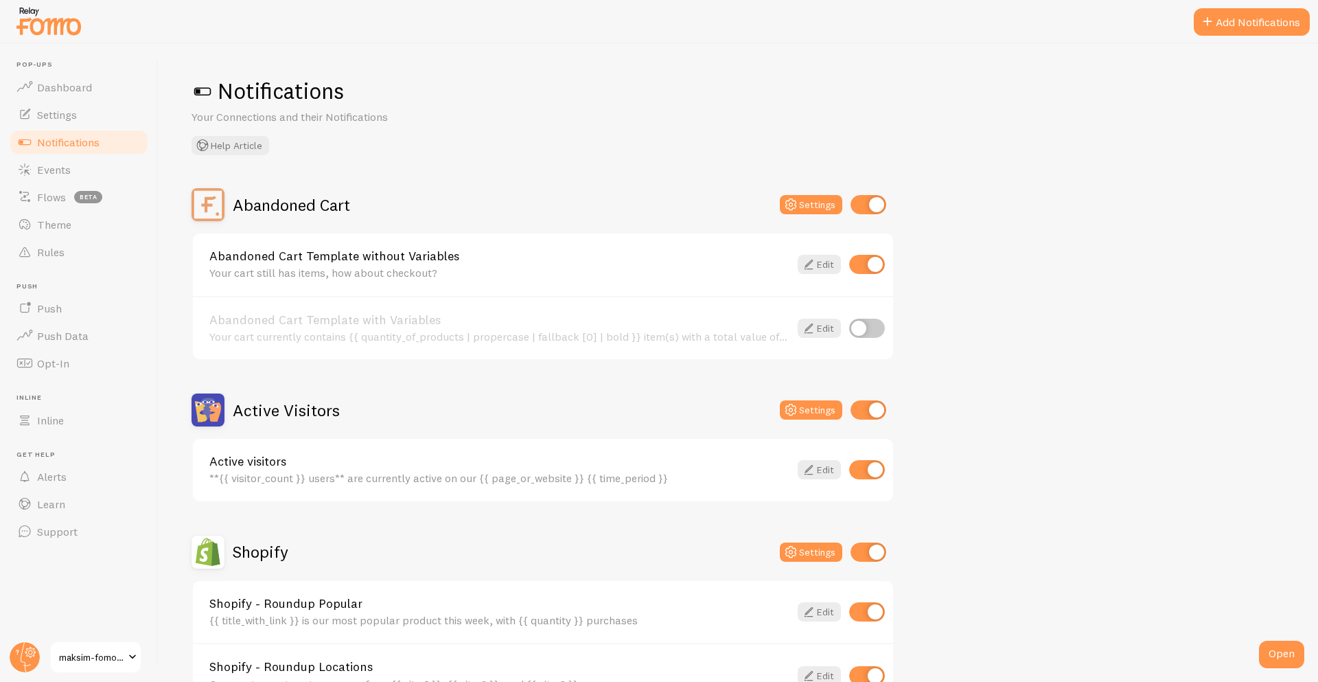
click at [277, 200] on h2 "Abandoned Cart" at bounding box center [291, 204] width 117 height 21
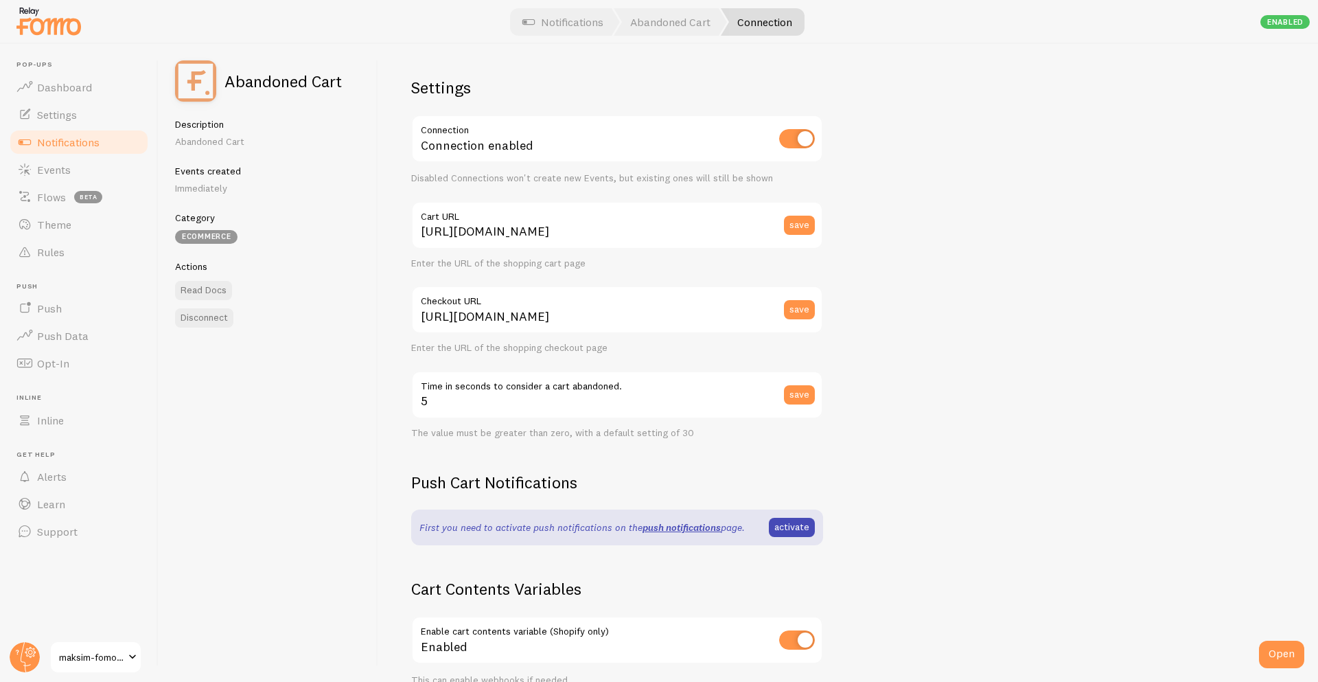
scroll to position [202, 0]
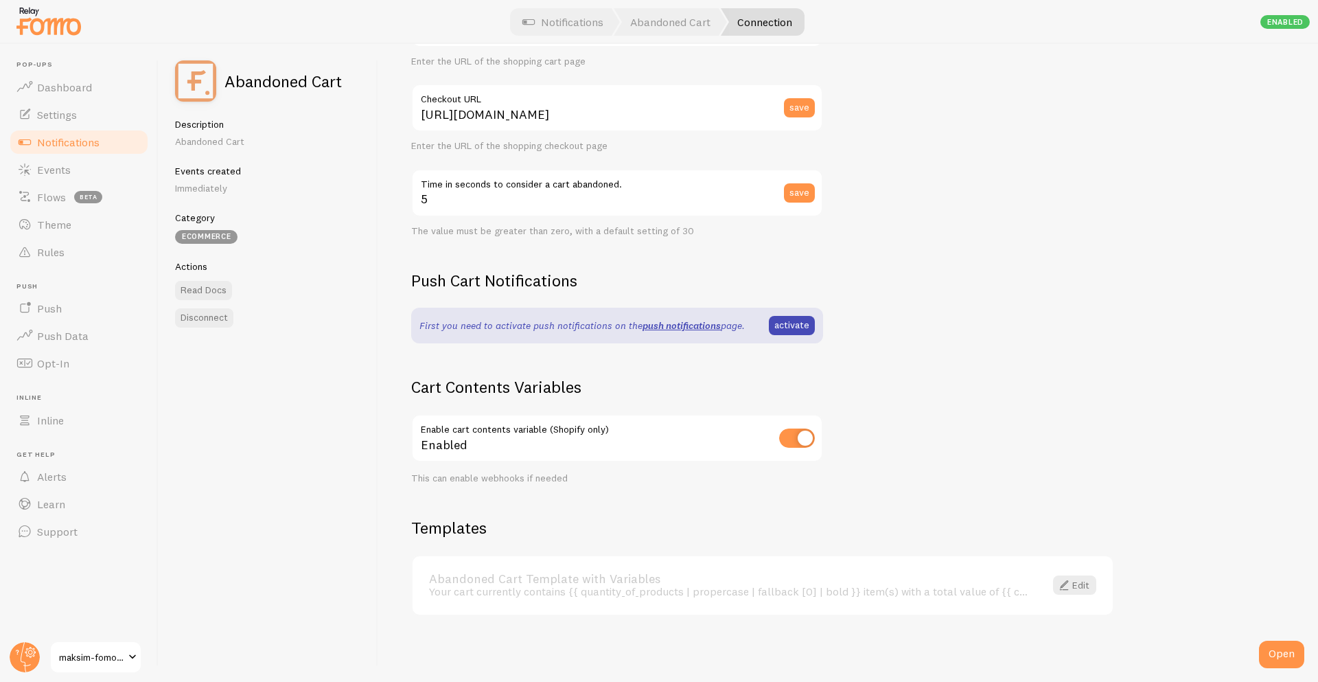
click at [797, 435] on input "checkbox" at bounding box center [797, 437] width 36 height 19
click at [801, 445] on input "checkbox" at bounding box center [797, 437] width 36 height 19
click at [810, 444] on input "checkbox" at bounding box center [797, 437] width 36 height 19
checkbox input "true"
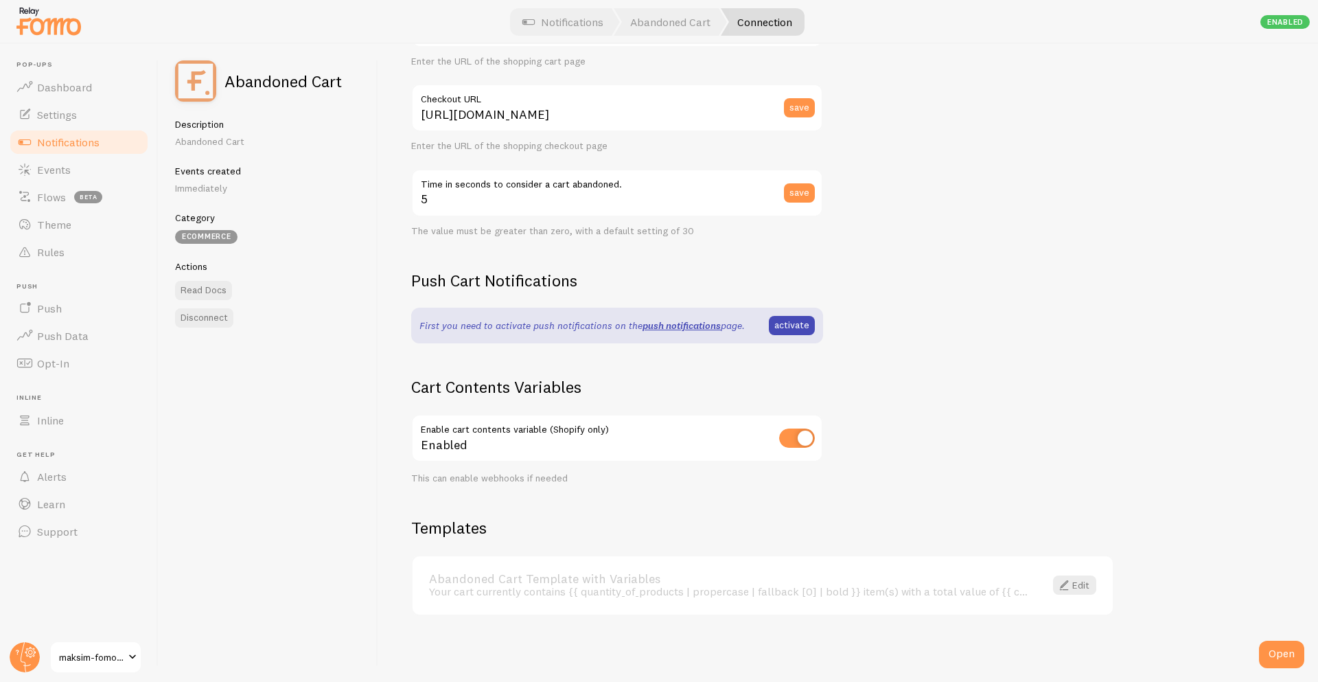
click at [65, 143] on span "Notifications" at bounding box center [68, 142] width 62 height 14
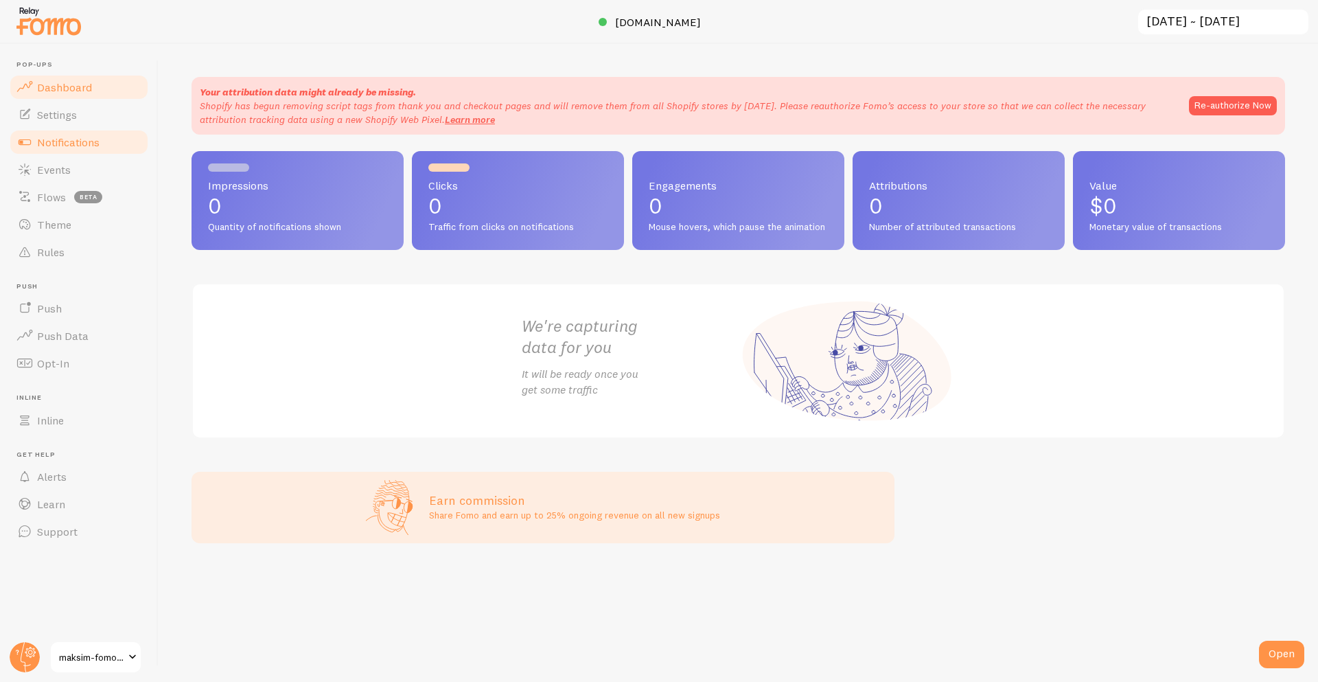
click at [66, 146] on span "Notifications" at bounding box center [68, 142] width 62 height 14
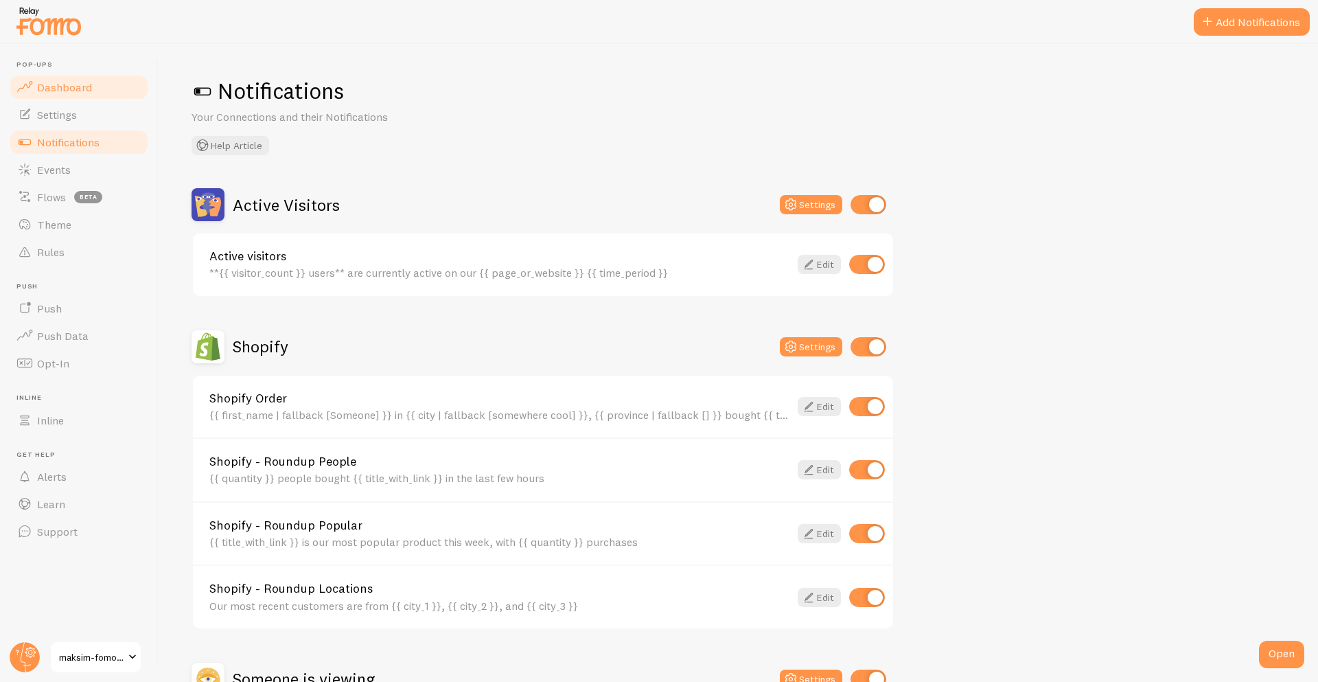
click at [96, 82] on link "Dashboard" at bounding box center [78, 86] width 141 height 27
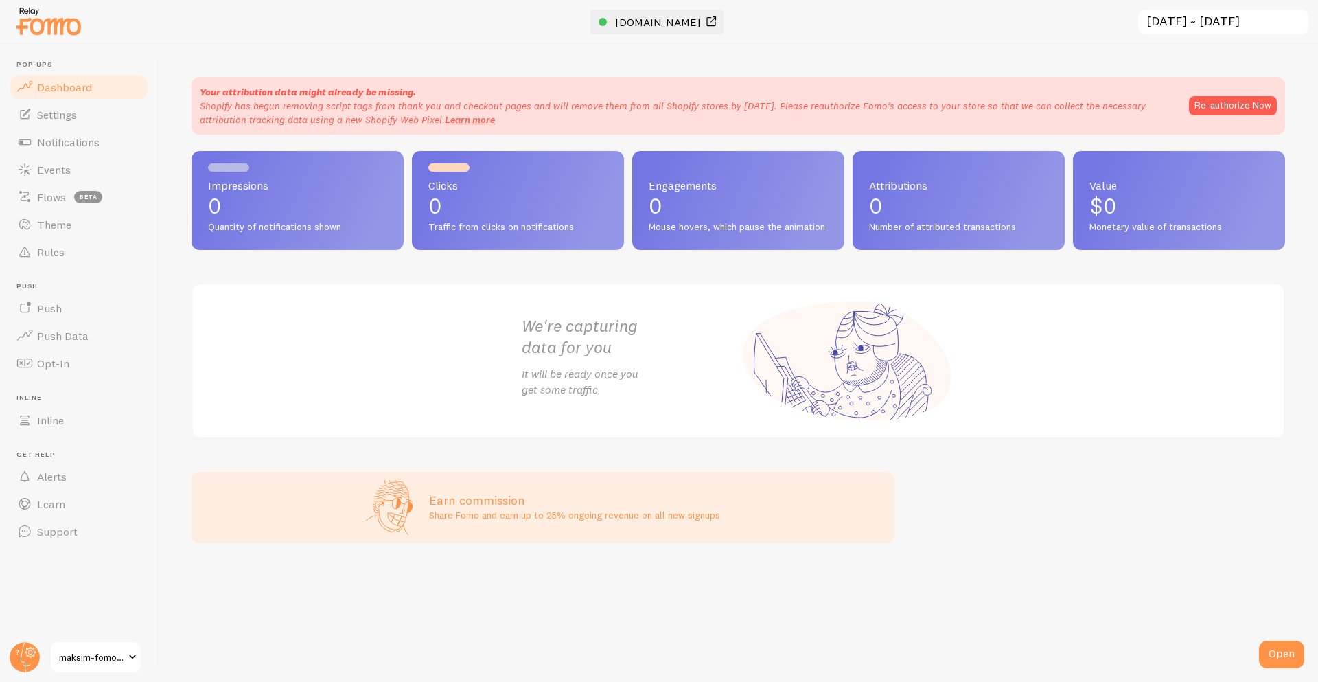
click at [615, 15] on span "[DOMAIN_NAME]" at bounding box center [658, 22] width 86 height 14
click at [112, 174] on link "Events" at bounding box center [78, 169] width 141 height 27
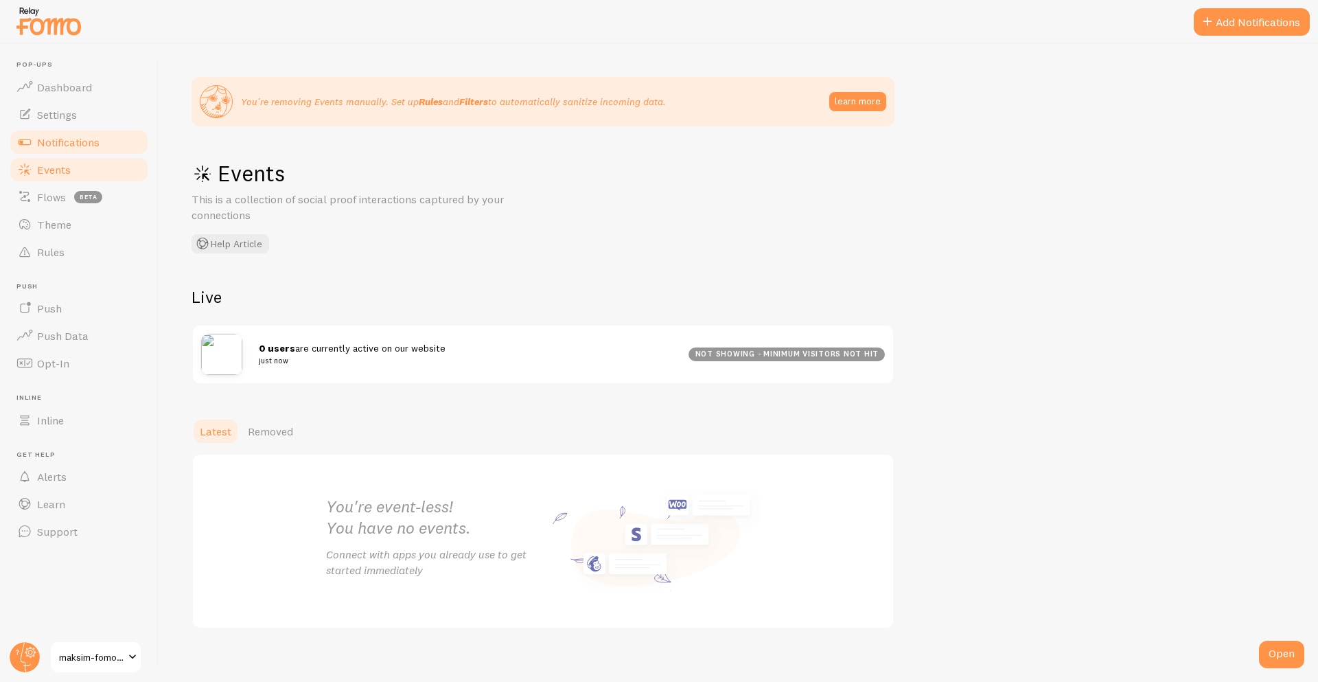
click at [84, 144] on span "Notifications" at bounding box center [68, 142] width 62 height 14
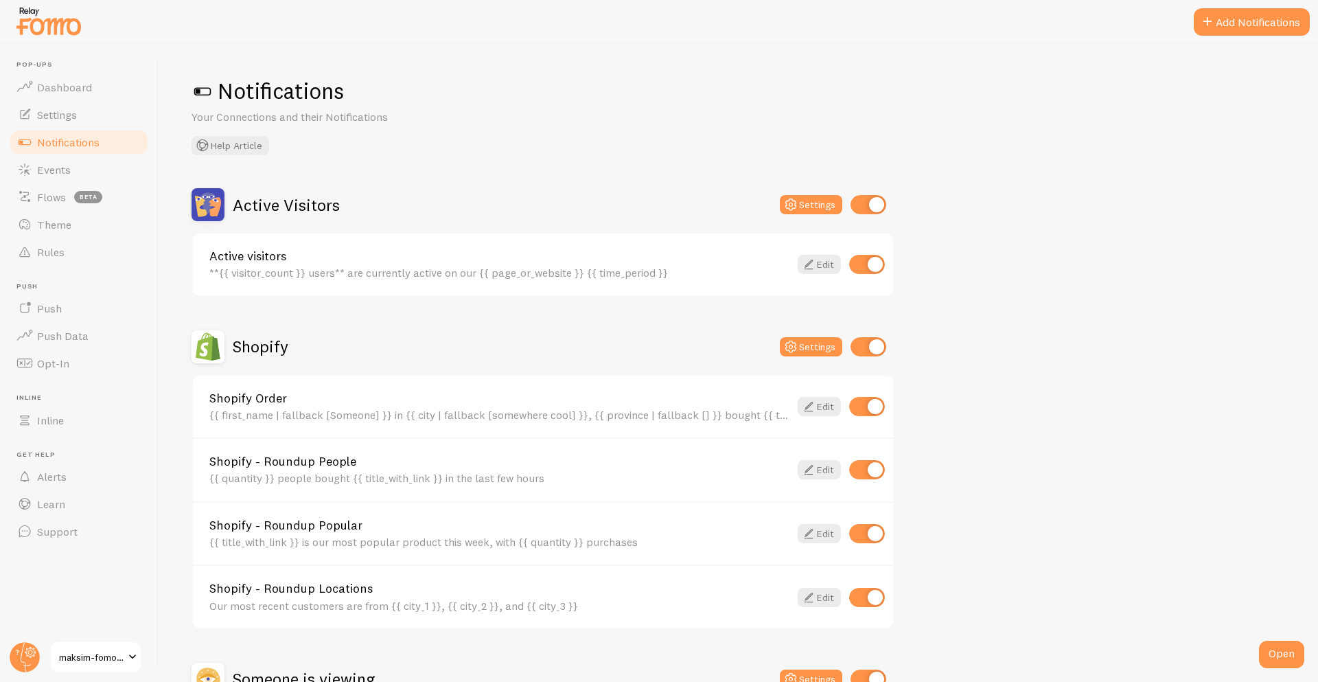
click at [279, 197] on h2 "Active Visitors" at bounding box center [286, 204] width 107 height 21
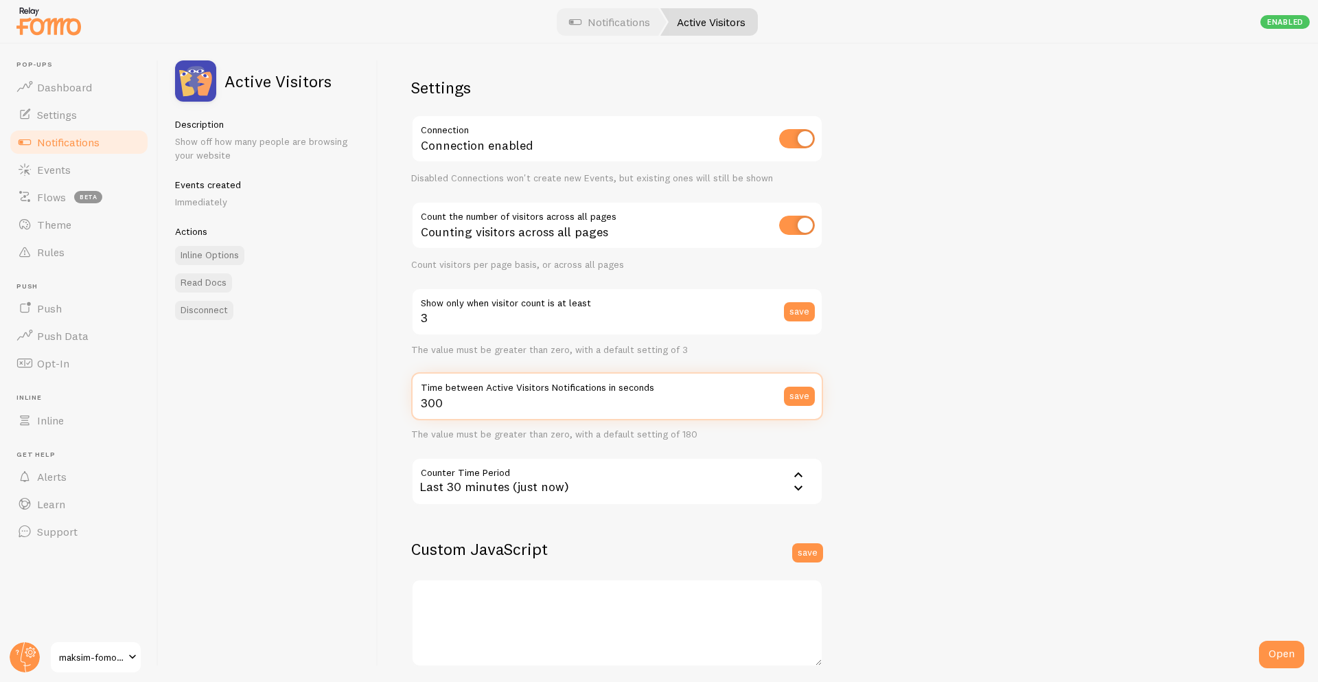
click at [466, 399] on input "300" at bounding box center [617, 396] width 412 height 48
type input "5"
click at [467, 332] on input "3" at bounding box center [617, 312] width 412 height 48
click at [812, 398] on button "save" at bounding box center [799, 396] width 31 height 19
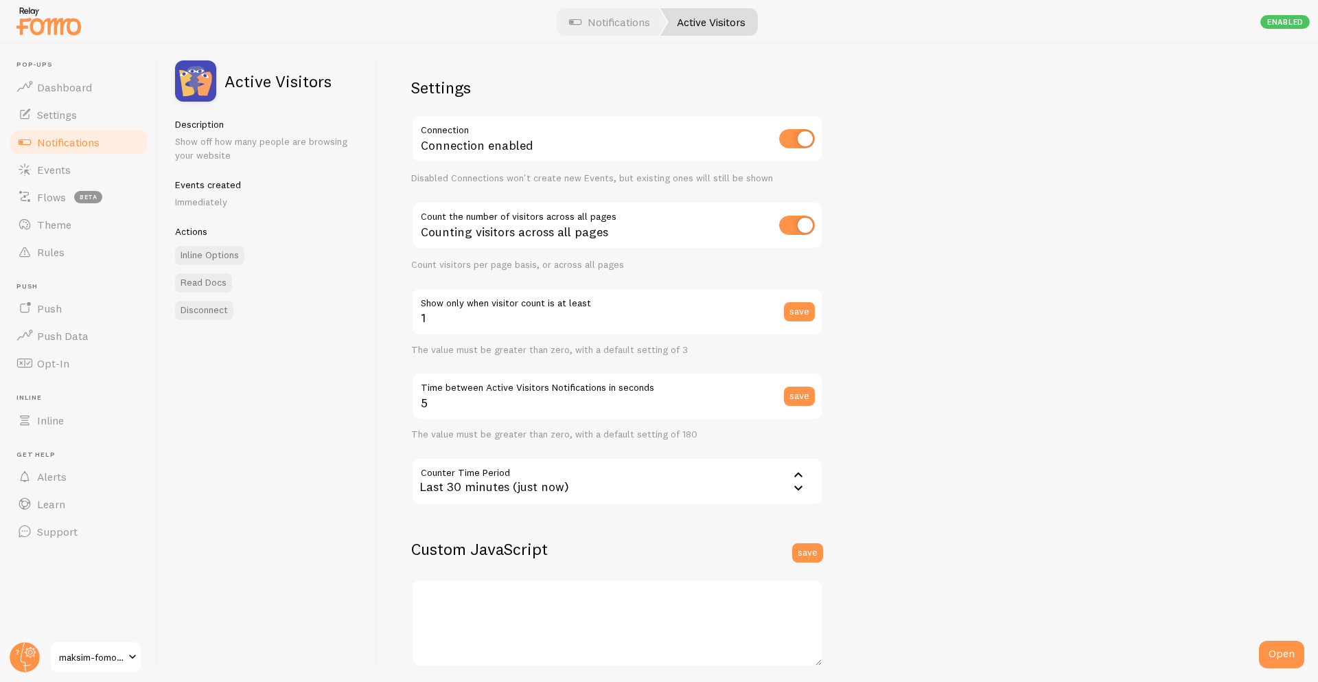
type input "3"
click at [728, 334] on input "3" at bounding box center [617, 312] width 412 height 48
type input "1"
click at [793, 314] on button "save" at bounding box center [799, 311] width 31 height 19
click at [37, 84] on span "Dashboard" at bounding box center [64, 87] width 55 height 14
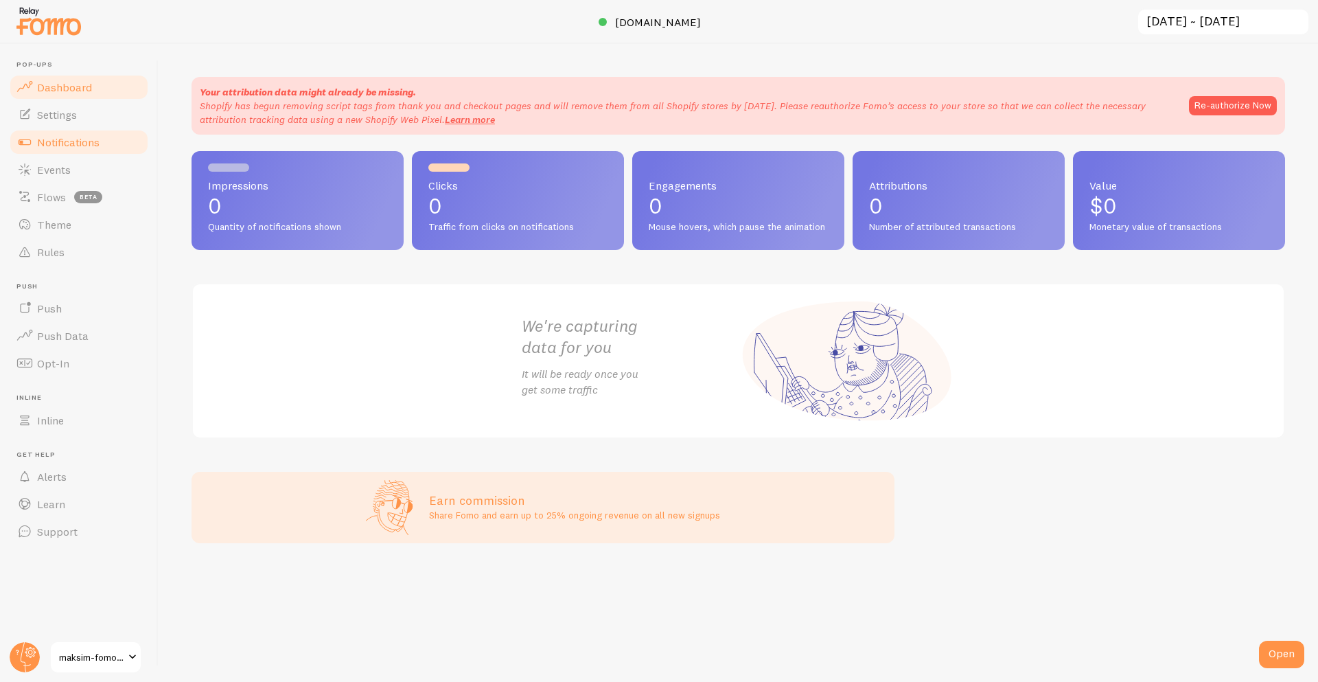
click at [98, 145] on span "Notifications" at bounding box center [68, 142] width 62 height 14
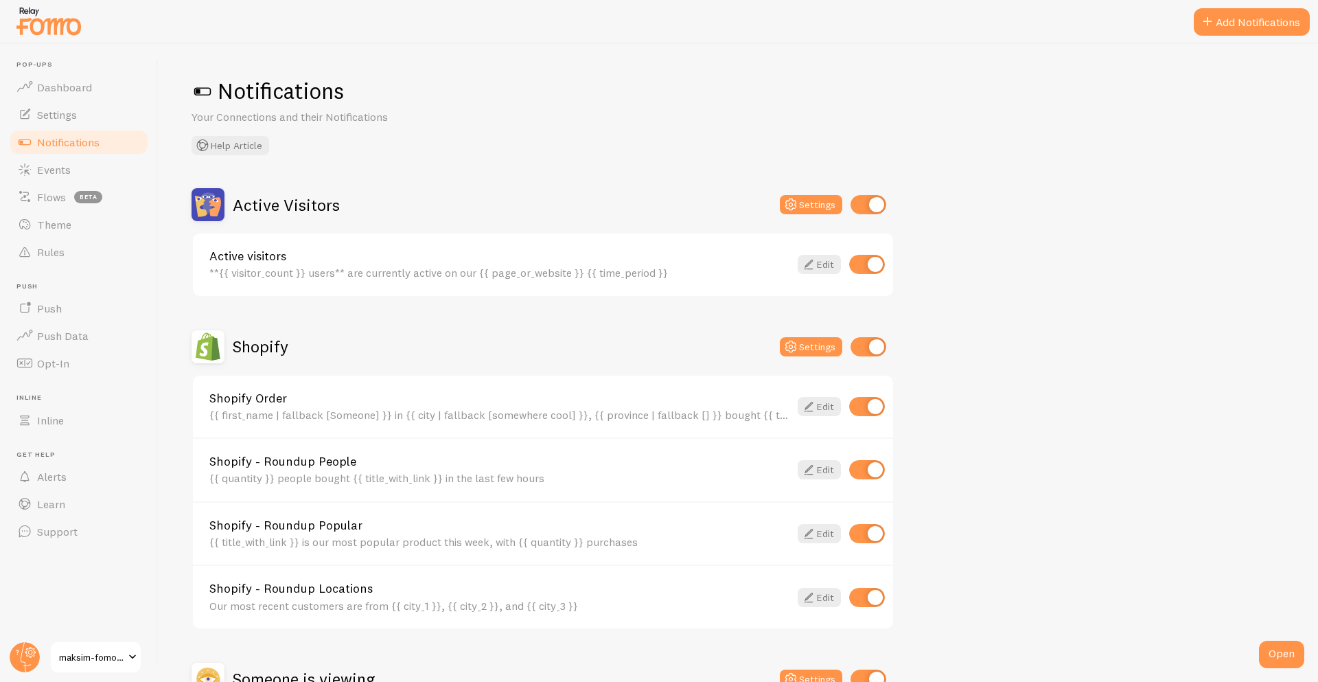
click at [91, 657] on span "maksim-fomo-dev-store" at bounding box center [91, 657] width 65 height 16
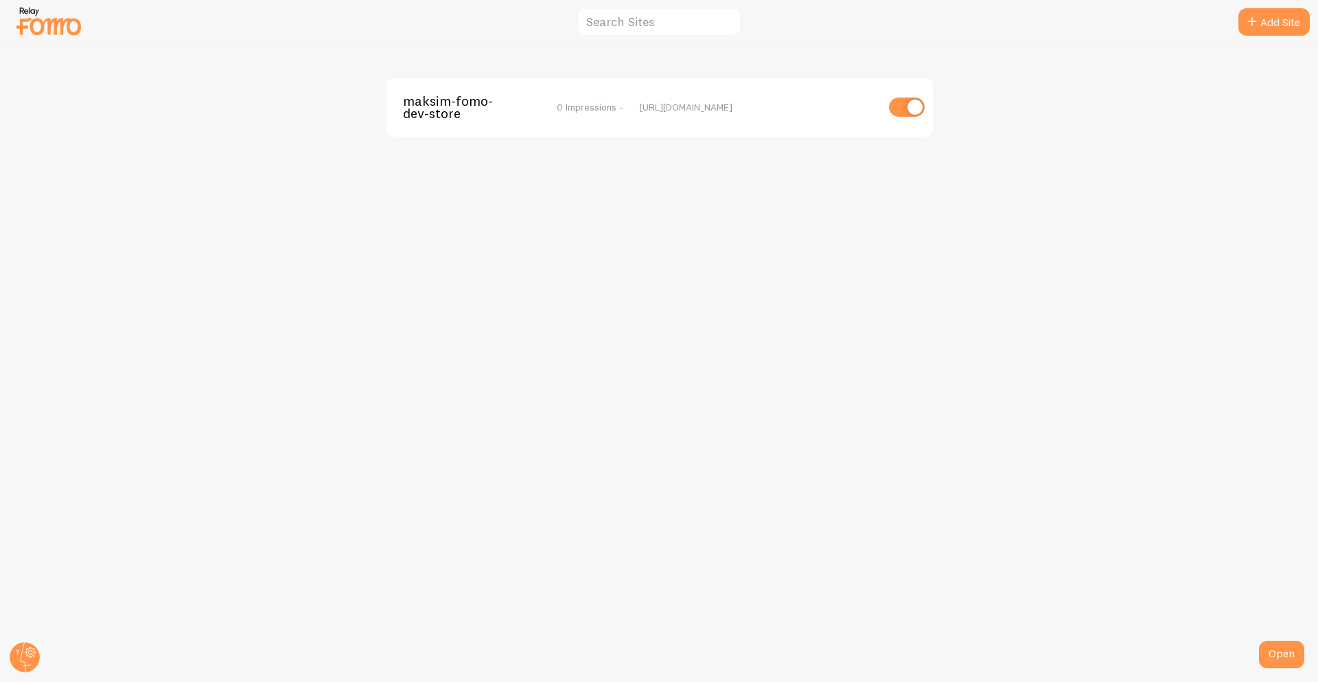
click at [418, 119] on span "maksim-fomo-dev-store" at bounding box center [458, 107] width 111 height 25
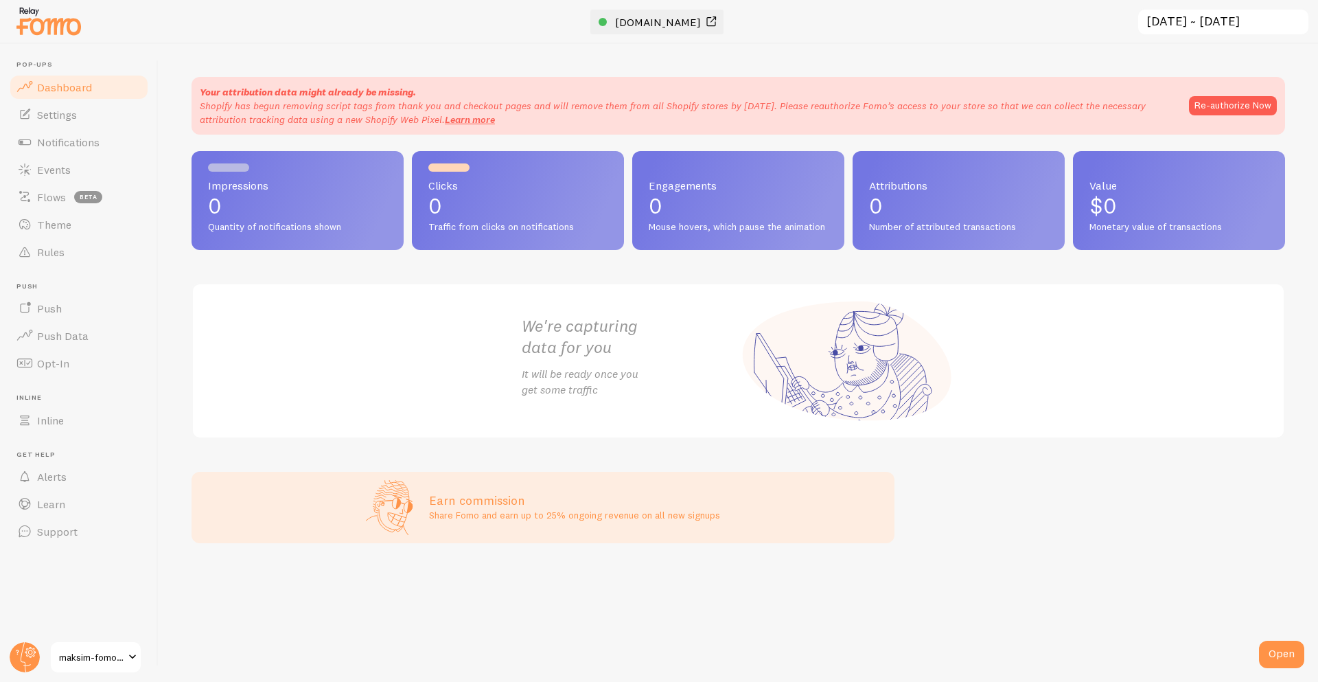
click at [628, 21] on span "[DOMAIN_NAME]" at bounding box center [658, 22] width 86 height 14
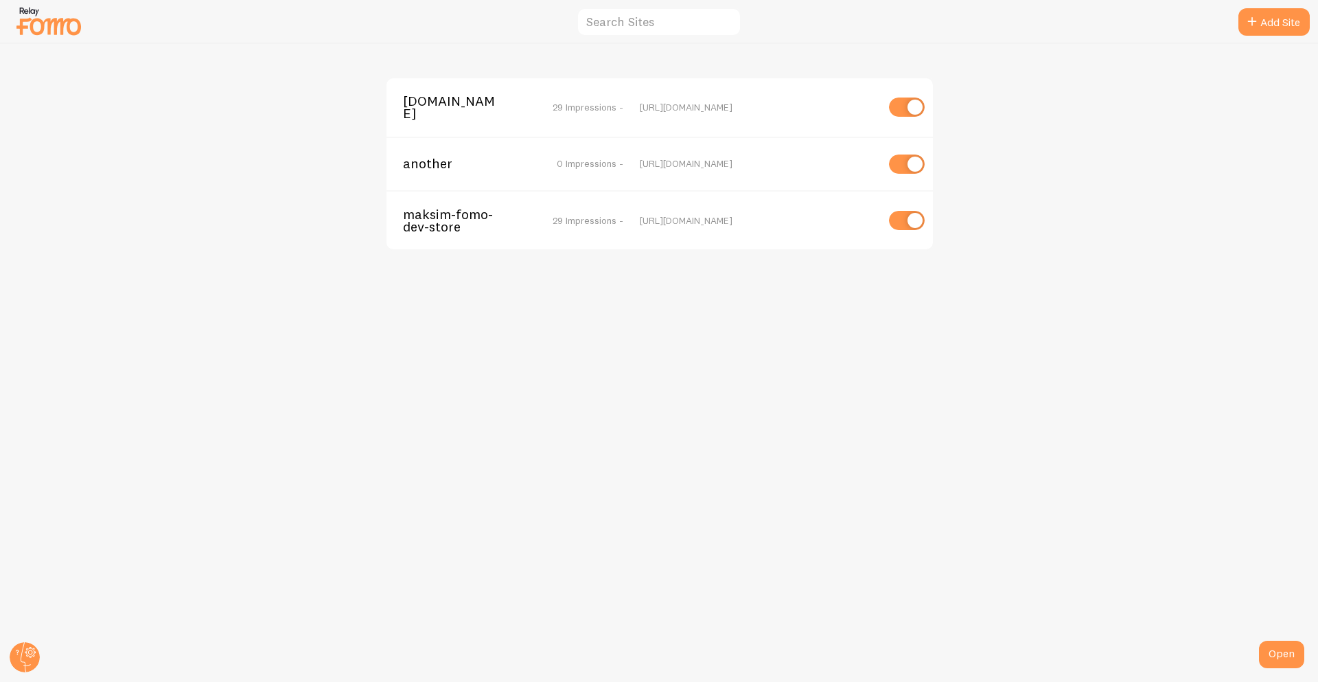
click at [434, 231] on span "maksim-fomo-dev-store" at bounding box center [458, 220] width 111 height 25
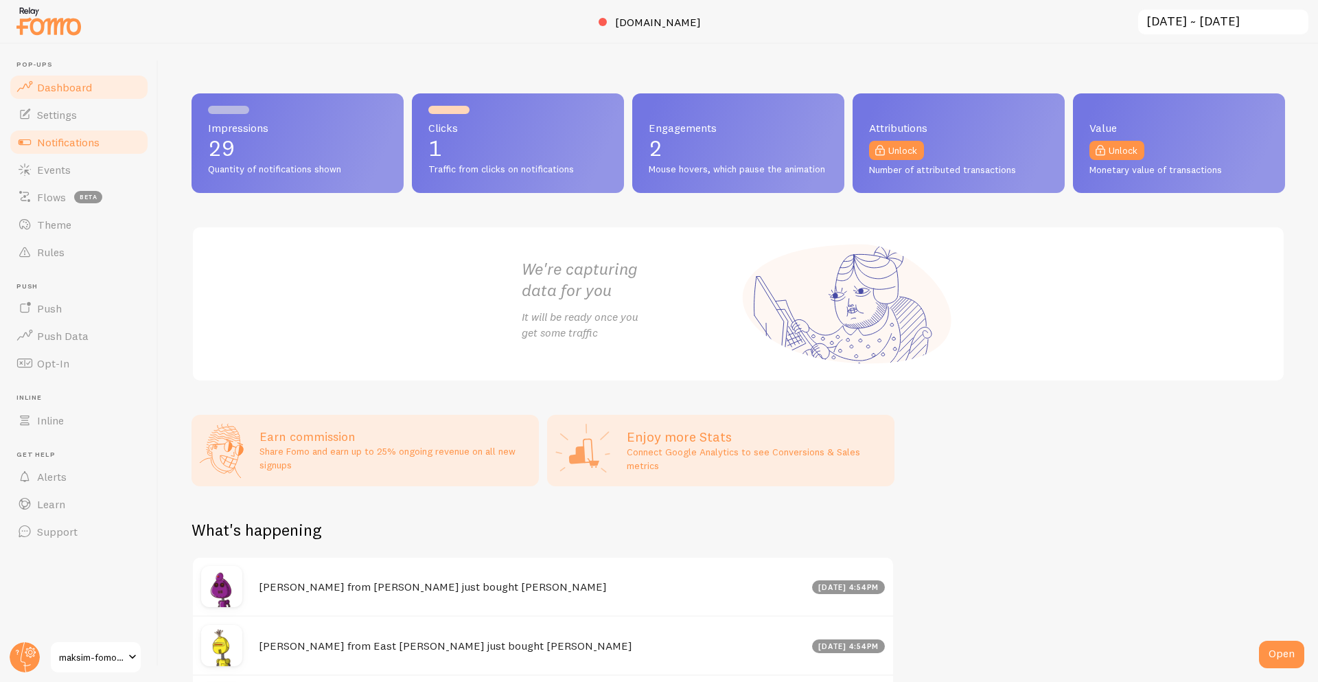
click at [94, 147] on span "Notifications" at bounding box center [68, 142] width 62 height 14
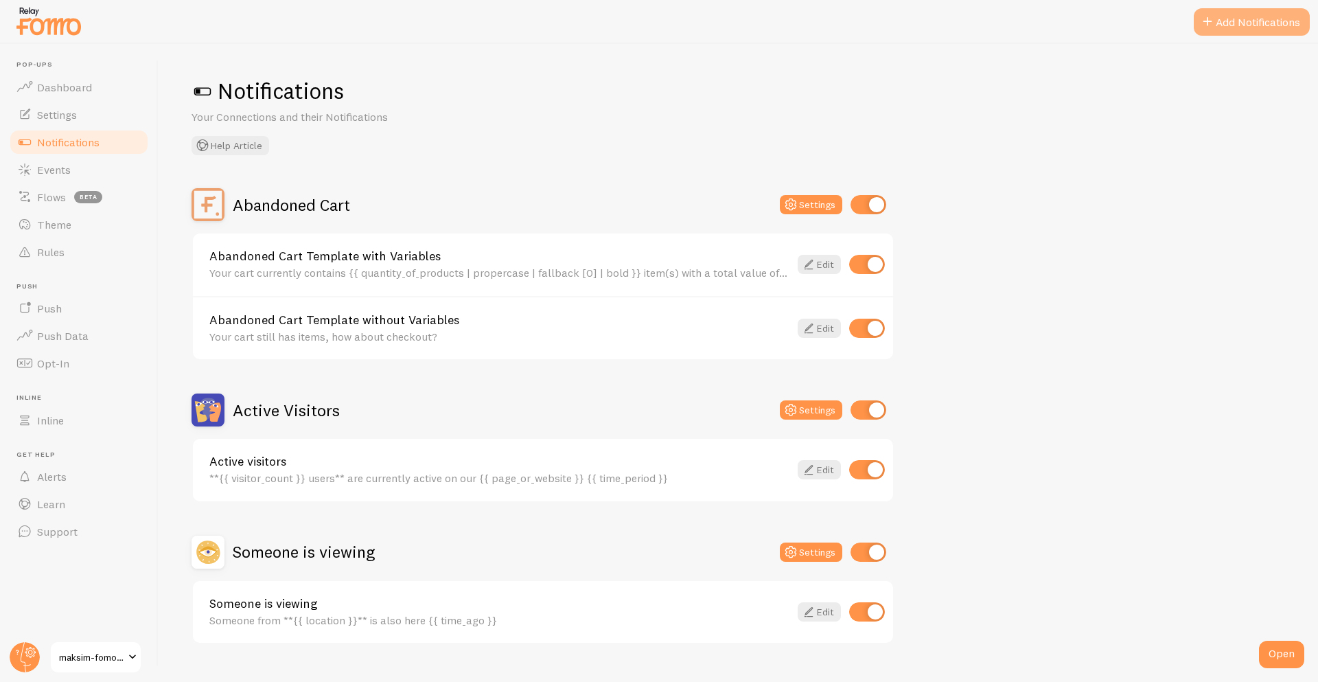
click at [1212, 25] on span at bounding box center [1208, 22] width 16 height 16
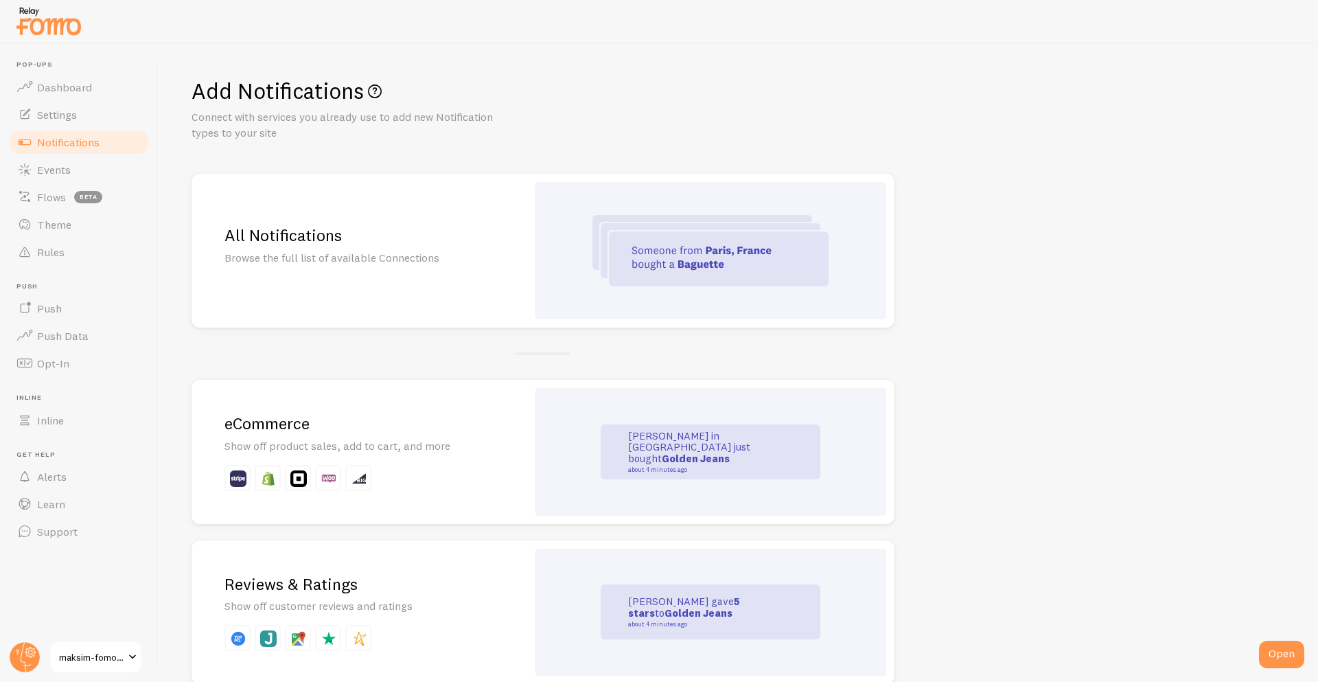
click at [325, 458] on div "eCommerce Show off product sales, add to cart, and more" at bounding box center [359, 452] width 335 height 144
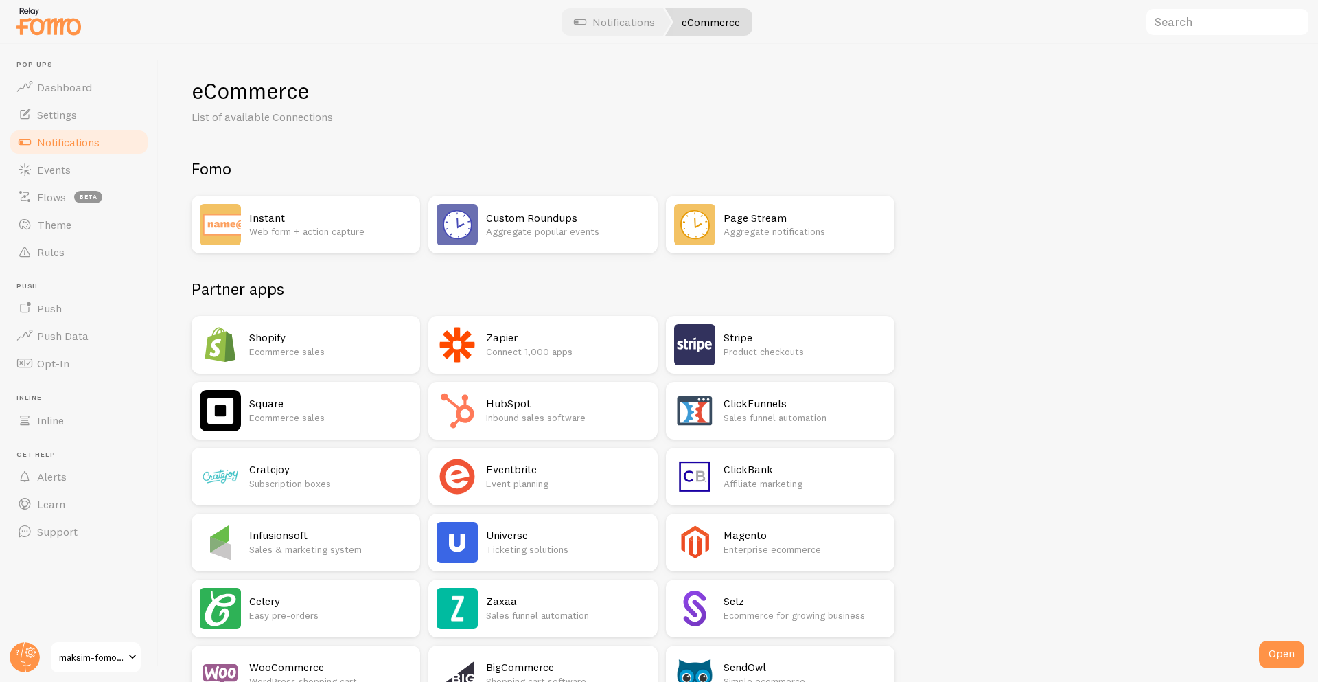
click at [309, 363] on div "Shopify Ecommerce sales" at bounding box center [330, 344] width 163 height 41
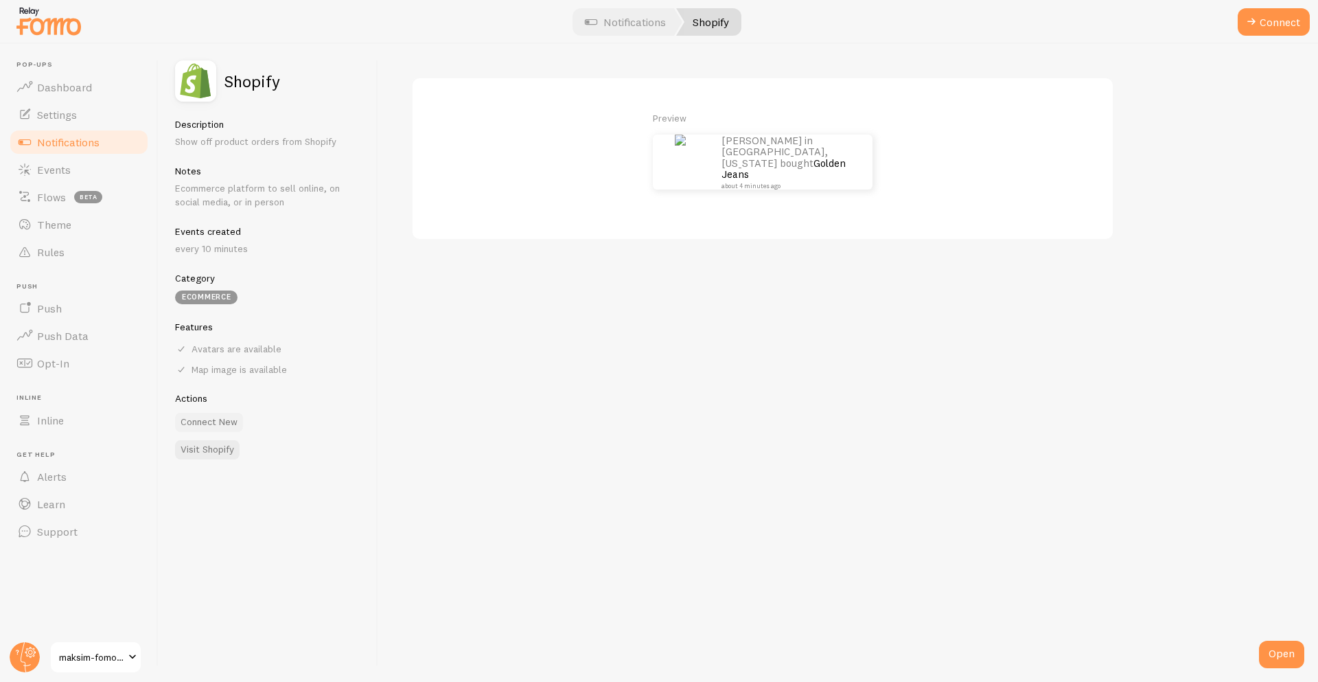
click at [217, 420] on button "Connect New" at bounding box center [209, 422] width 68 height 19
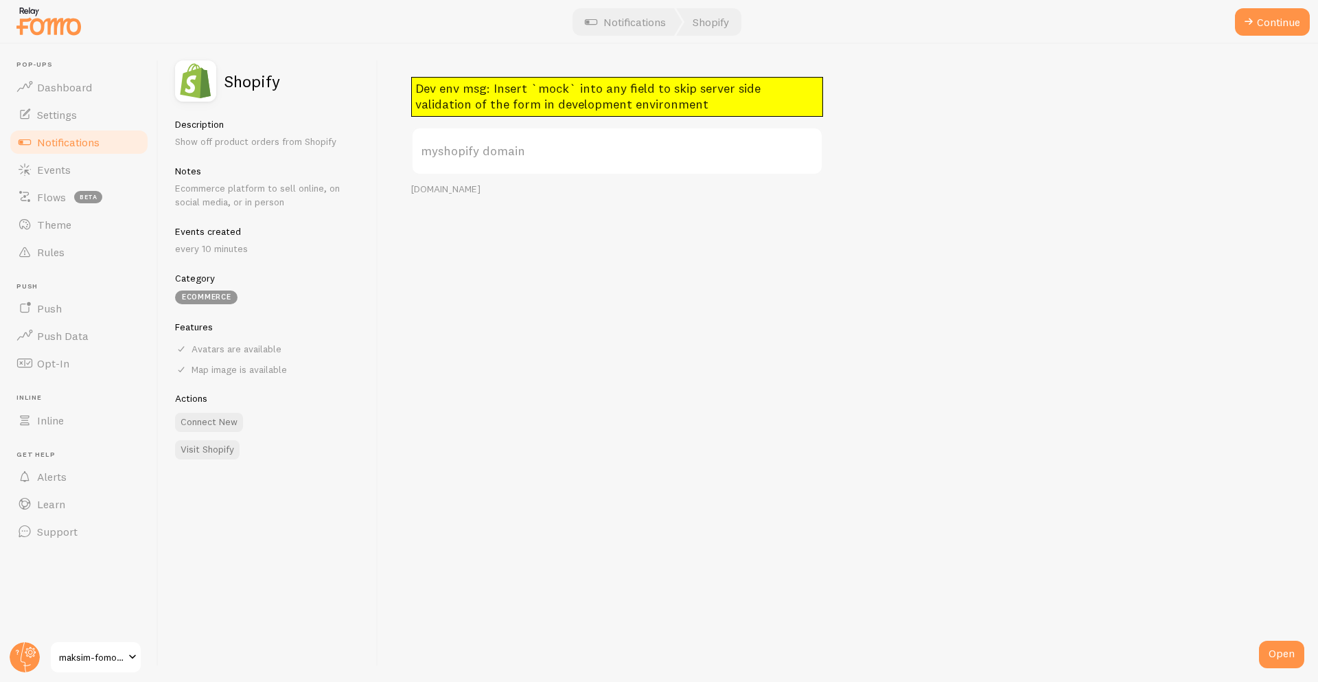
click at [549, 148] on label "myshopify domain" at bounding box center [617, 151] width 412 height 48
click at [549, 148] on input "myshopify domain" at bounding box center [617, 151] width 412 height 48
paste input "maksim-fomo-dev-store"
type input "[DOMAIN_NAME]"
click at [722, 335] on div "Dev env msg: Insert `mock` into any field to skip server side validation of the…" at bounding box center [848, 363] width 940 height 638
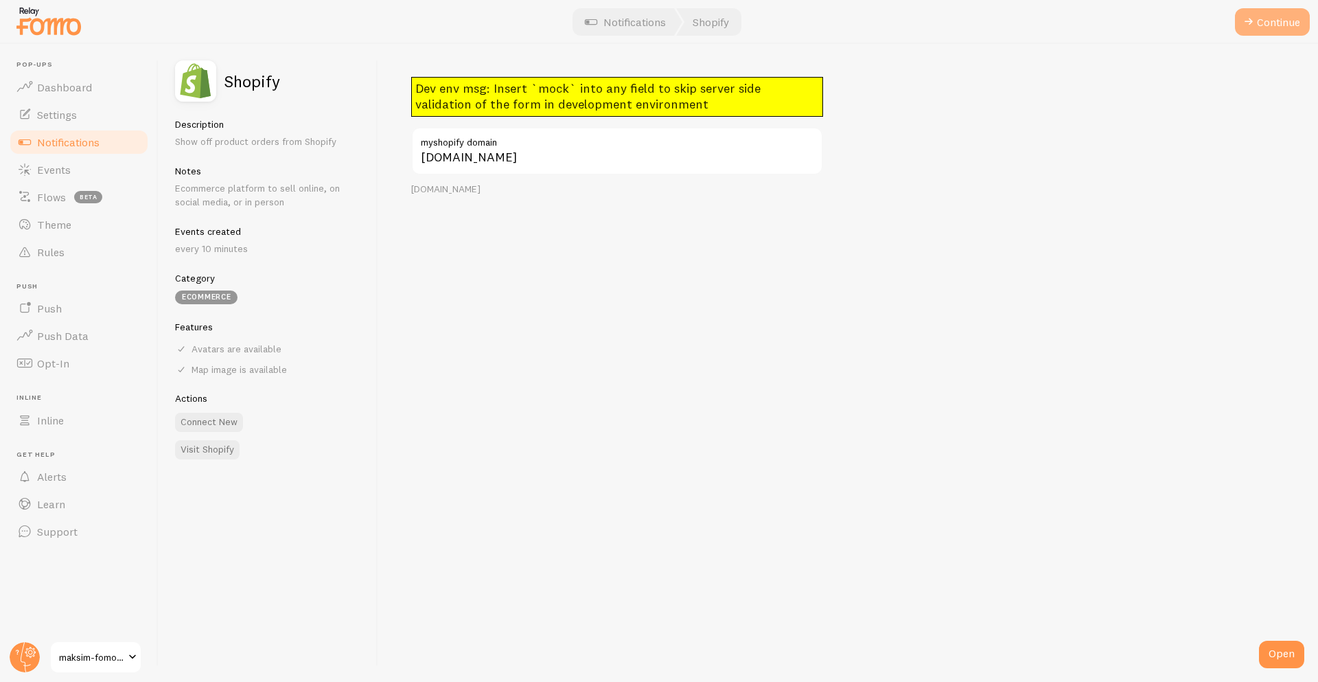
click at [1238, 12] on button "Continue" at bounding box center [1272, 21] width 75 height 27
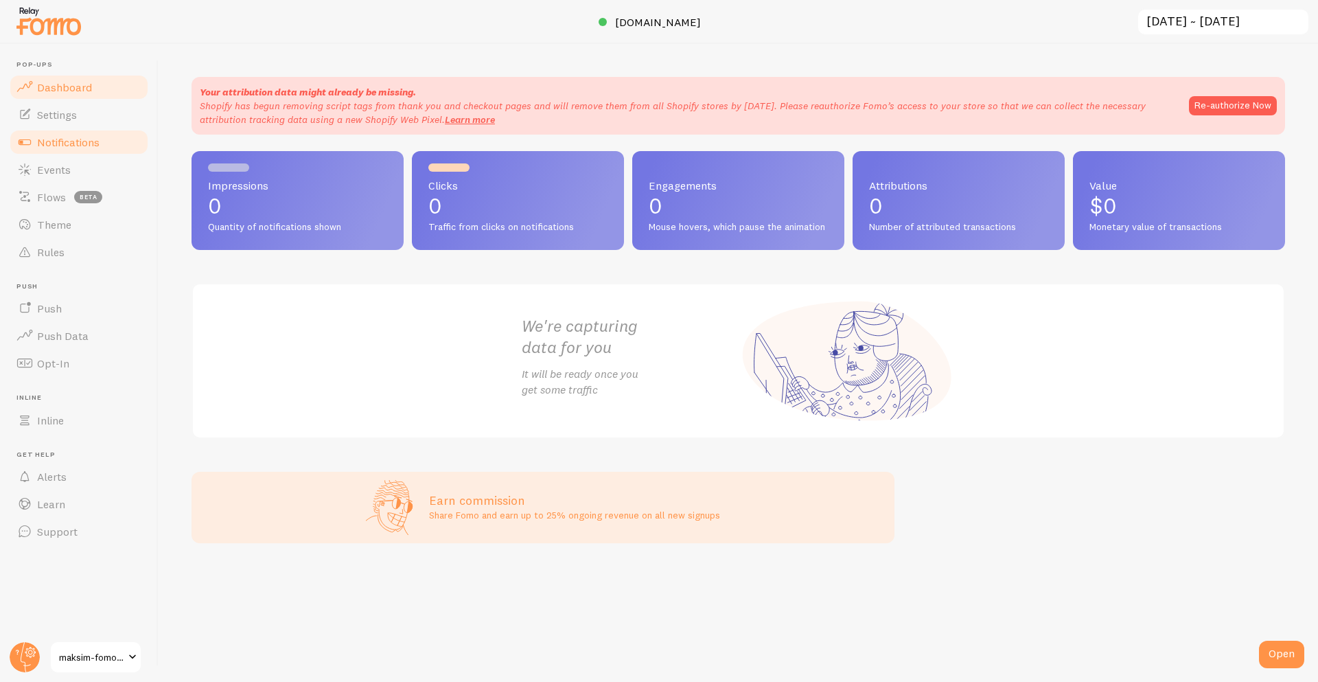
click at [117, 146] on link "Notifications" at bounding box center [78, 141] width 141 height 27
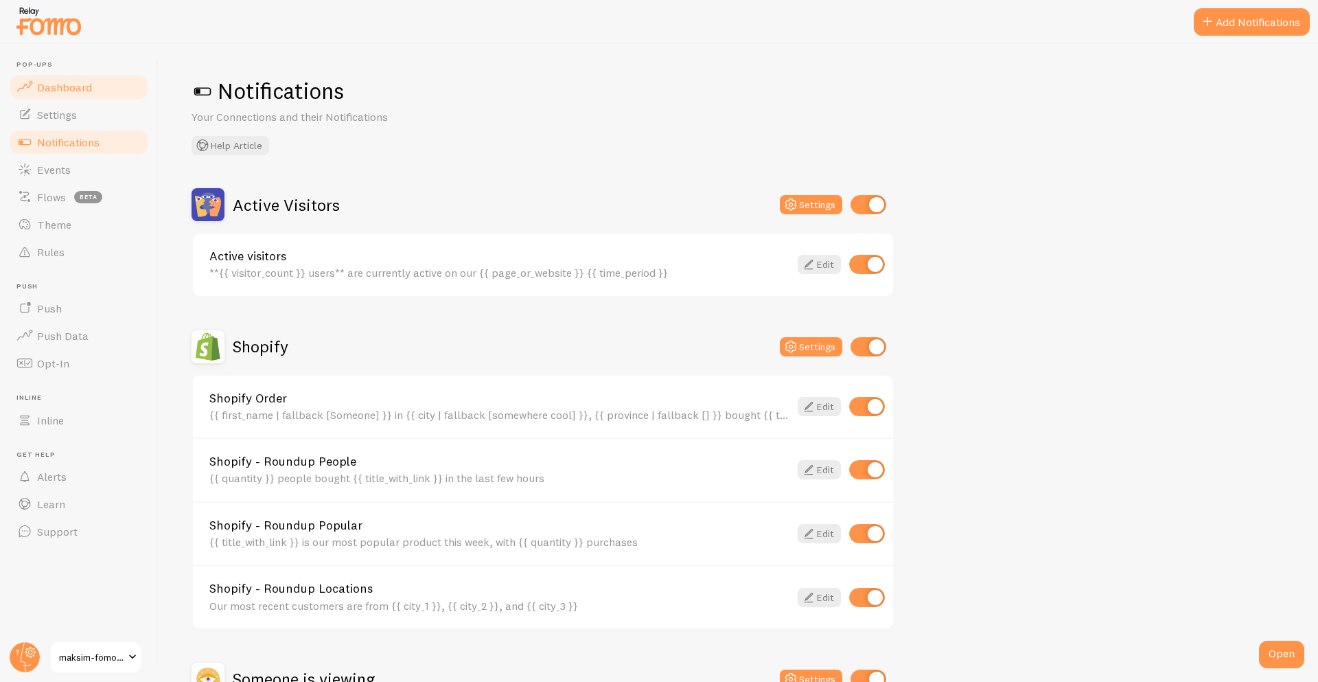
click at [29, 84] on span at bounding box center [24, 87] width 16 height 16
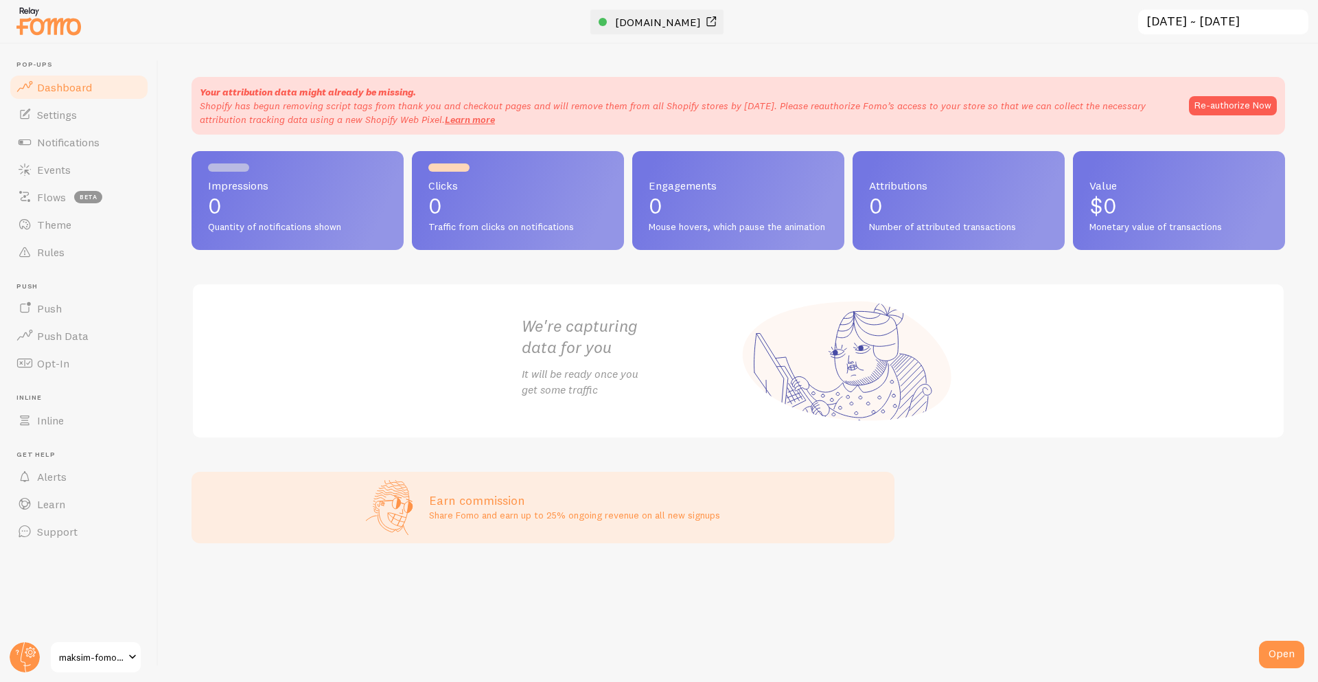
click at [622, 21] on span "[DOMAIN_NAME]" at bounding box center [658, 22] width 86 height 14
click at [61, 141] on span "Notifications" at bounding box center [68, 142] width 62 height 14
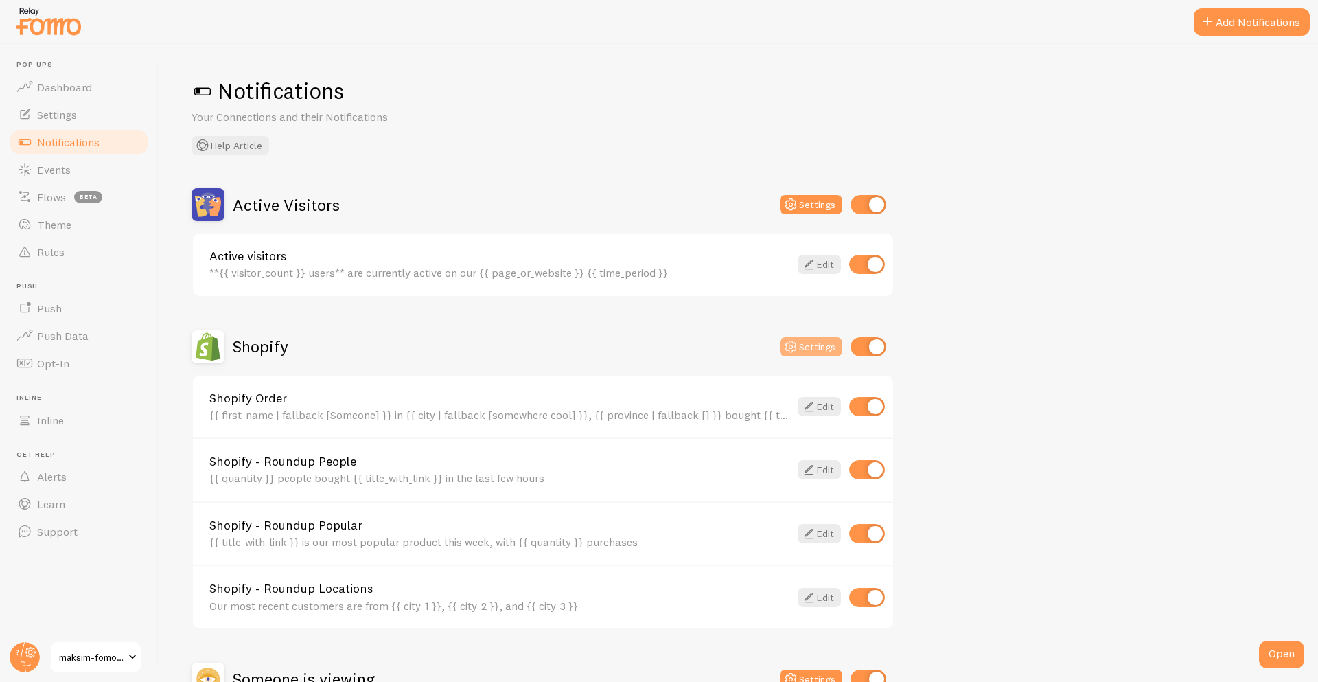
click at [817, 347] on button "Settings" at bounding box center [811, 346] width 62 height 19
